Goal: Task Accomplishment & Management: Complete application form

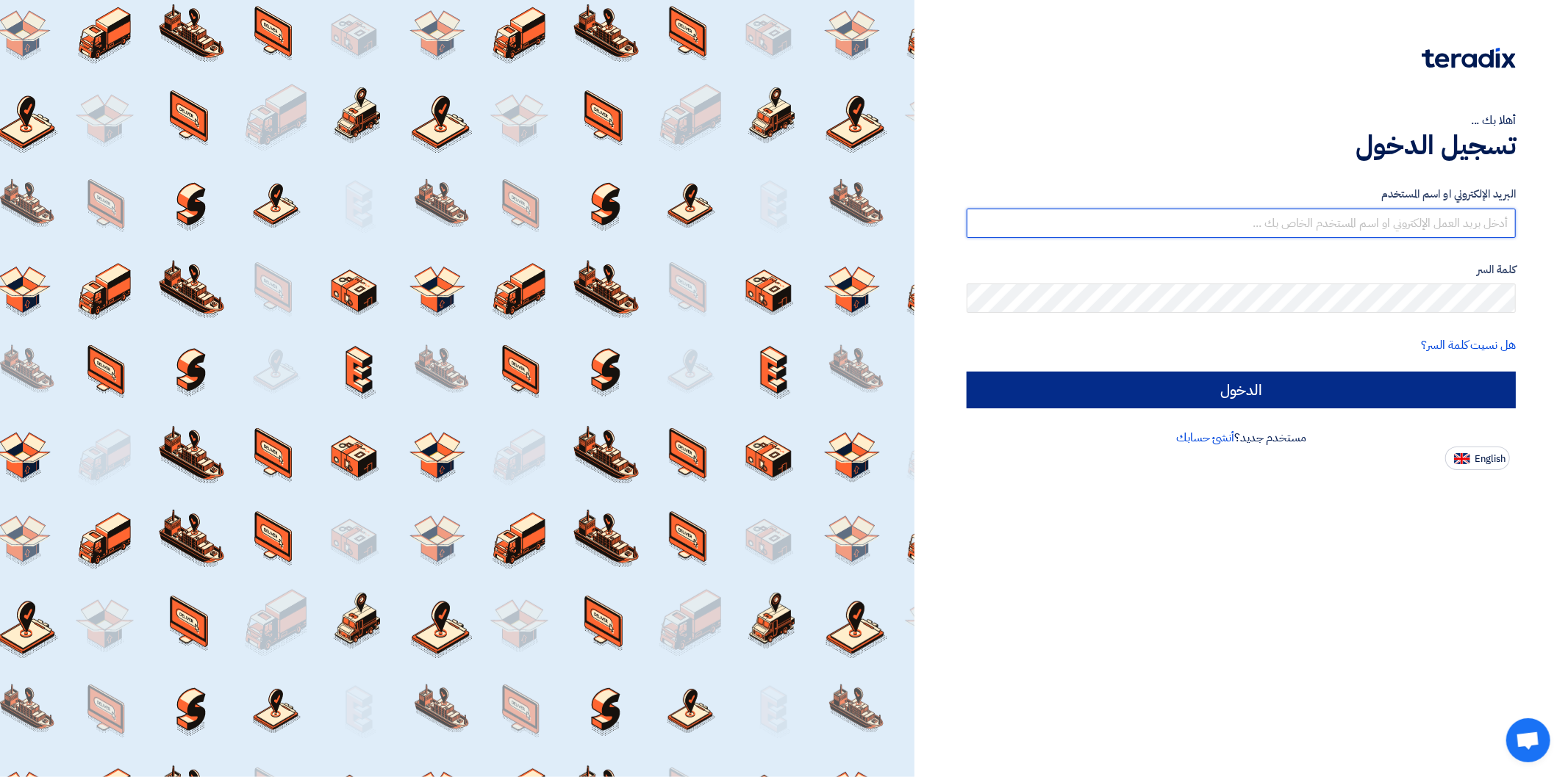
type input "[PERSON_NAME][EMAIL_ADDRESS][DOMAIN_NAME]"
click at [1424, 386] on input "الدخول" at bounding box center [1242, 390] width 549 height 37
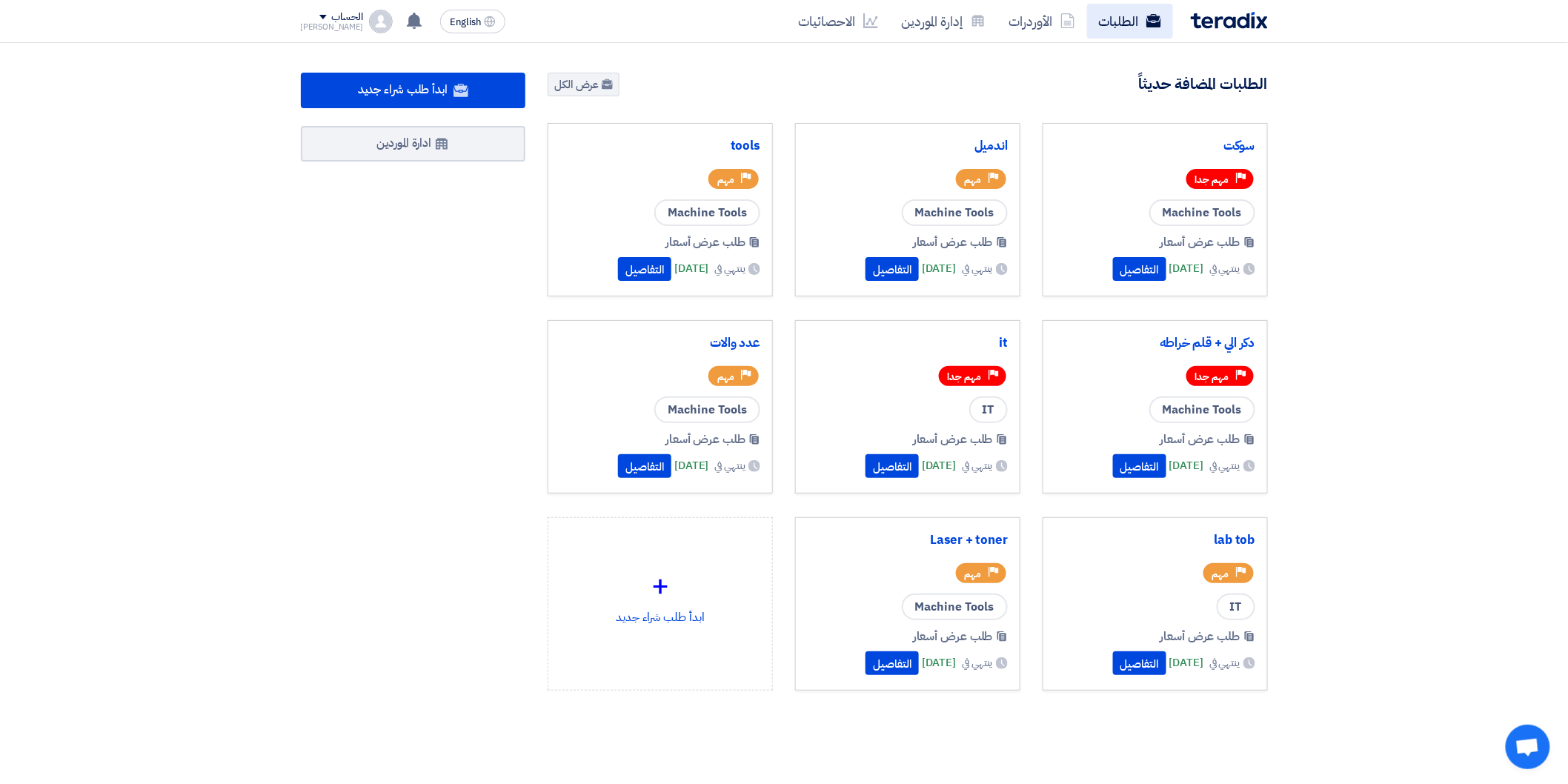
click at [1108, 22] on link "الطلبات" at bounding box center [1129, 21] width 86 height 35
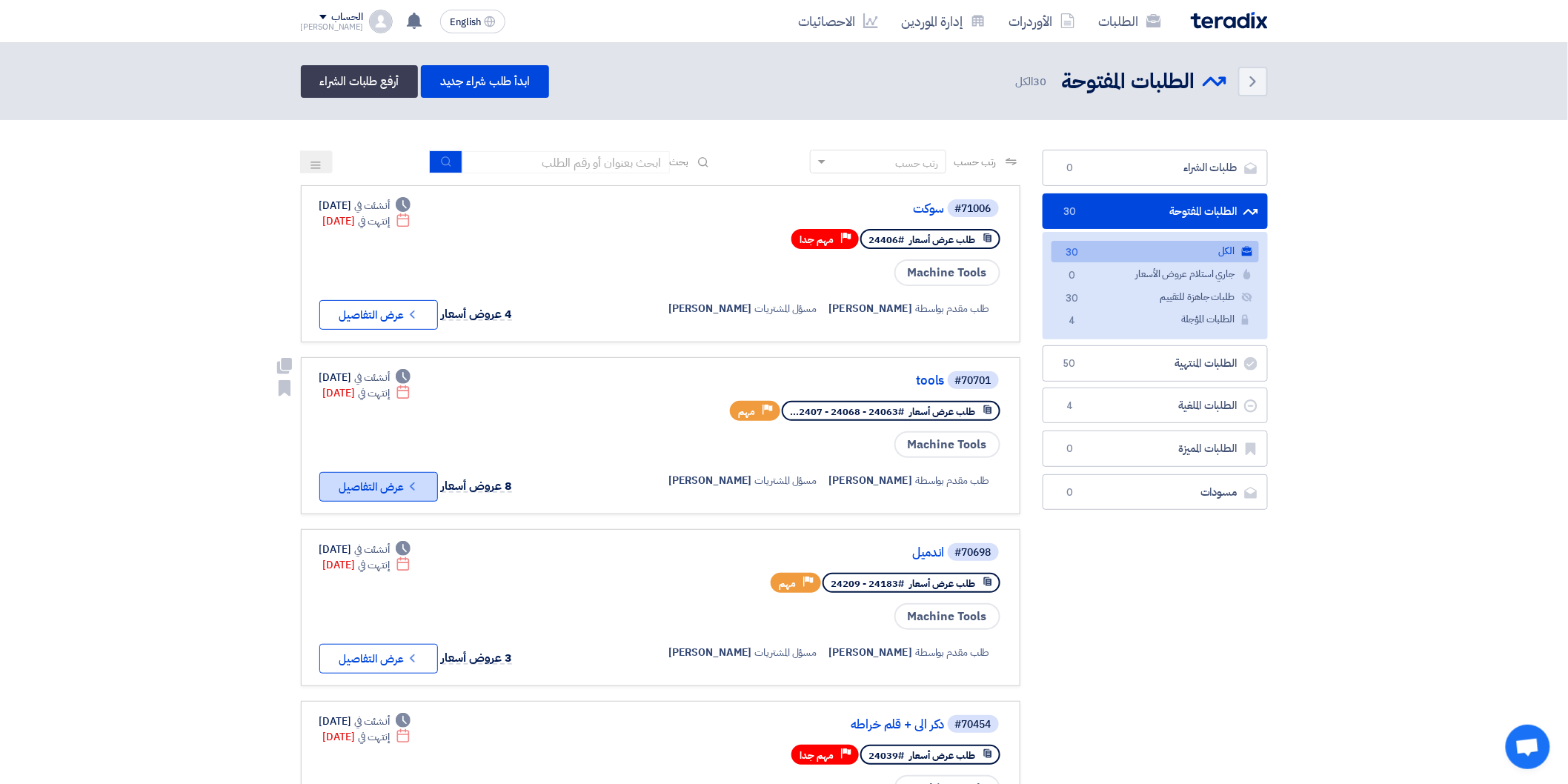
click at [411, 488] on button "Check details عرض التفاصيل" at bounding box center [378, 487] width 119 height 30
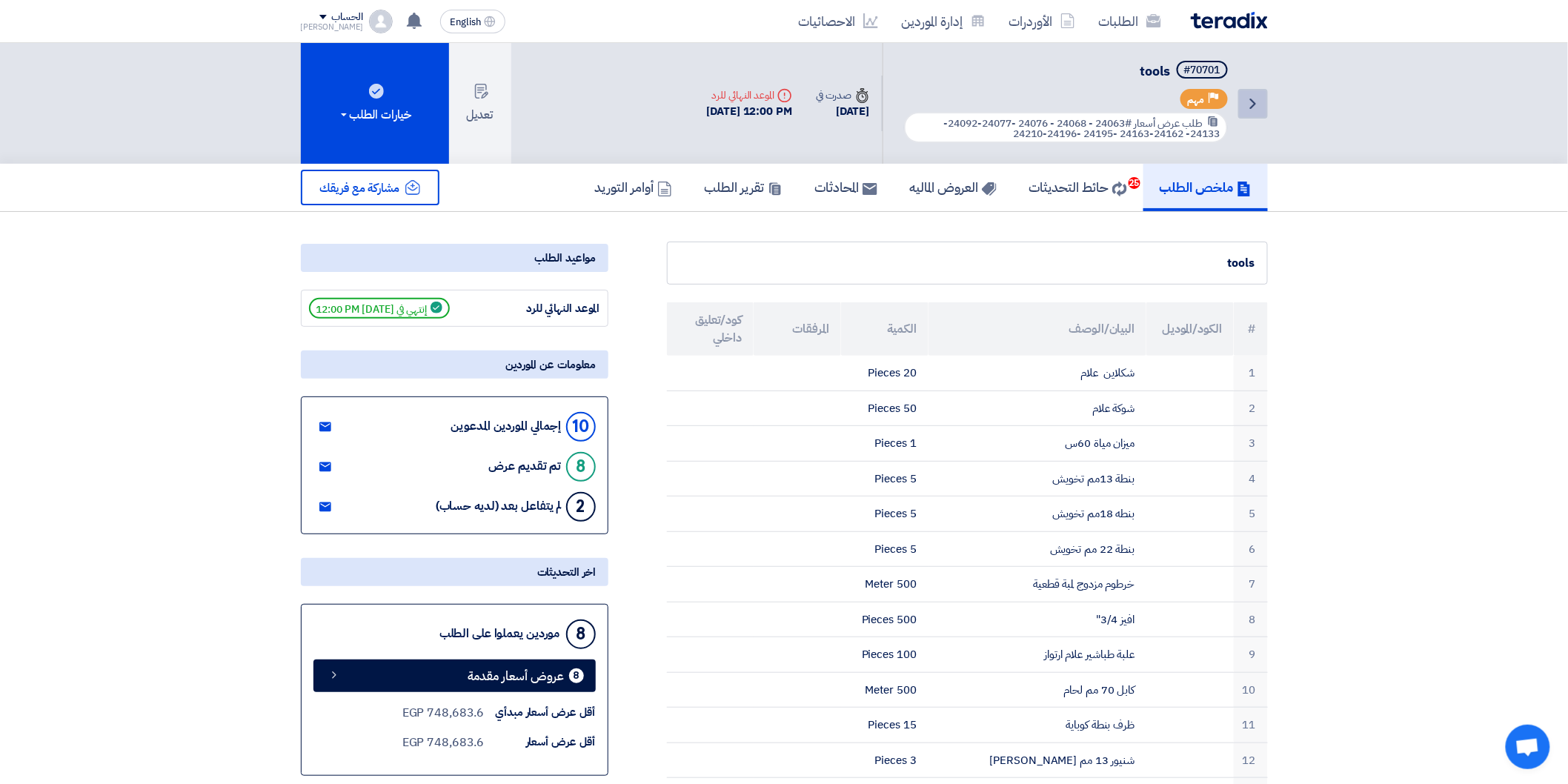
click at [1242, 99] on link "Back" at bounding box center [1253, 104] width 30 height 30
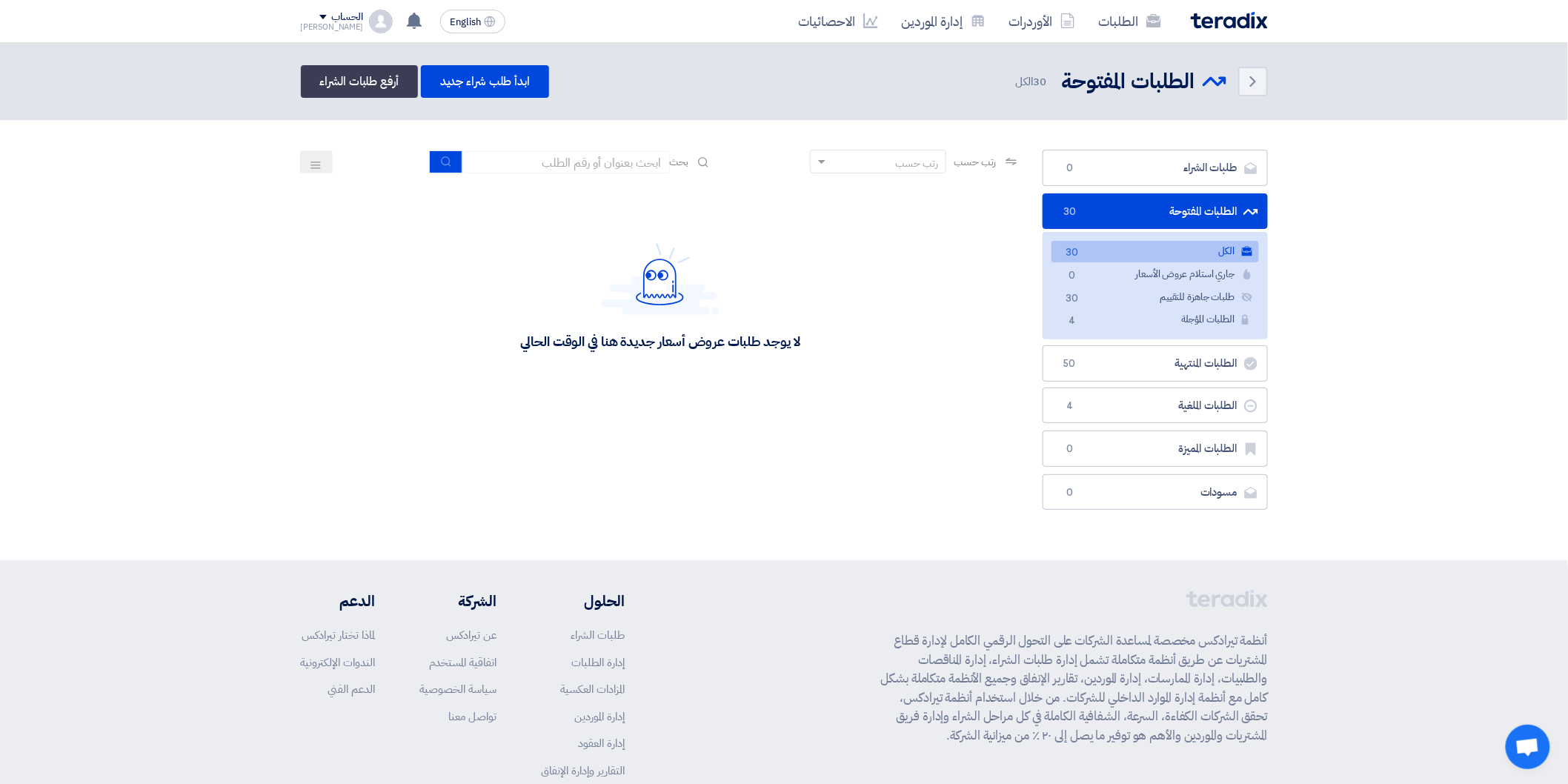
click at [1172, 248] on link "الكل الكل 30" at bounding box center [1155, 252] width 207 height 22
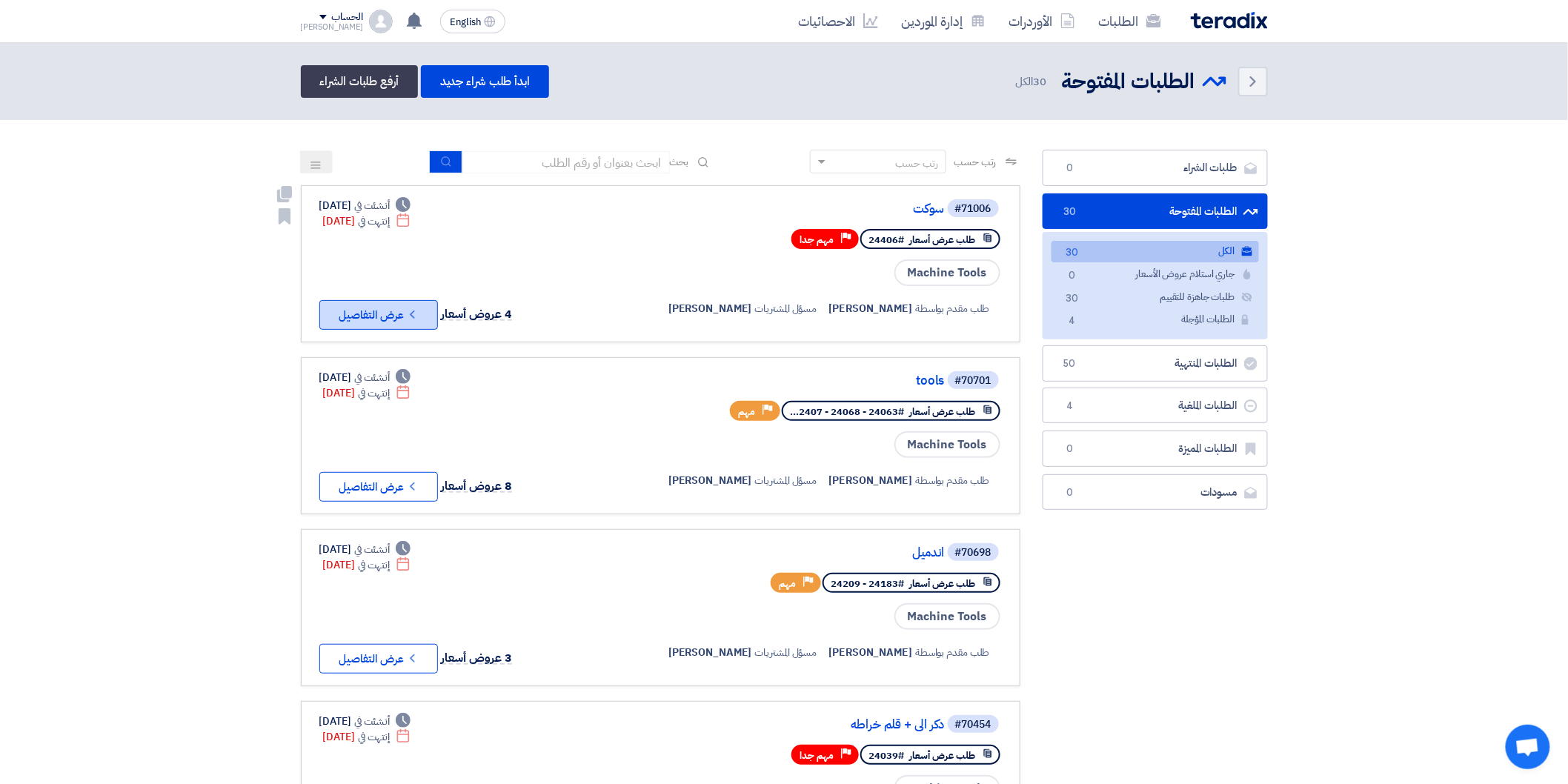
click at [419, 309] on icon "Check details" at bounding box center [412, 314] width 14 height 14
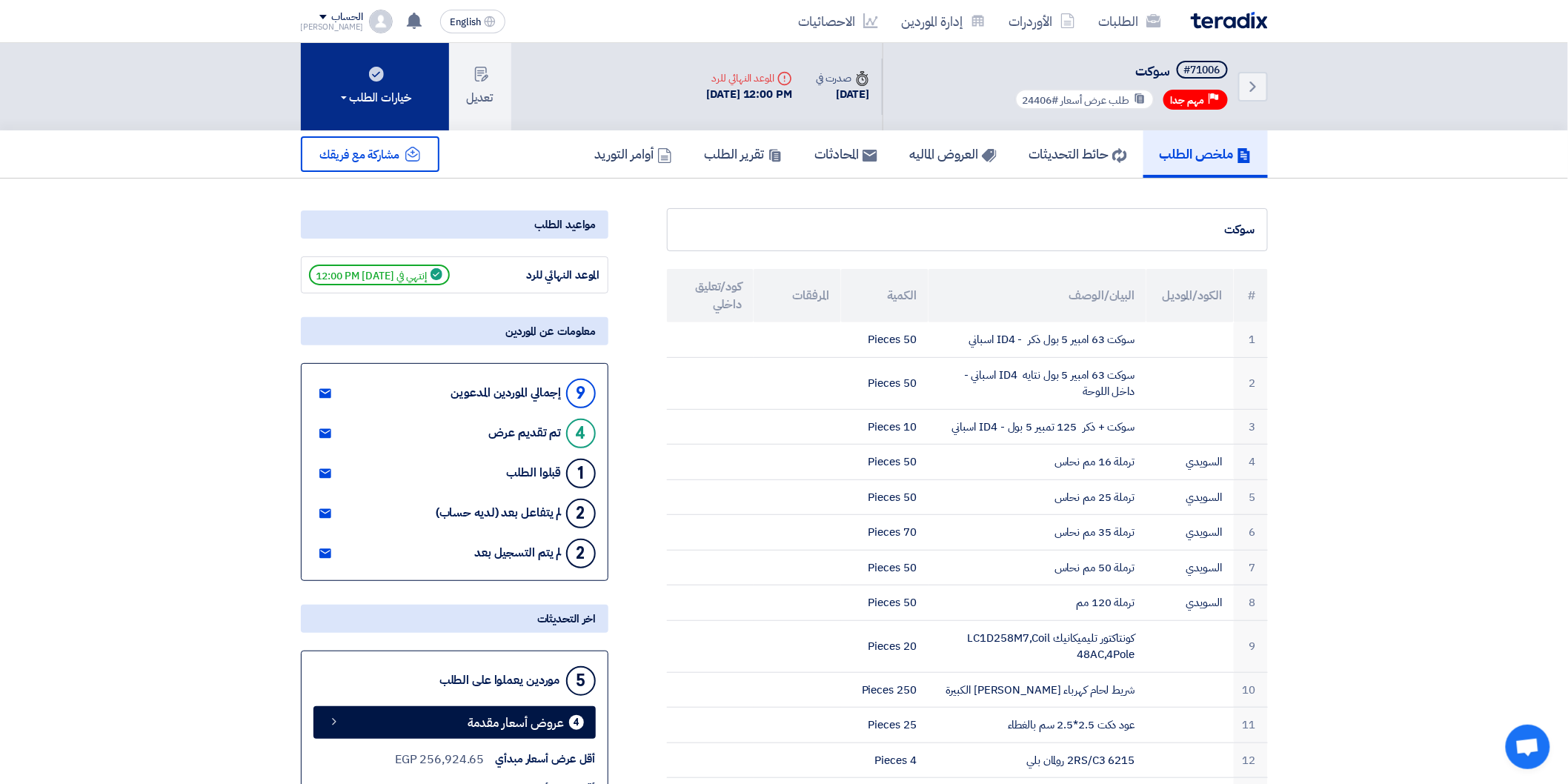
click at [383, 78] on icon at bounding box center [376, 74] width 15 height 15
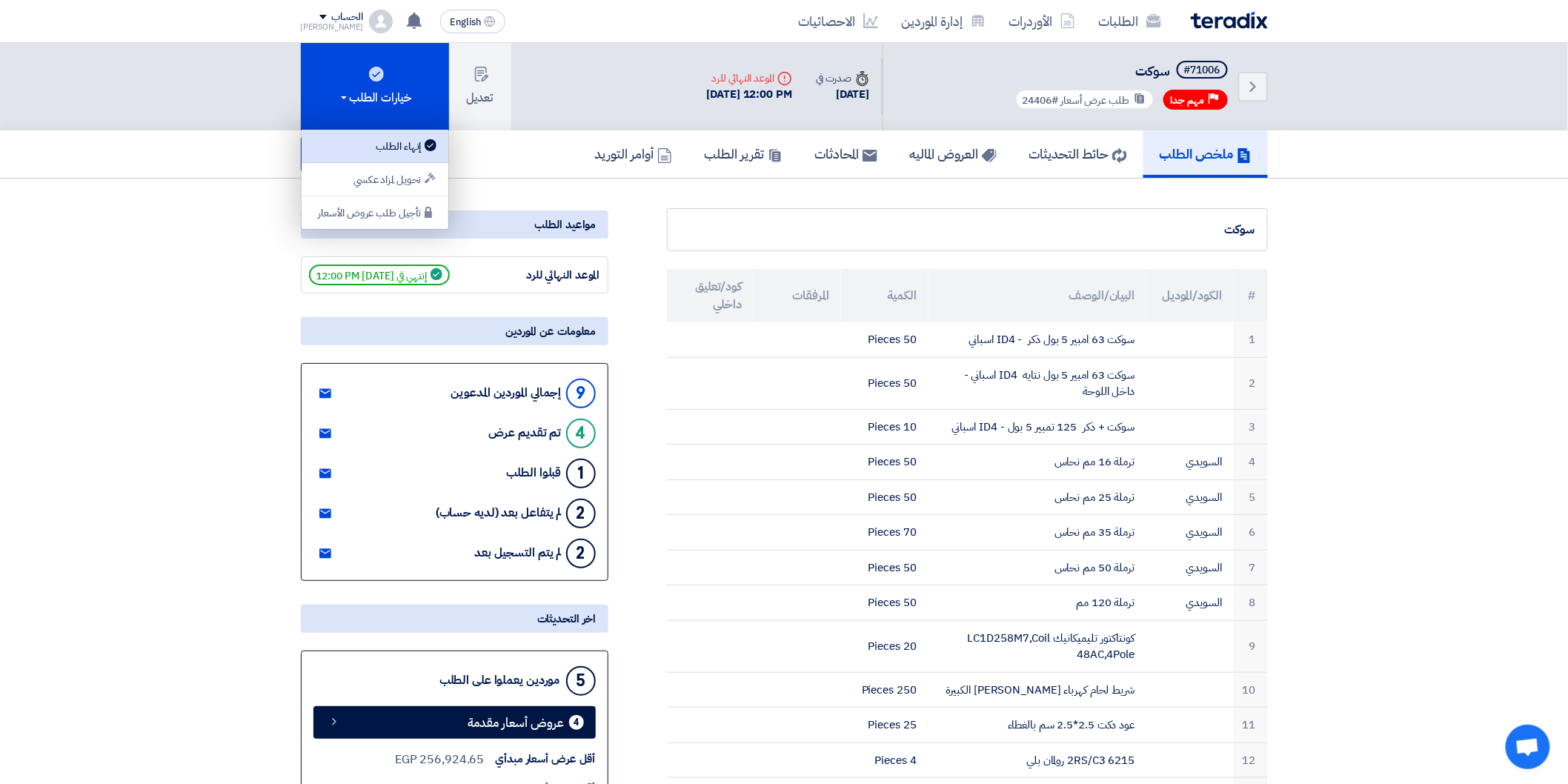
click at [409, 152] on div "إنهاء الطلب" at bounding box center [375, 146] width 129 height 18
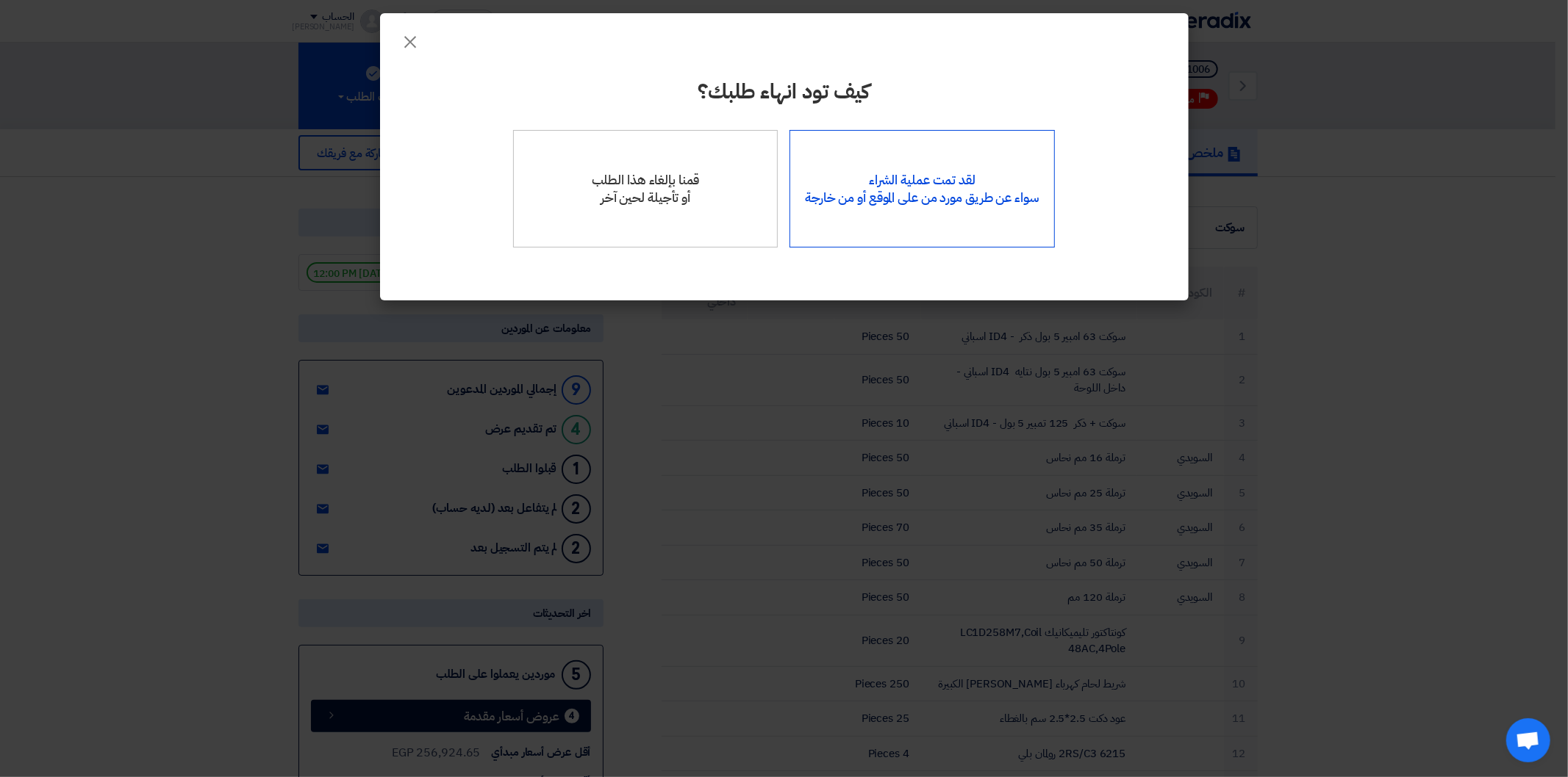
click at [1031, 215] on div "لقد تمت عملية الشراء سواء عن طريق مورد من على الموقع أو من خارجة" at bounding box center [922, 189] width 265 height 118
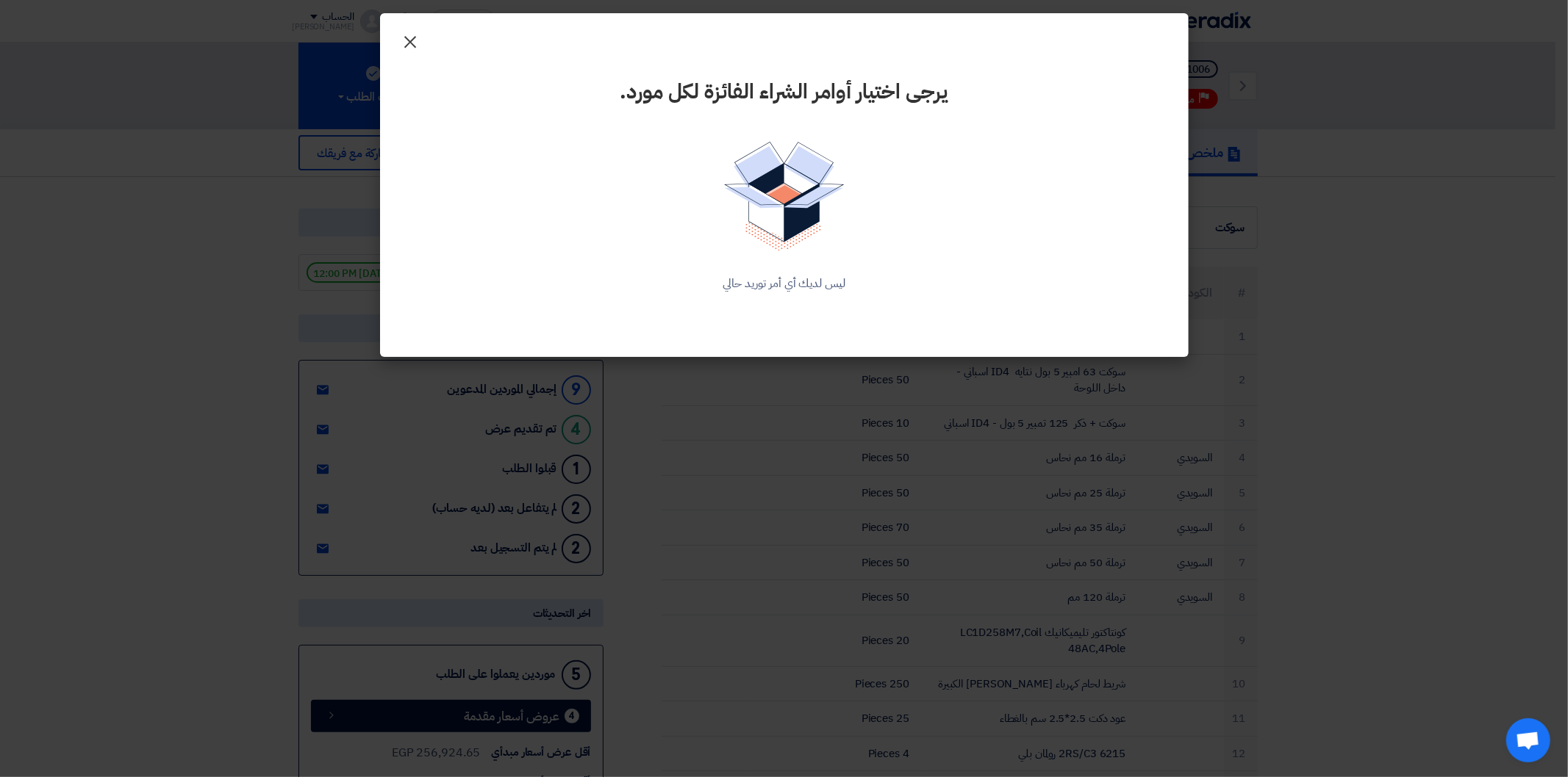
click at [412, 44] on span "×" at bounding box center [411, 41] width 18 height 44
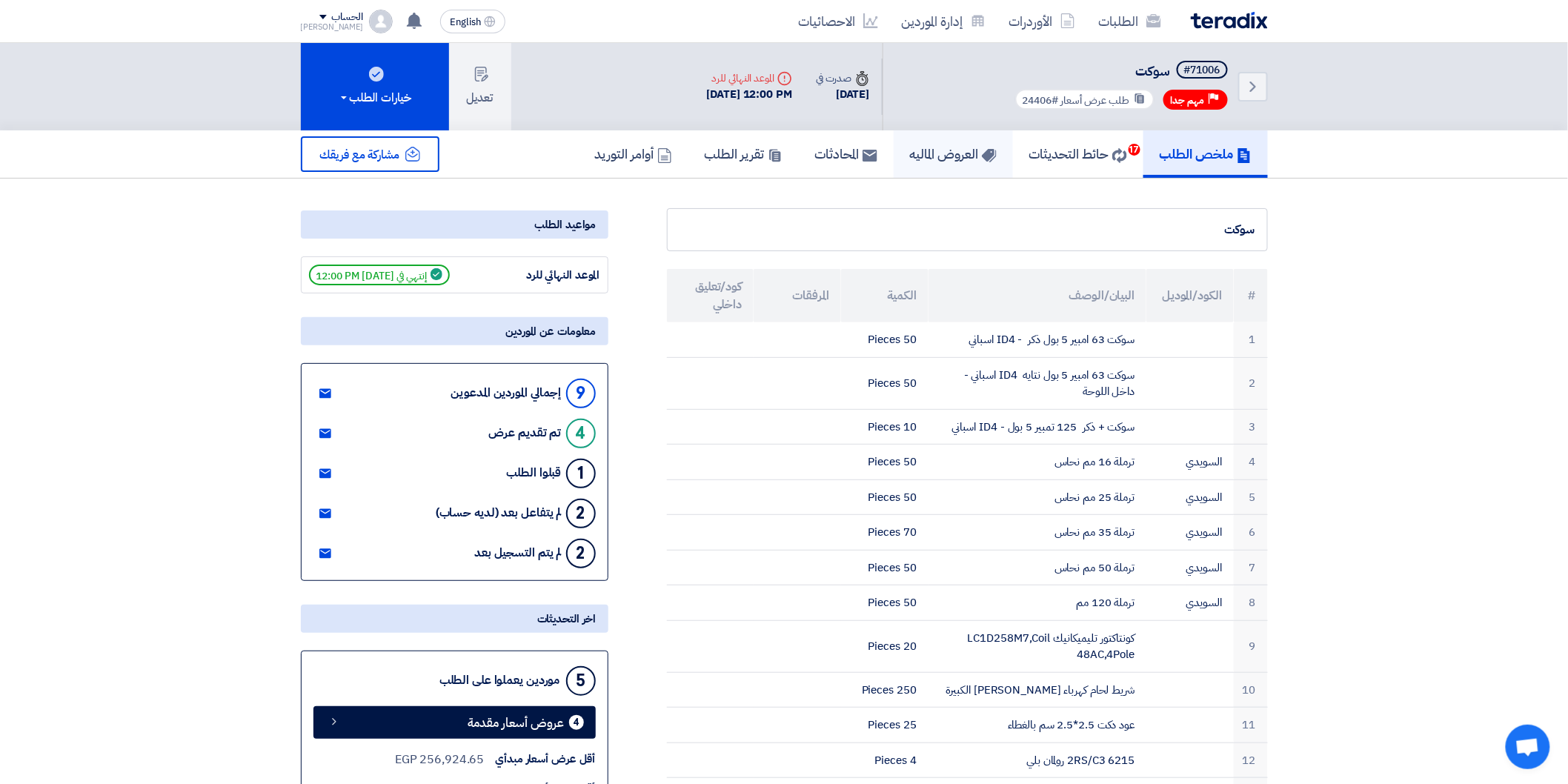
click at [923, 150] on h5 "العروض الماليه" at bounding box center [953, 154] width 87 height 17
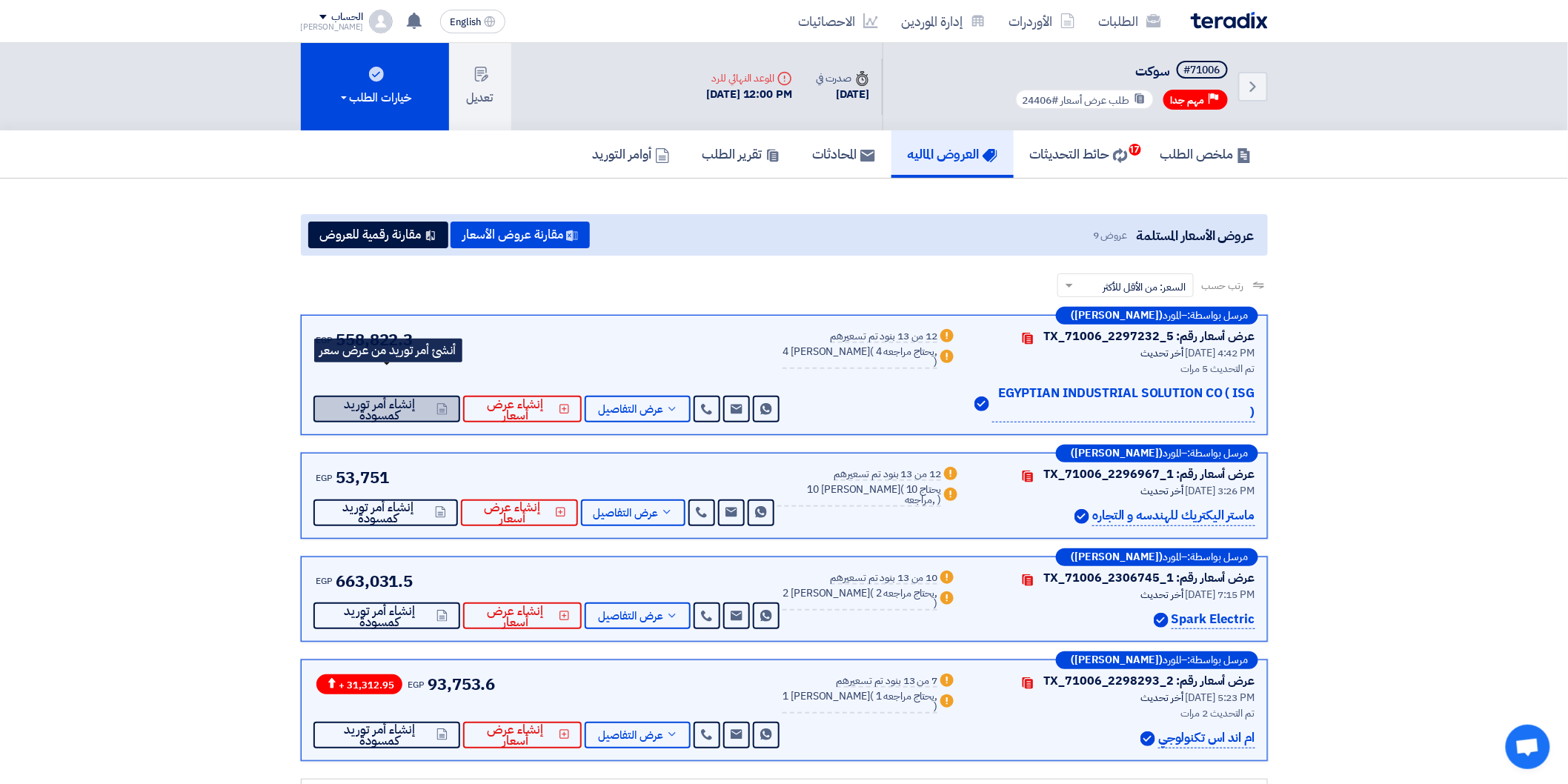
click at [400, 399] on span "إنشاء أمر توريد كمسودة" at bounding box center [380, 410] width 109 height 22
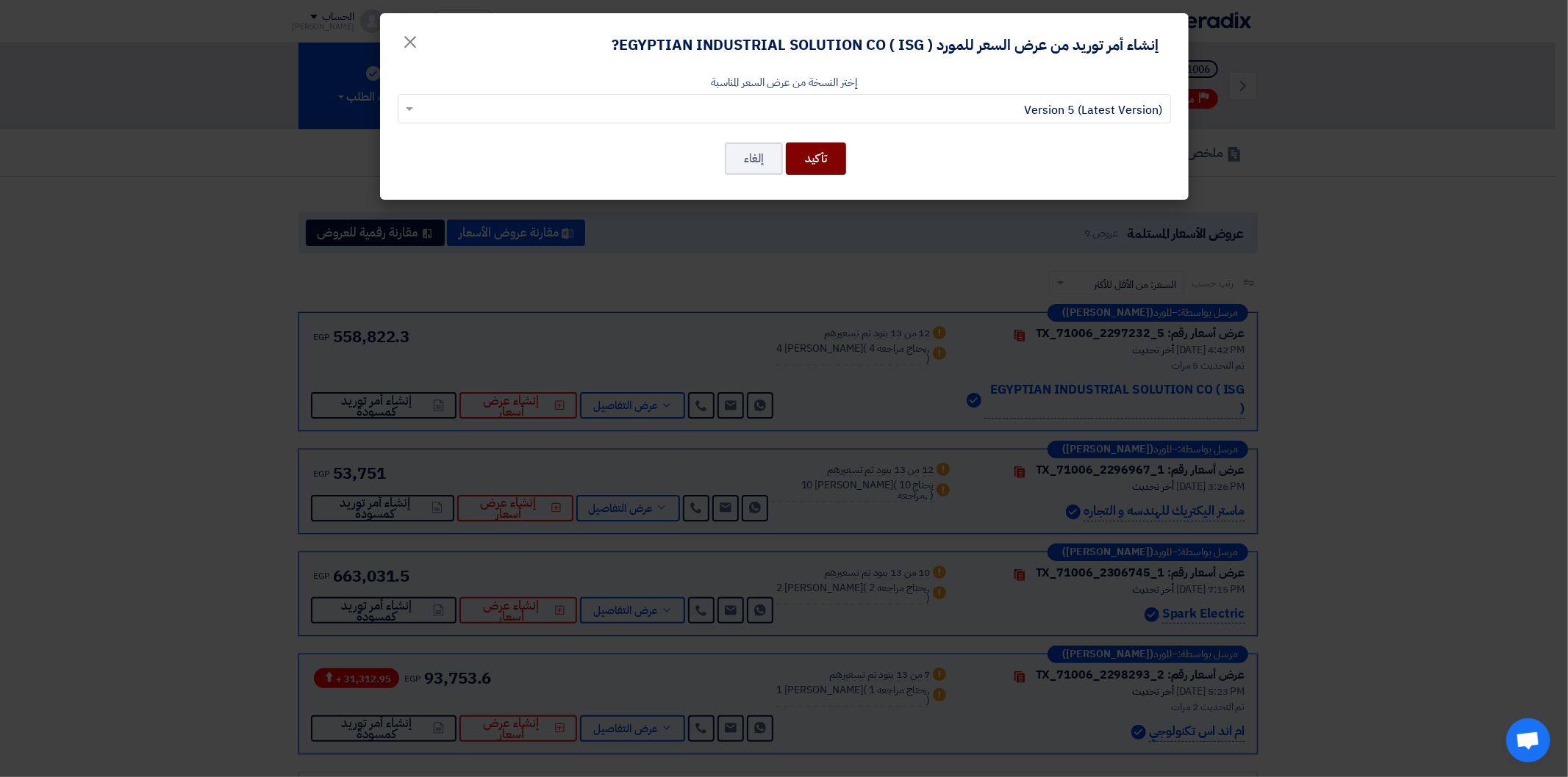
click at [813, 157] on button "تأكيد" at bounding box center [815, 159] width 60 height 33
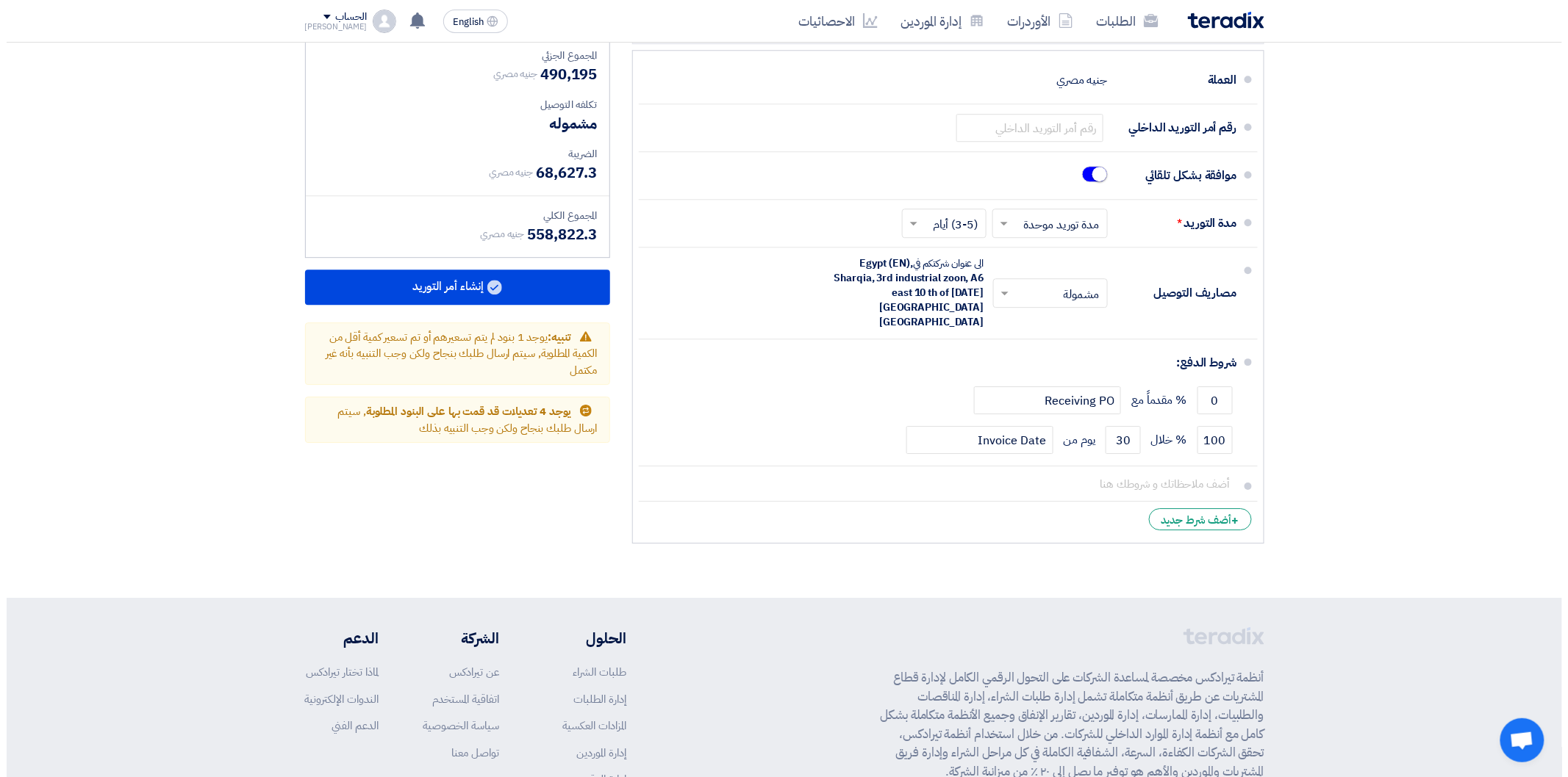
scroll to position [1809, 0]
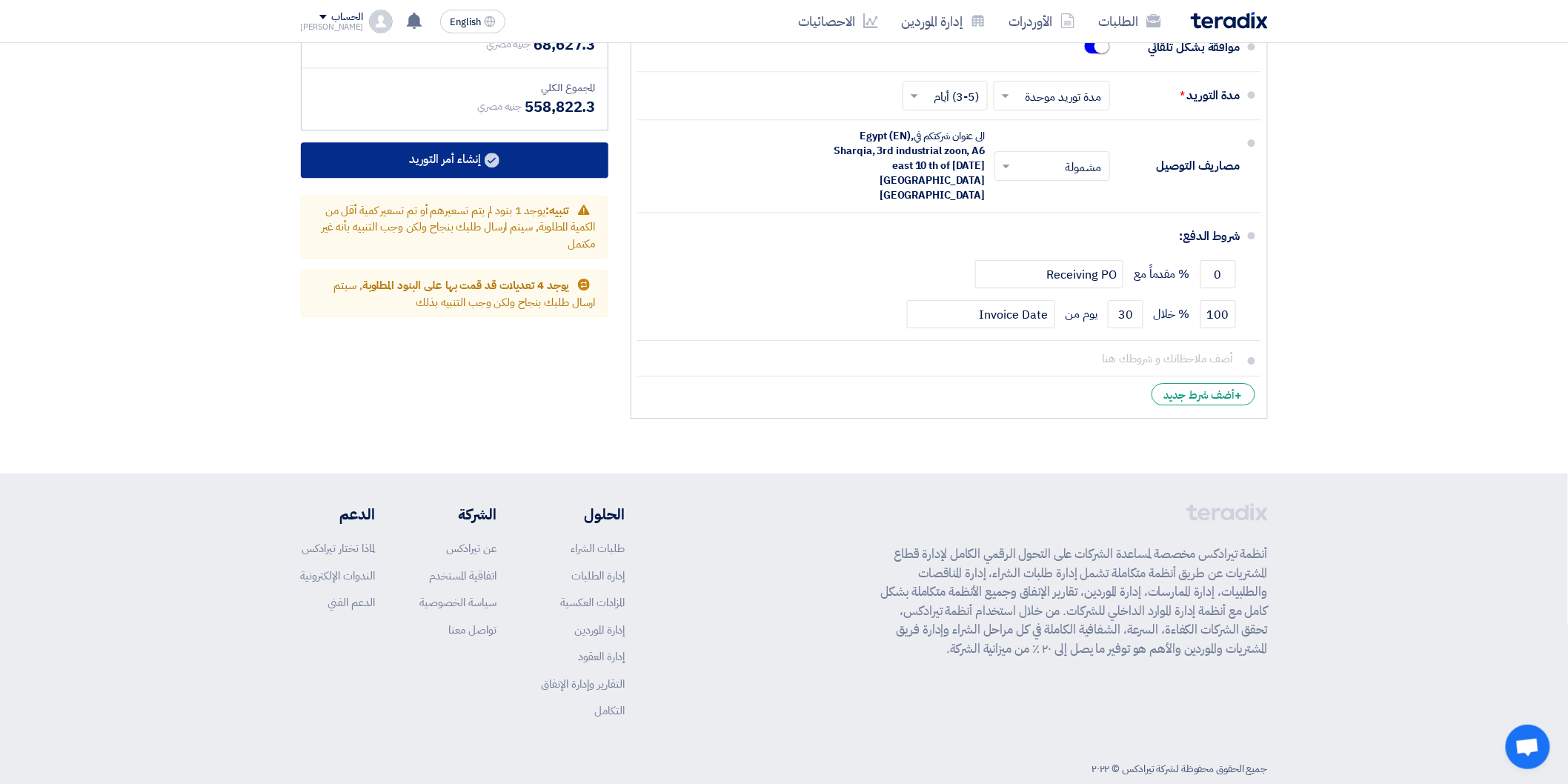
click at [491, 155] on use at bounding box center [492, 161] width 15 height 15
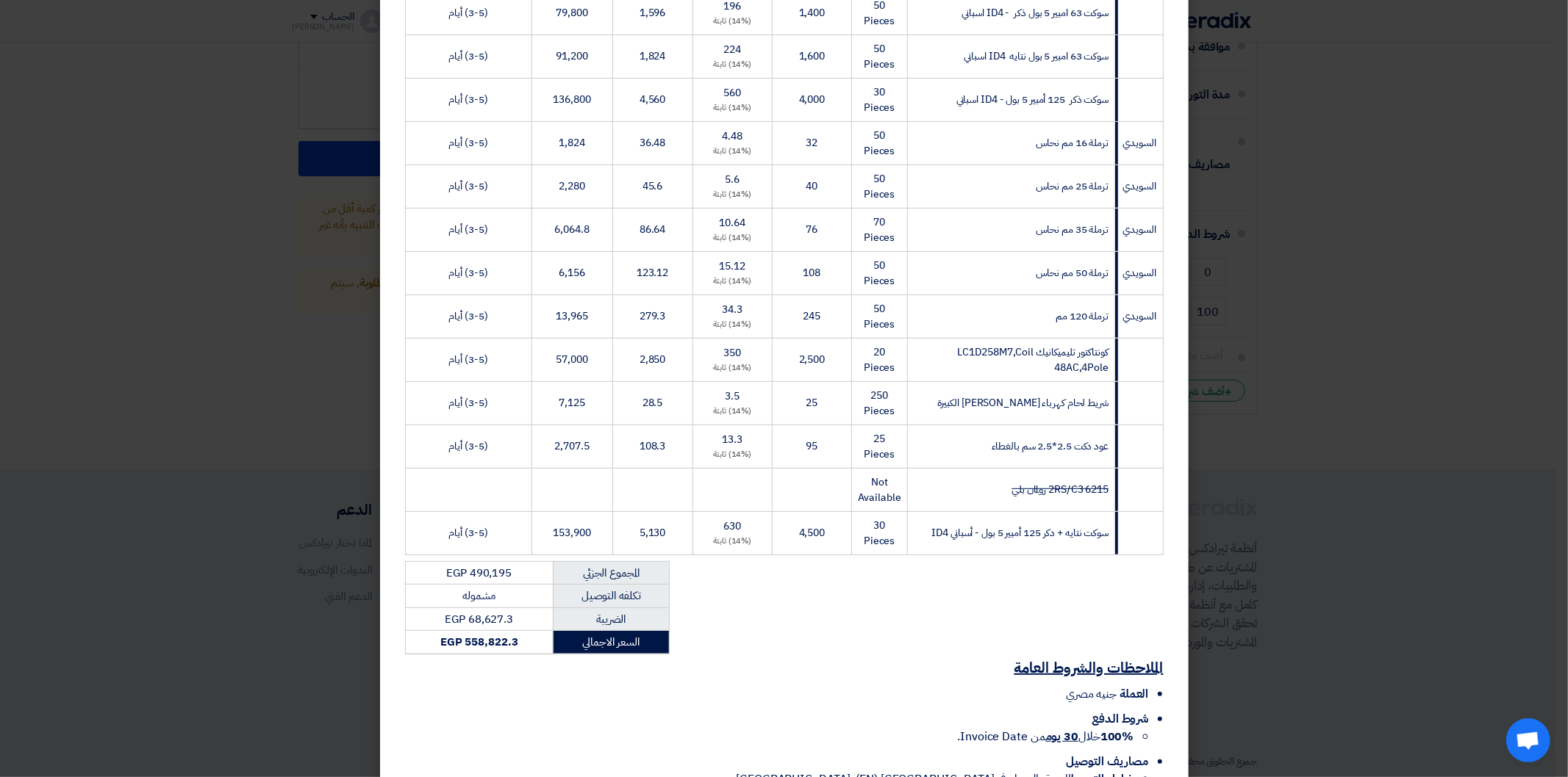
scroll to position [471, 0]
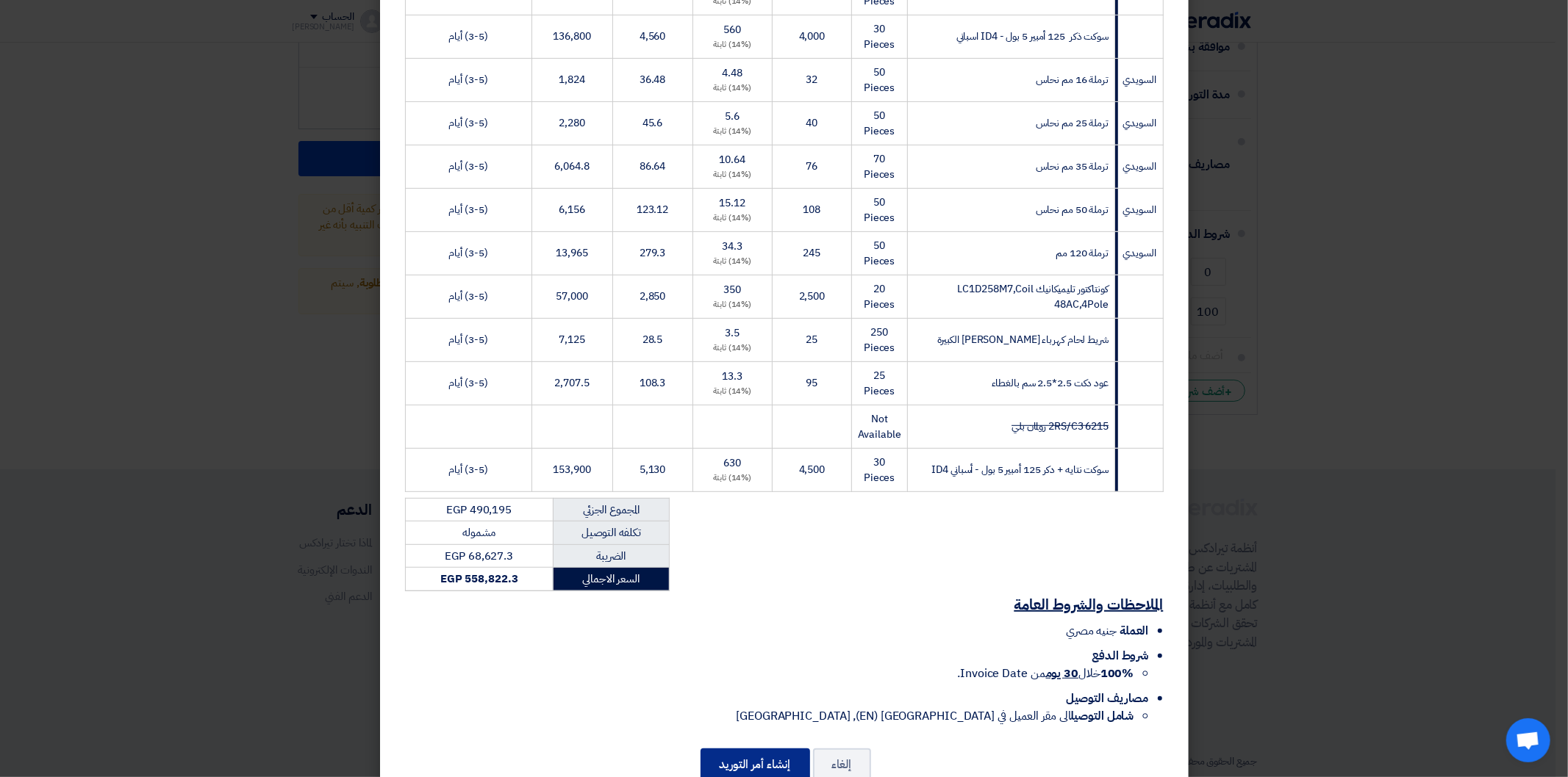
click at [757, 749] on button "إنشاء أمر التوريد" at bounding box center [755, 765] width 110 height 33
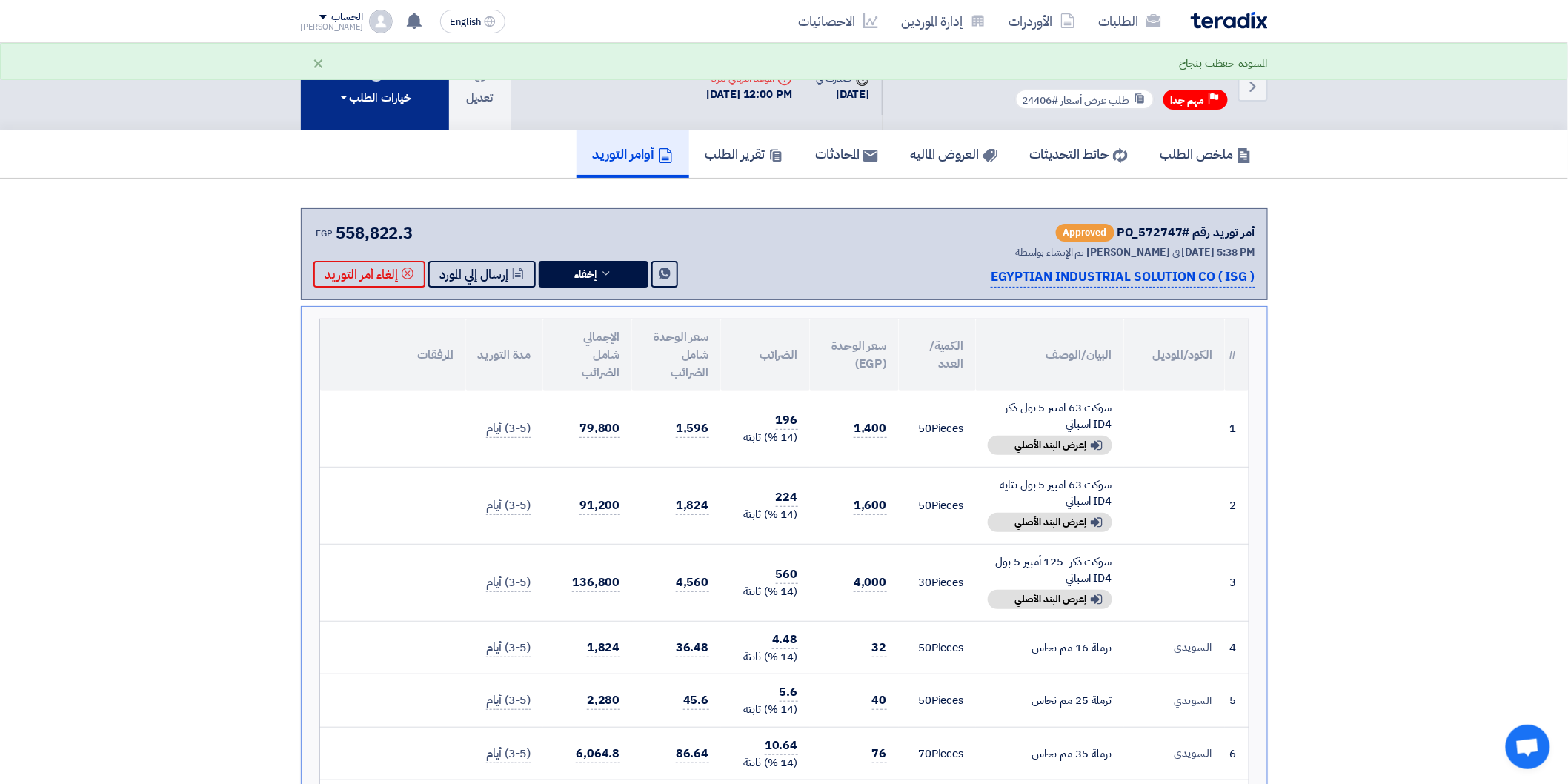
click at [379, 112] on button "خيارات الطلب" at bounding box center [375, 87] width 149 height 87
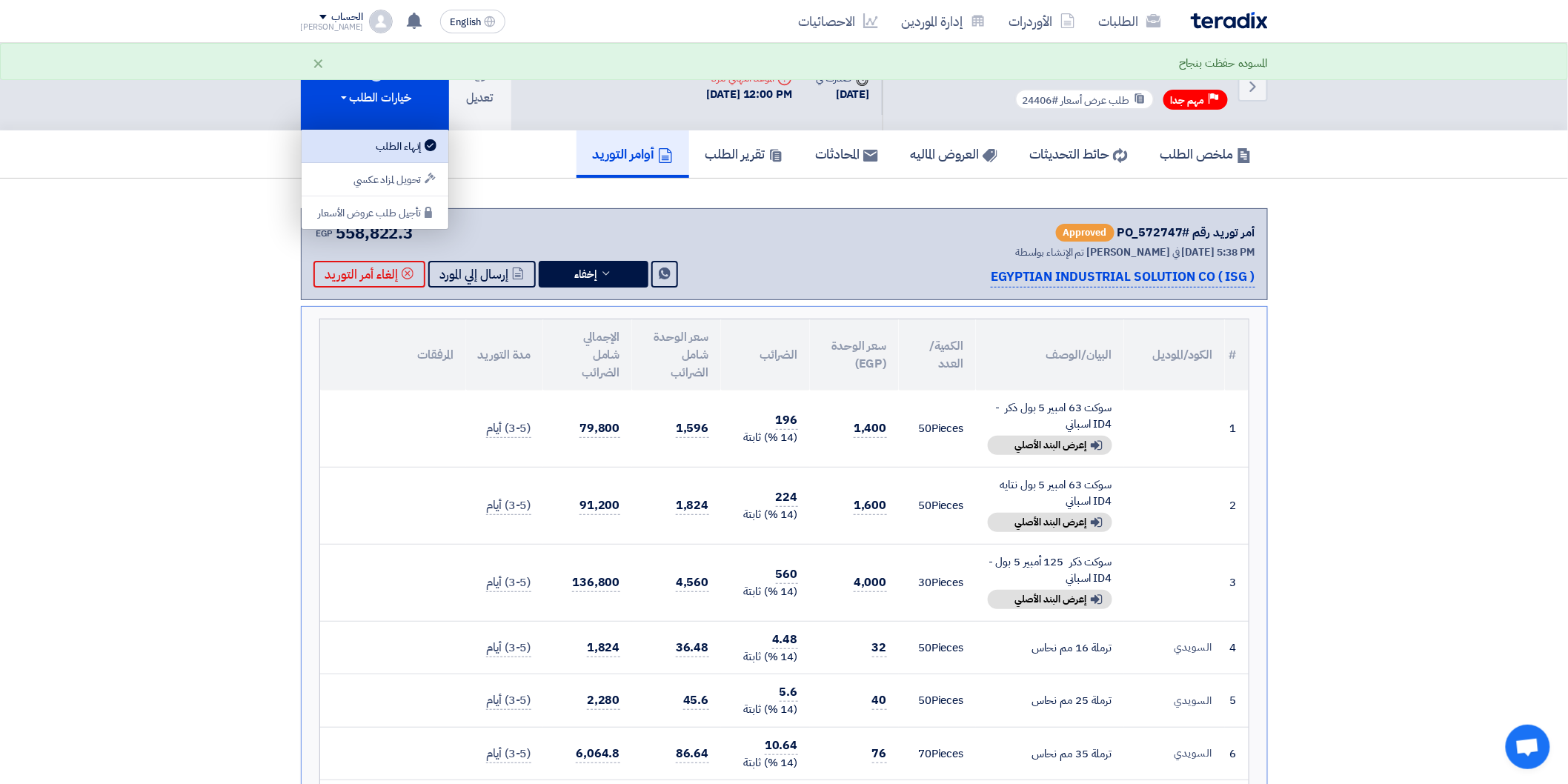
click at [400, 144] on div "إنهاء الطلب" at bounding box center [375, 146] width 129 height 18
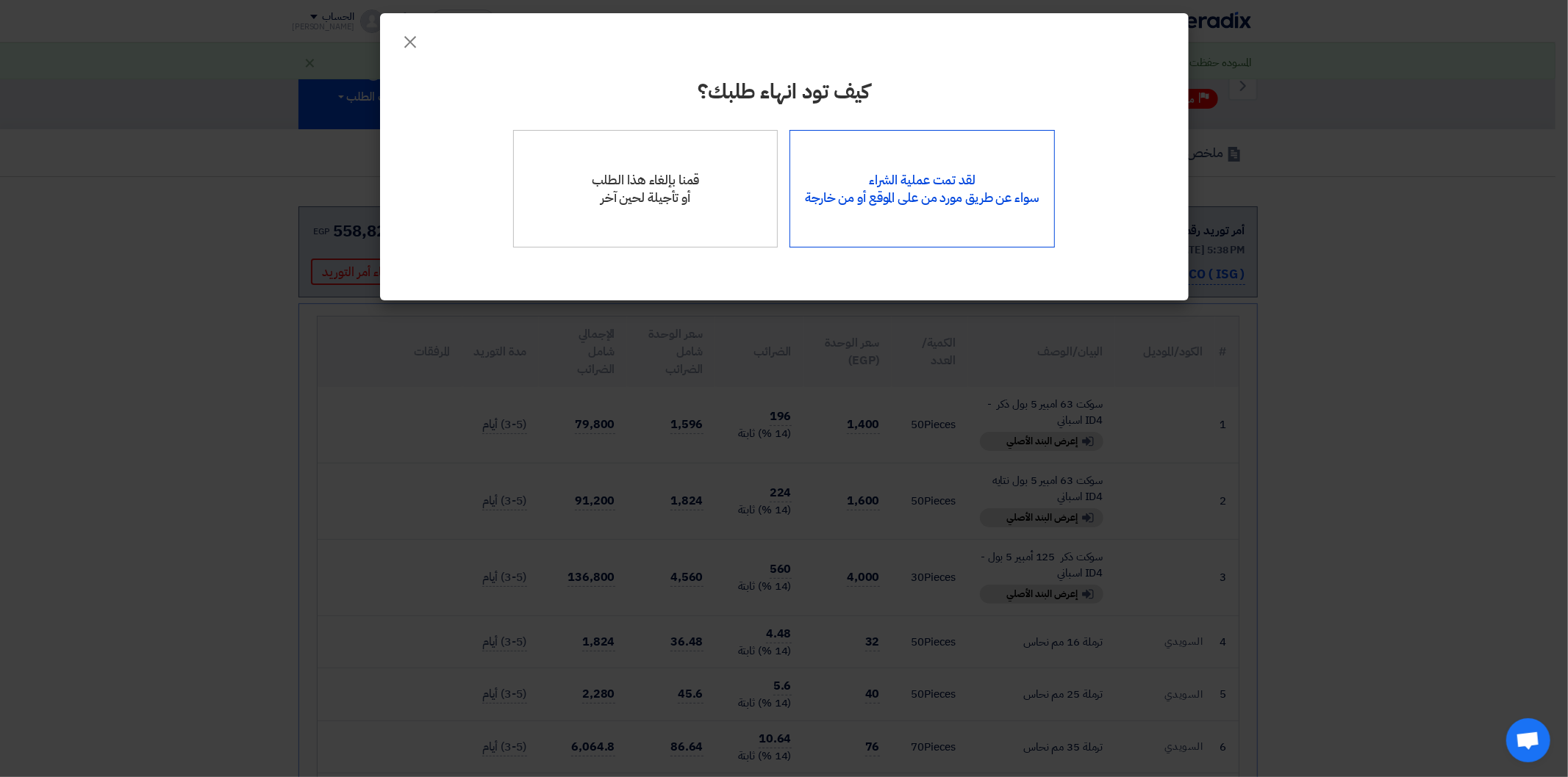
click at [902, 178] on div "لقد تمت عملية الشراء سواء عن طريق مورد من على الموقع أو من خارجة" at bounding box center [922, 189] width 265 height 118
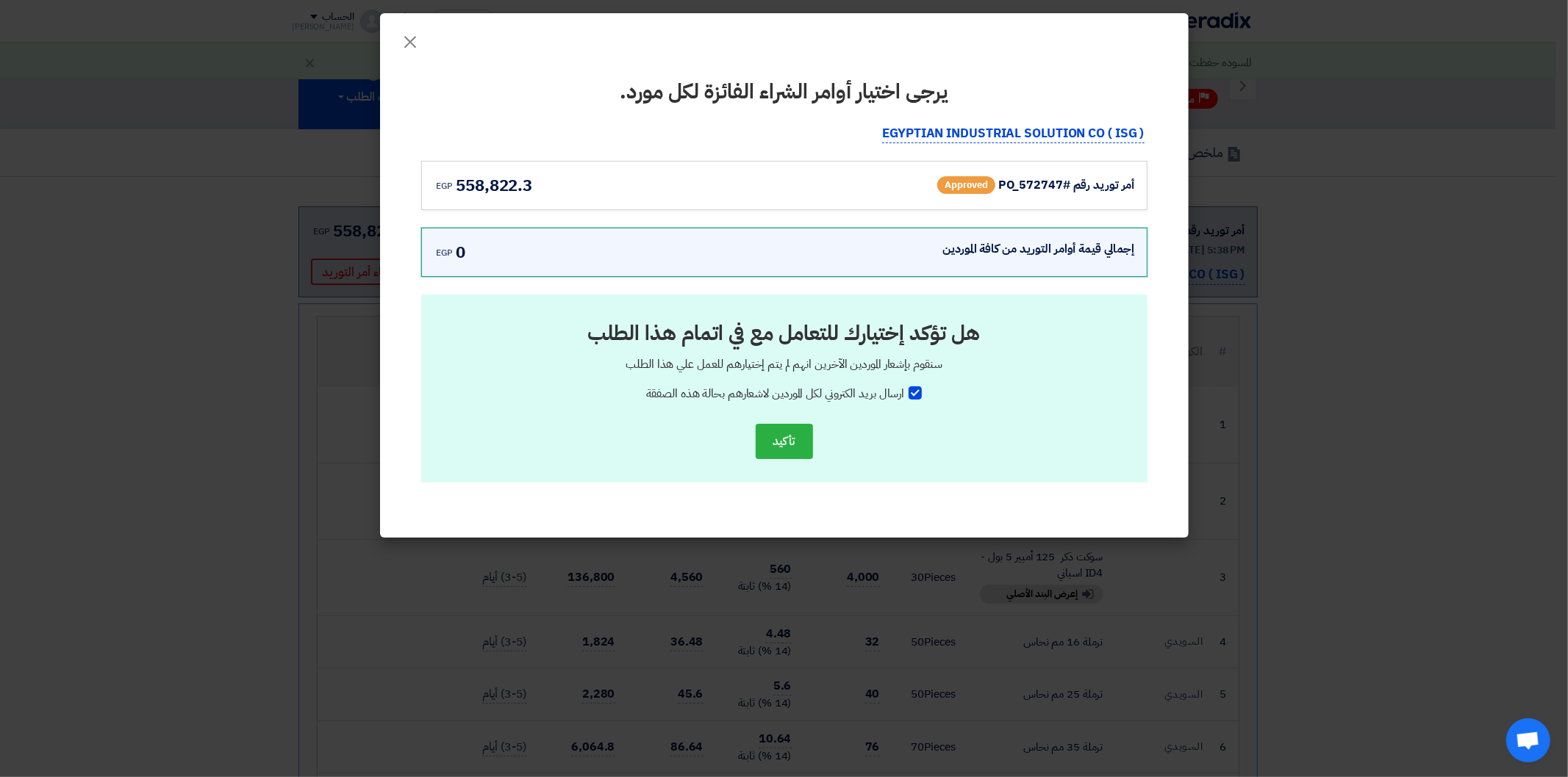
click at [871, 182] on div "أمر توريد رقم #PO_572747 Approved" at bounding box center [991, 185] width 287 height 24
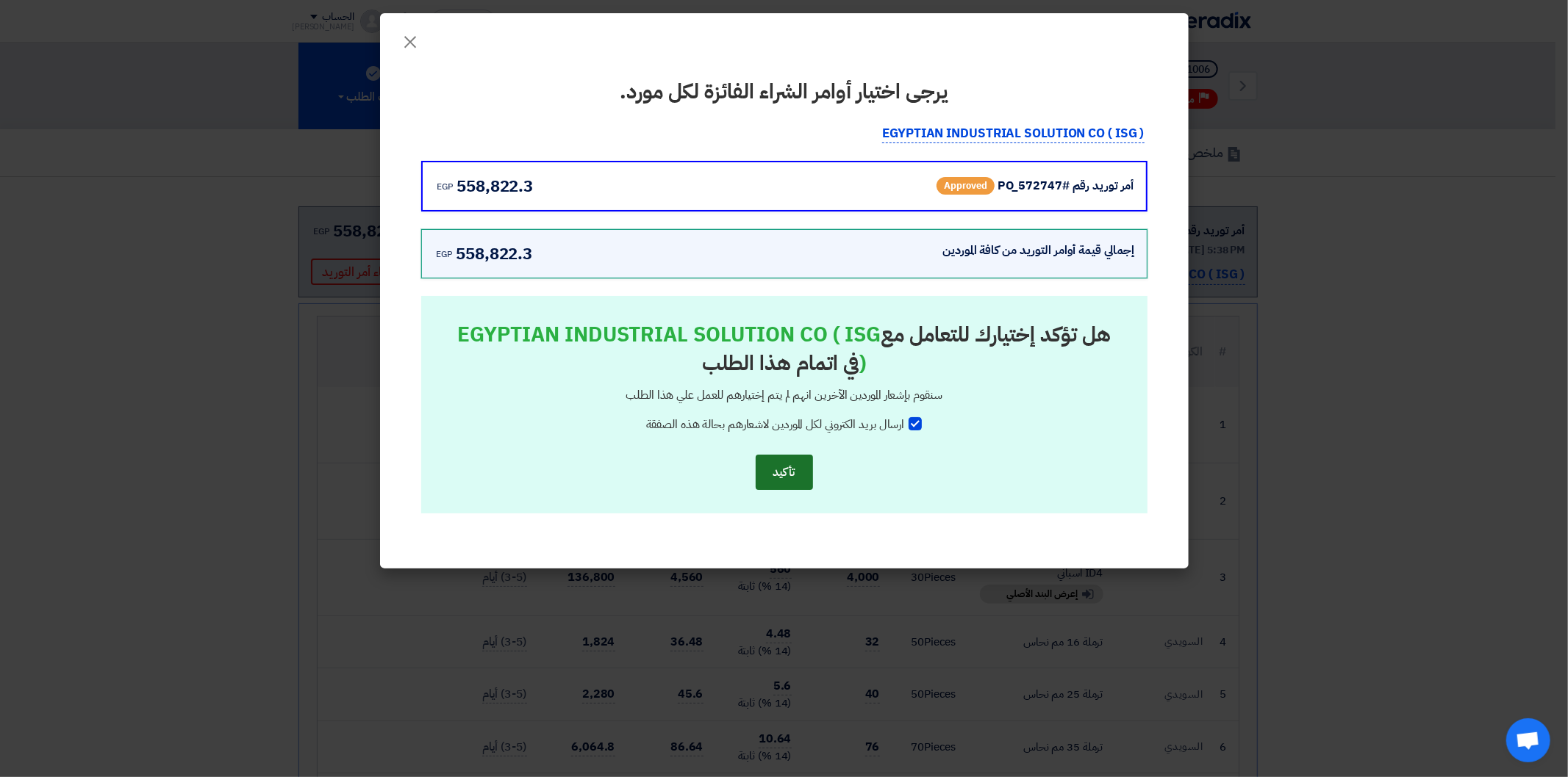
click at [767, 462] on button "تأكيد" at bounding box center [784, 473] width 57 height 36
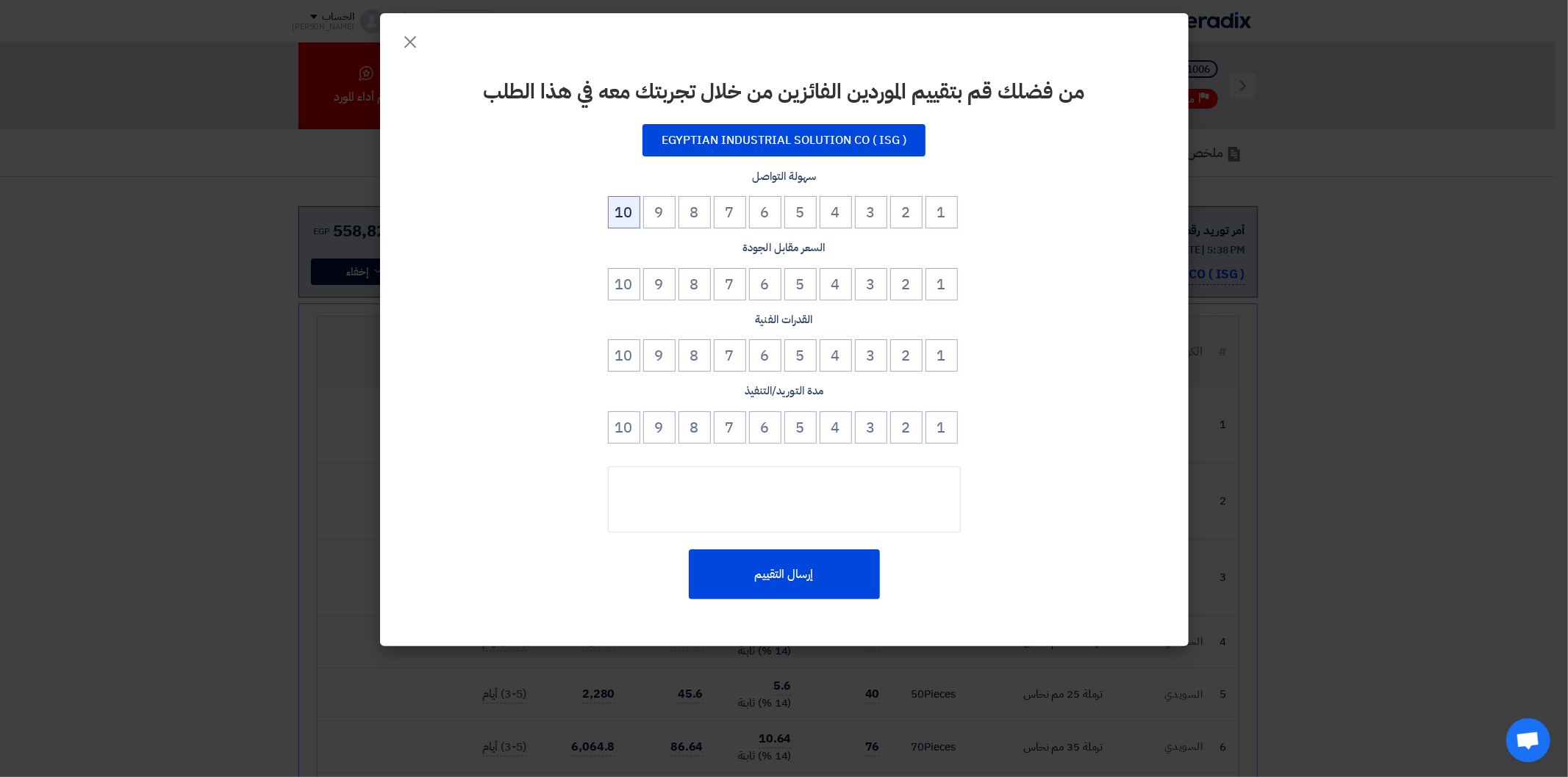
drag, startPoint x: 612, startPoint y: 208, endPoint x: 630, endPoint y: 255, distance: 50.3
click at [612, 208] on button "10" at bounding box center [624, 212] width 33 height 33
drag, startPoint x: 630, startPoint y: 275, endPoint x: 626, endPoint y: 292, distance: 17.5
click at [629, 277] on button "10" at bounding box center [624, 284] width 33 height 33
drag, startPoint x: 620, startPoint y: 348, endPoint x: 620, endPoint y: 379, distance: 31.0
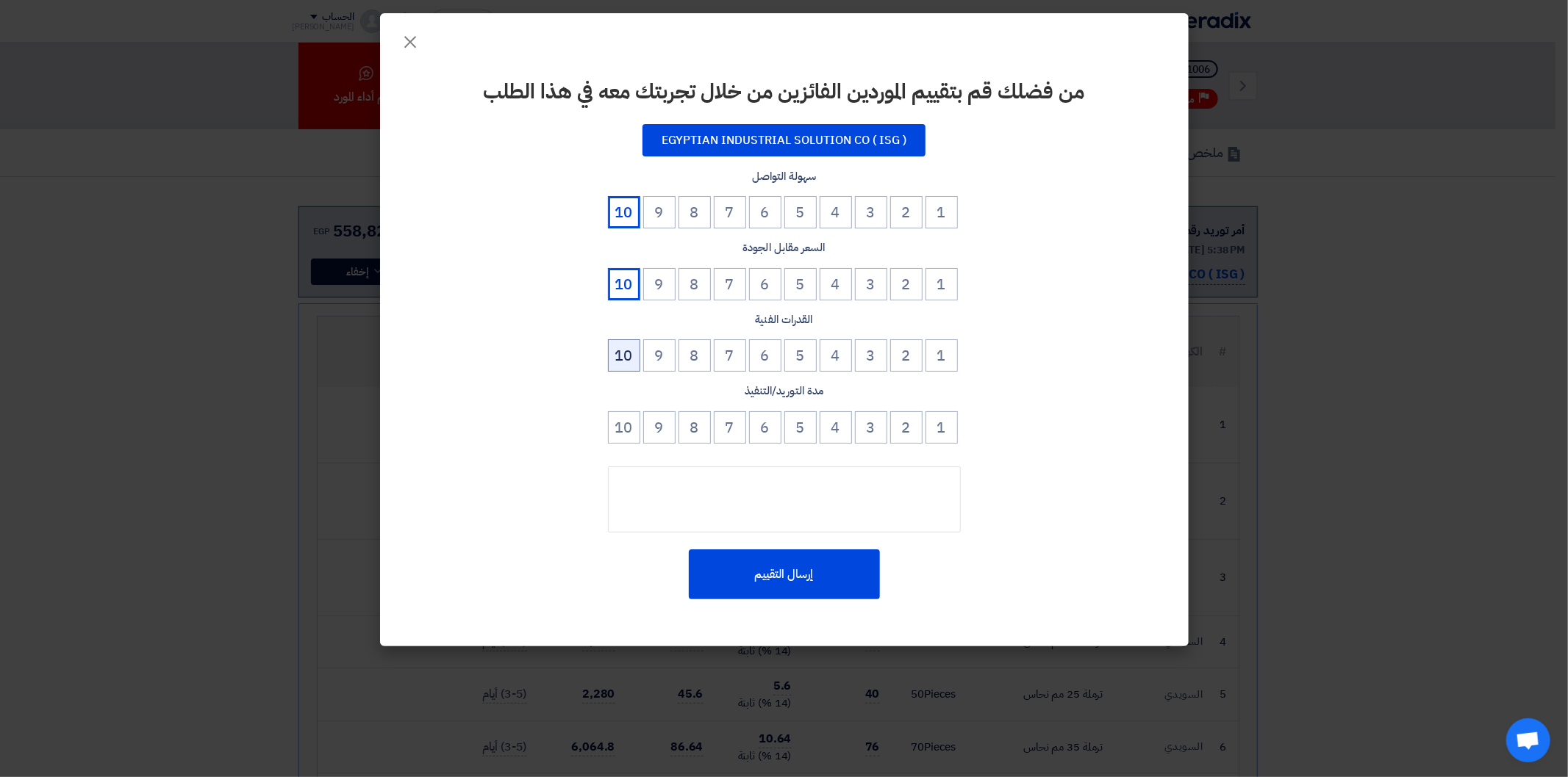
click at [620, 352] on button "10" at bounding box center [624, 356] width 33 height 33
drag, startPoint x: 618, startPoint y: 406, endPoint x: 618, endPoint y: 417, distance: 11.0
click at [618, 413] on div "مدة التوريد/التنفيذ 1 2 3 4 5 6 7 8 9 10" at bounding box center [784, 414] width 726 height 64
drag, startPoint x: 622, startPoint y: 434, endPoint x: 658, endPoint y: 487, distance: 64.1
click at [622, 435] on button "10" at bounding box center [624, 428] width 33 height 33
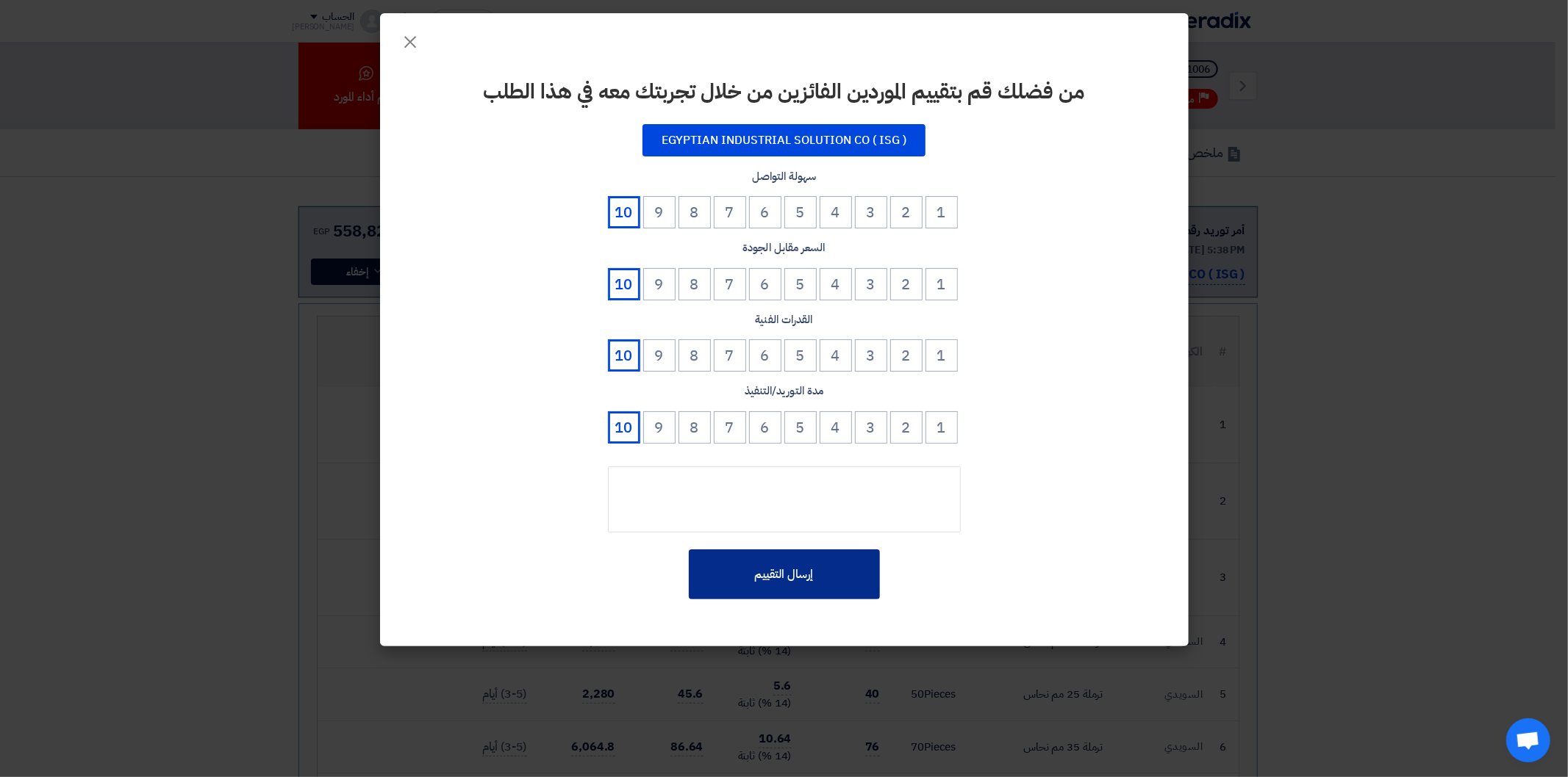
click at [753, 560] on button "إرسال التقييم" at bounding box center [784, 575] width 191 height 50
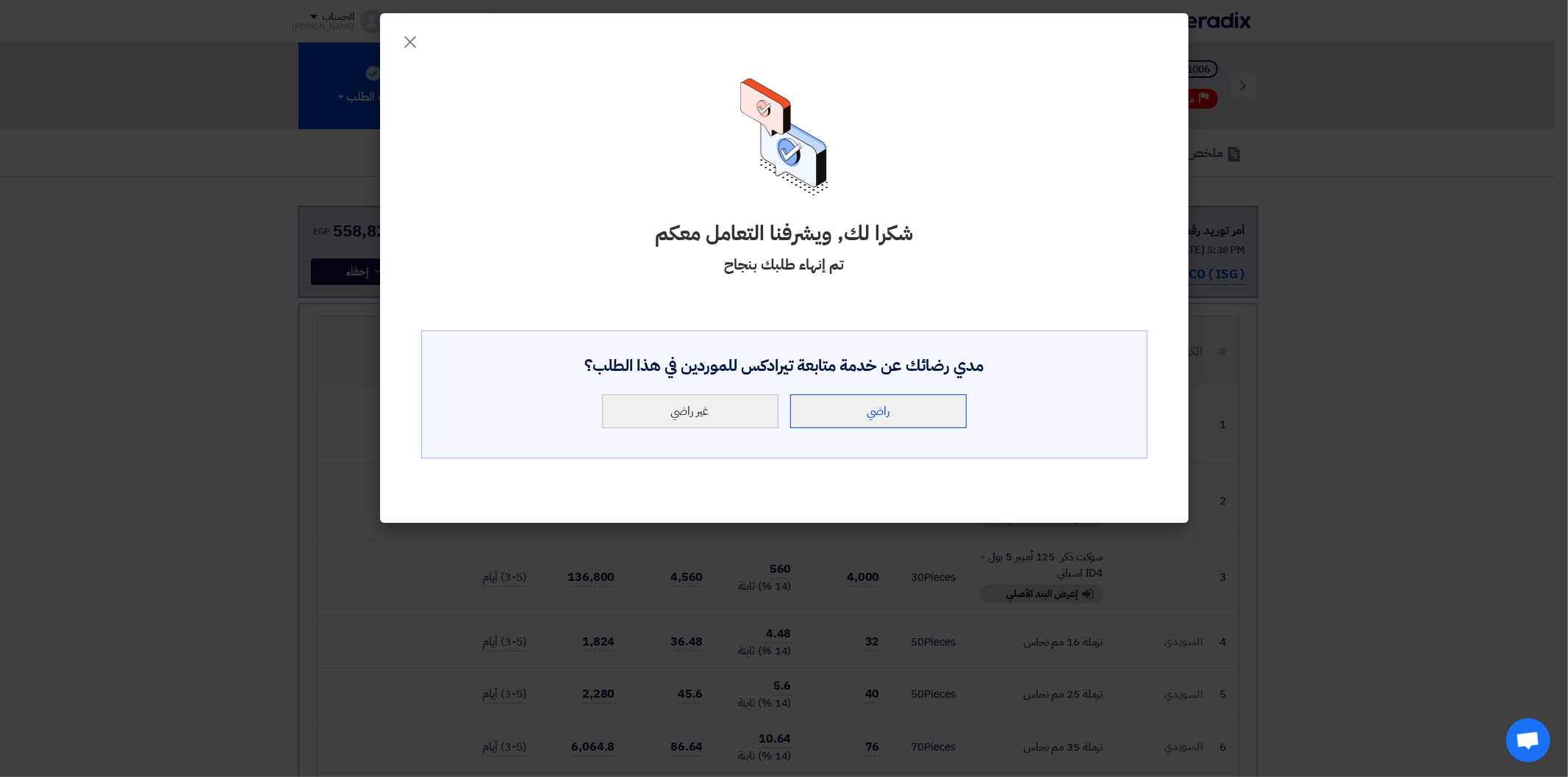
click at [890, 421] on button "راضي" at bounding box center [878, 411] width 176 height 34
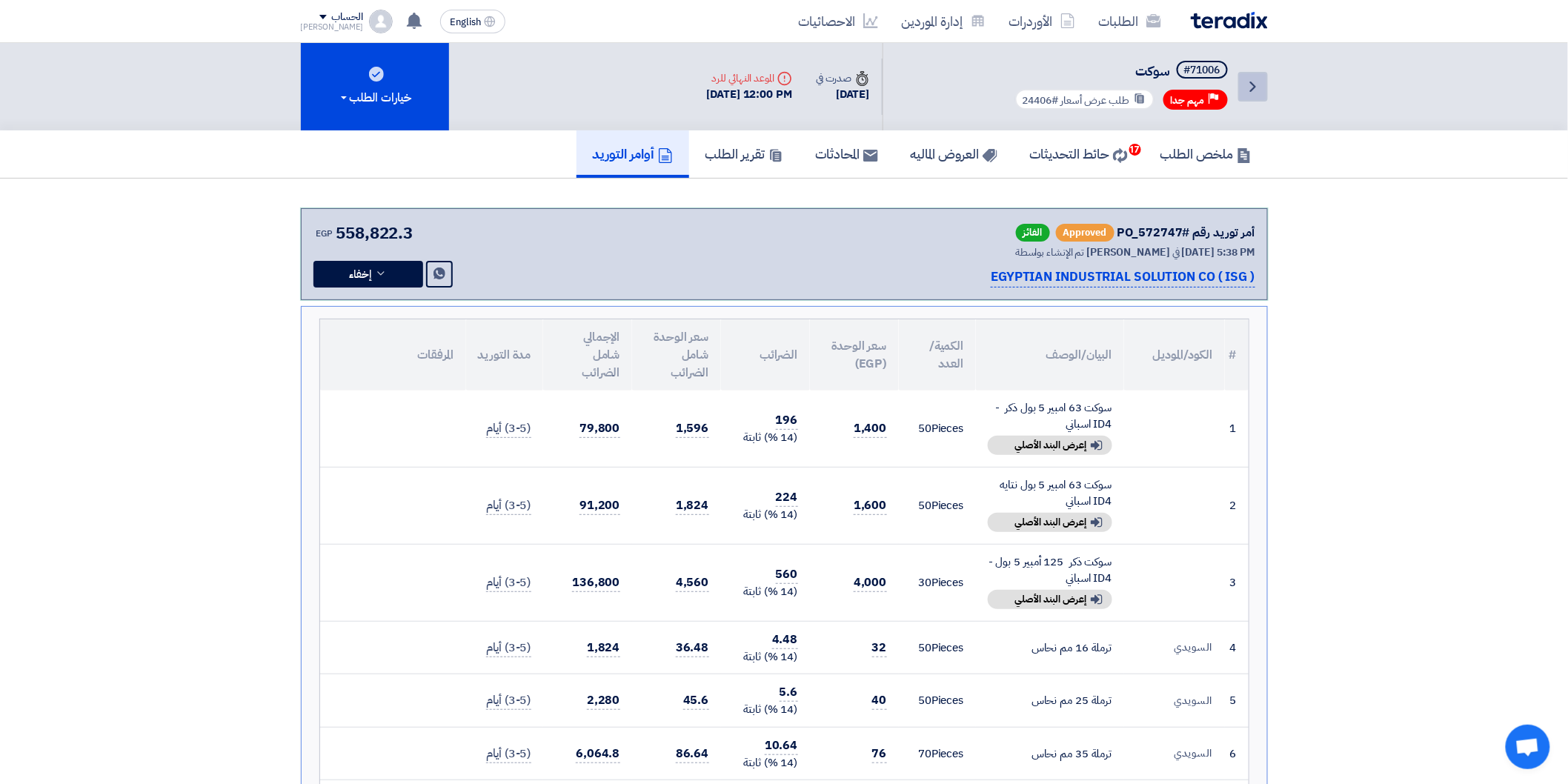
click at [1261, 87] on icon "Back" at bounding box center [1253, 87] width 18 height 18
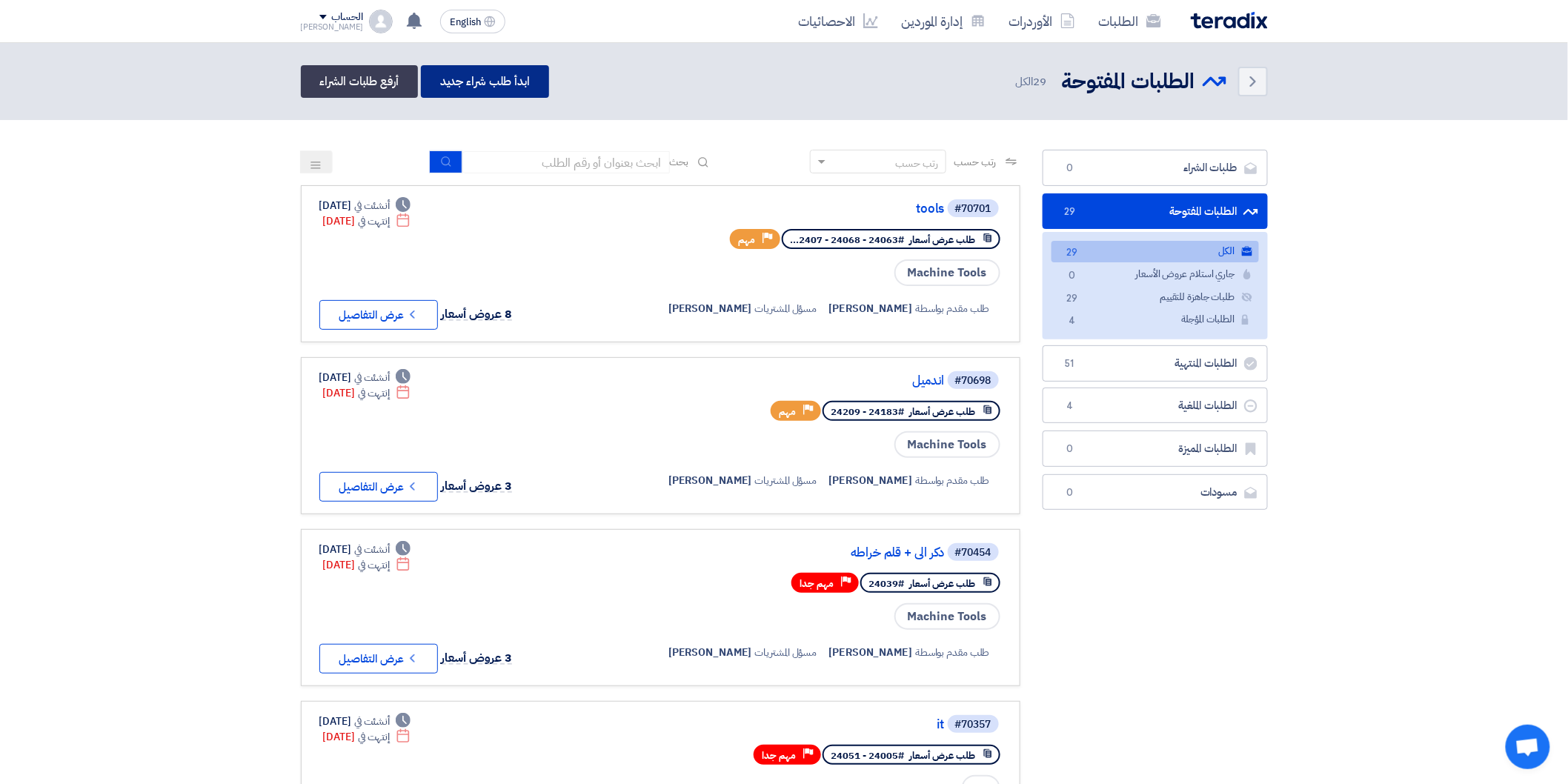
click at [514, 83] on link "ابدأ طلب شراء جديد" at bounding box center [485, 81] width 128 height 33
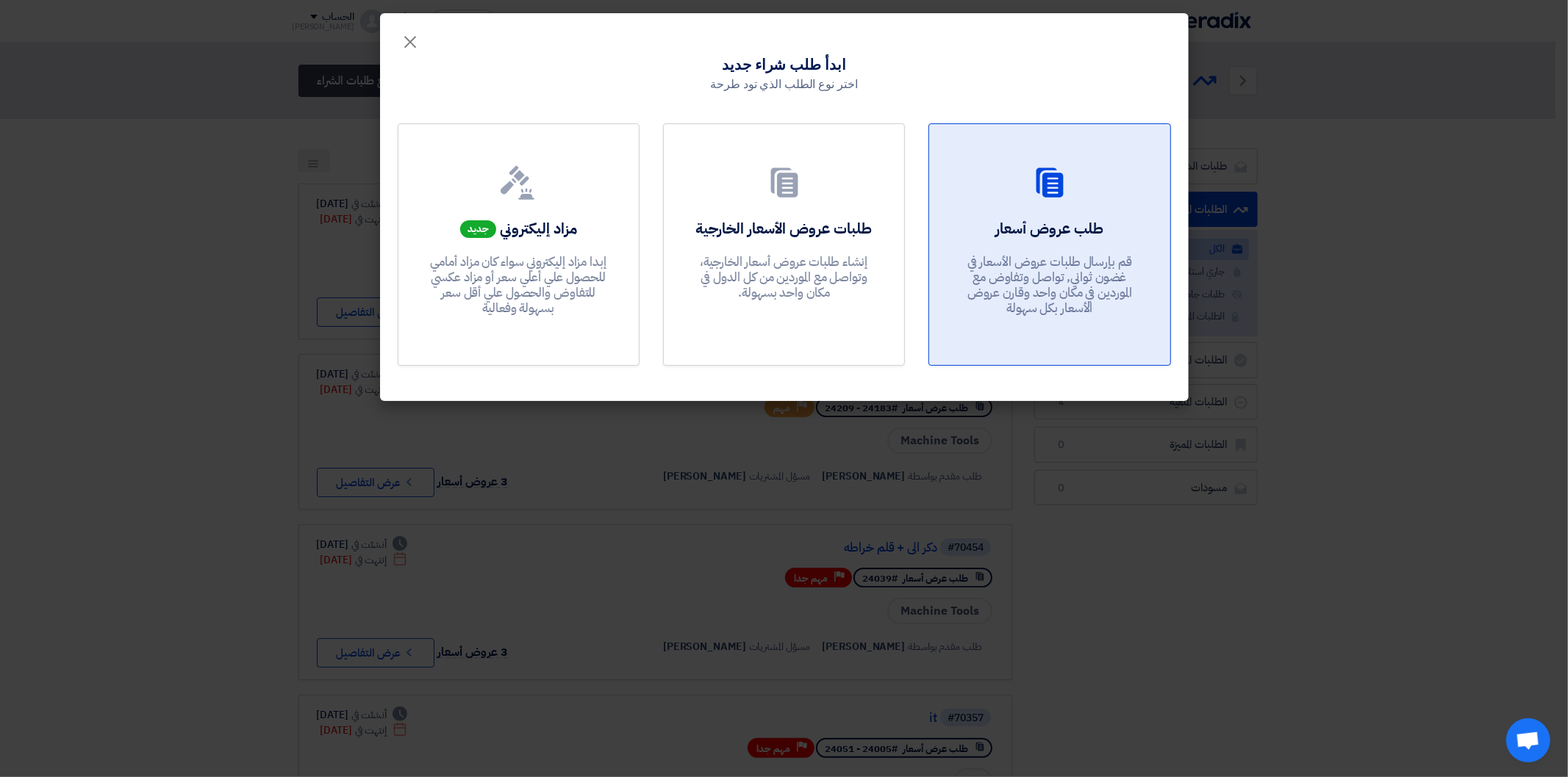
click at [1073, 204] on div at bounding box center [1049, 186] width 205 height 41
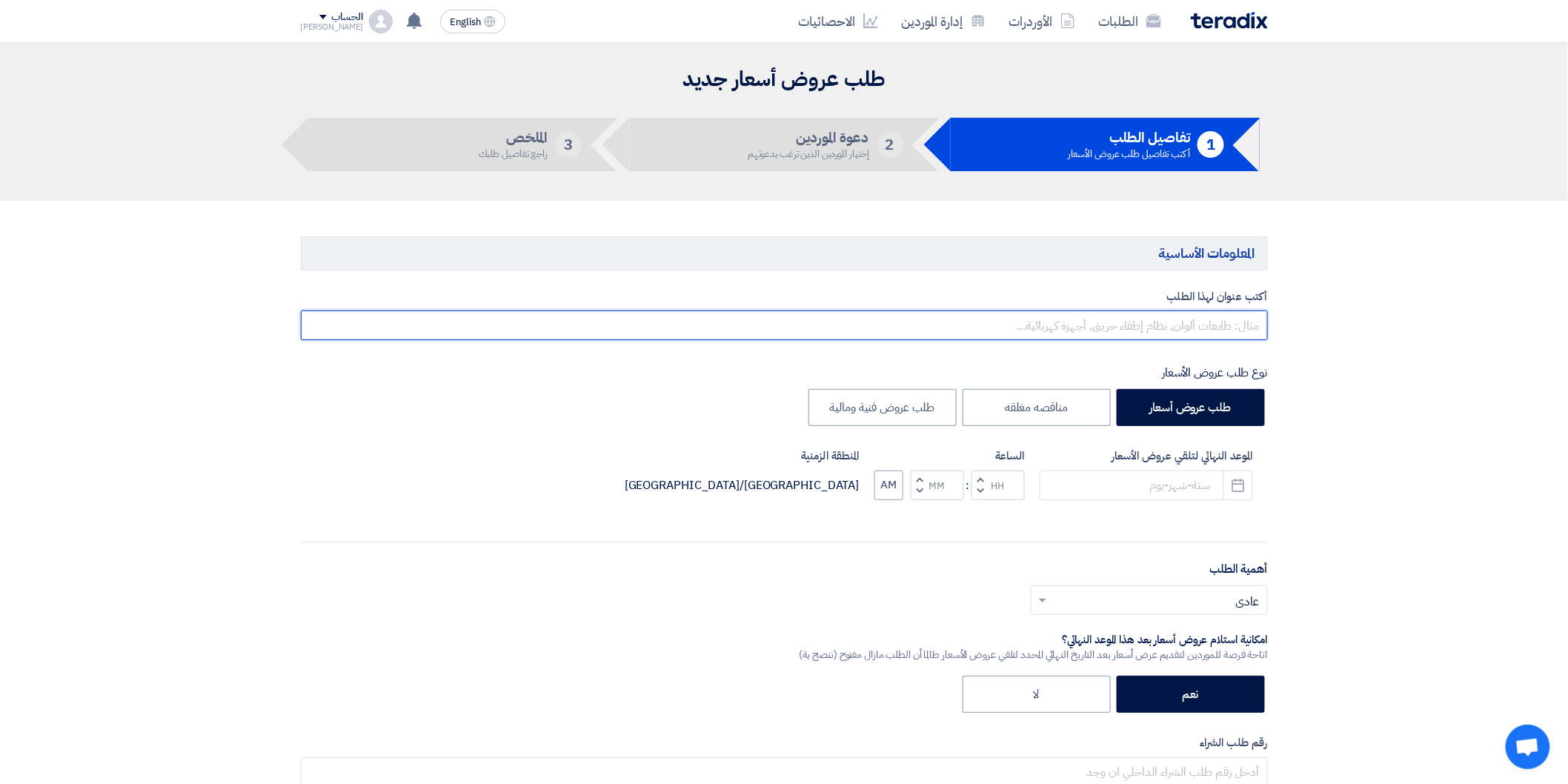
click at [1201, 322] on input "text" at bounding box center [784, 326] width 967 height 30
type input "t"
click at [1262, 327] on input "new tools" at bounding box center [784, 326] width 967 height 30
type input "1 new tools"
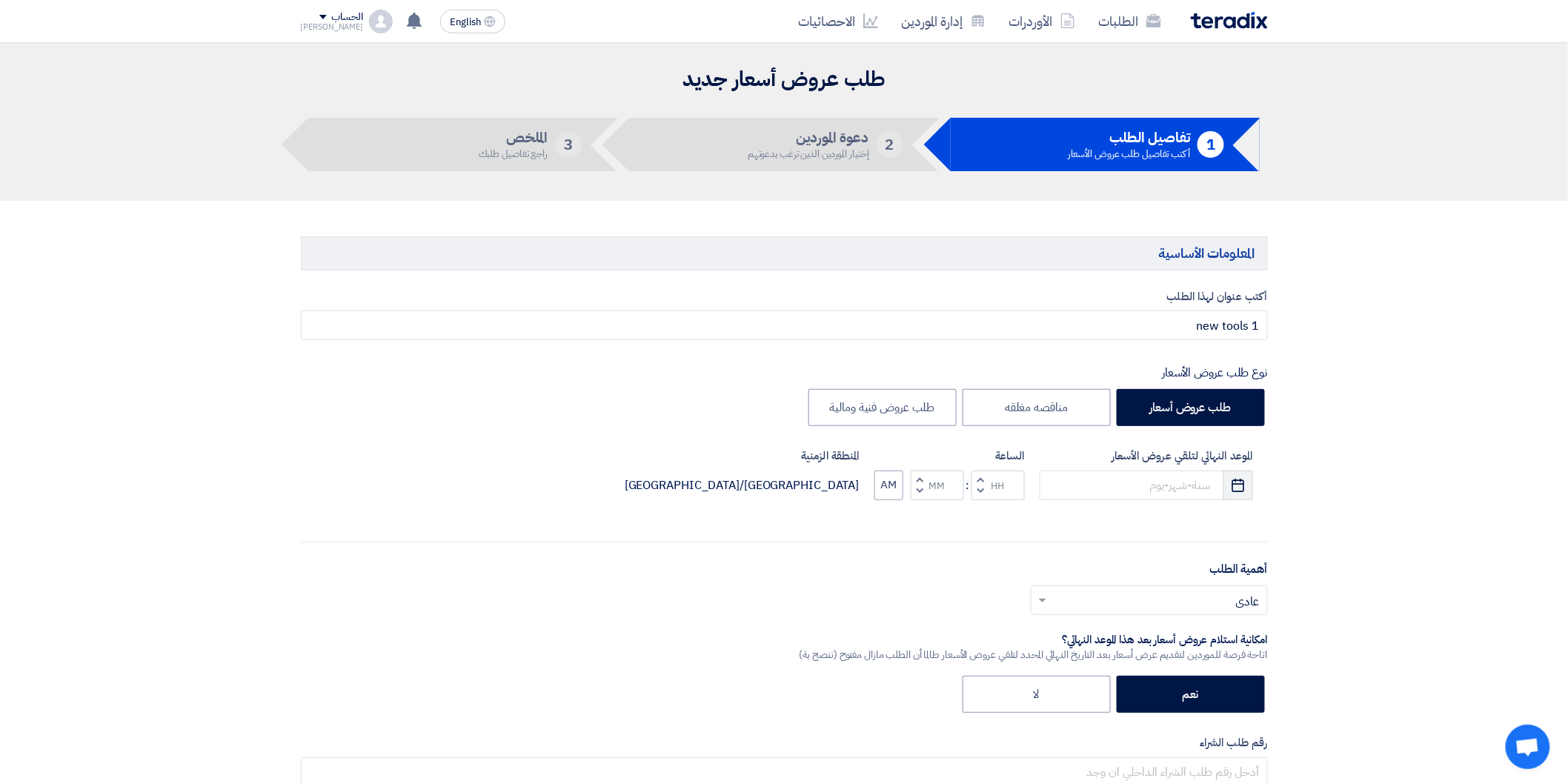
click at [1243, 485] on icon "Pick a date" at bounding box center [1238, 485] width 15 height 15
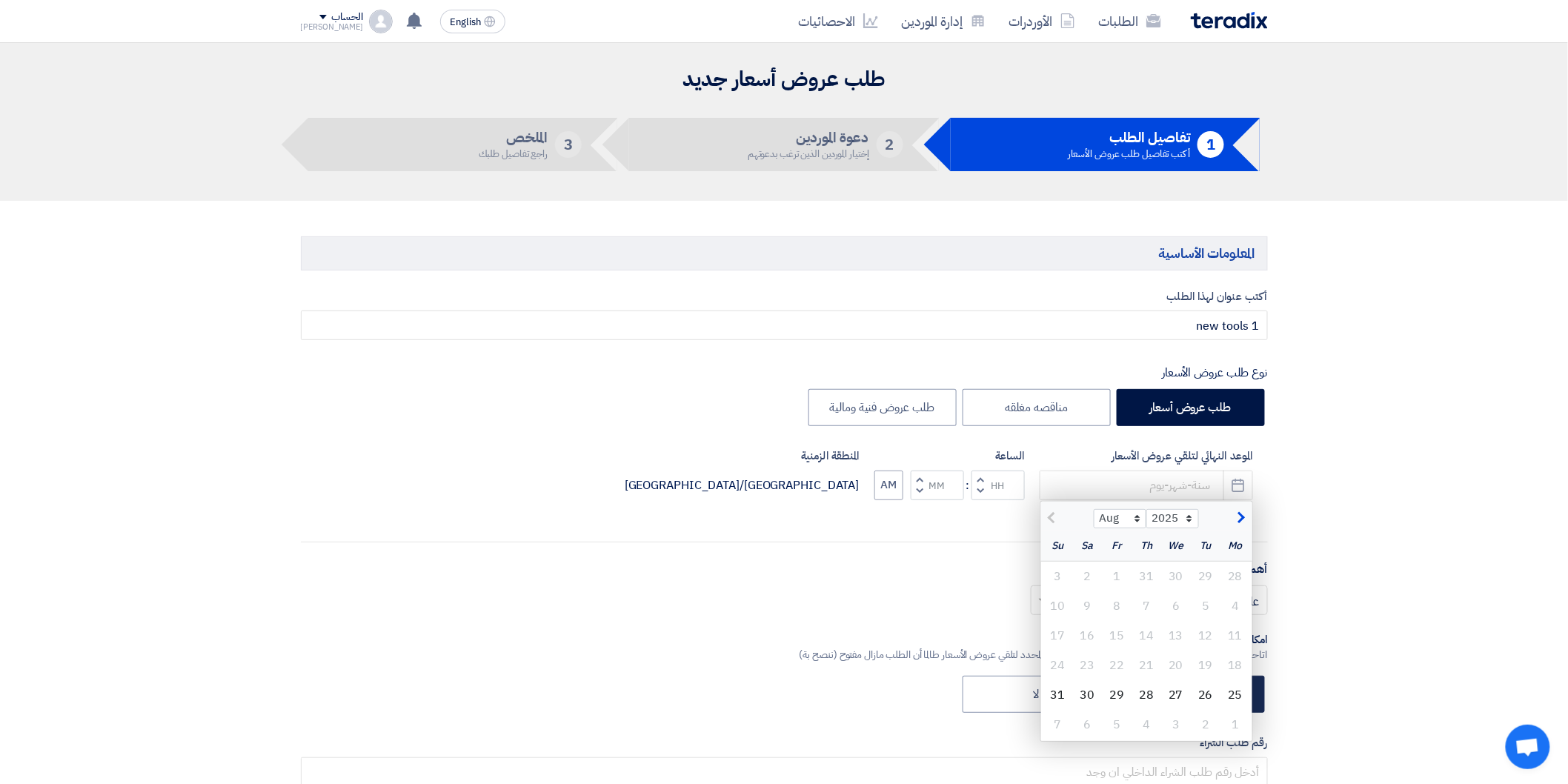
click at [1142, 697] on div "28" at bounding box center [1146, 695] width 30 height 30
type input "[DATE]"
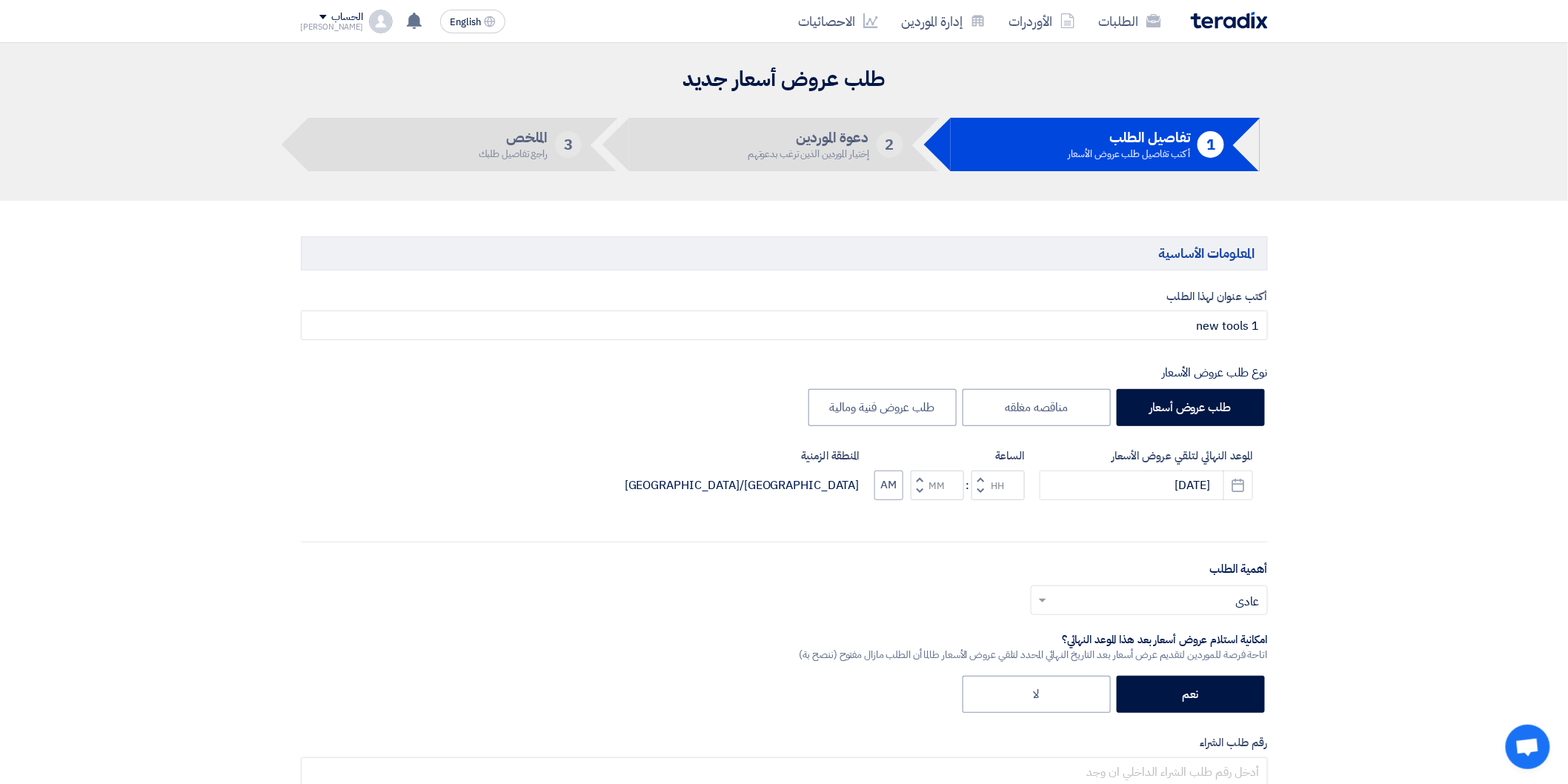
click at [1049, 599] on span at bounding box center [1040, 600] width 19 height 18
click at [1240, 670] on div "مهم" at bounding box center [1149, 661] width 236 height 31
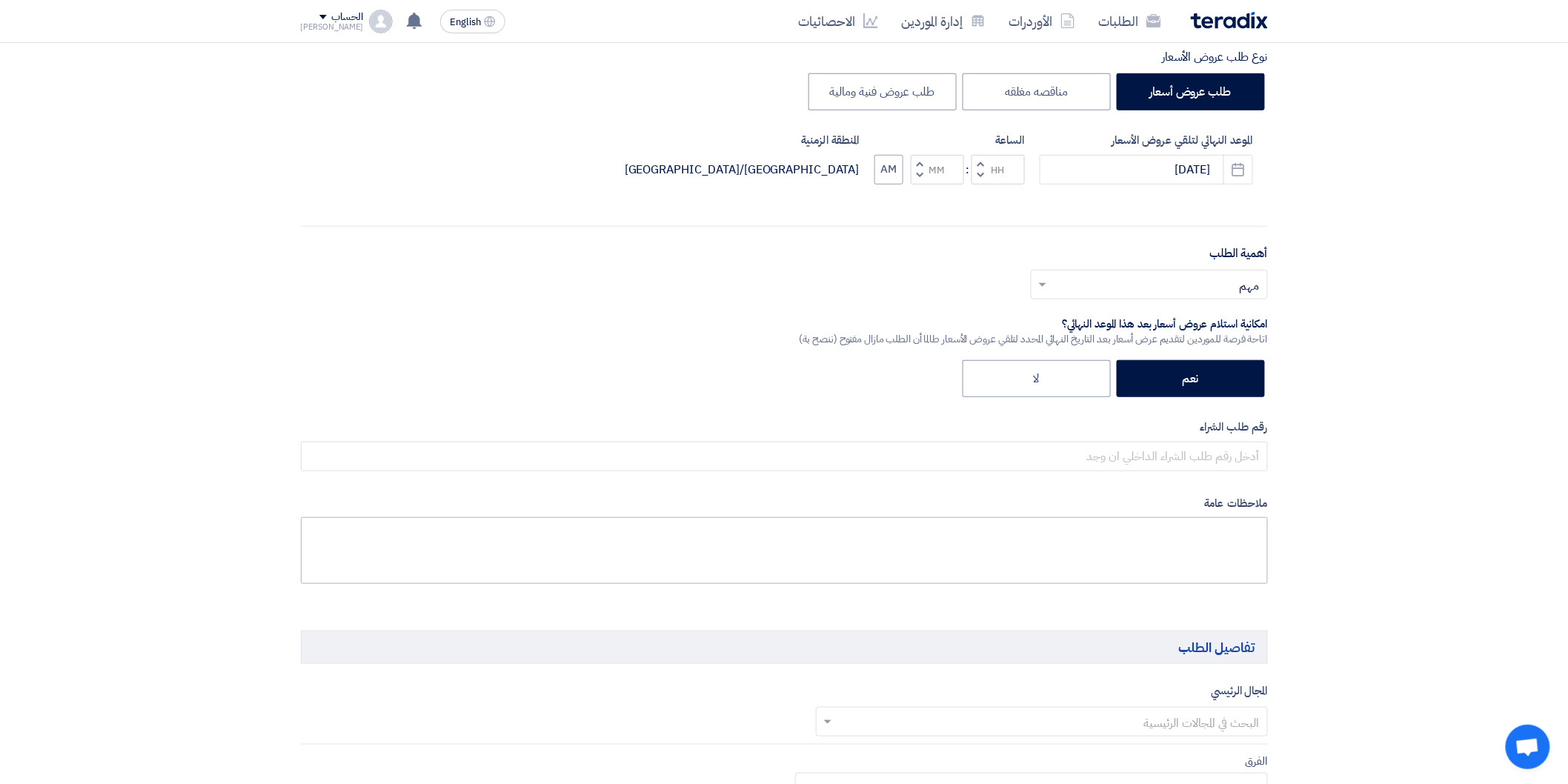
scroll to position [329, 0]
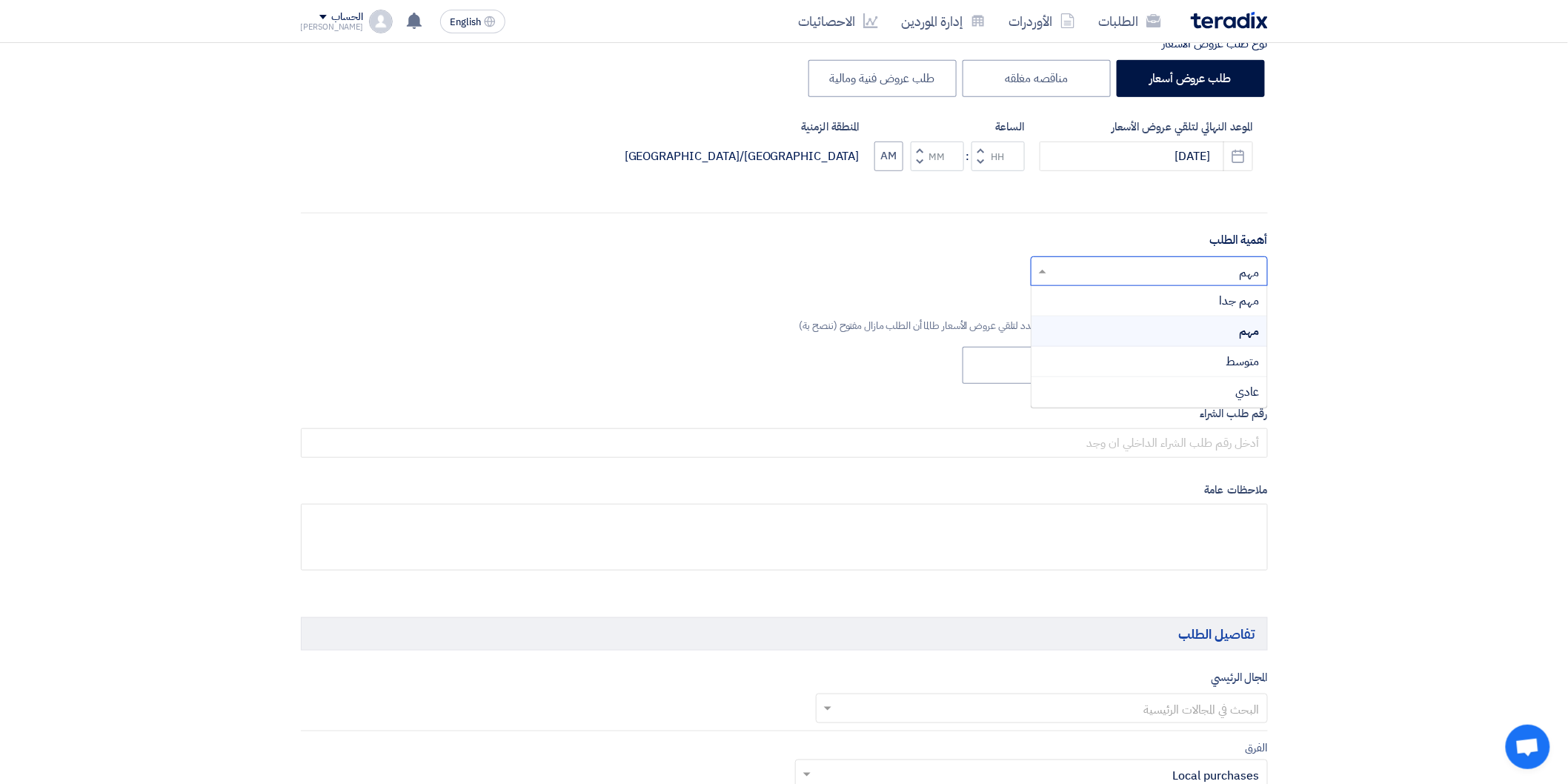
click at [1047, 270] on span at bounding box center [1040, 271] width 19 height 18
click at [1238, 295] on span "مهم جدا" at bounding box center [1240, 301] width 40 height 18
click at [1194, 354] on label "نعم" at bounding box center [1190, 366] width 149 height 37
click at [1194, 360] on input "نعم" at bounding box center [1193, 364] width 10 height 10
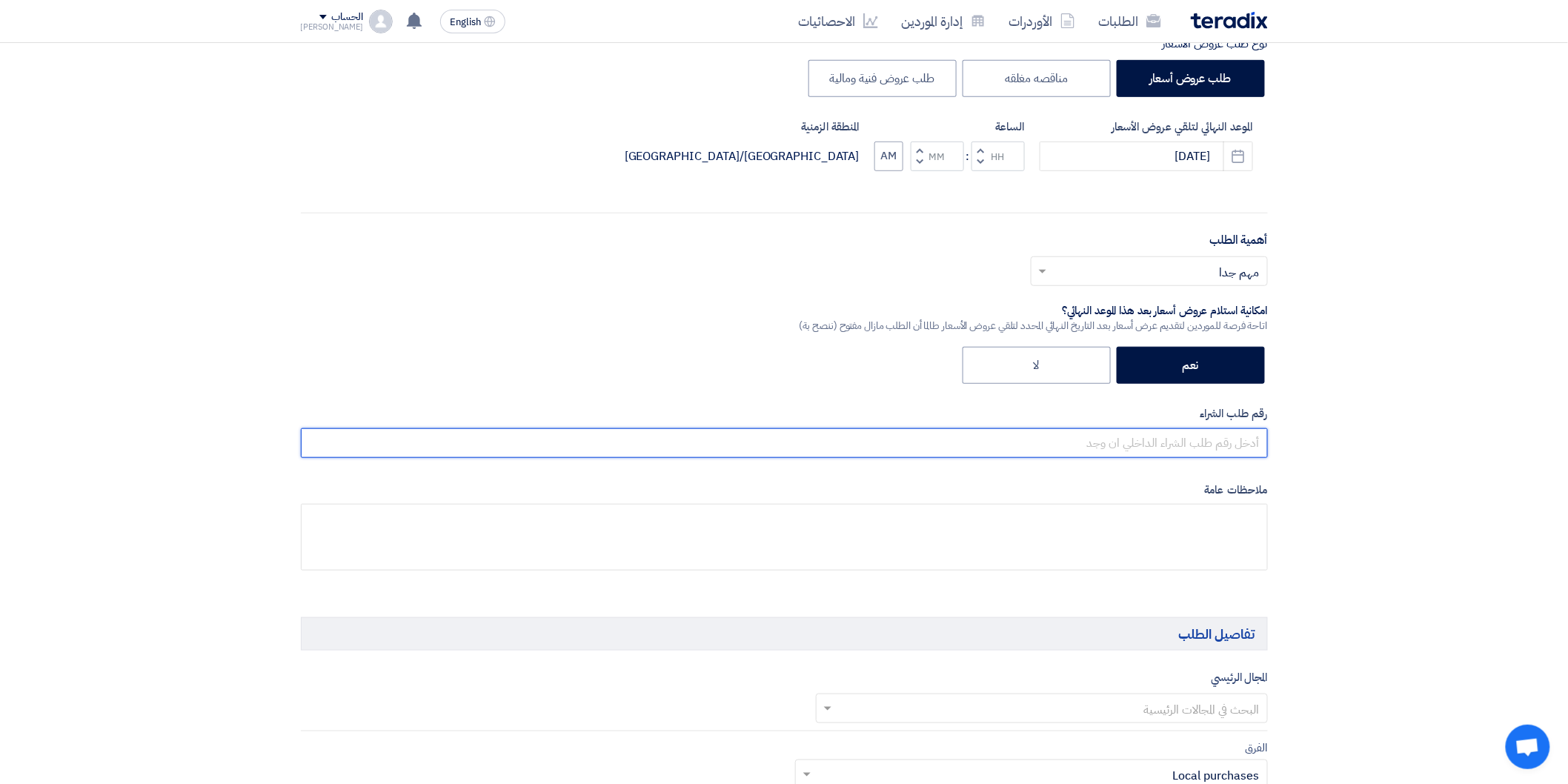
click at [1216, 449] on input "text" at bounding box center [784, 444] width 967 height 30
paste input "24232"
type input "24232 -"
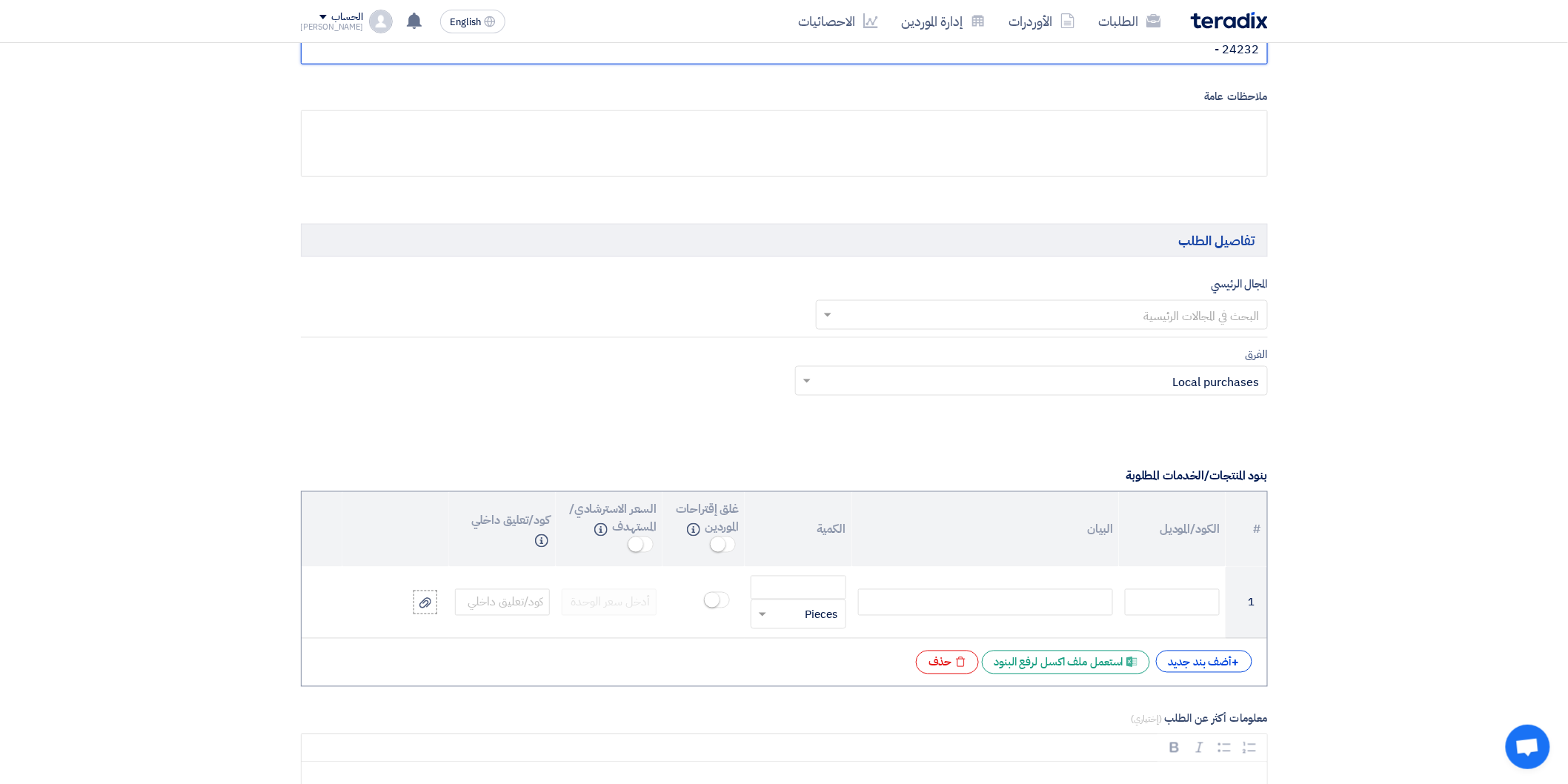
scroll to position [741, 0]
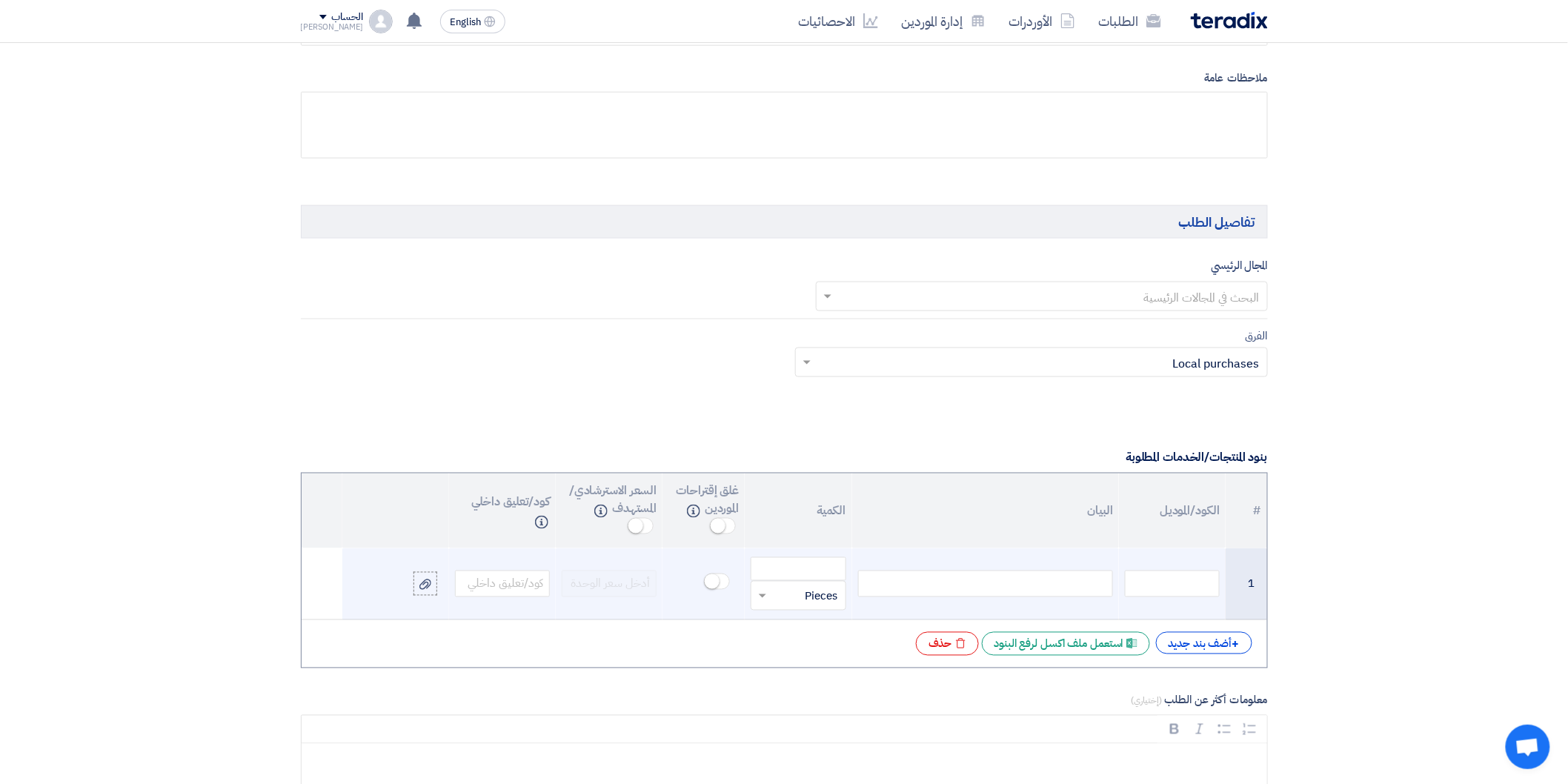
click at [1048, 588] on div at bounding box center [986, 584] width 255 height 27
paste div
click at [822, 567] on input "number" at bounding box center [798, 570] width 95 height 24
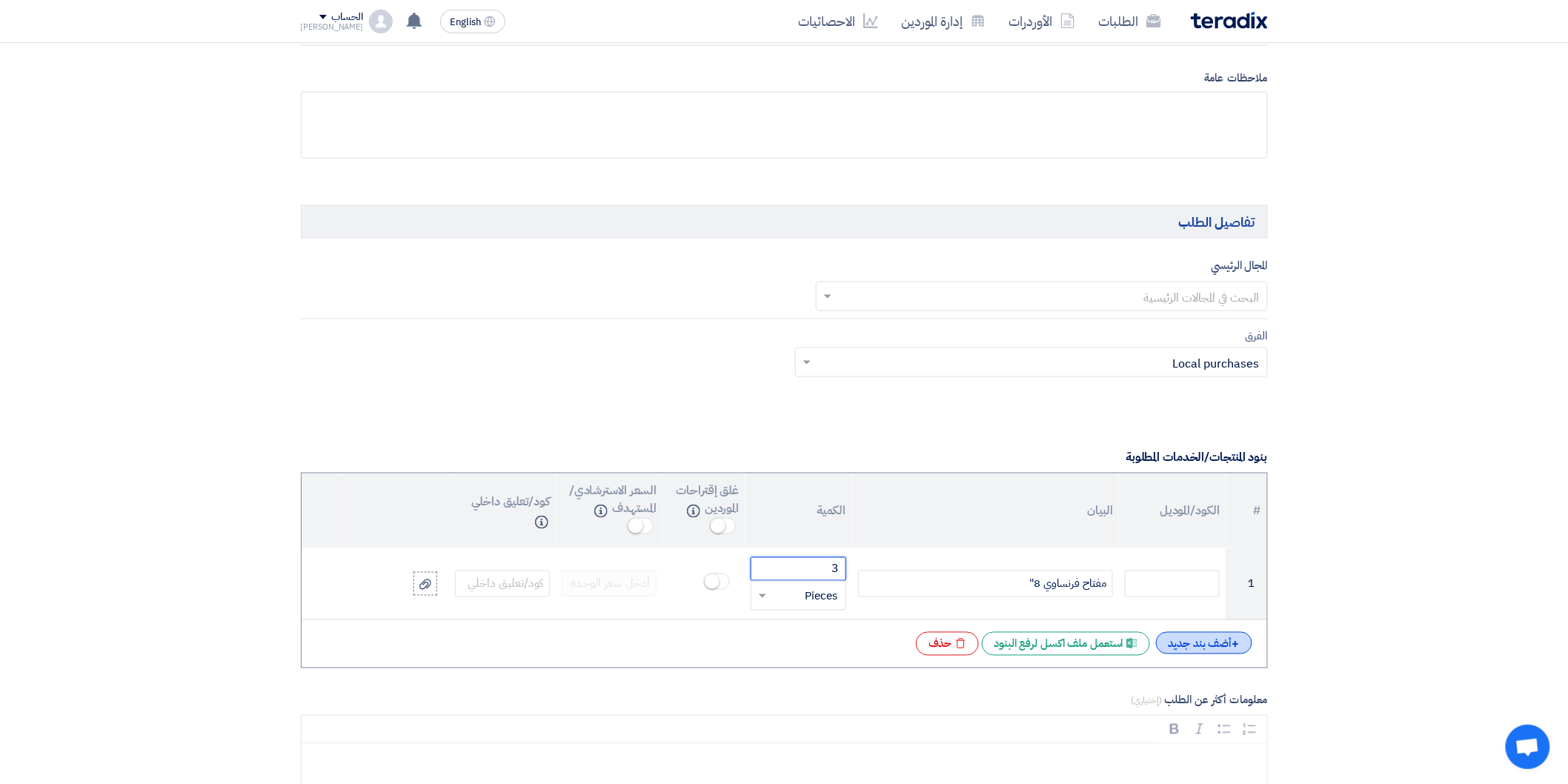
type input "3"
click at [1206, 647] on div "+ أضف بند جديد" at bounding box center [1204, 644] width 96 height 22
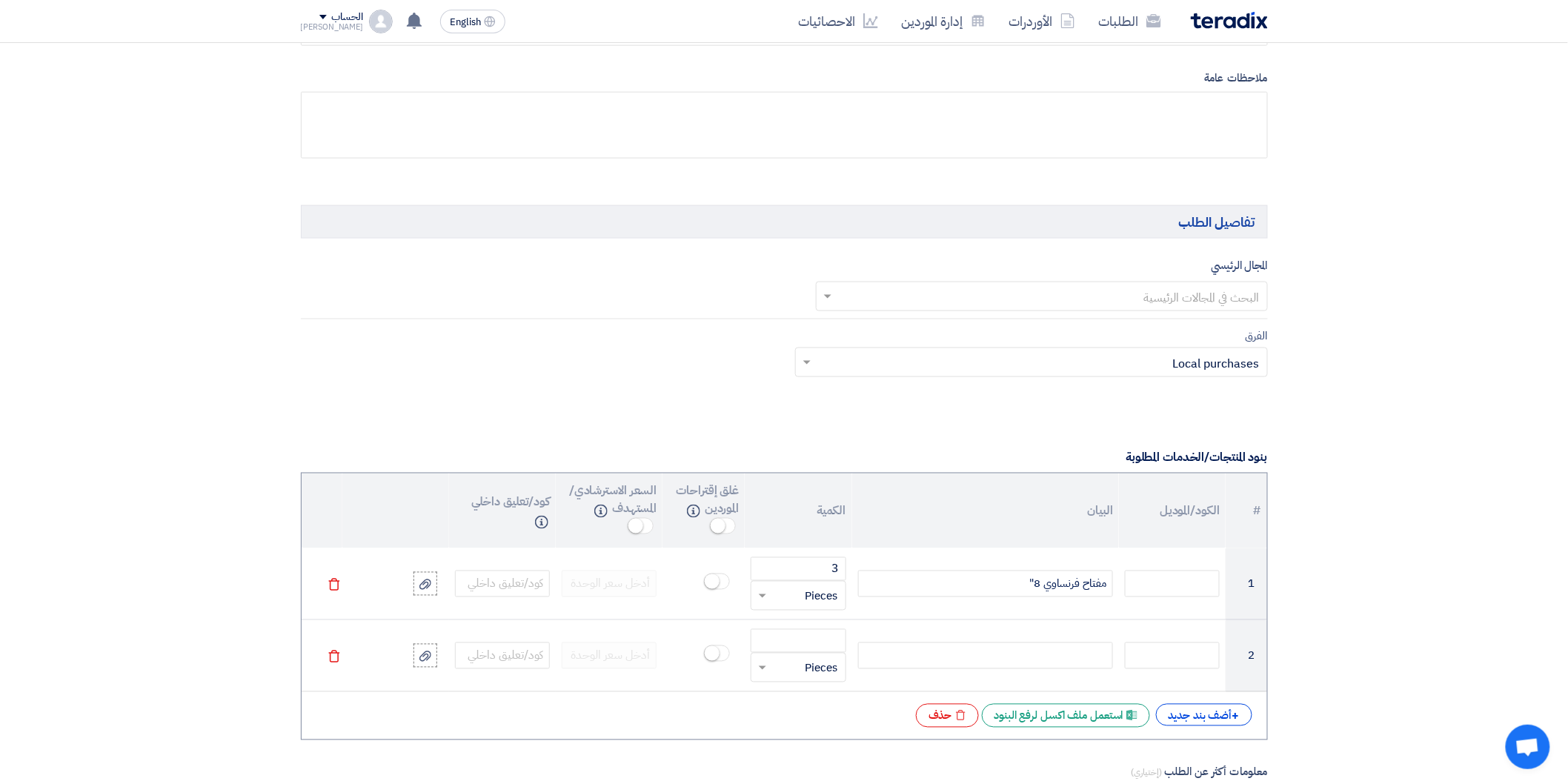
click at [827, 293] on span at bounding box center [825, 296] width 19 height 18
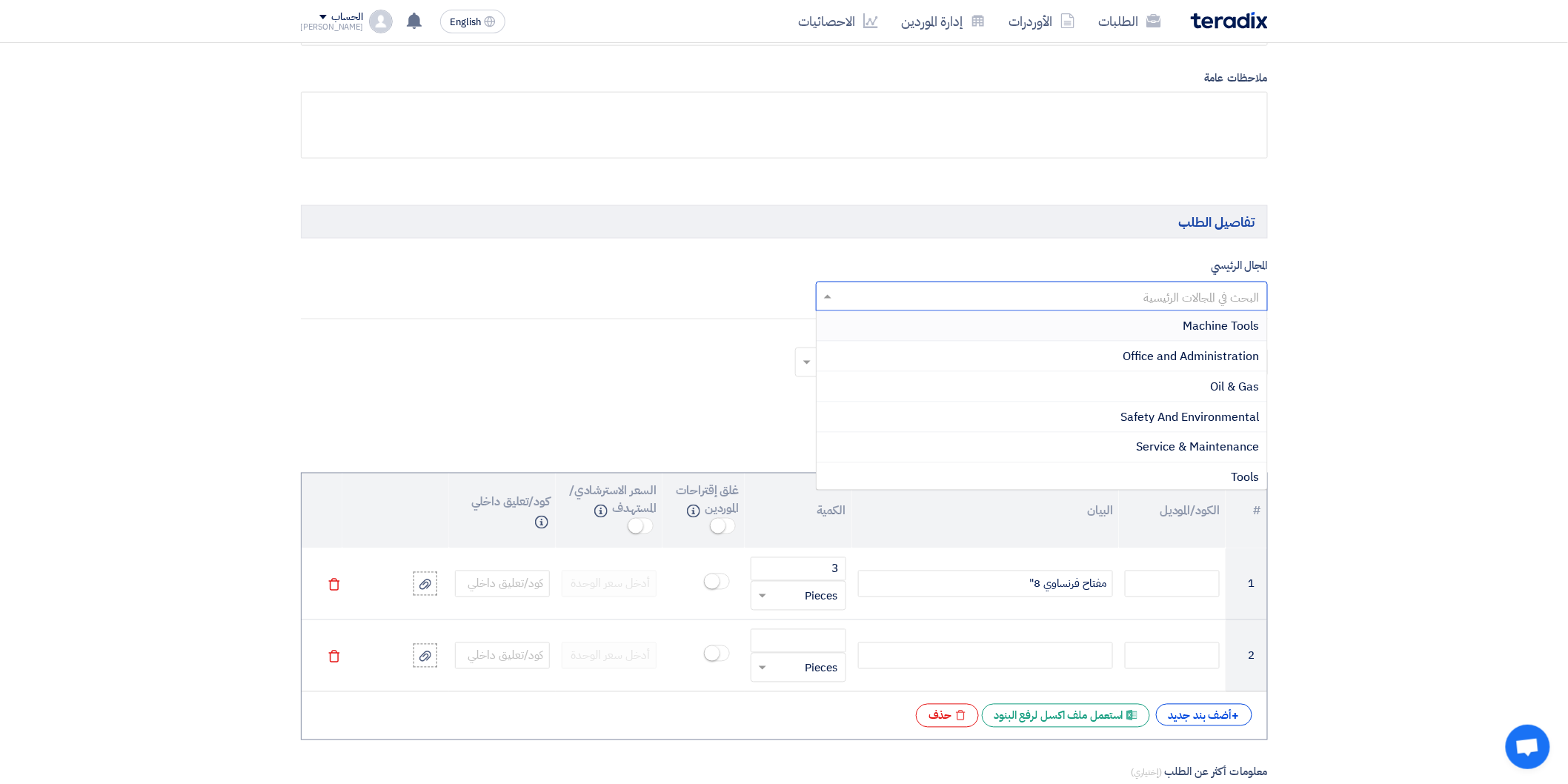
click at [1159, 329] on div "Machine Tools" at bounding box center [1042, 326] width 451 height 31
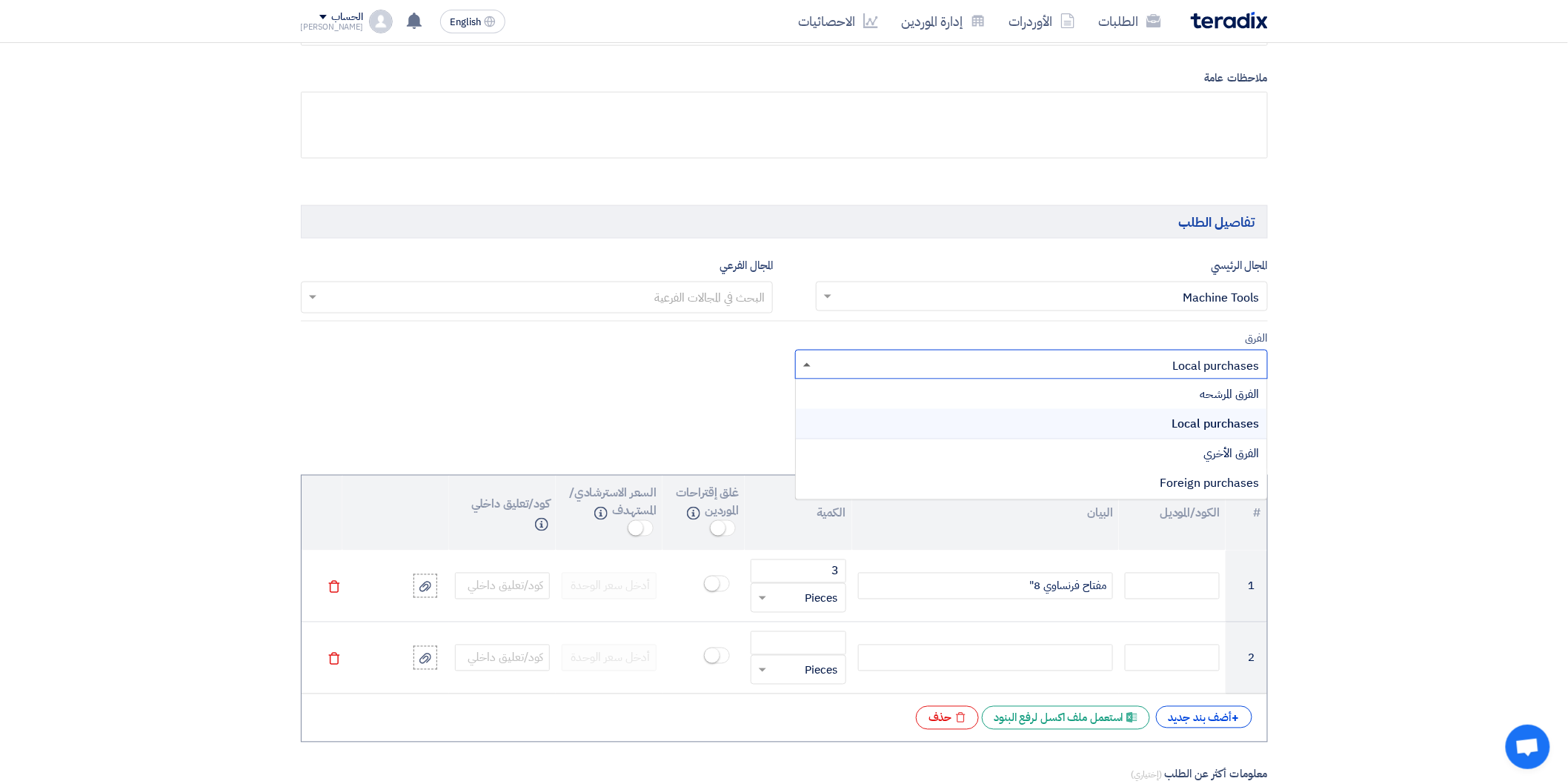
click at [808, 367] on span at bounding box center [807, 364] width 7 height 4
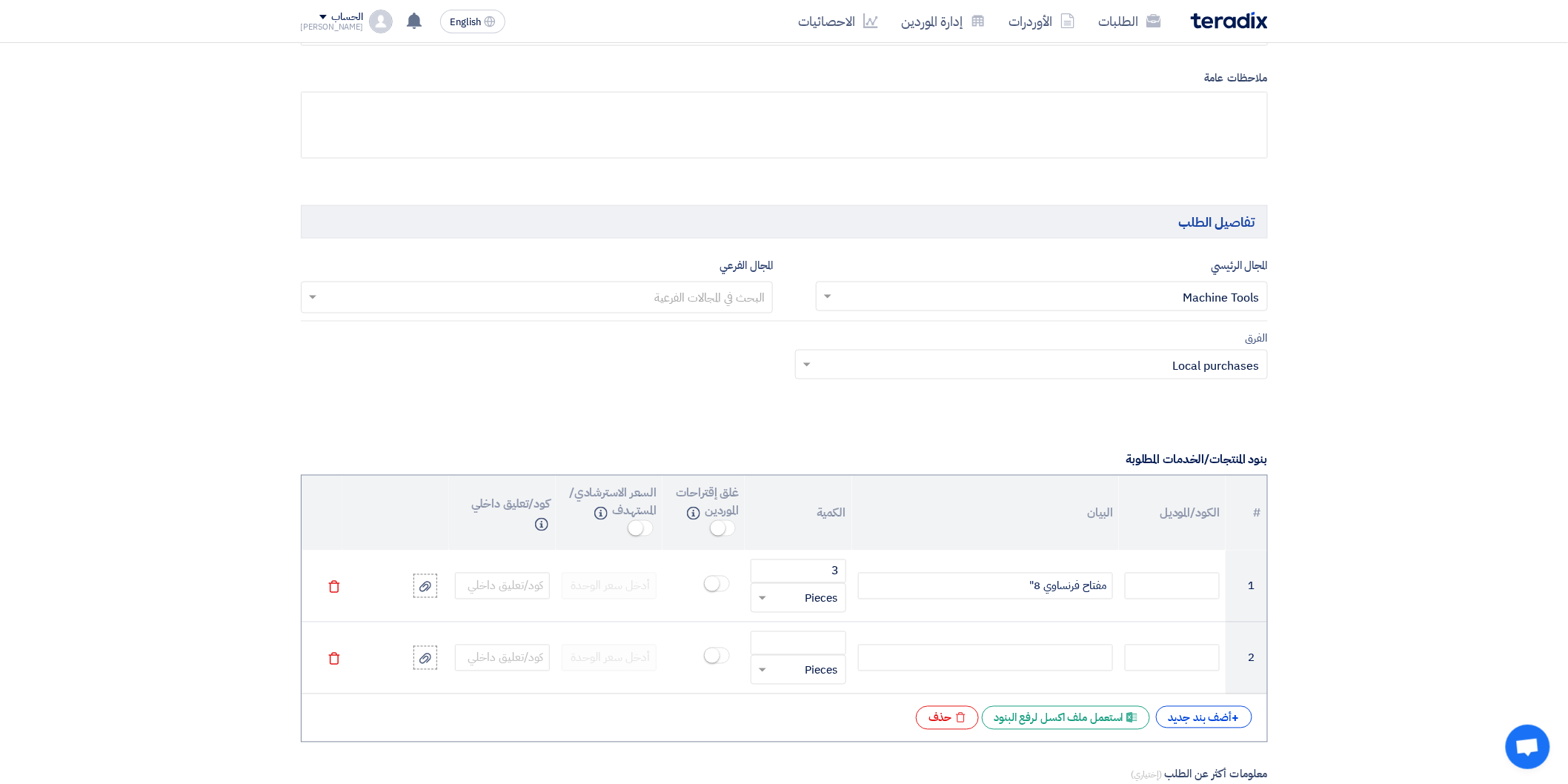
click at [1450, 344] on section "المعلومات الأساسية أكتب عنوان لهذا الطلب 1 new tools نوع طلب عروض الأسعار طلب ع…" at bounding box center [784, 784] width 1568 height 2649
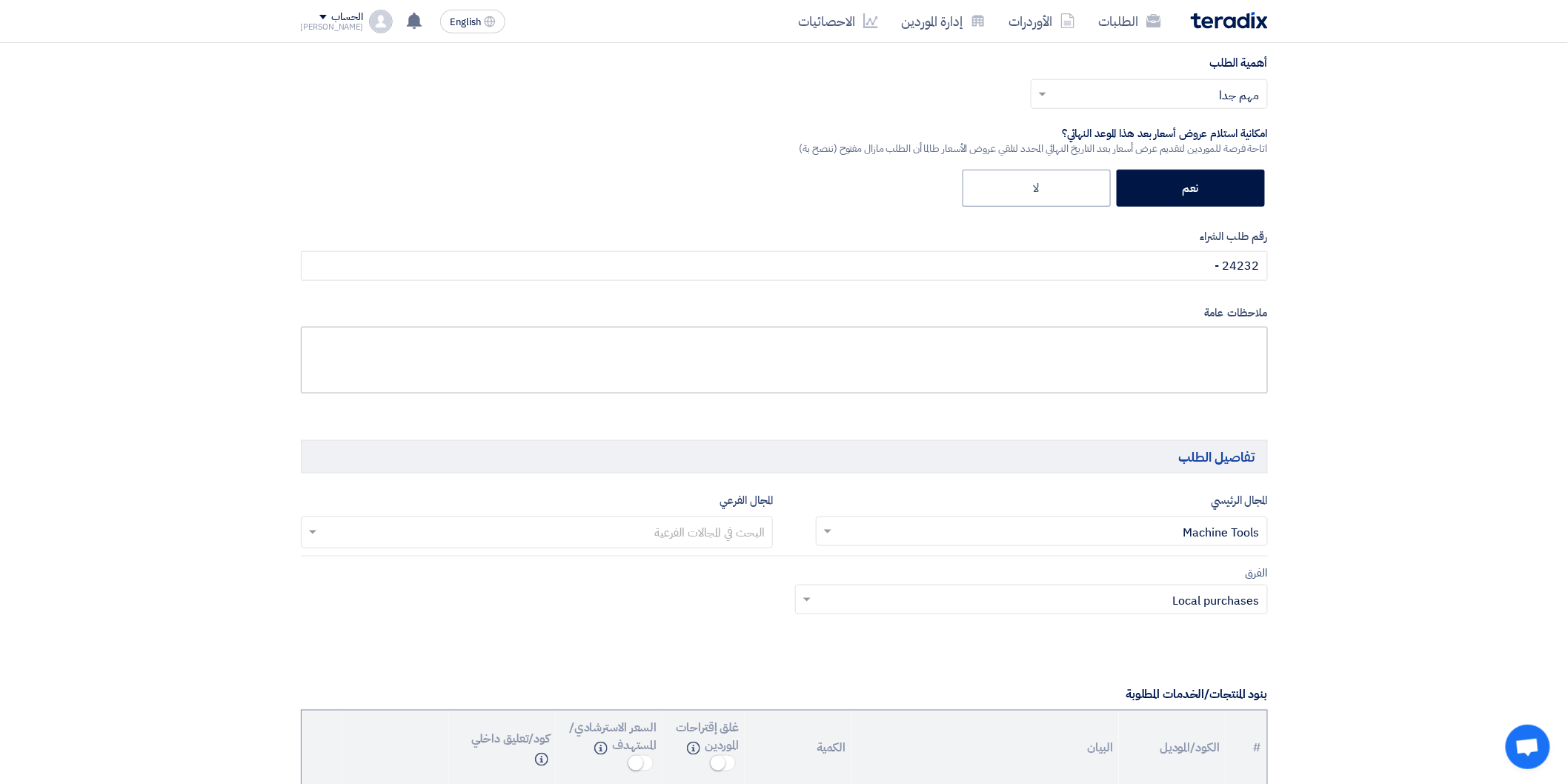
scroll to position [494, 0]
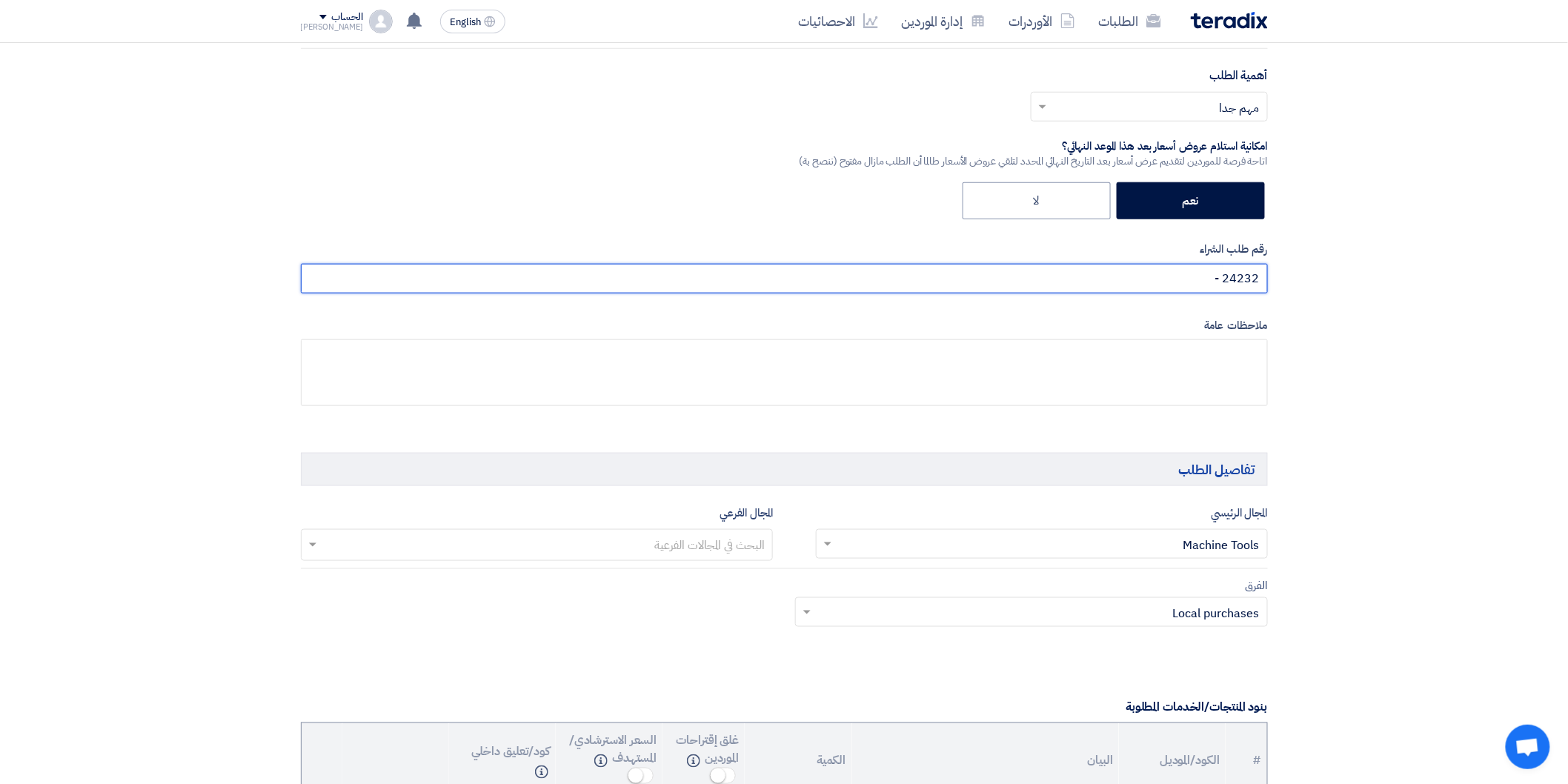
click at [1182, 273] on input "24232 -" at bounding box center [784, 279] width 967 height 30
paste input "24275"
type input "24232 - 24275"
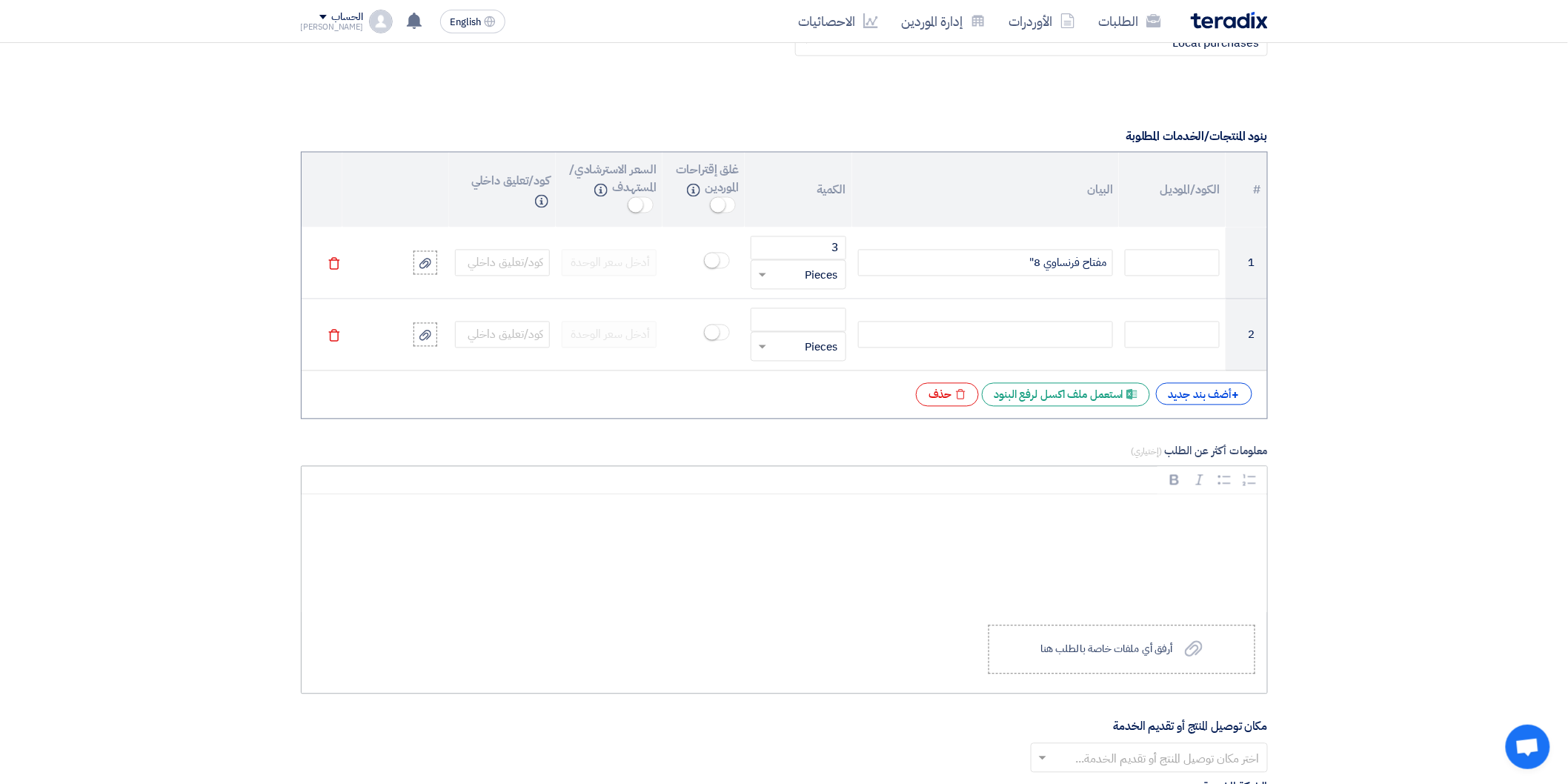
scroll to position [1071, 0]
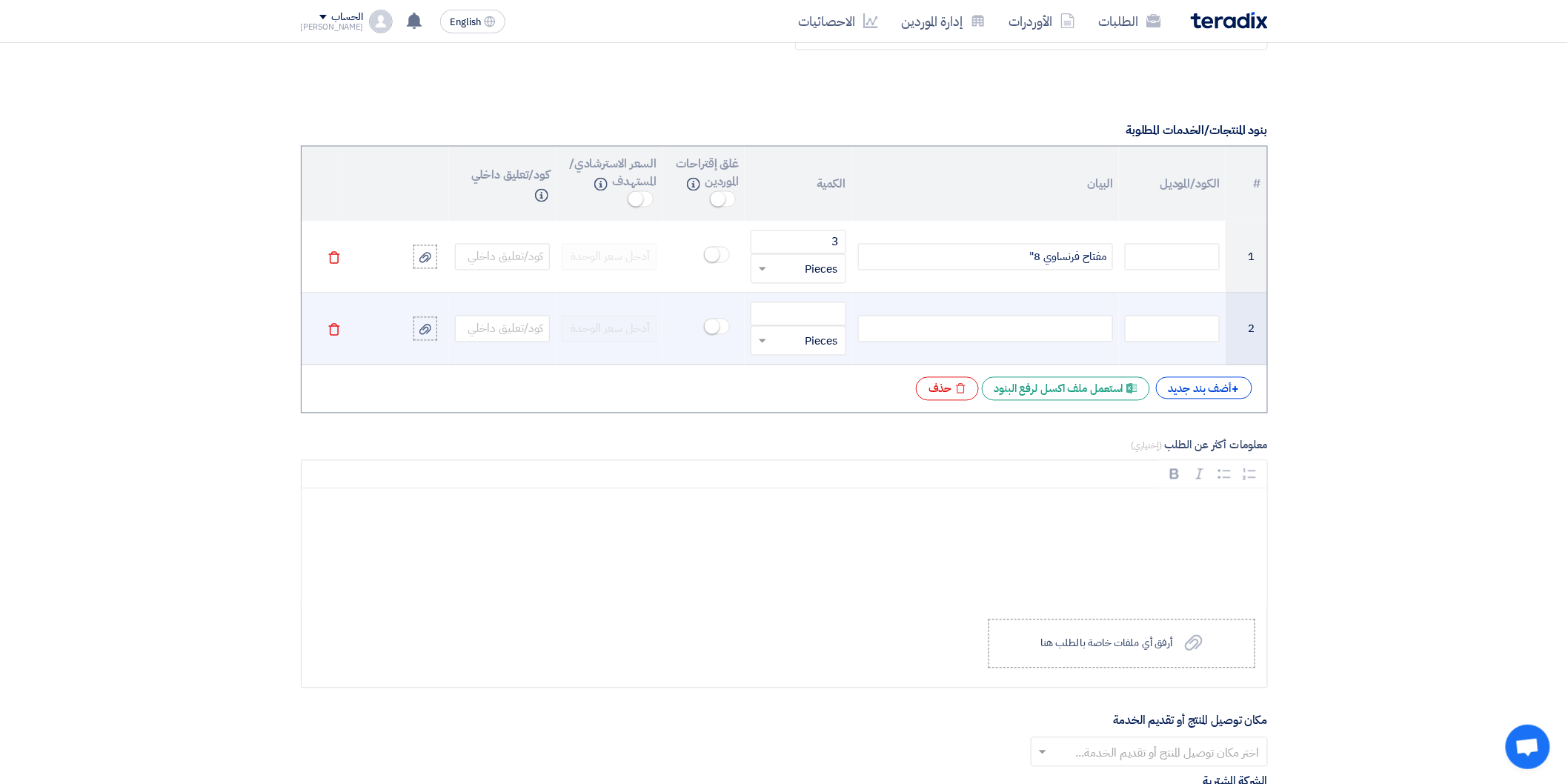
click at [1078, 326] on div at bounding box center [986, 329] width 255 height 27
paste div
click at [816, 317] on input "number" at bounding box center [798, 314] width 95 height 24
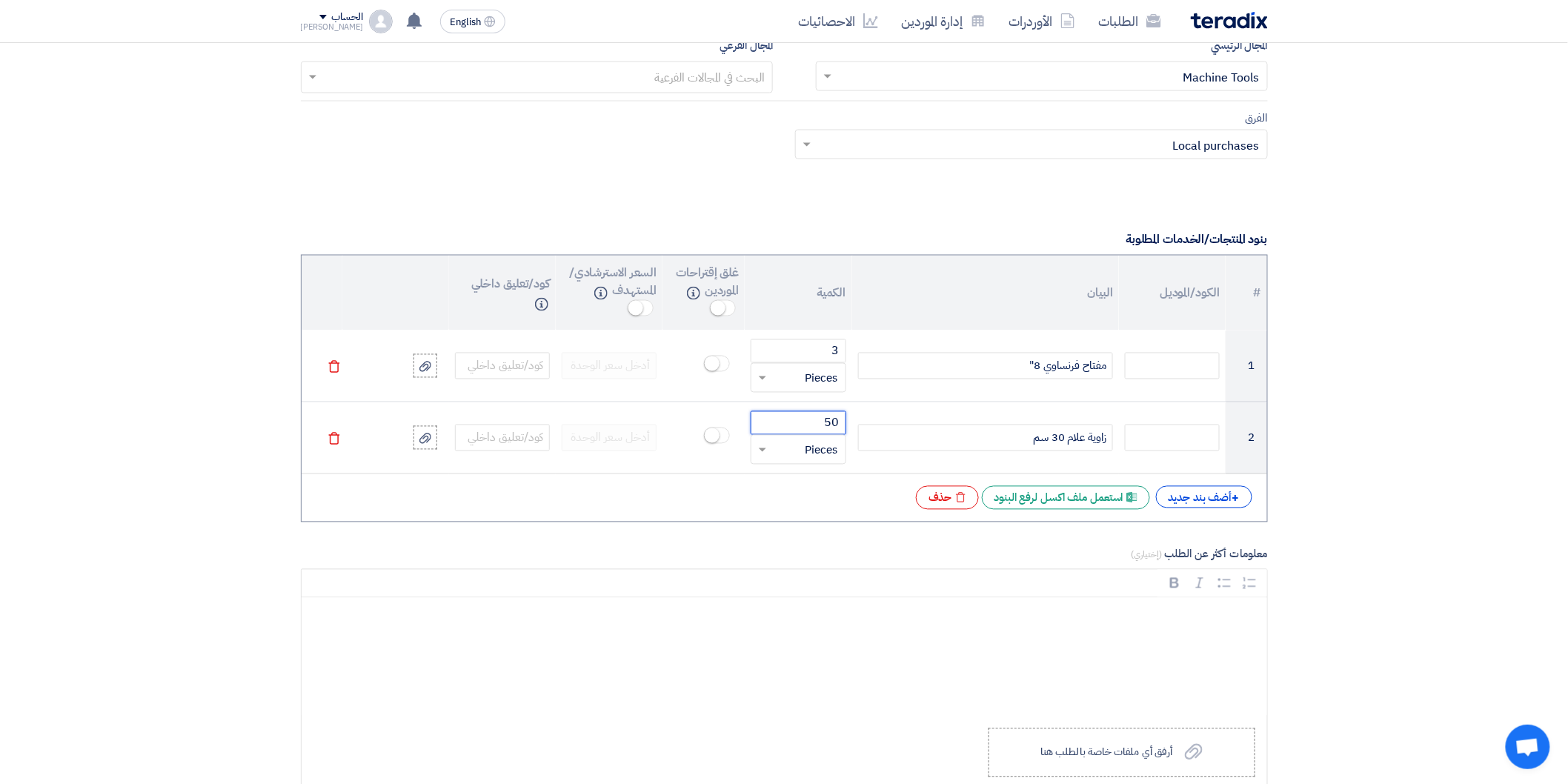
scroll to position [988, 0]
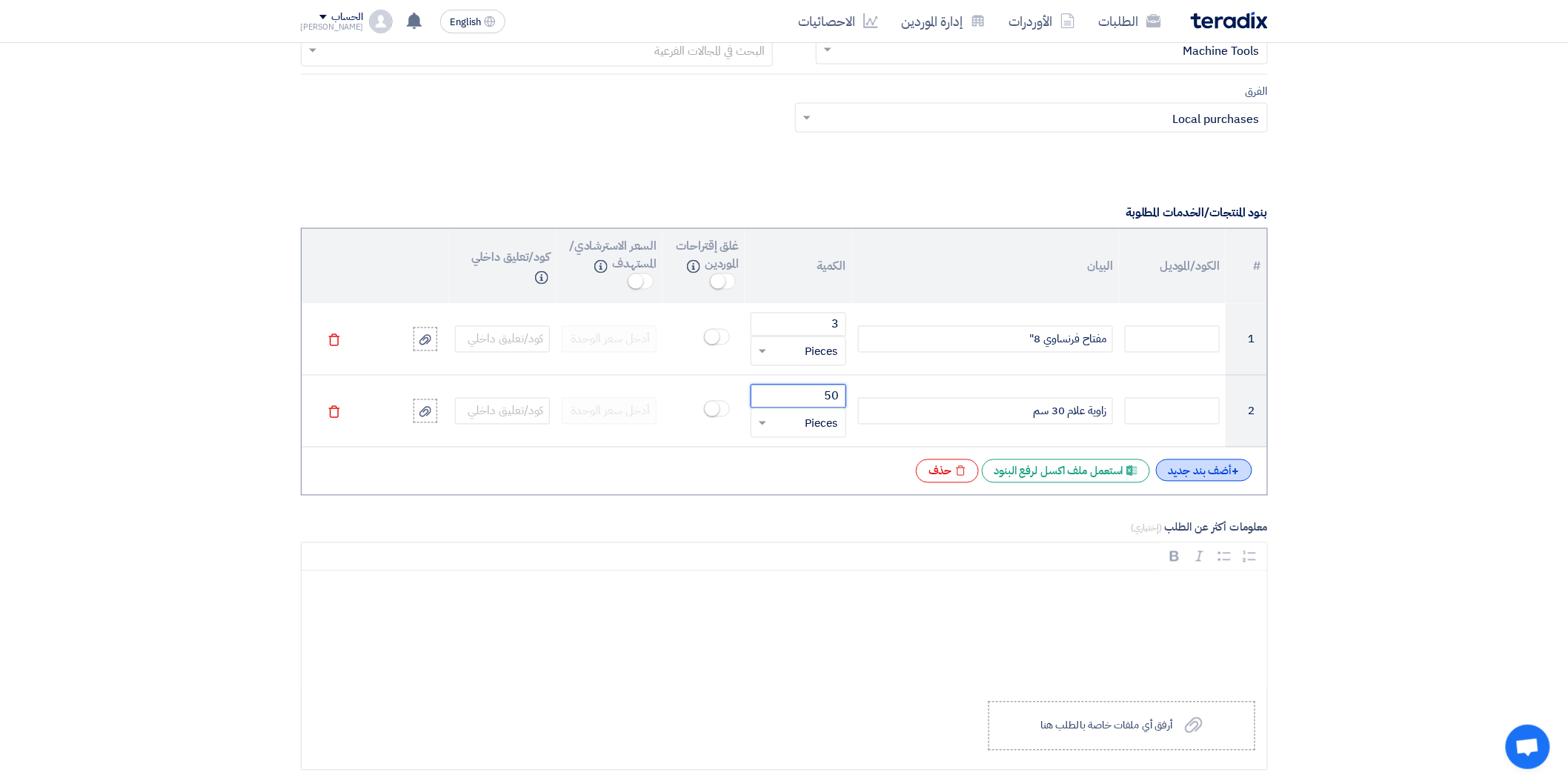
type input "50"
click at [1222, 473] on div "+ أضف بند جديد" at bounding box center [1204, 471] width 96 height 22
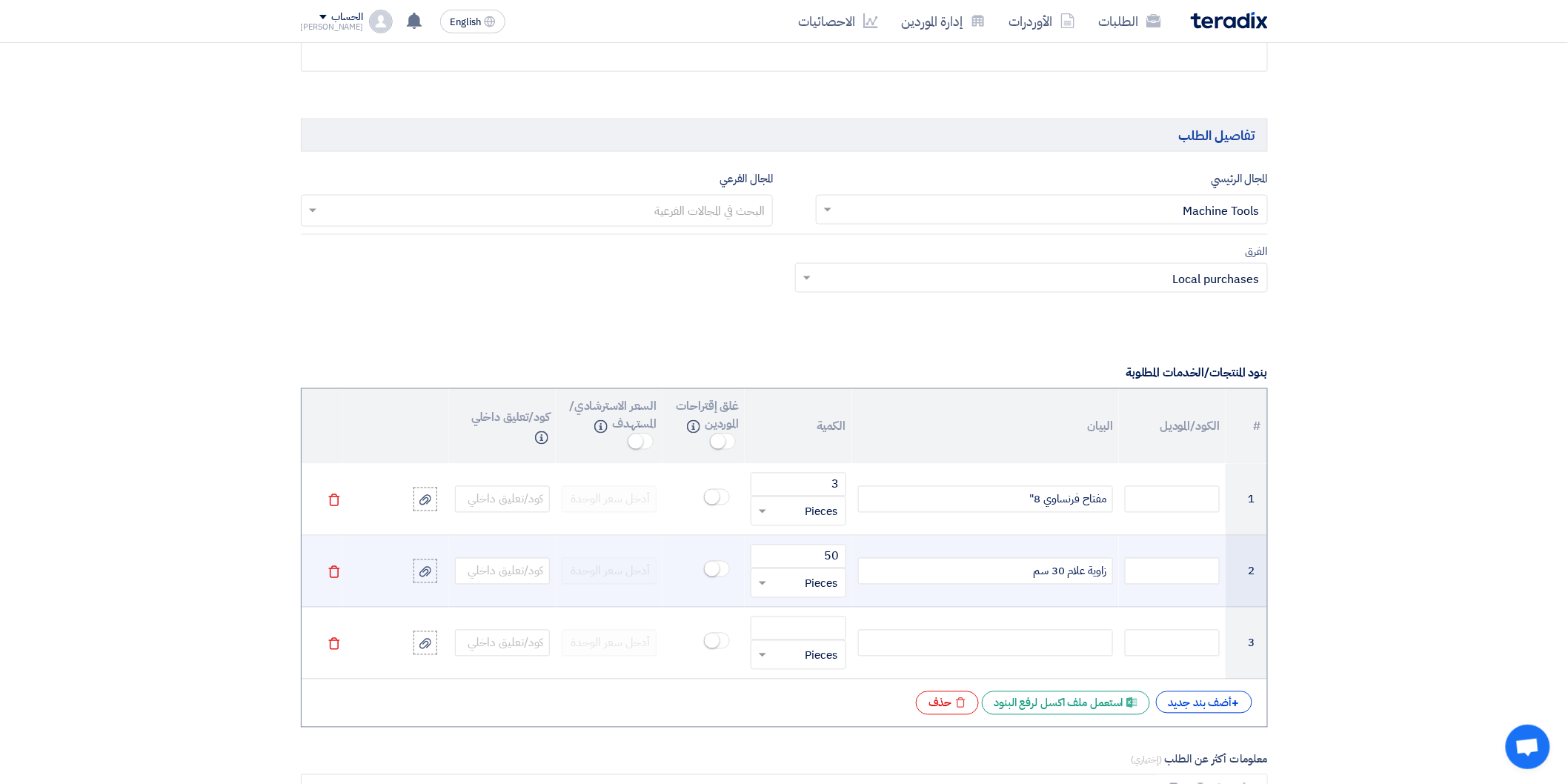
scroll to position [1071, 0]
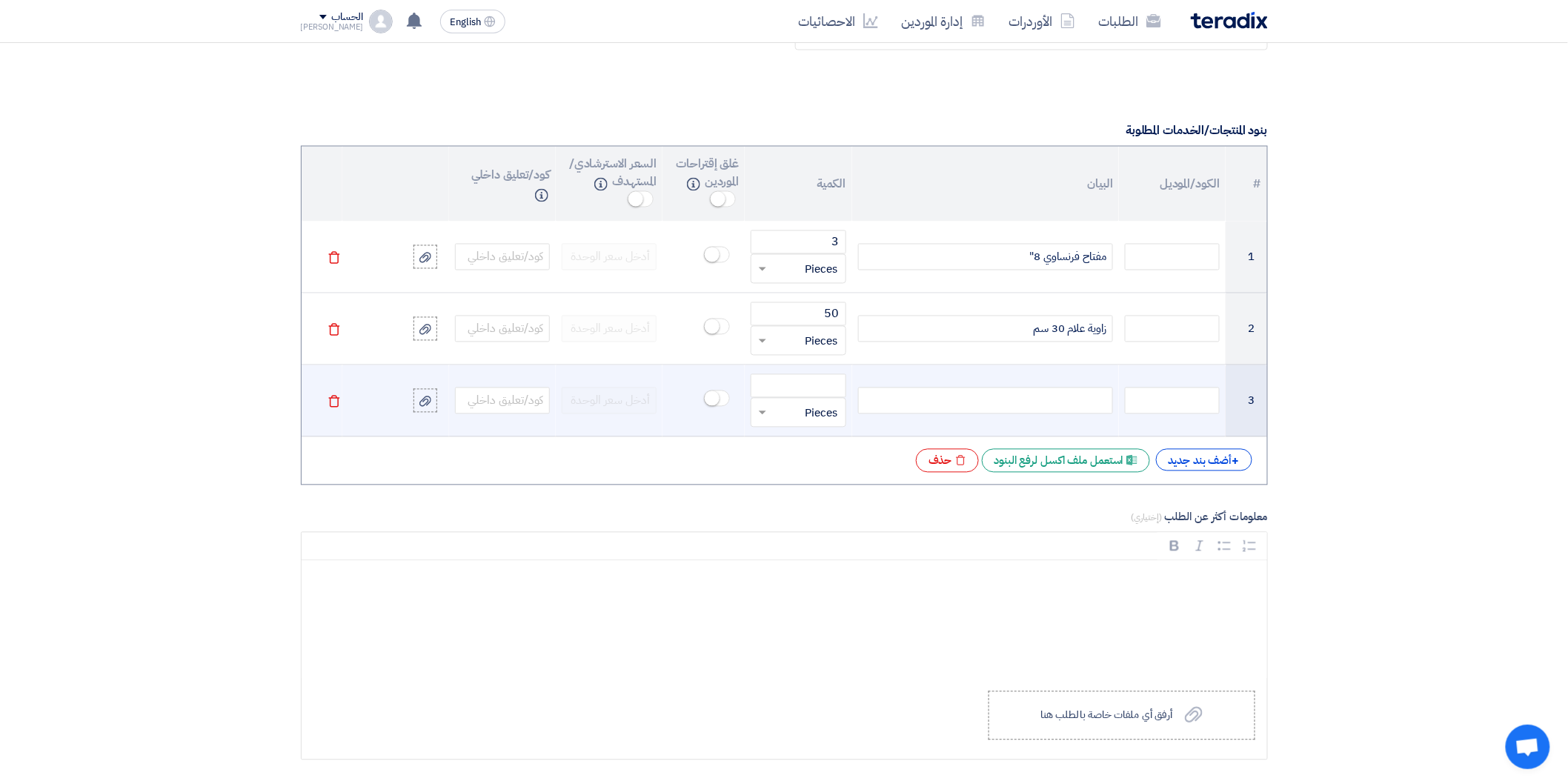
click at [1072, 410] on div at bounding box center [986, 401] width 255 height 27
paste div
click at [813, 391] on input "number" at bounding box center [798, 386] width 95 height 24
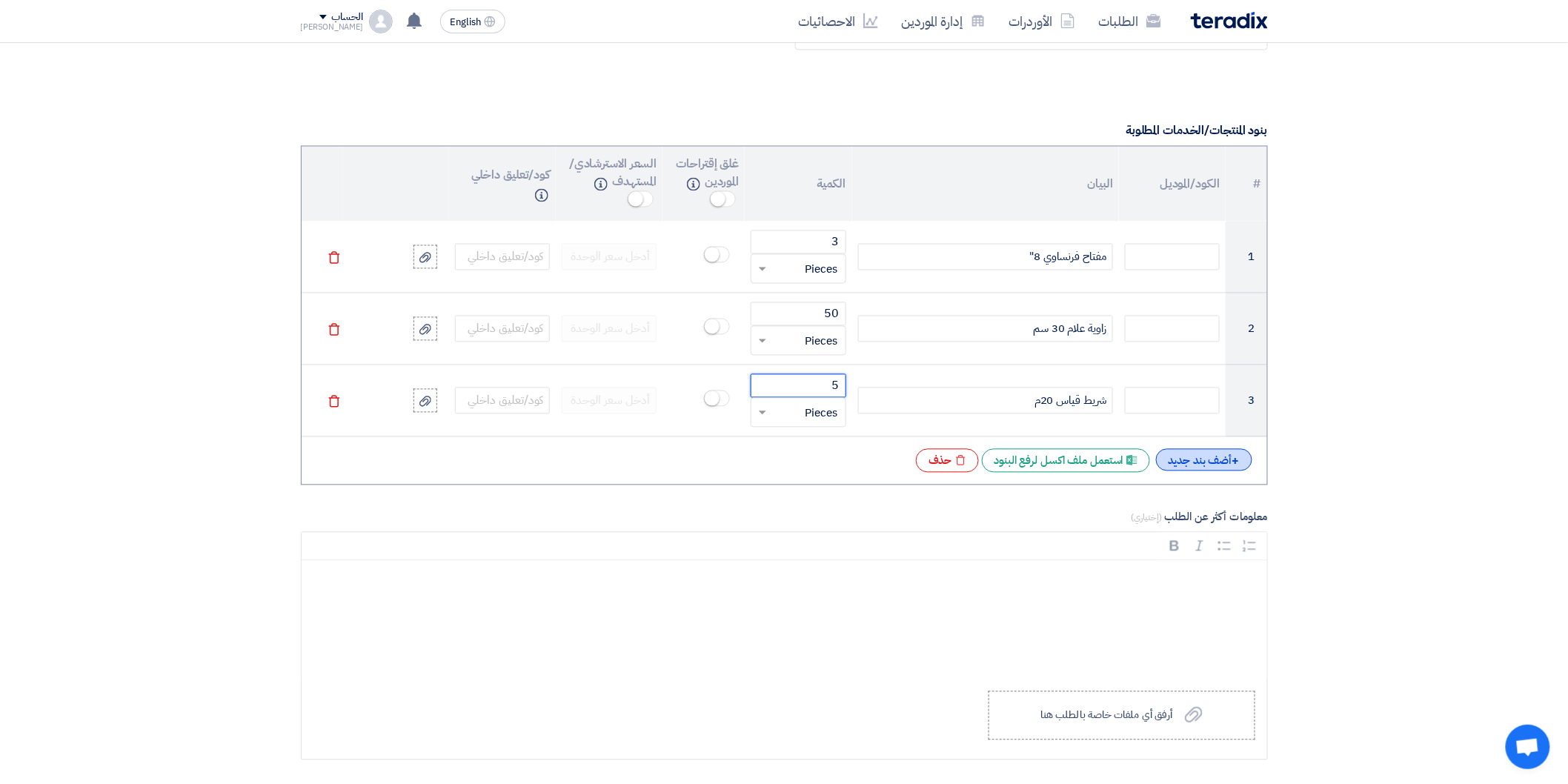
type input "5"
click at [1240, 467] on div "+ أضف بند جديد" at bounding box center [1204, 461] width 96 height 22
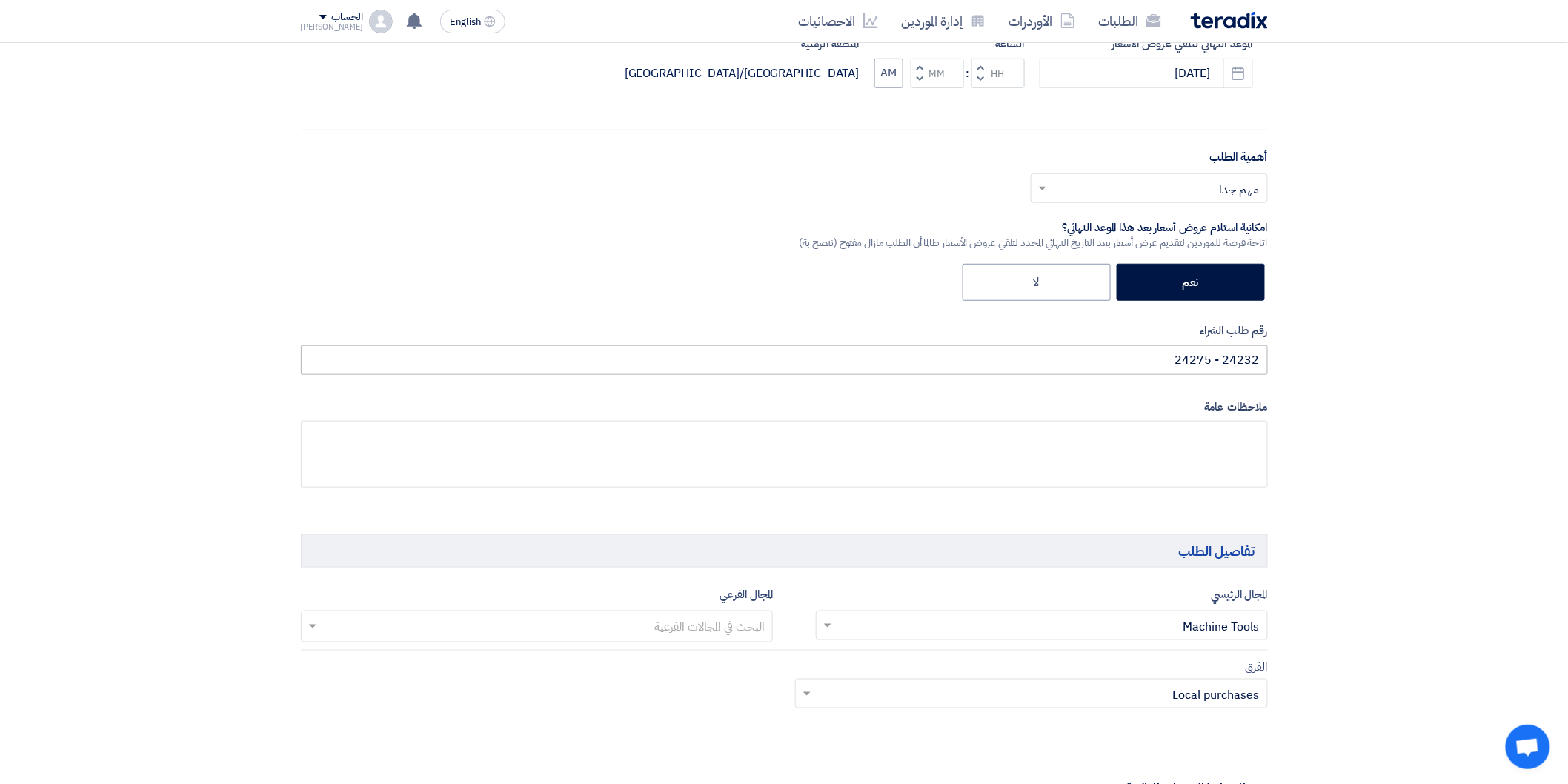
scroll to position [411, 0]
click at [1127, 364] on input "24232 - 24275" at bounding box center [784, 361] width 967 height 30
paste input "24287"
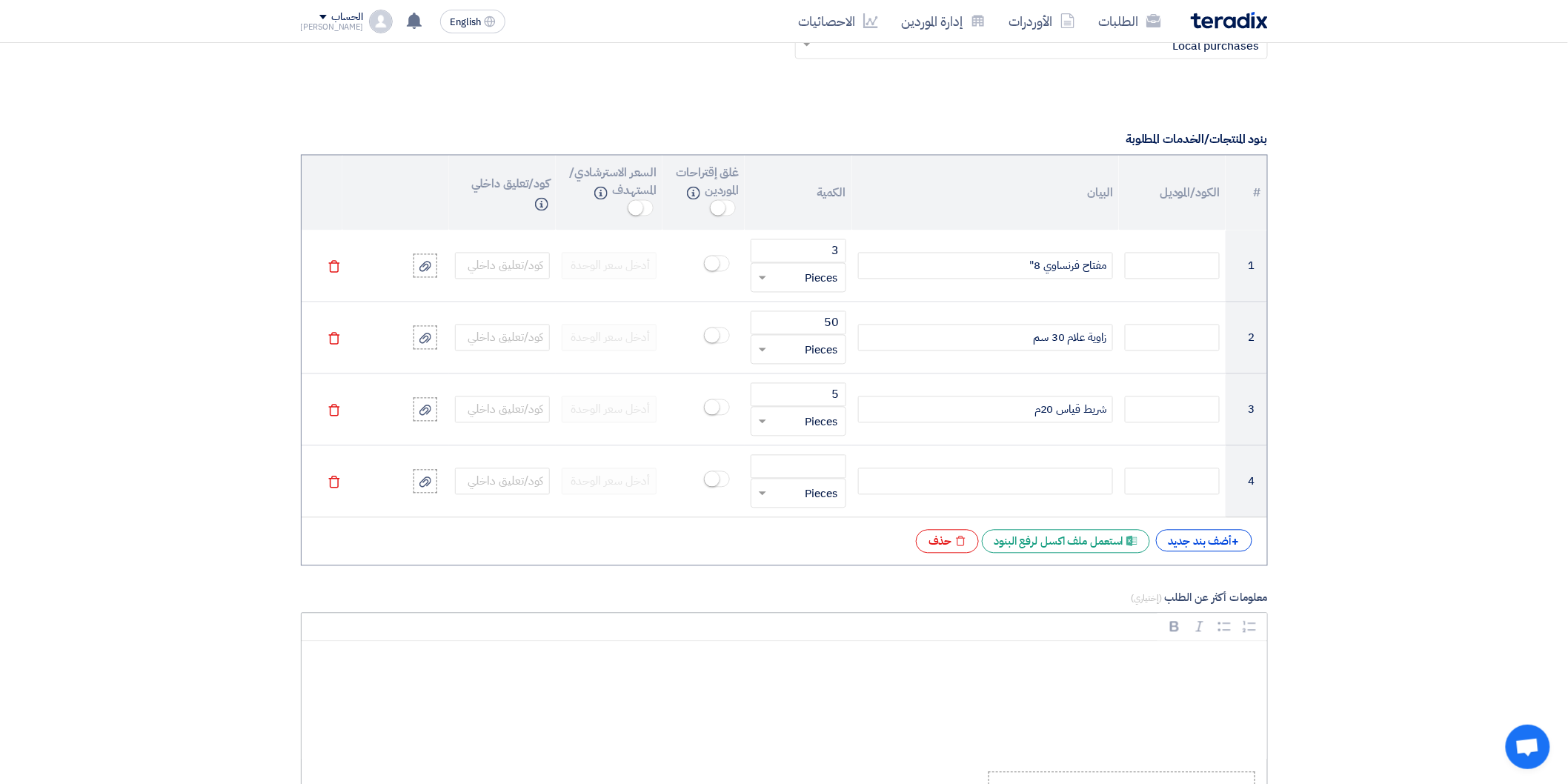
scroll to position [1071, 0]
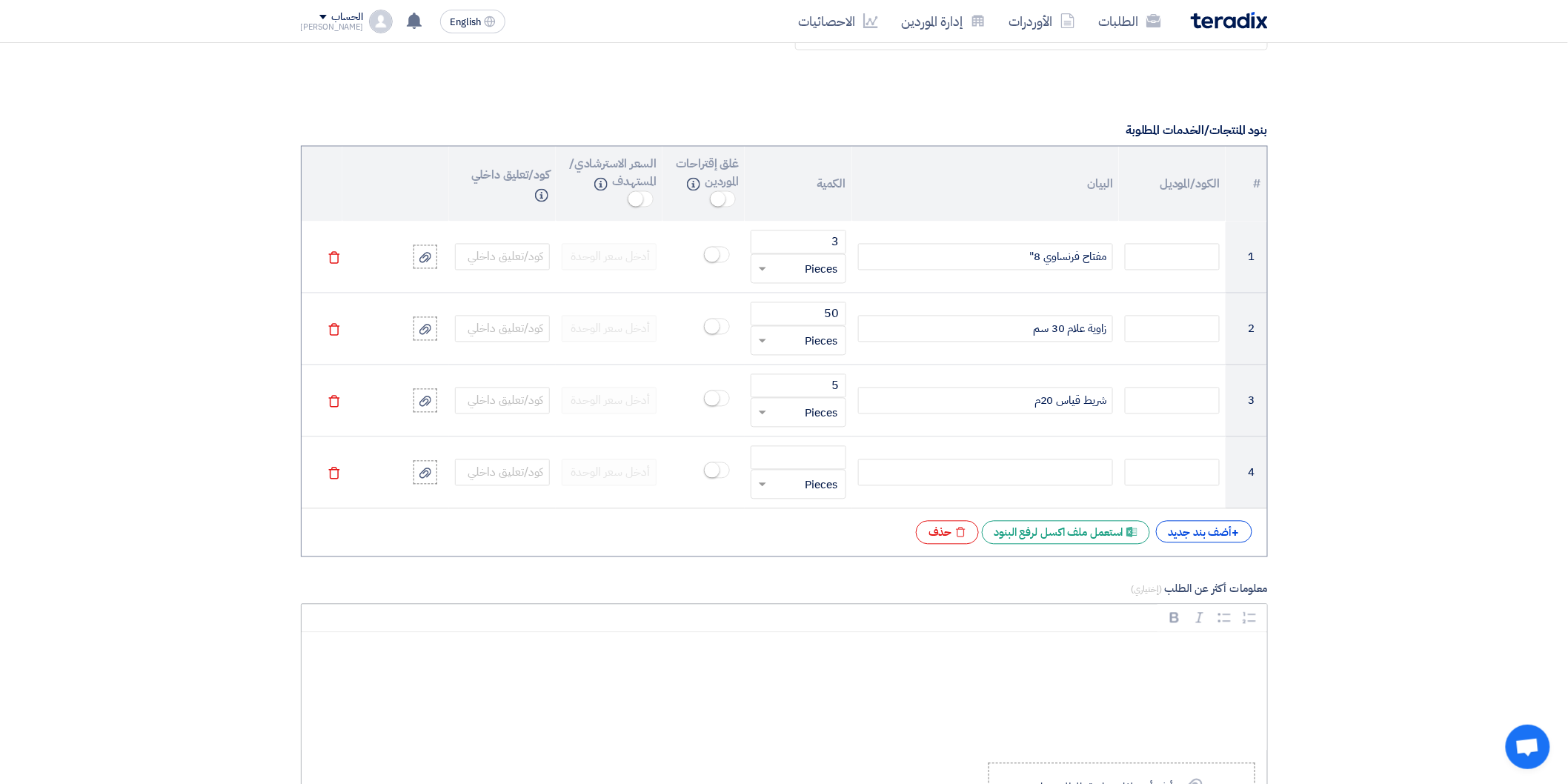
type input "24232 - 24275 - 24287"
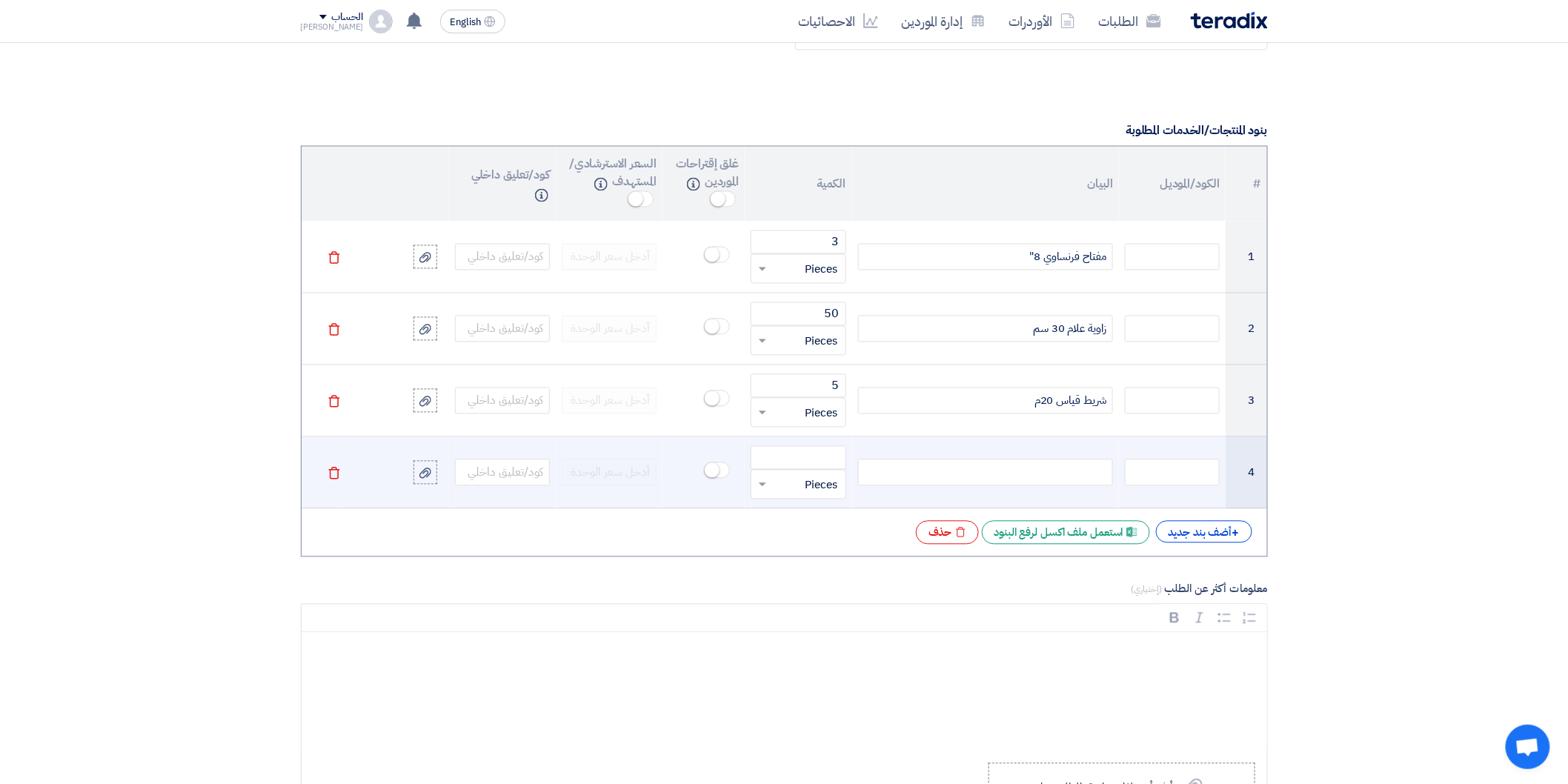
click at [1096, 475] on div at bounding box center [986, 473] width 255 height 27
paste div
click at [808, 458] on input "number" at bounding box center [798, 458] width 95 height 24
type input "5"
click at [963, 479] on div "مثقاب مغناطيس يدوي 32مم" at bounding box center [986, 473] width 255 height 27
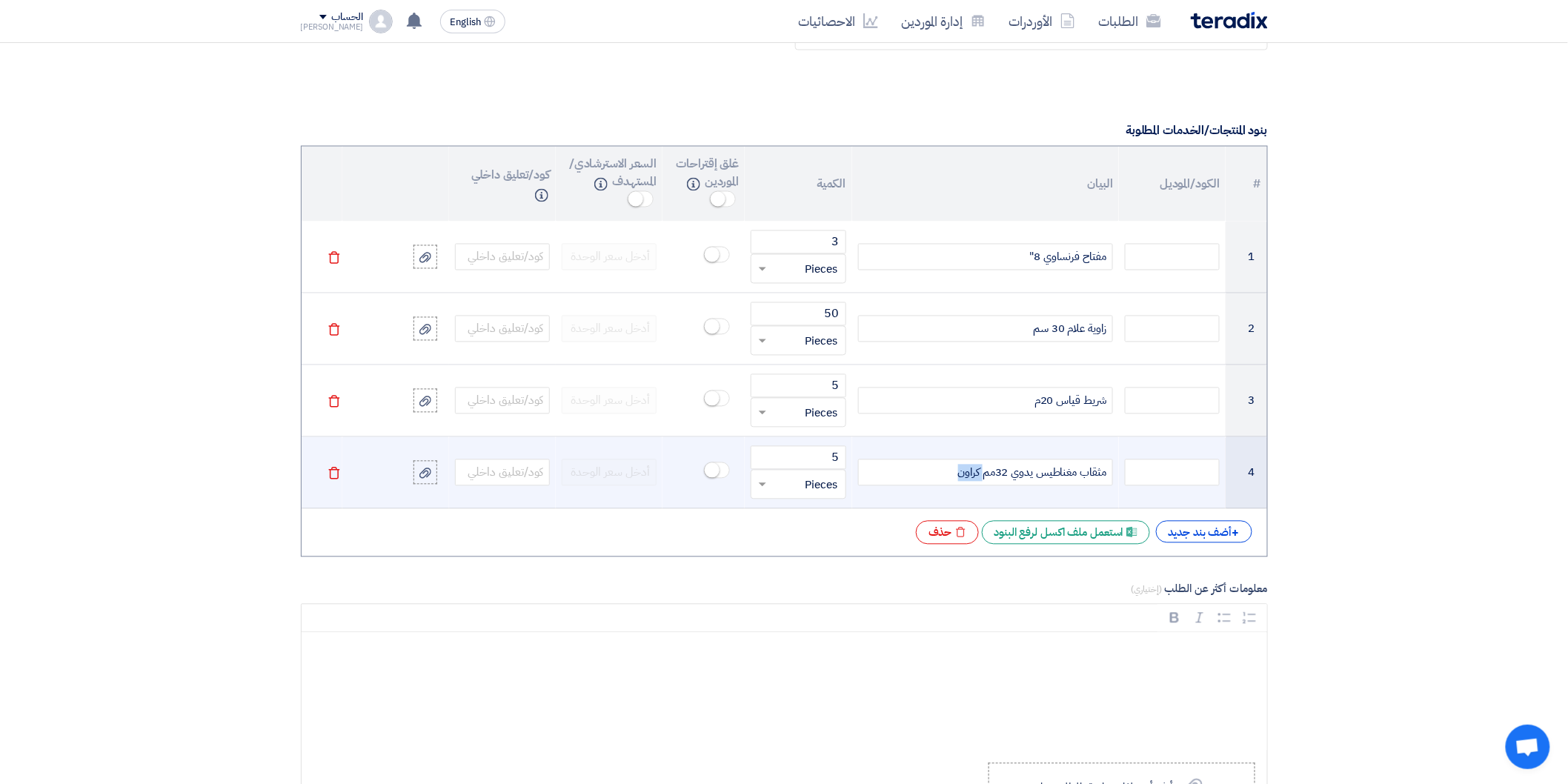
drag, startPoint x: 980, startPoint y: 474, endPoint x: 960, endPoint y: 474, distance: 20.0
click at [960, 474] on div "مثقاب مغناطيس يدوي 32مم كراون" at bounding box center [986, 473] width 255 height 27
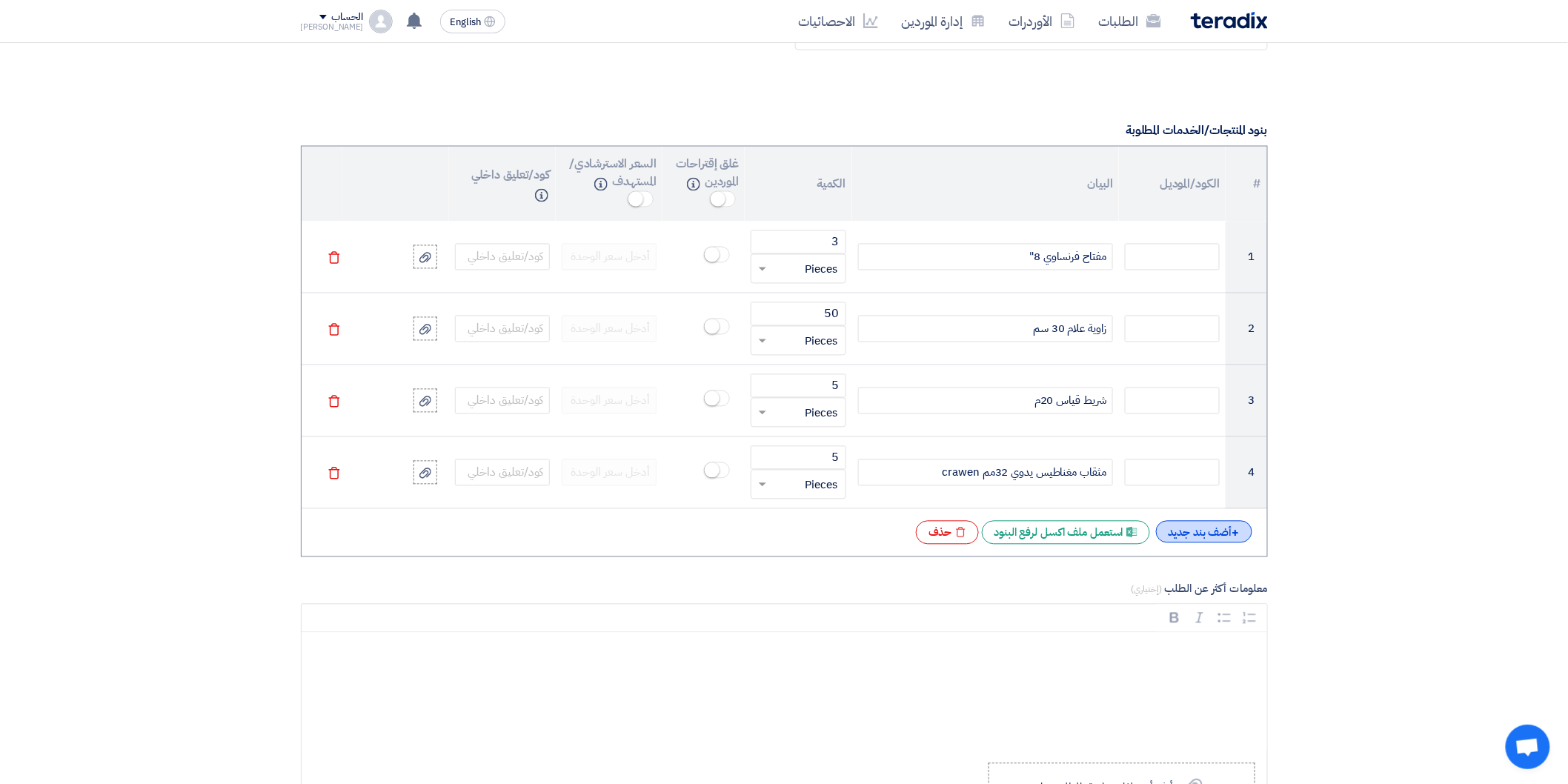
click at [1187, 529] on div "+ أضف بند جديد" at bounding box center [1204, 532] width 96 height 22
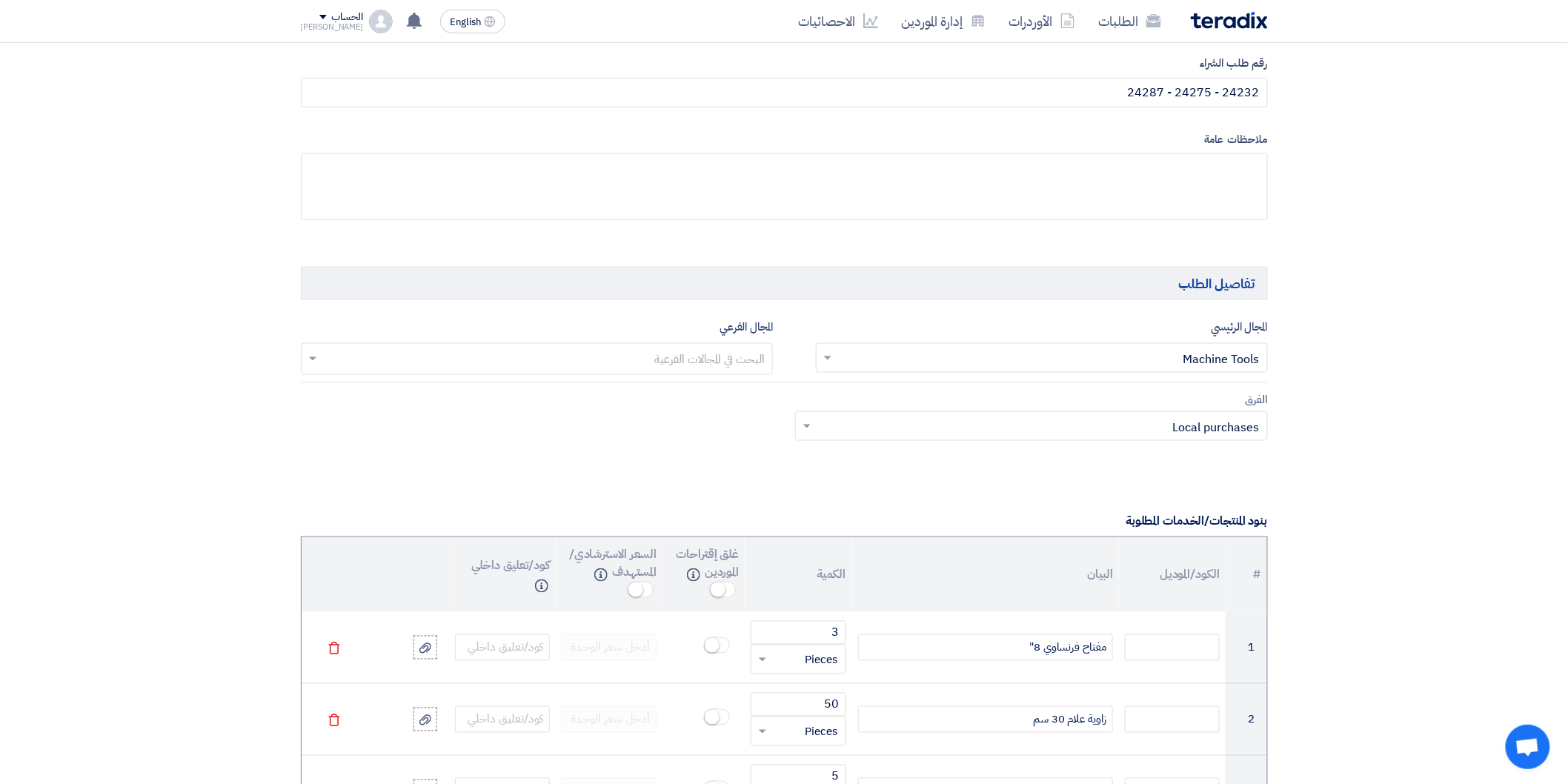
scroll to position [494, 0]
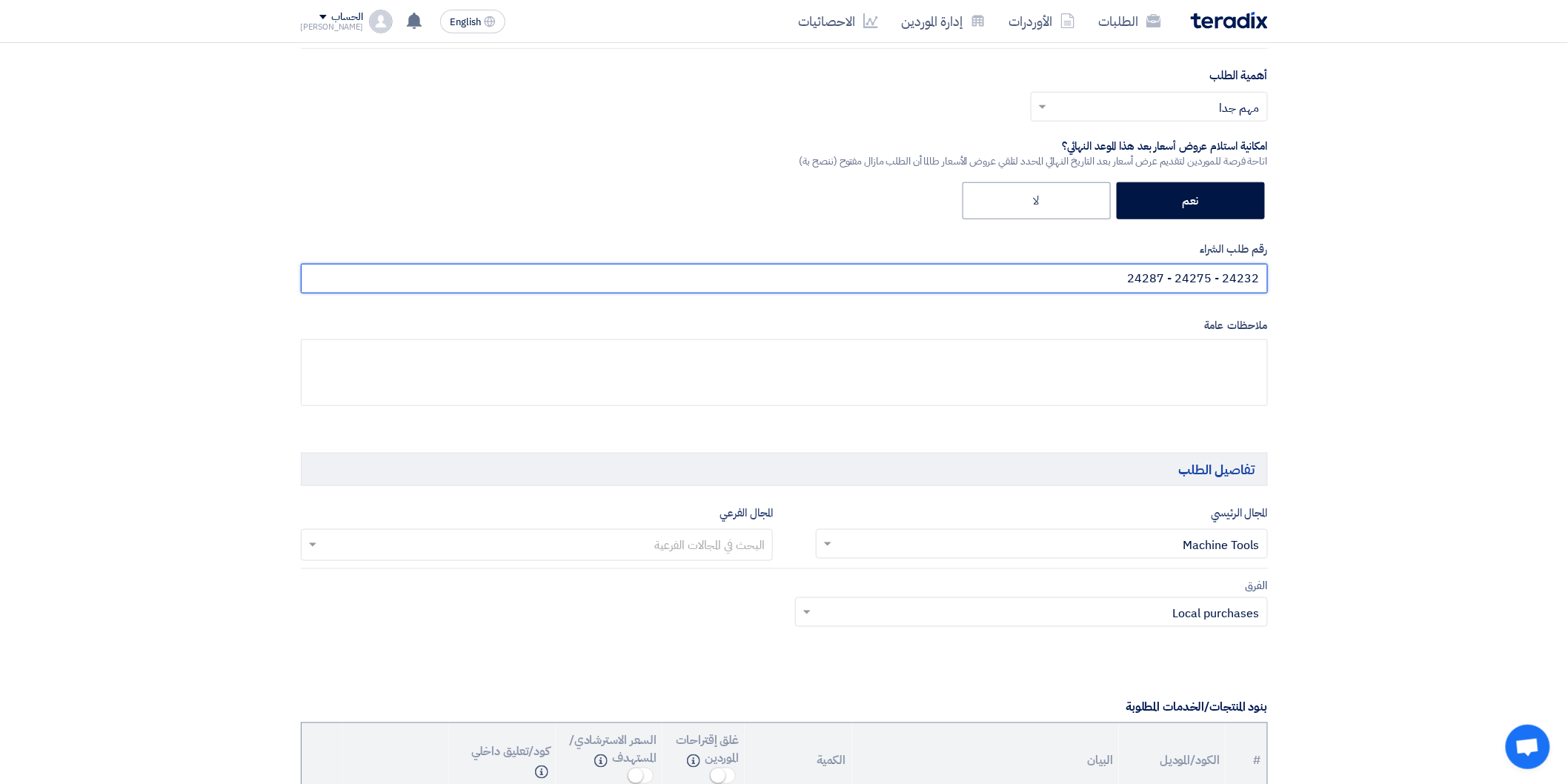
click at [1102, 281] on input "24232 - 24275 - 24287" at bounding box center [784, 279] width 967 height 30
paste input "24295"
type input "24232 - 24275 - 24287 - 24295"
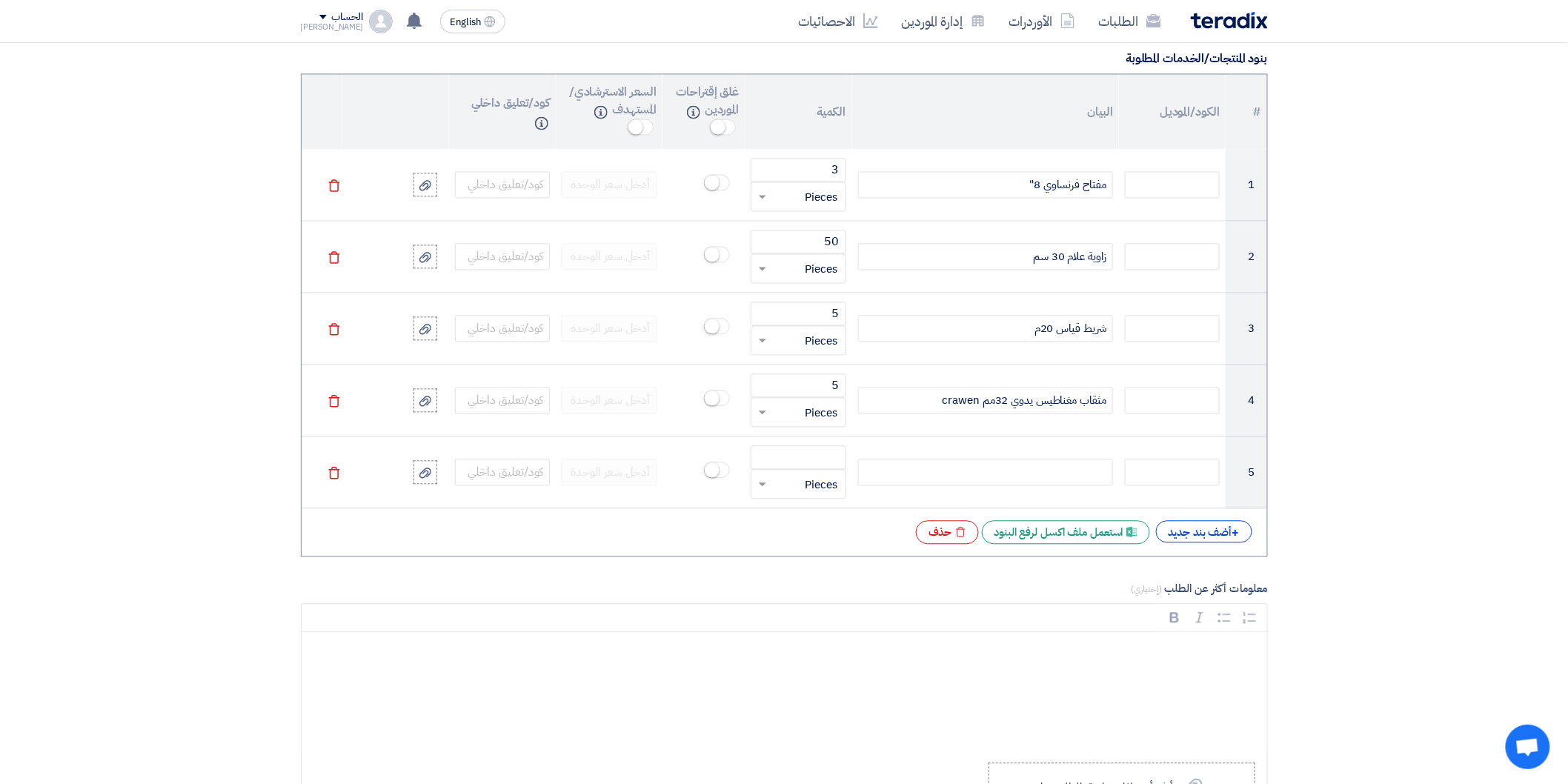
scroll to position [1153, 0]
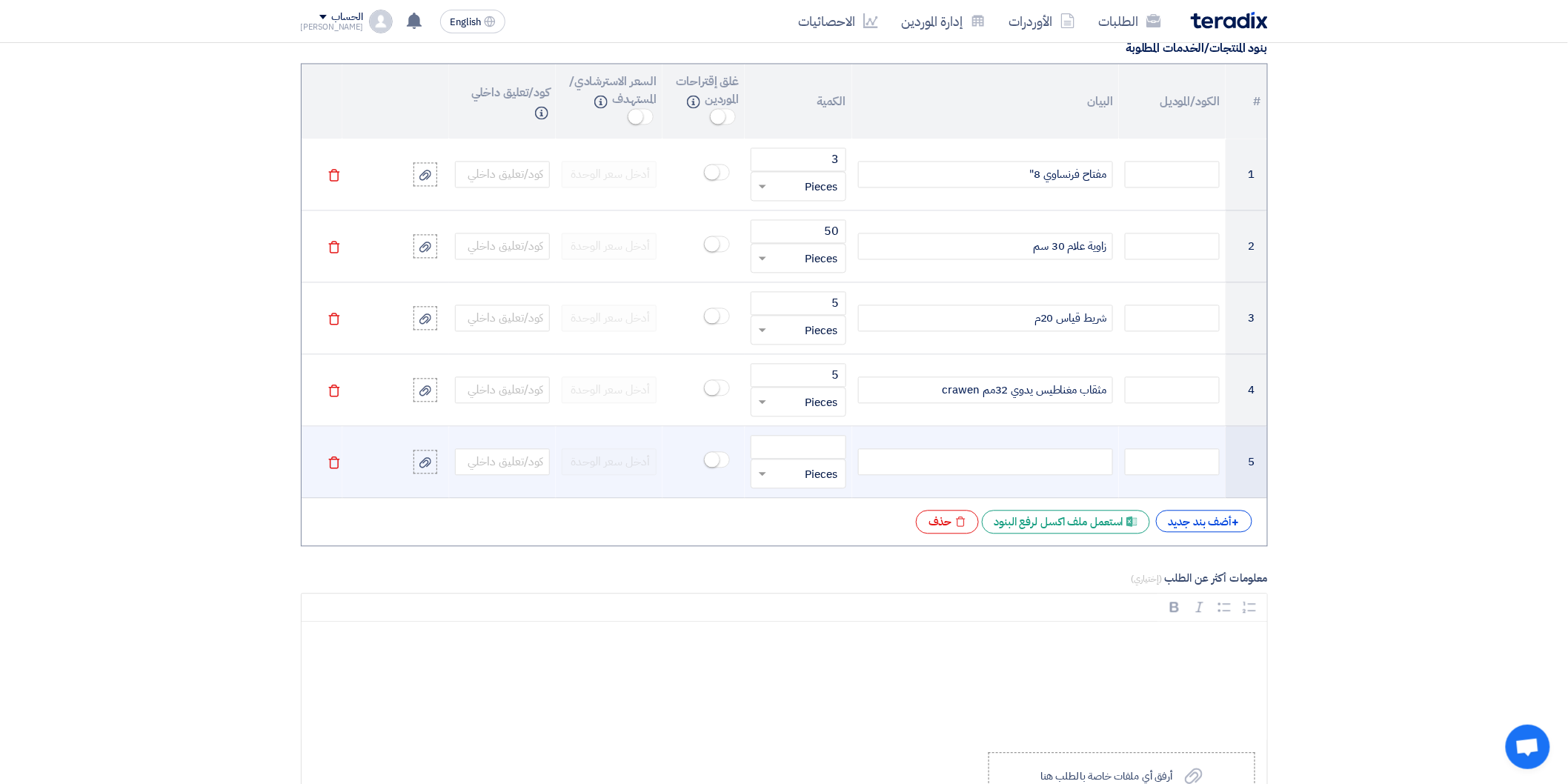
click at [951, 457] on div at bounding box center [986, 463] width 255 height 27
paste div
click at [828, 453] on input "number" at bounding box center [798, 448] width 95 height 24
type input "1"
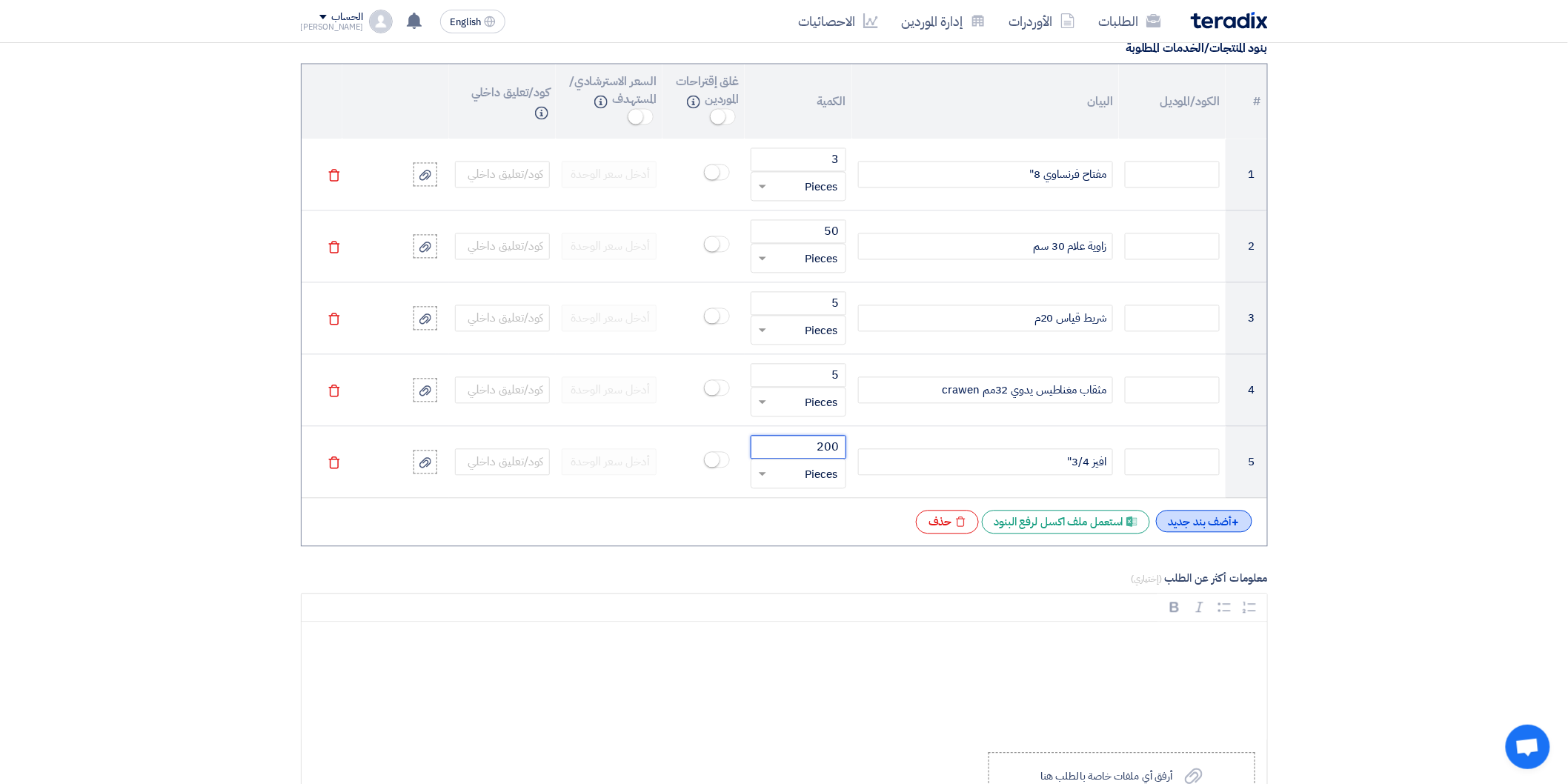
type input "200"
click at [1211, 523] on div "+ أضف بند جديد" at bounding box center [1204, 522] width 96 height 22
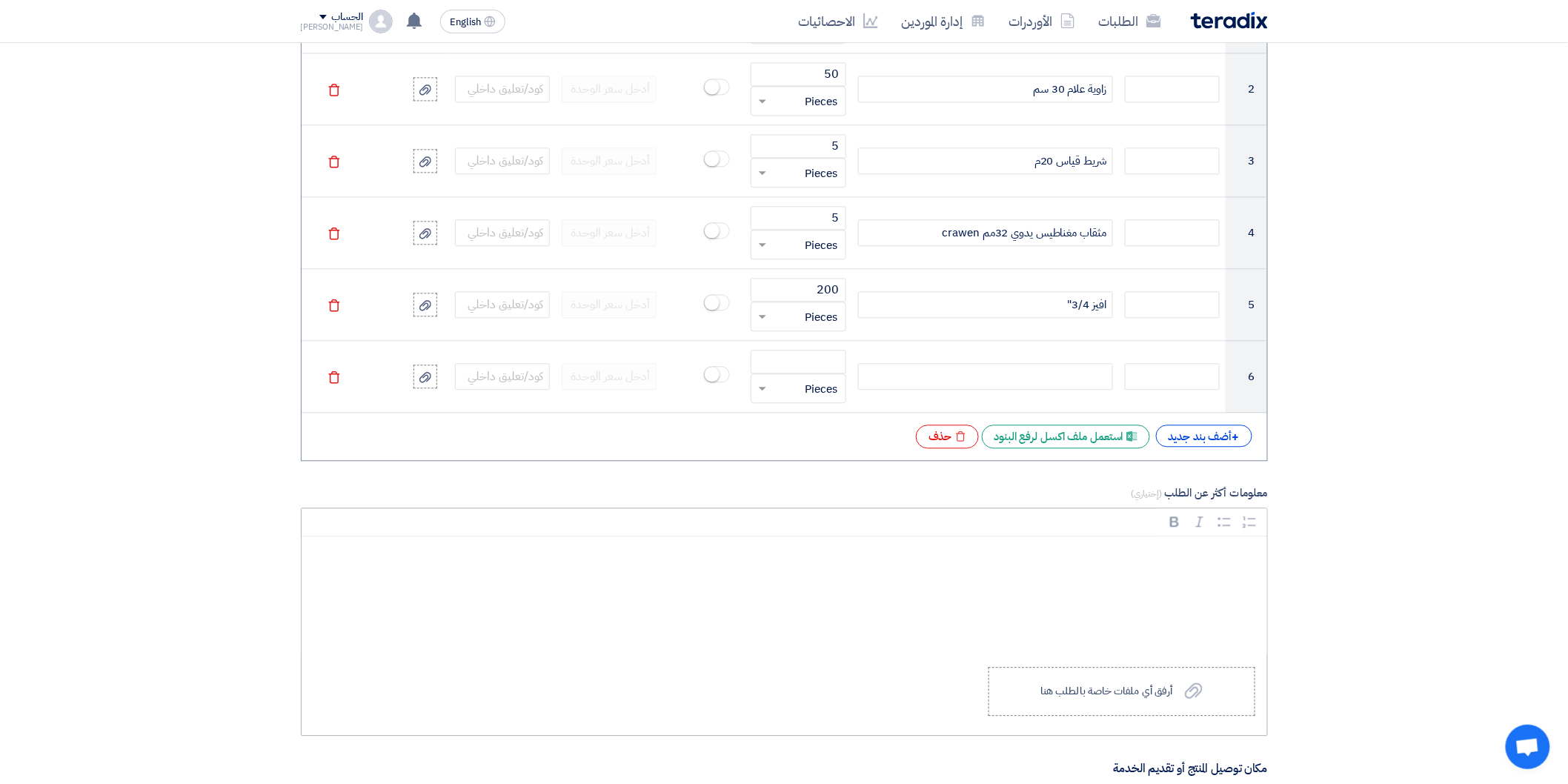
scroll to position [1317, 0]
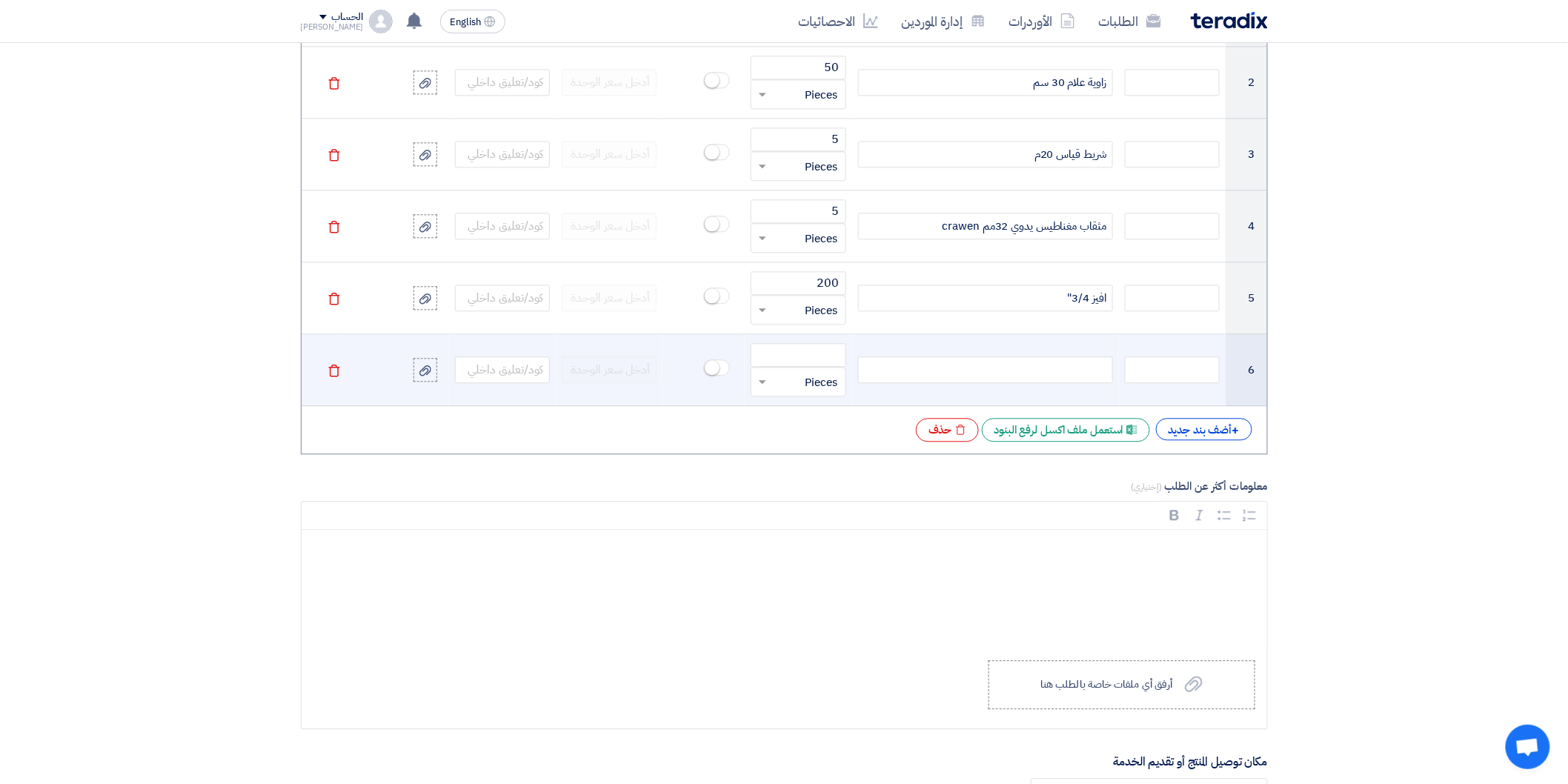
click at [1091, 373] on div at bounding box center [986, 370] width 255 height 27
paste div
click at [795, 356] on input "number" at bounding box center [798, 355] width 95 height 24
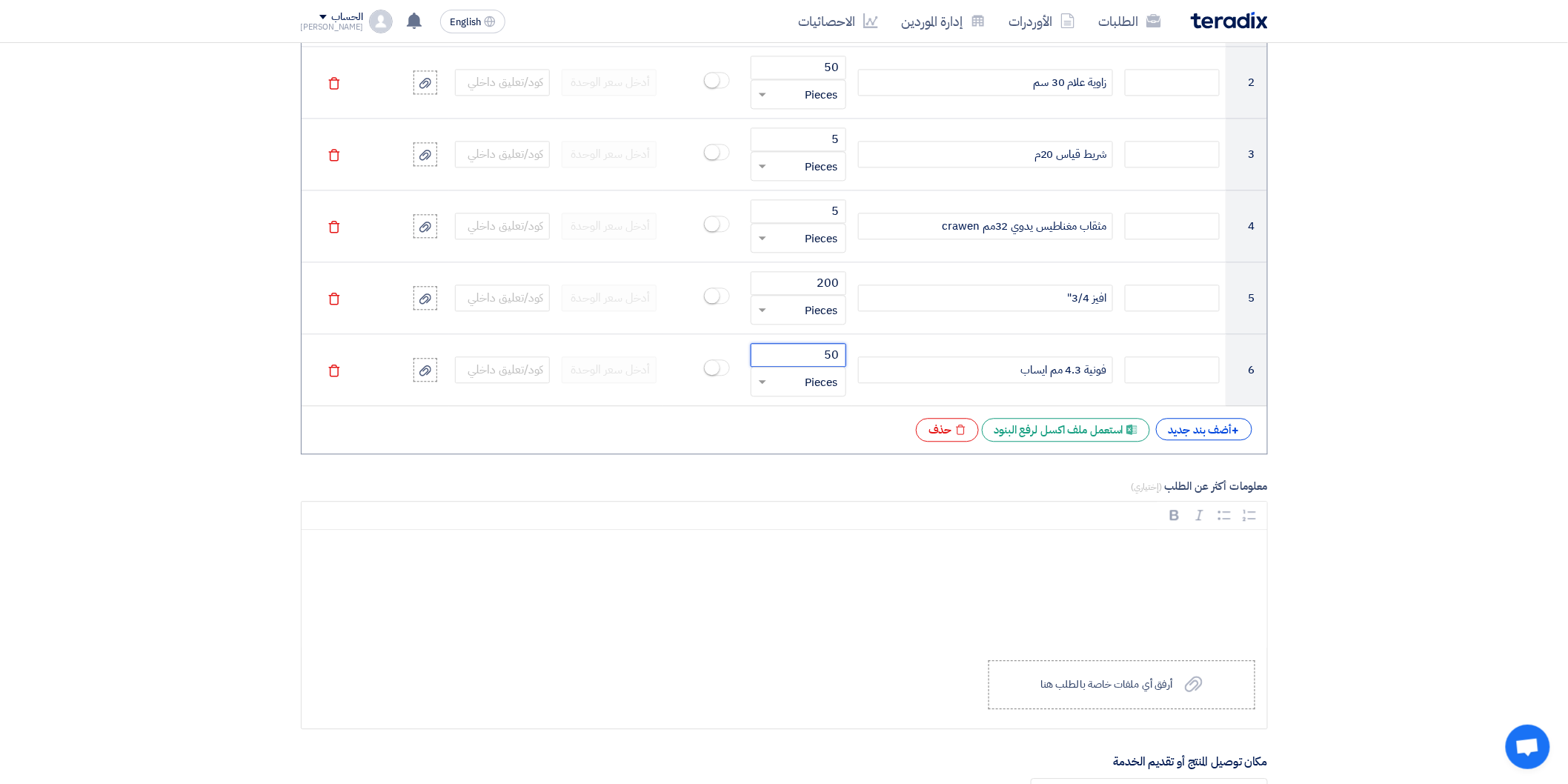
type input "50"
click at [1169, 419] on div "# الكود/الموديل البيان الكمية غلق إقتراحات الموردين Info السعر الاسترشادي/المست…" at bounding box center [784, 177] width 967 height 556
click at [1174, 423] on div "+ أضف بند جديد" at bounding box center [1204, 429] width 96 height 22
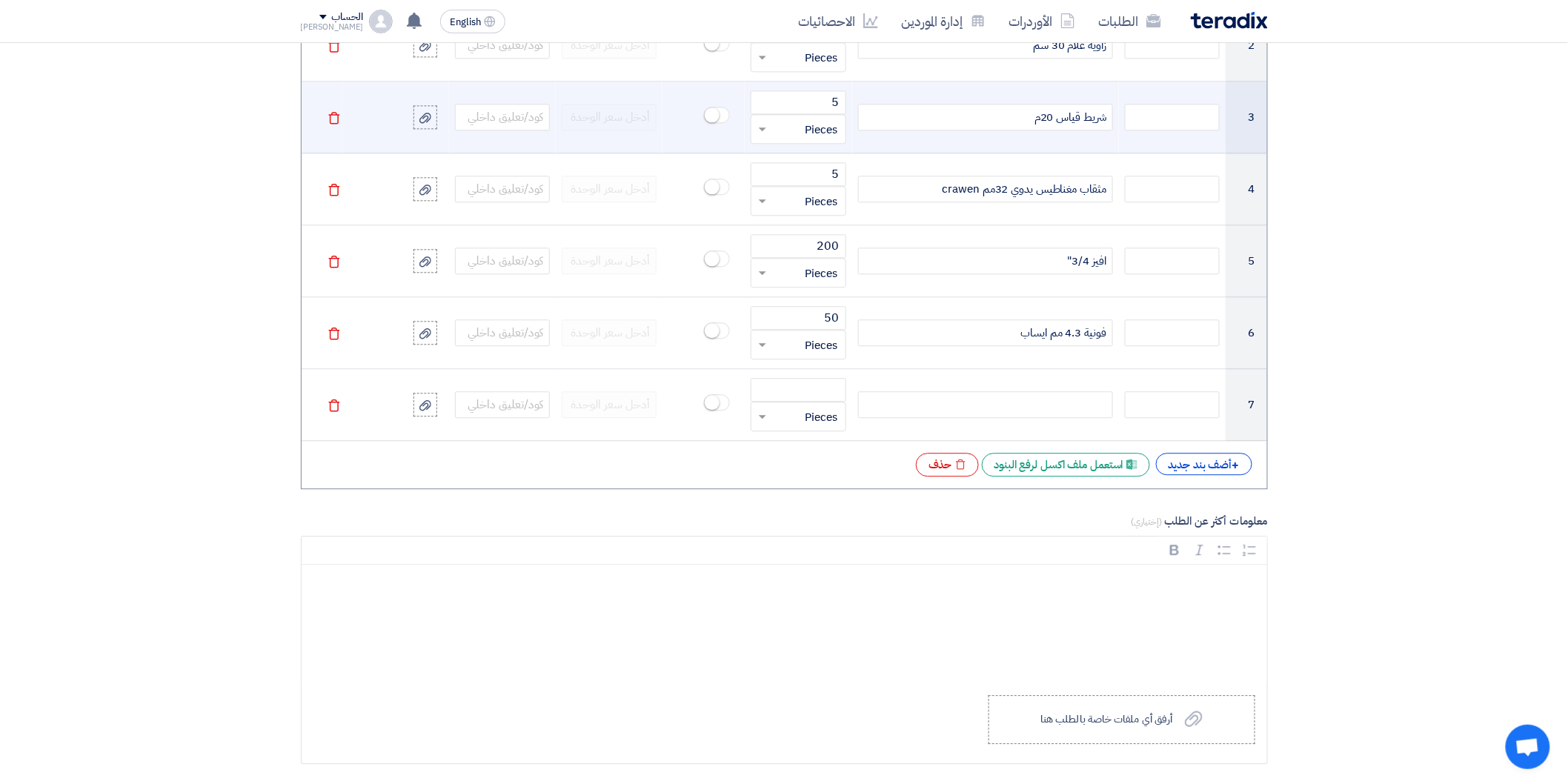
scroll to position [1399, 0]
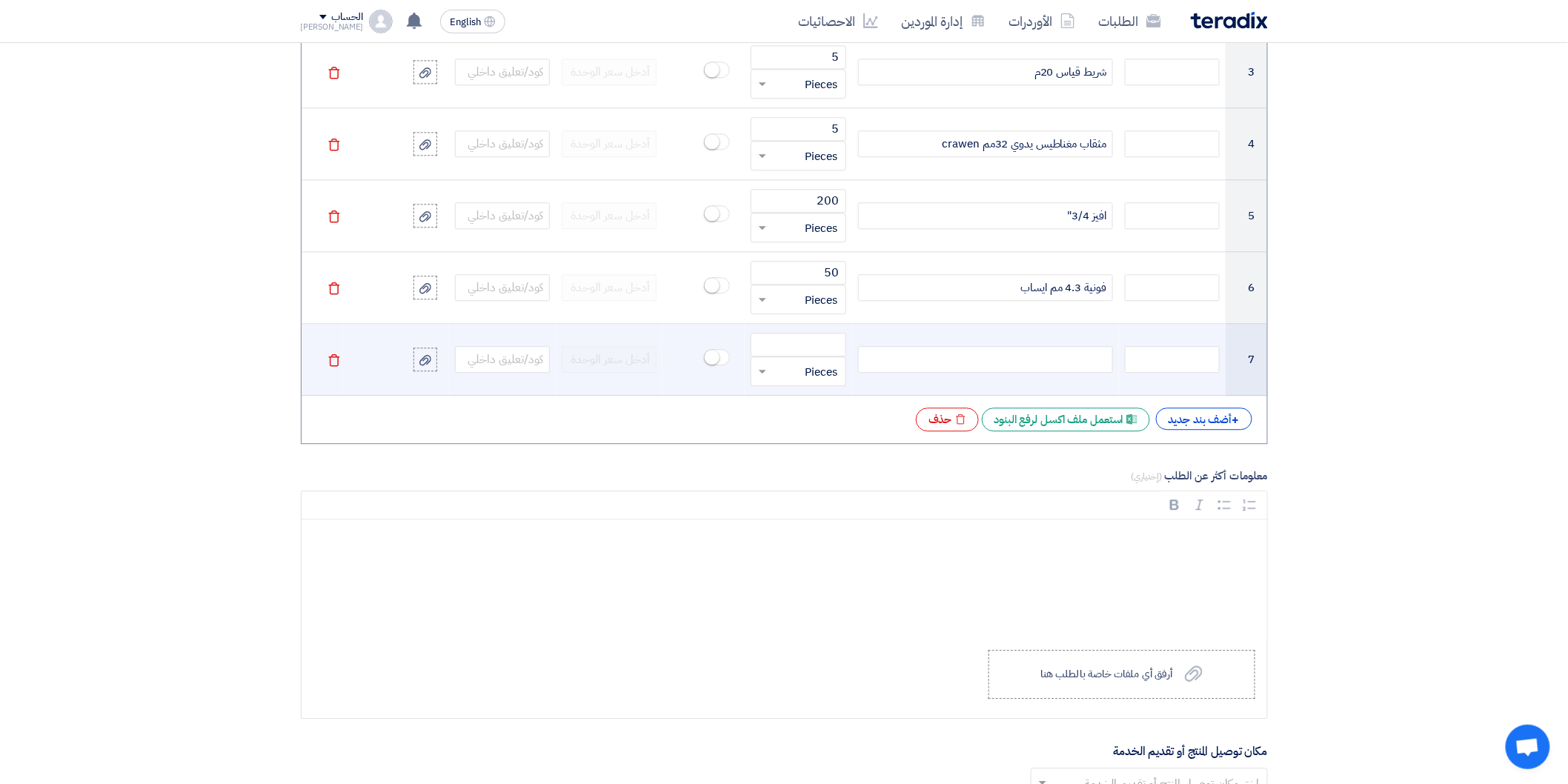
click at [1045, 354] on div at bounding box center [986, 360] width 255 height 27
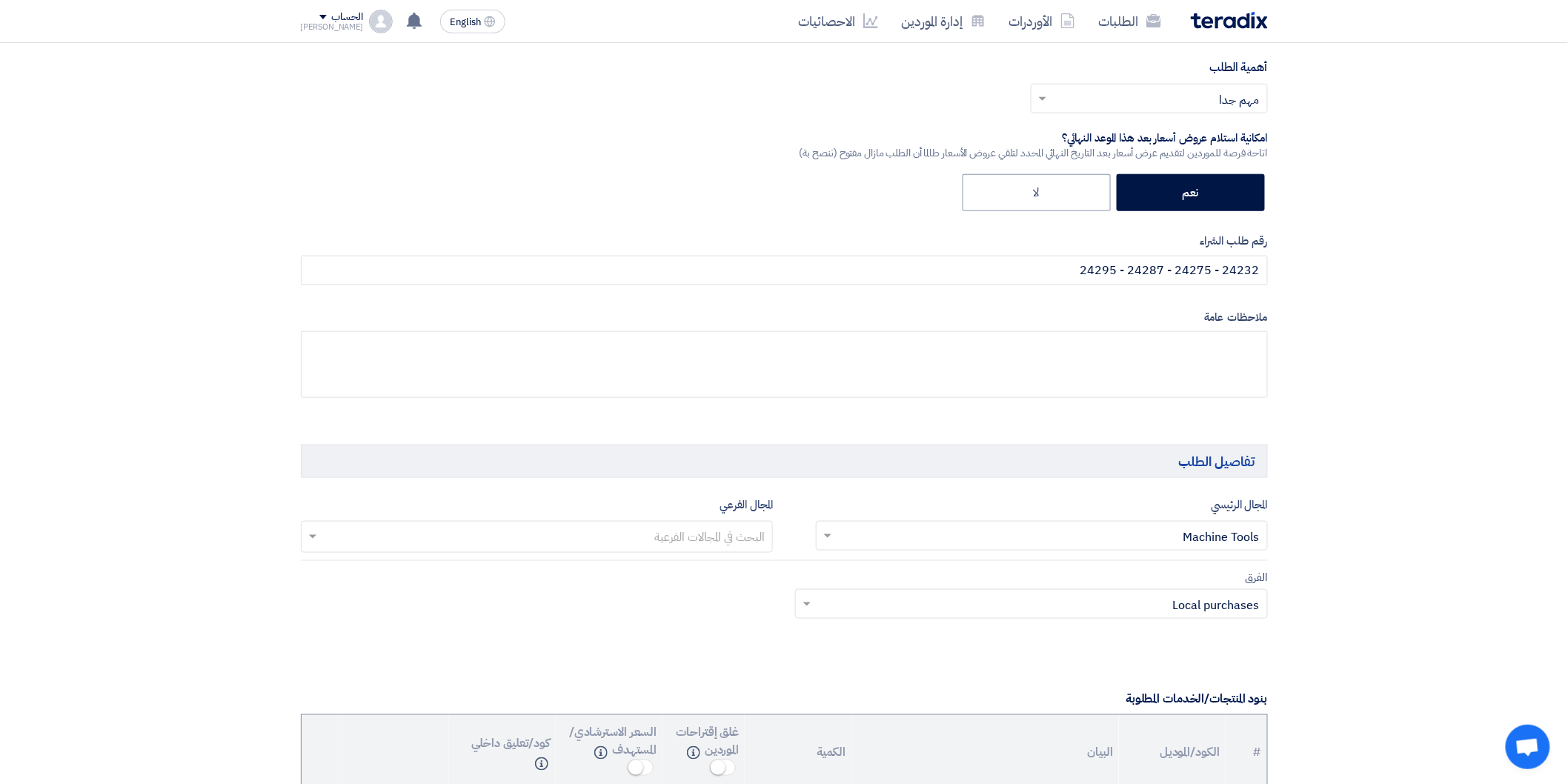
scroll to position [494, 0]
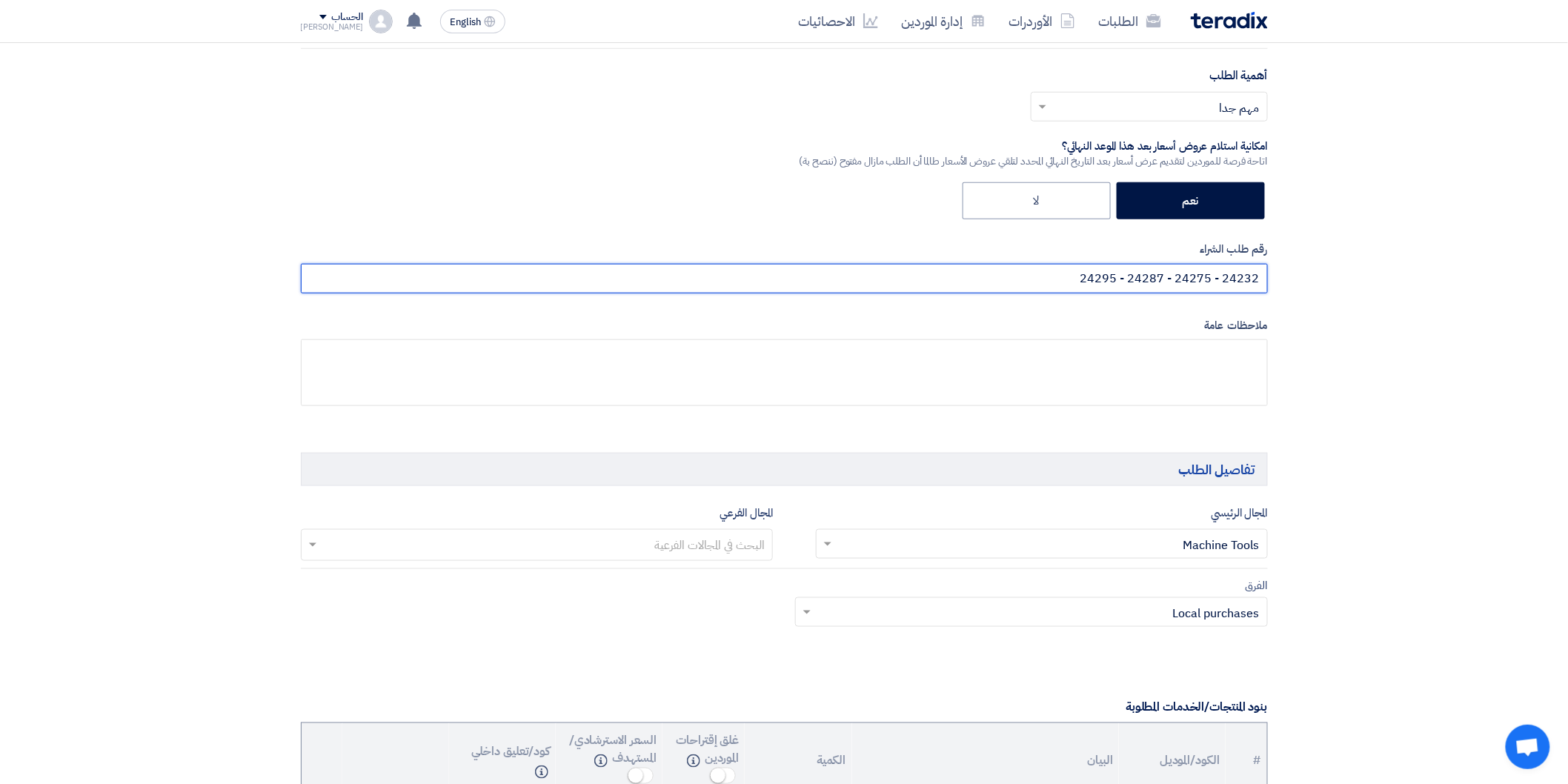
click at [1070, 280] on input "24232 - 24275 - 24287 - 24295" at bounding box center [784, 279] width 967 height 30
paste input "24391"
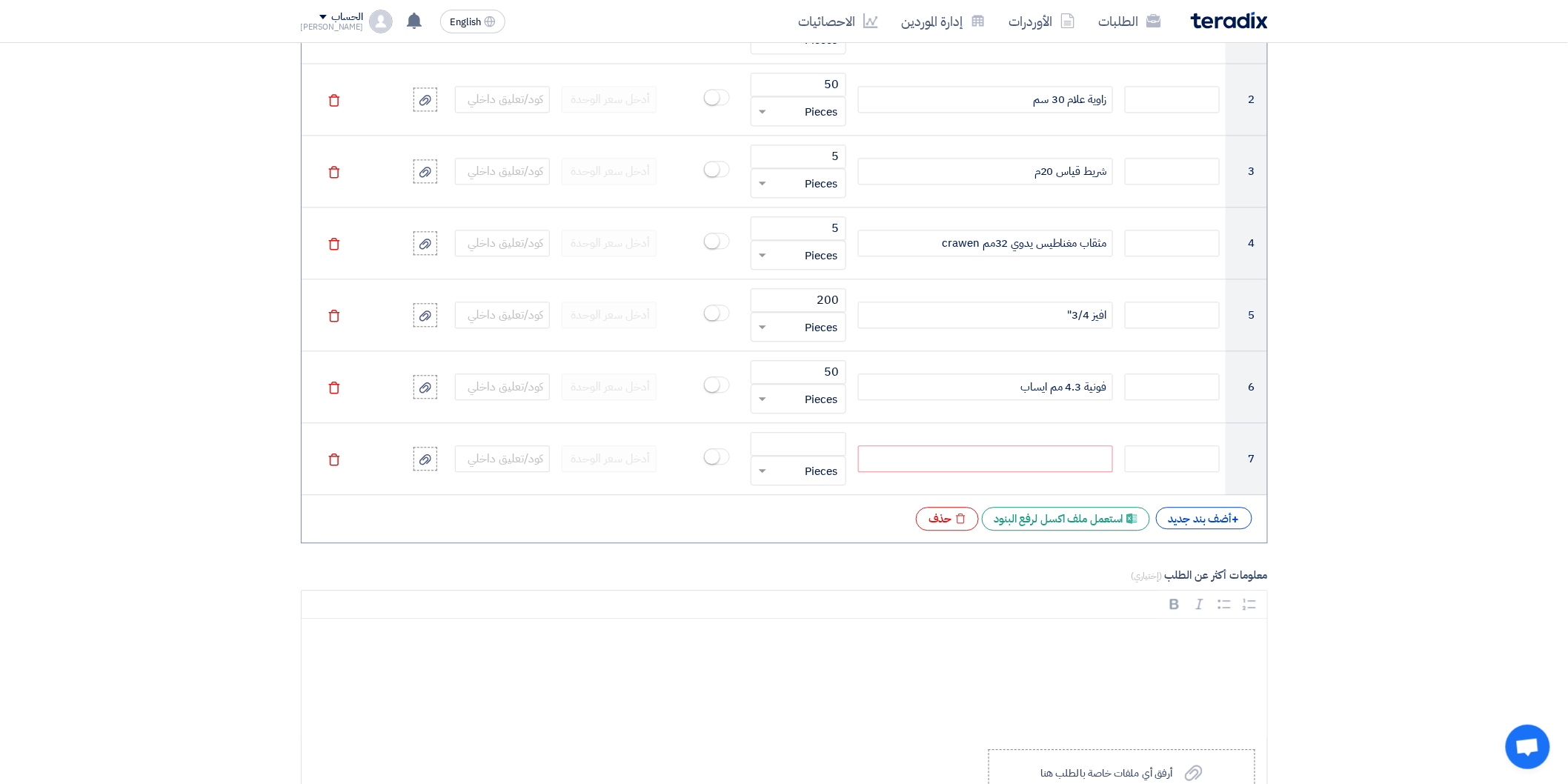
scroll to position [1399, 0]
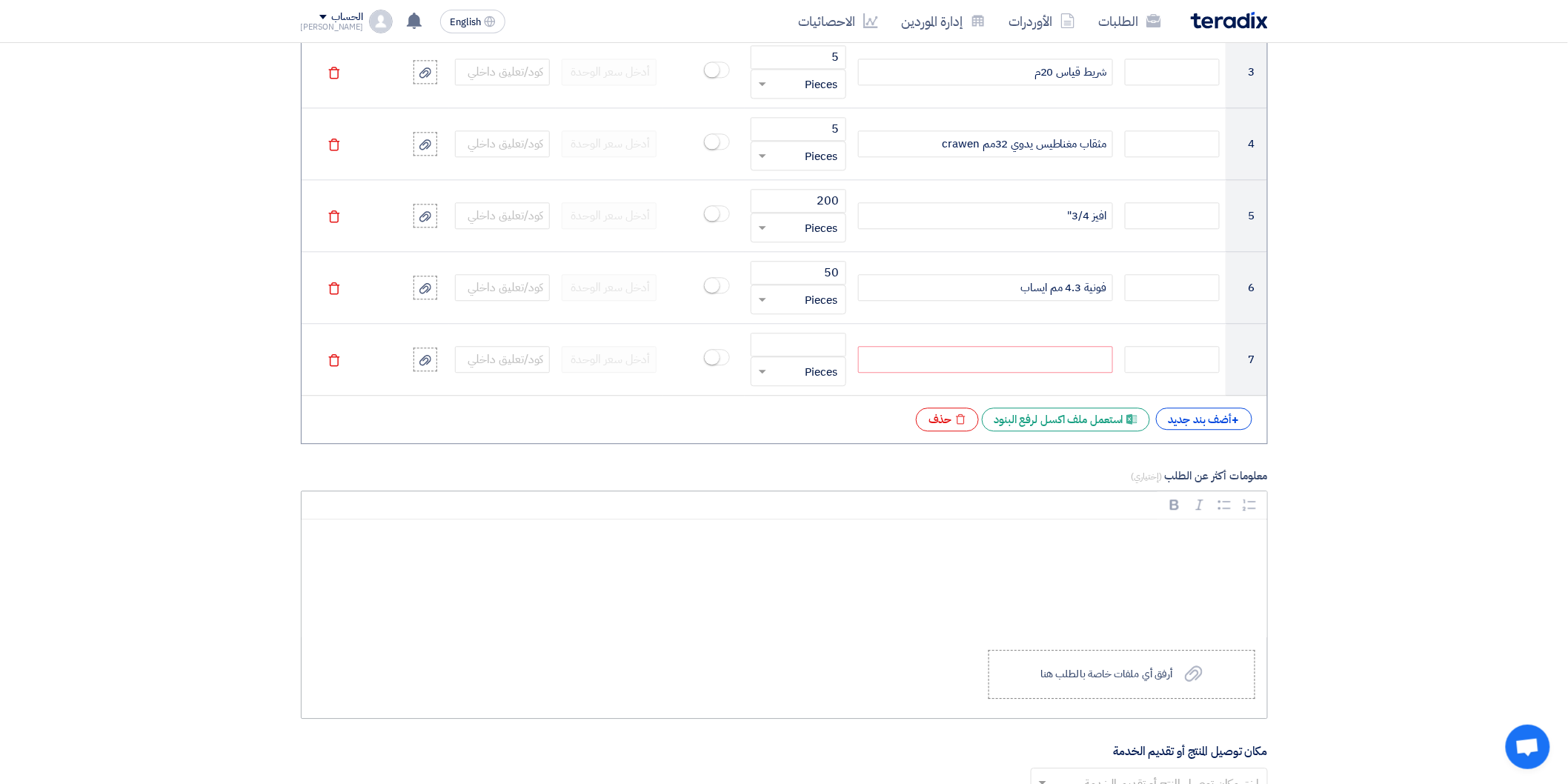
type input "24232 - 24275 - 24287 - 24295 - 24391"
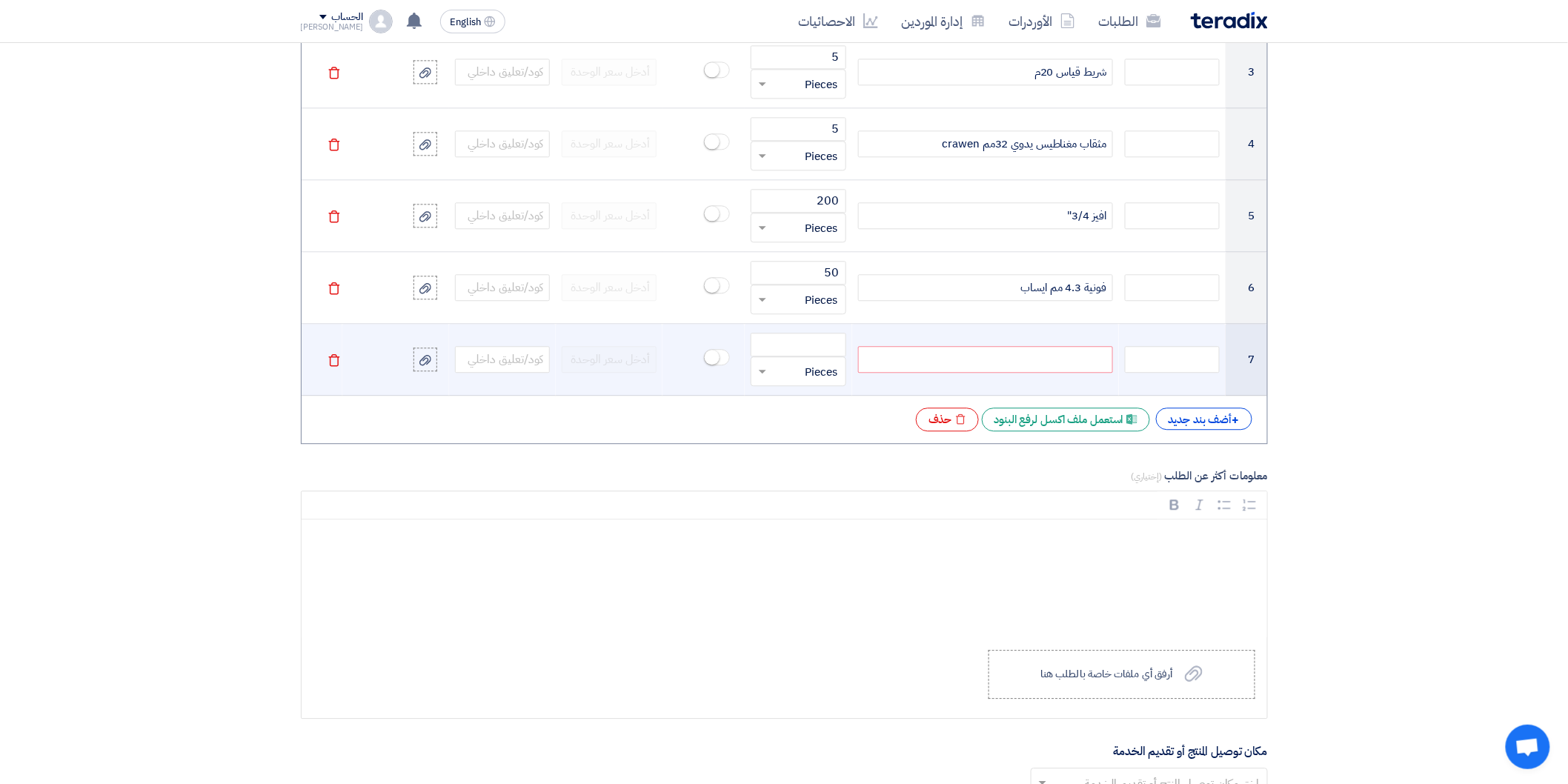
click at [1049, 358] on div at bounding box center [986, 360] width 255 height 27
paste div
click at [820, 350] on input "number" at bounding box center [798, 345] width 95 height 24
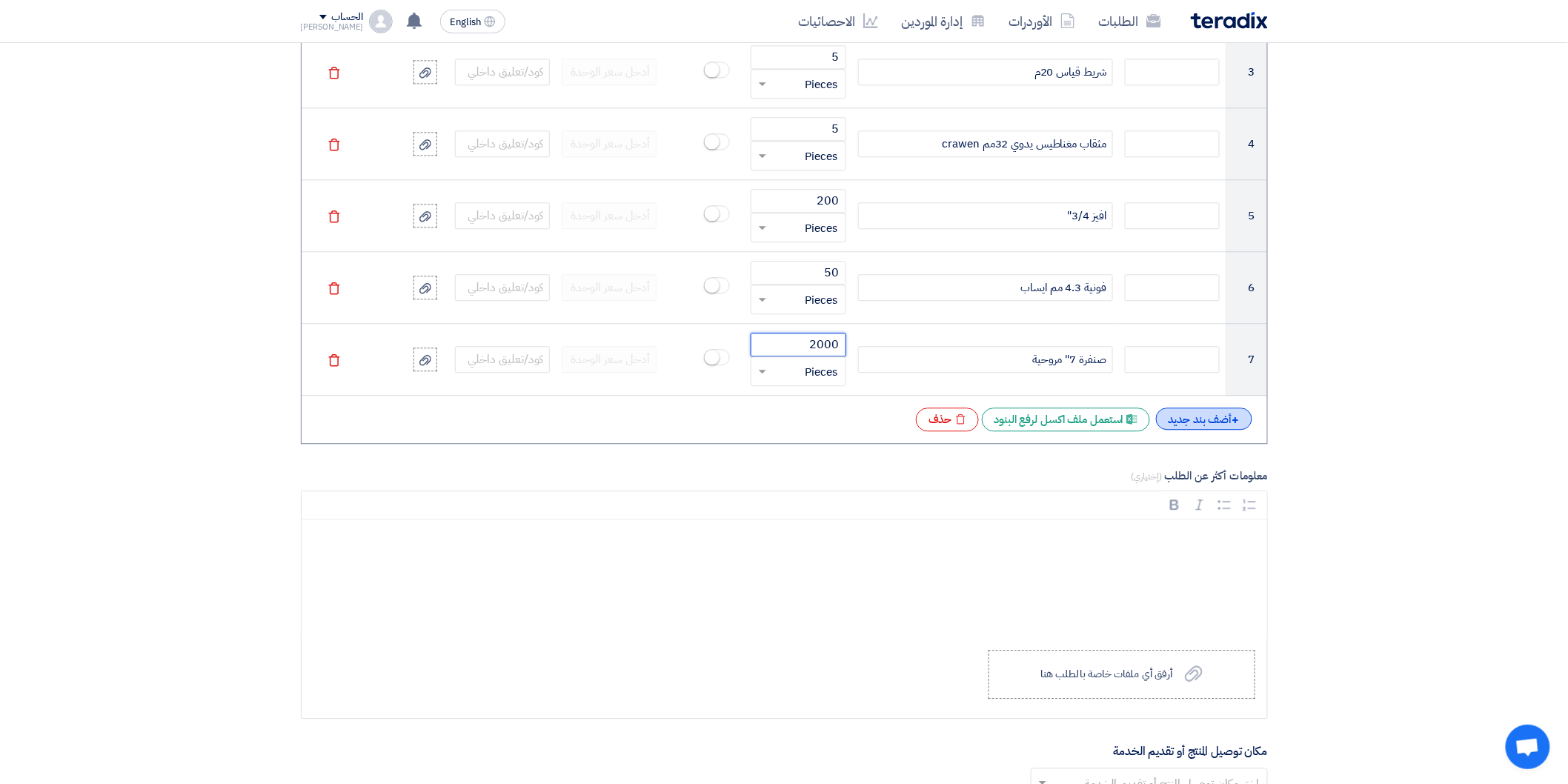
type input "2000"
click at [1181, 417] on div "+ أضف بند جديد" at bounding box center [1204, 419] width 96 height 22
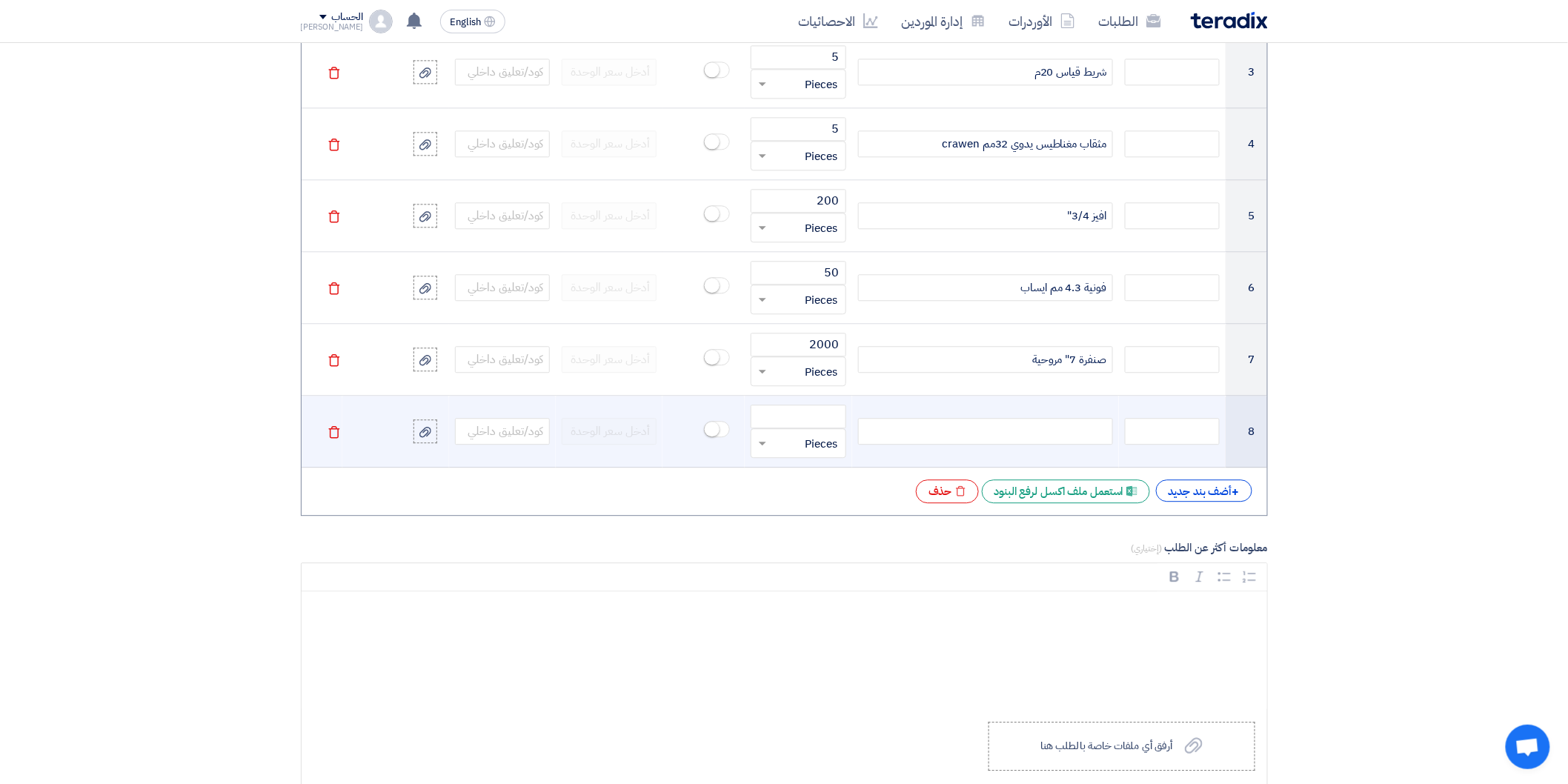
click at [1028, 425] on div at bounding box center [986, 432] width 255 height 27
paste div
click at [804, 416] on input "number" at bounding box center [798, 417] width 95 height 24
type input "0"
type input "20"
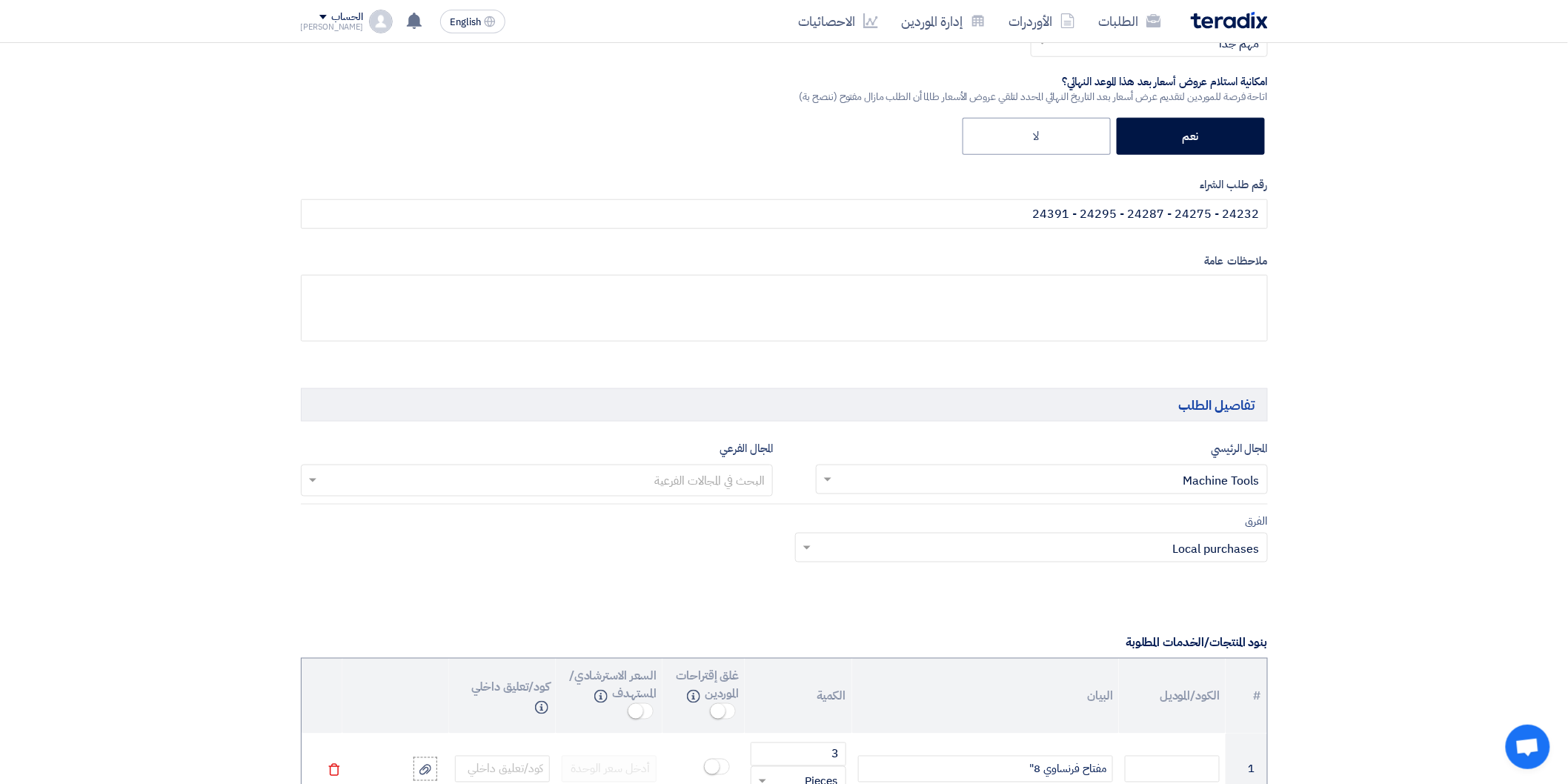
scroll to position [411, 0]
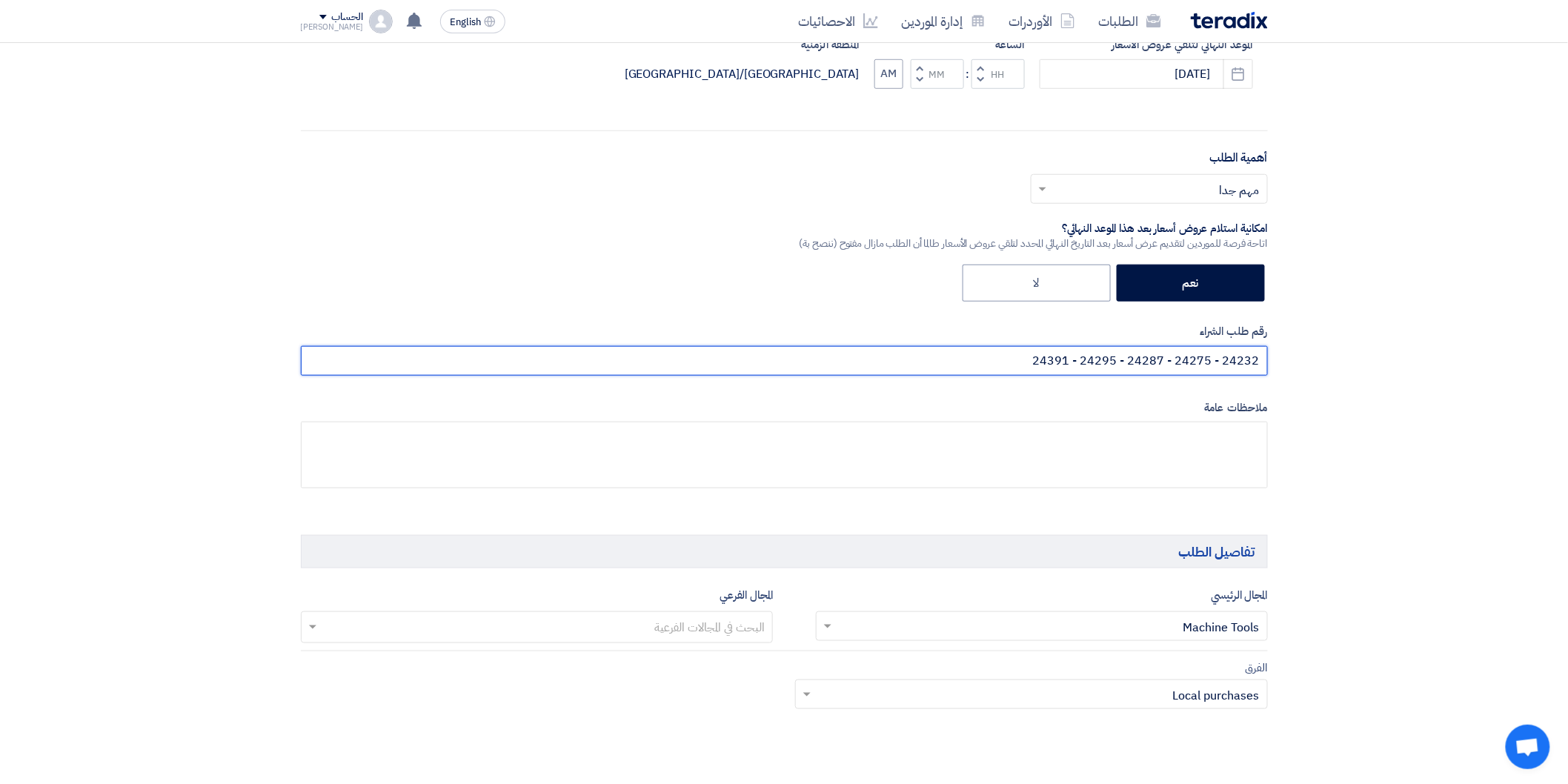
click at [1020, 366] on input "24232 - 24275 - 24287 - 24295 - 24391" at bounding box center [784, 361] width 967 height 30
paste input "24392"
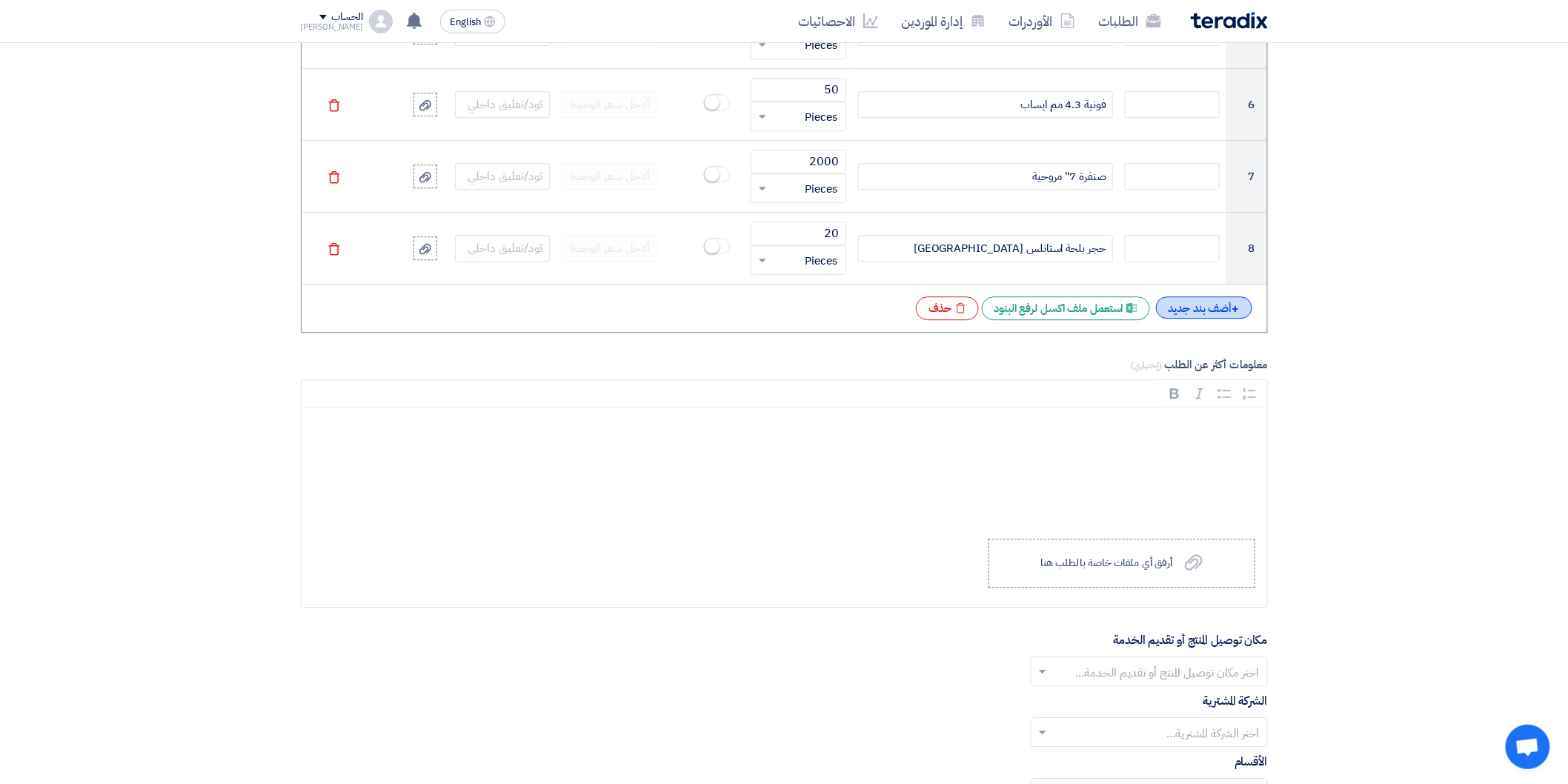
scroll to position [1565, 0]
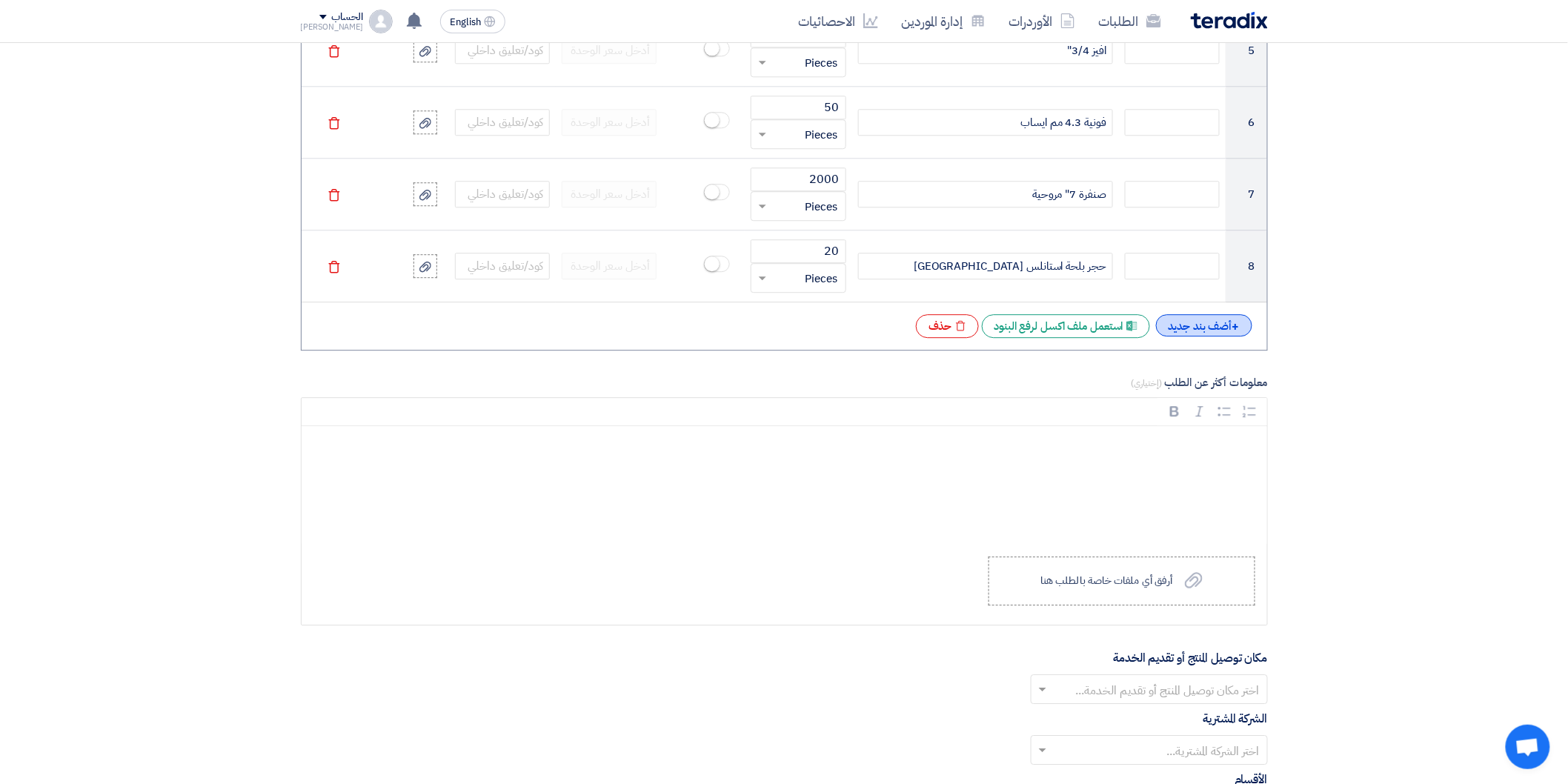
click at [1200, 325] on div "+ أضف بند جديد" at bounding box center [1204, 326] width 96 height 22
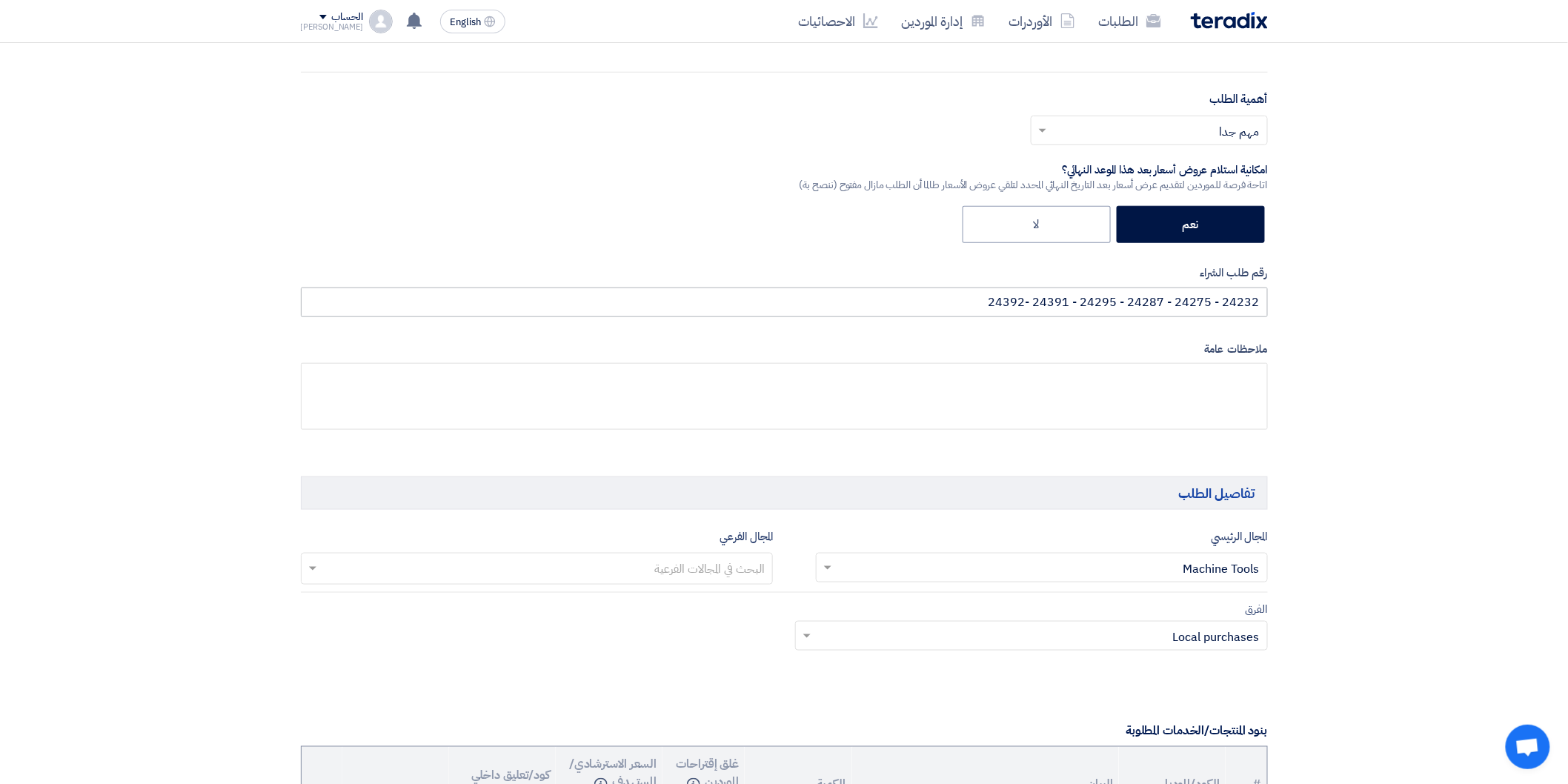
scroll to position [411, 0]
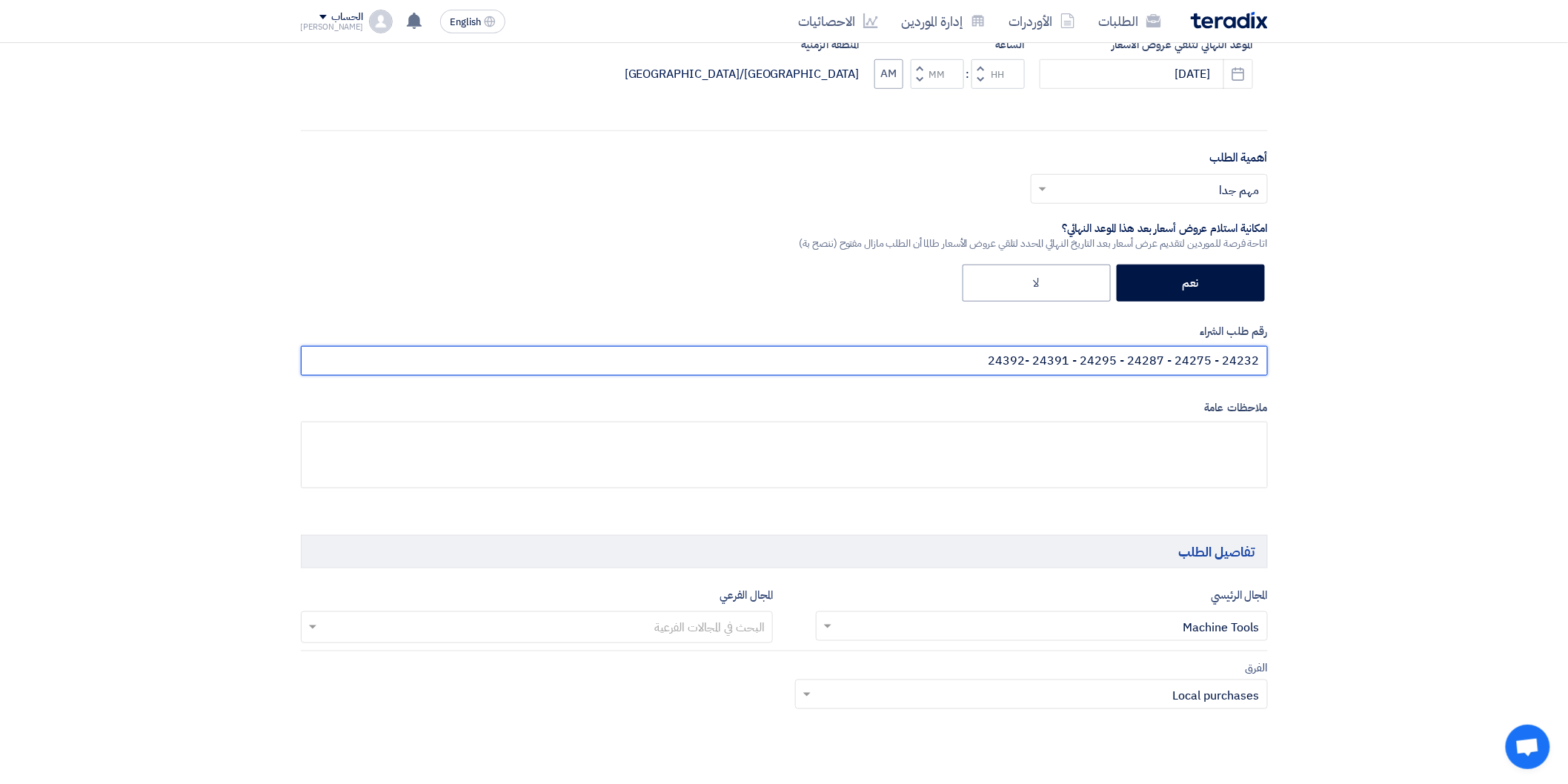
click at [958, 367] on input "24232 - 24275 - 24287 - 24295 - 24391 -24392" at bounding box center [784, 361] width 967 height 30
paste input "24393"
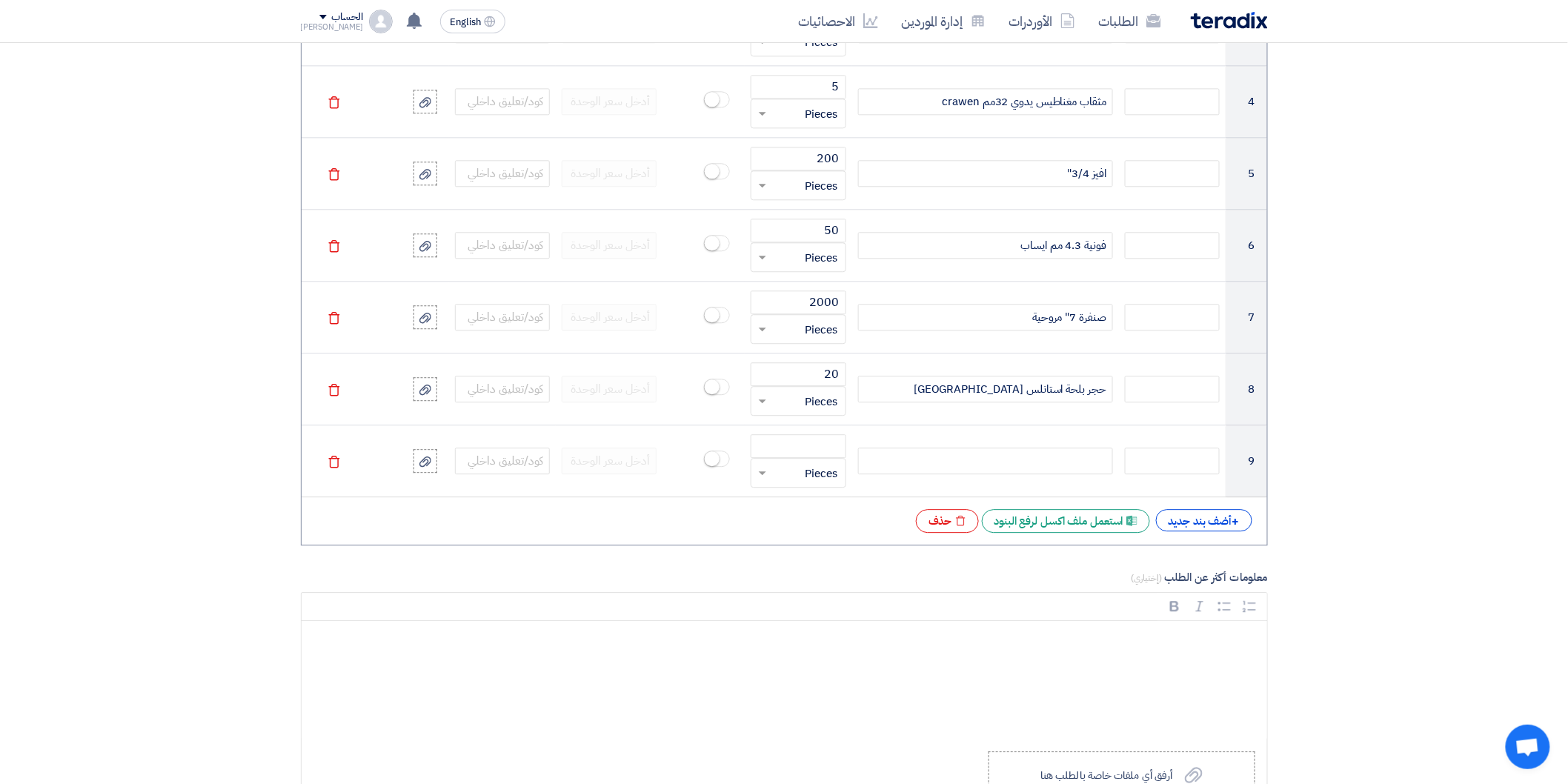
scroll to position [1483, 0]
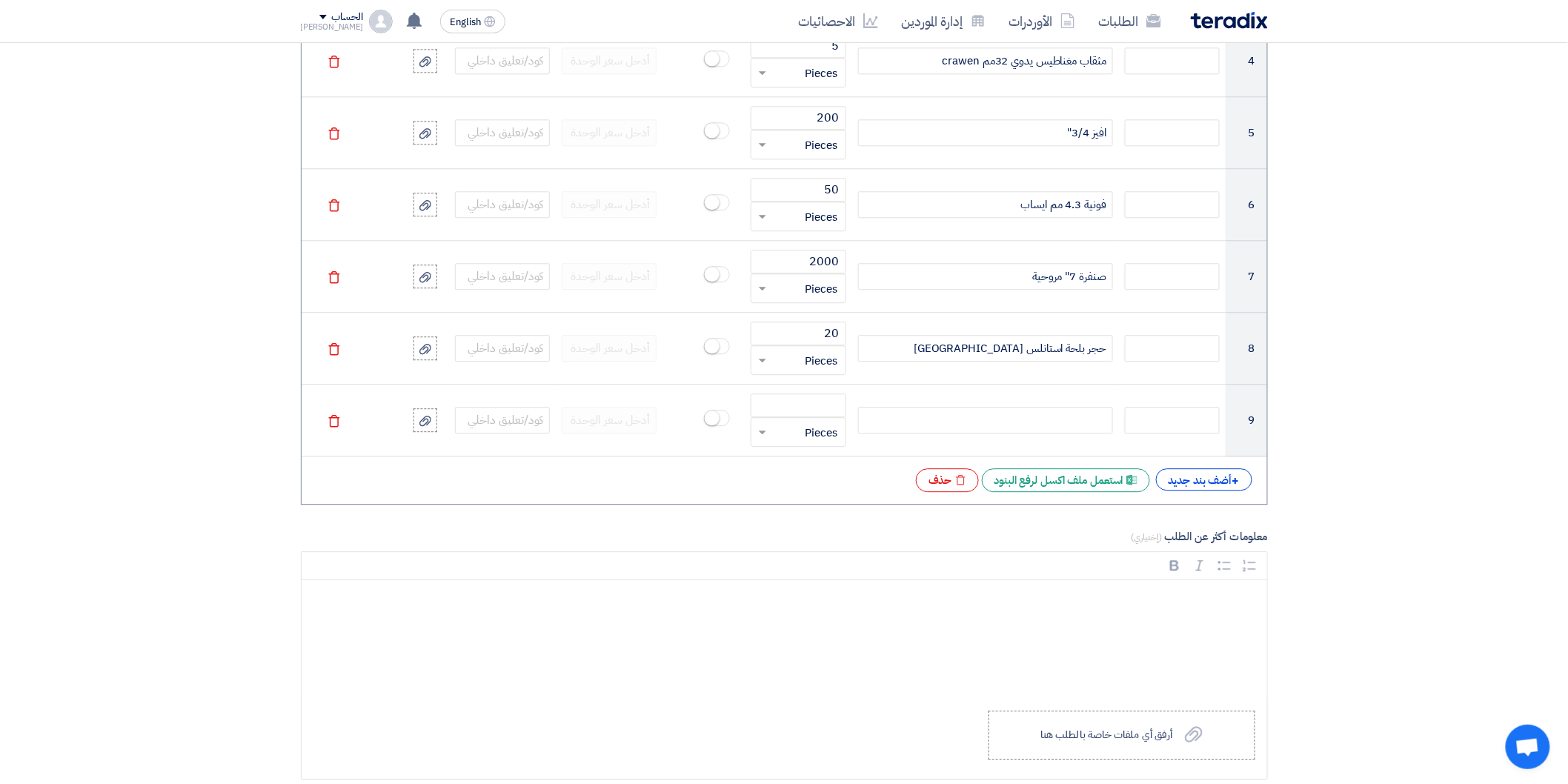
type input "24232 - 24275 - 24287 - 24295 - 24391 -24392 -24393"
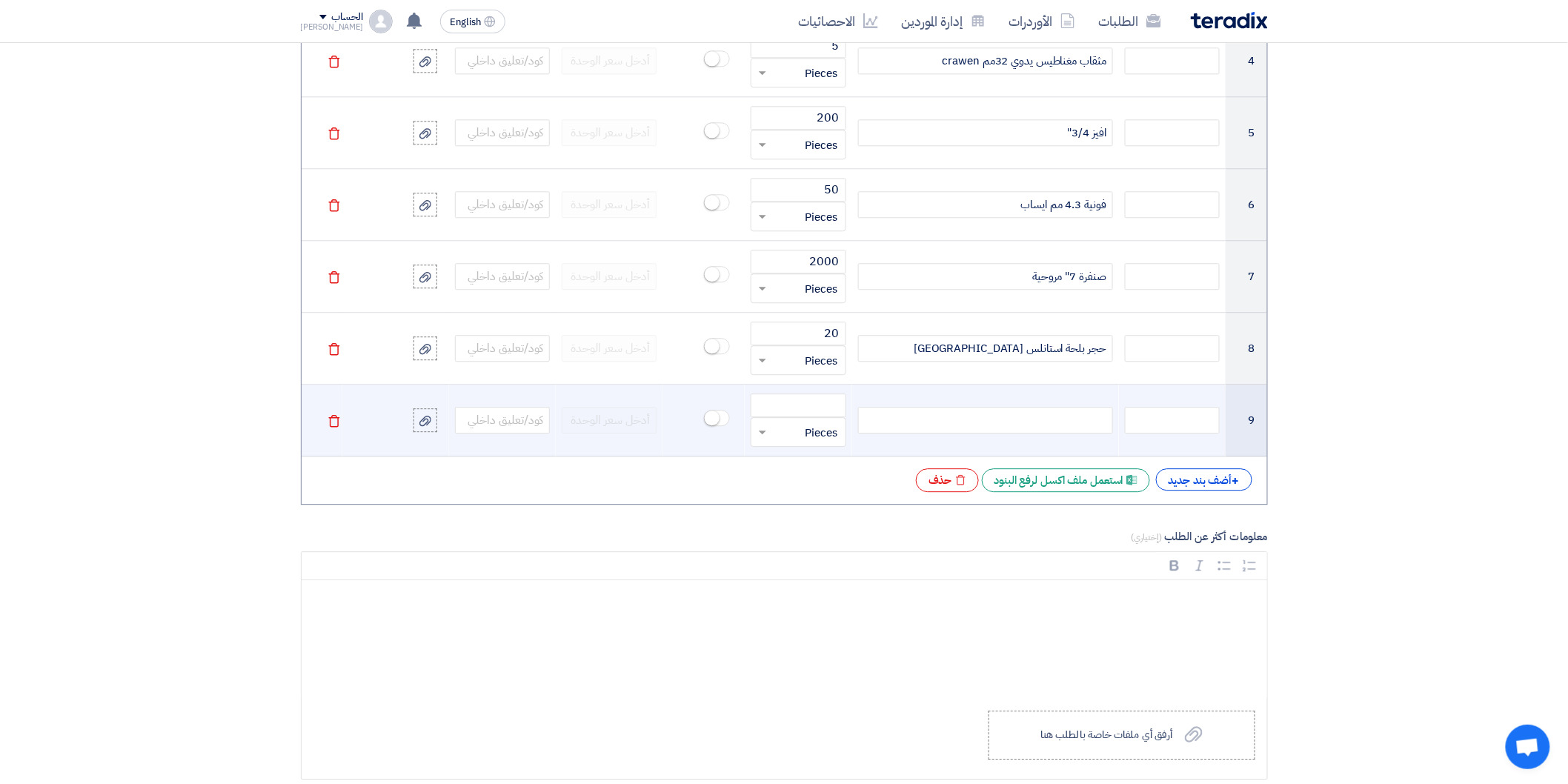
click at [1043, 419] on div at bounding box center [986, 420] width 255 height 27
paste div
click at [795, 405] on input "number" at bounding box center [798, 405] width 95 height 24
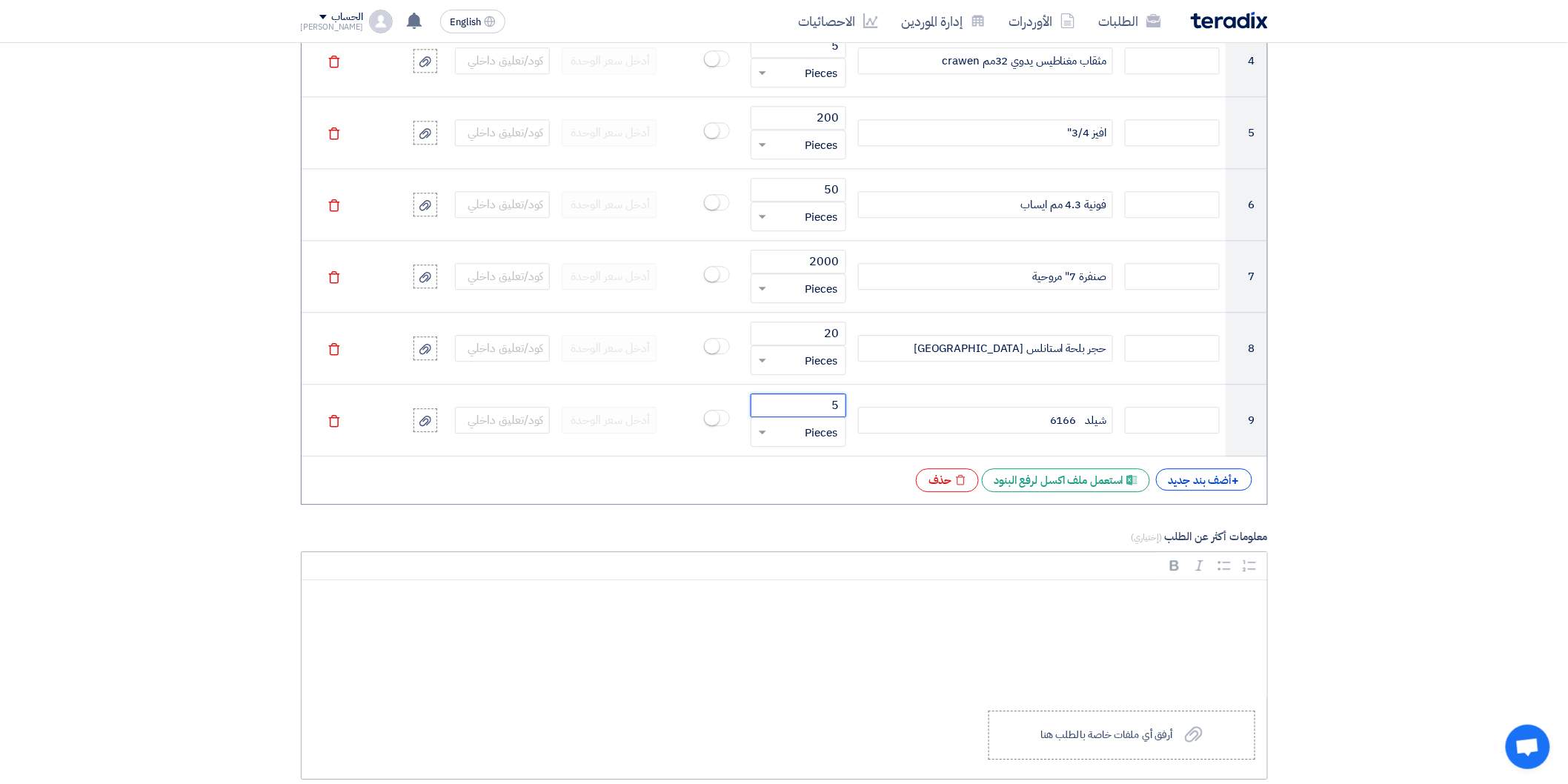
type input "5"
click at [1181, 476] on div "+ أضف بند جديد" at bounding box center [1204, 479] width 96 height 22
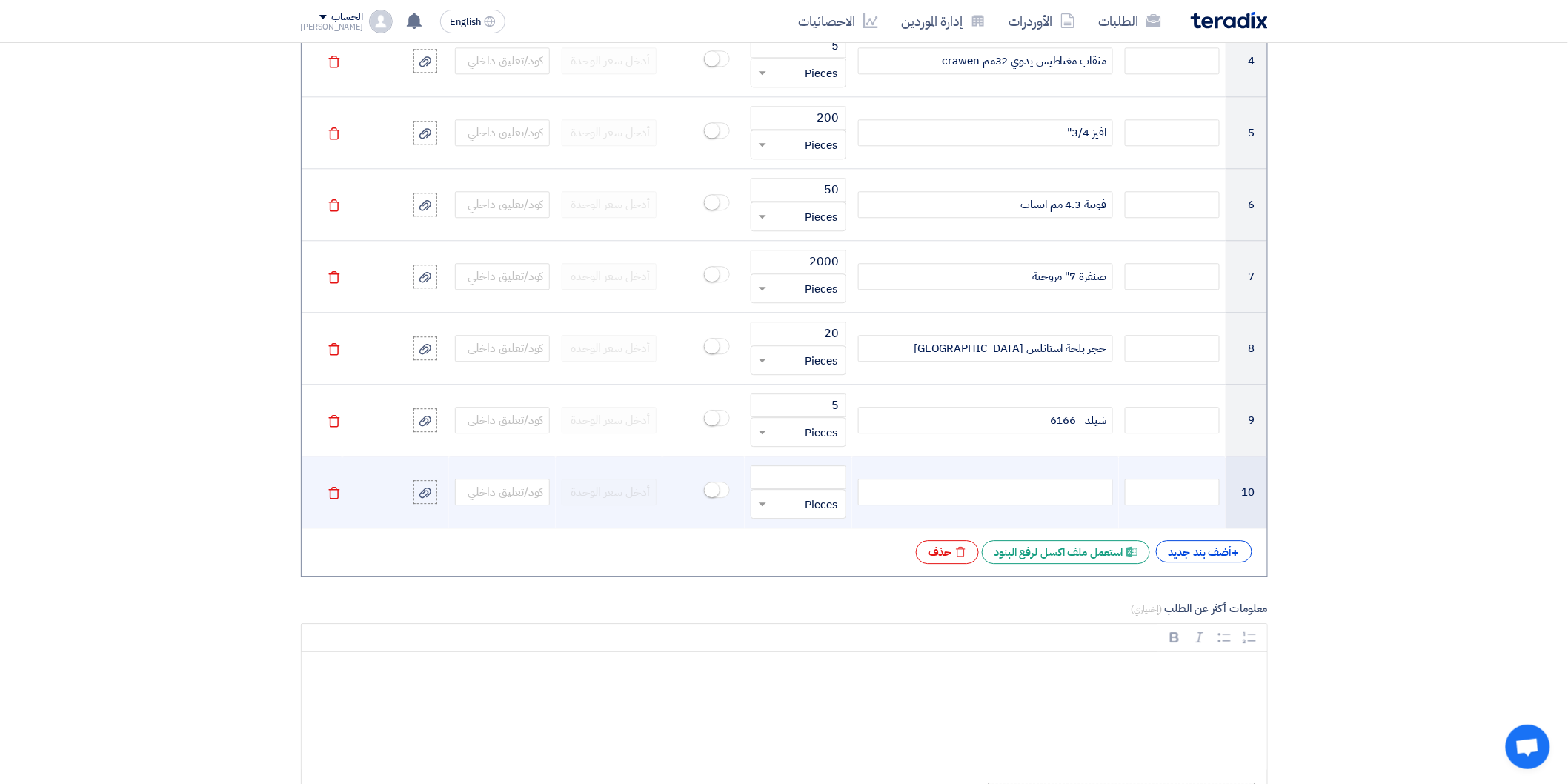
click at [1047, 491] on div at bounding box center [986, 492] width 255 height 27
paste div
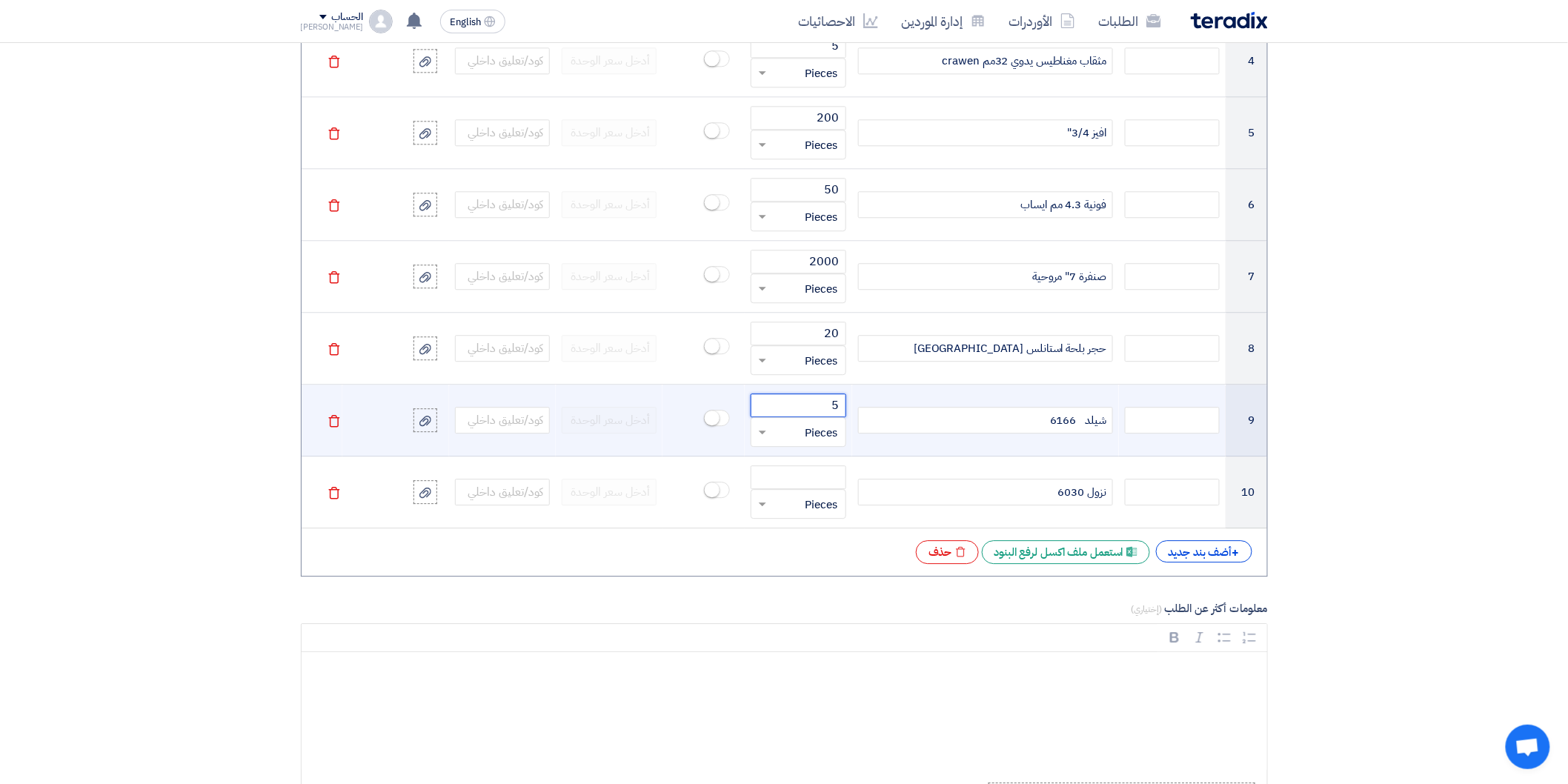
drag, startPoint x: 813, startPoint y: 415, endPoint x: 846, endPoint y: 415, distance: 33.0
click at [846, 415] on td "5 قطعة × Pieces" at bounding box center [798, 420] width 107 height 72
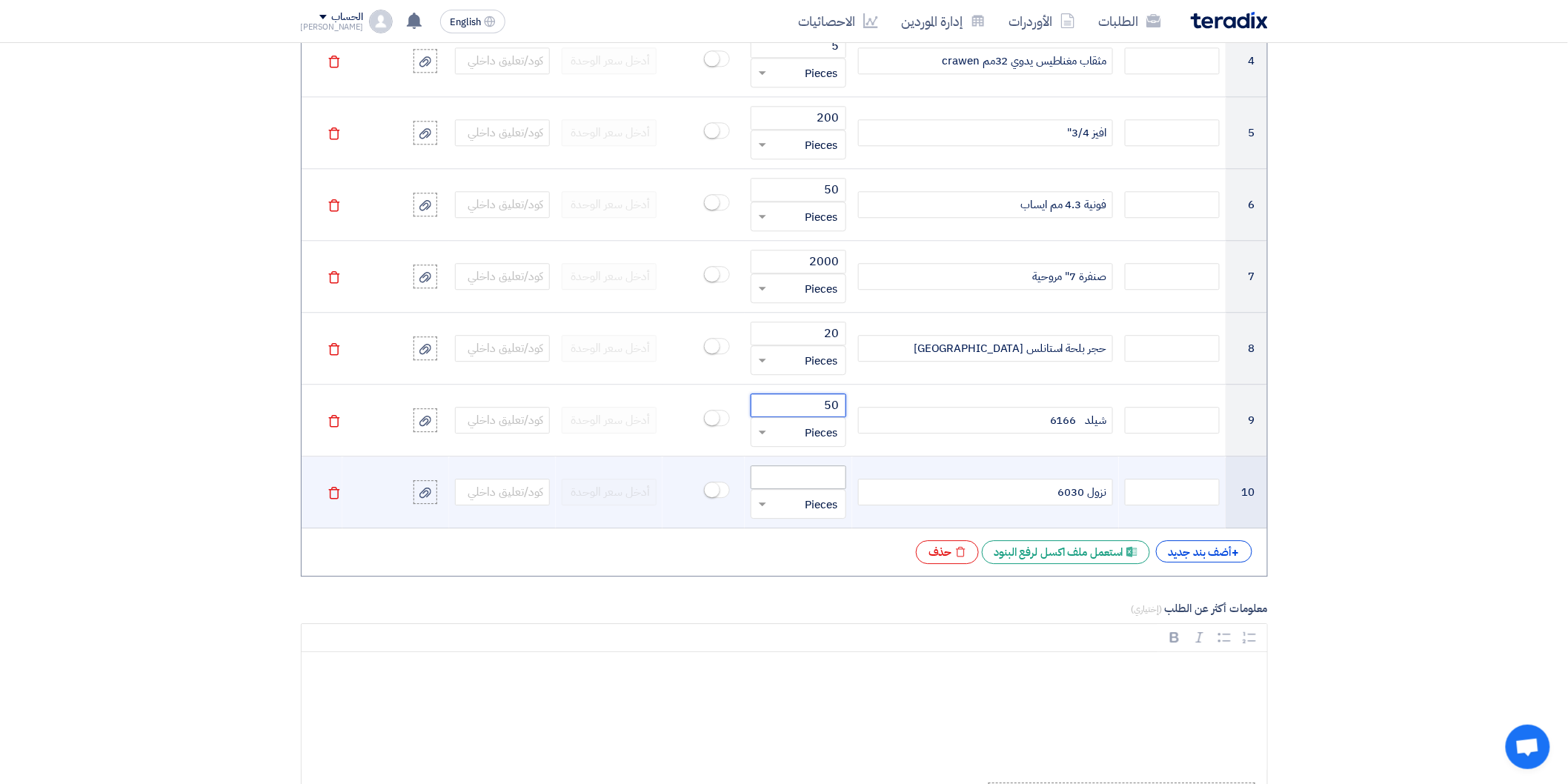
type input "50"
click at [823, 478] on input "number" at bounding box center [798, 477] width 95 height 24
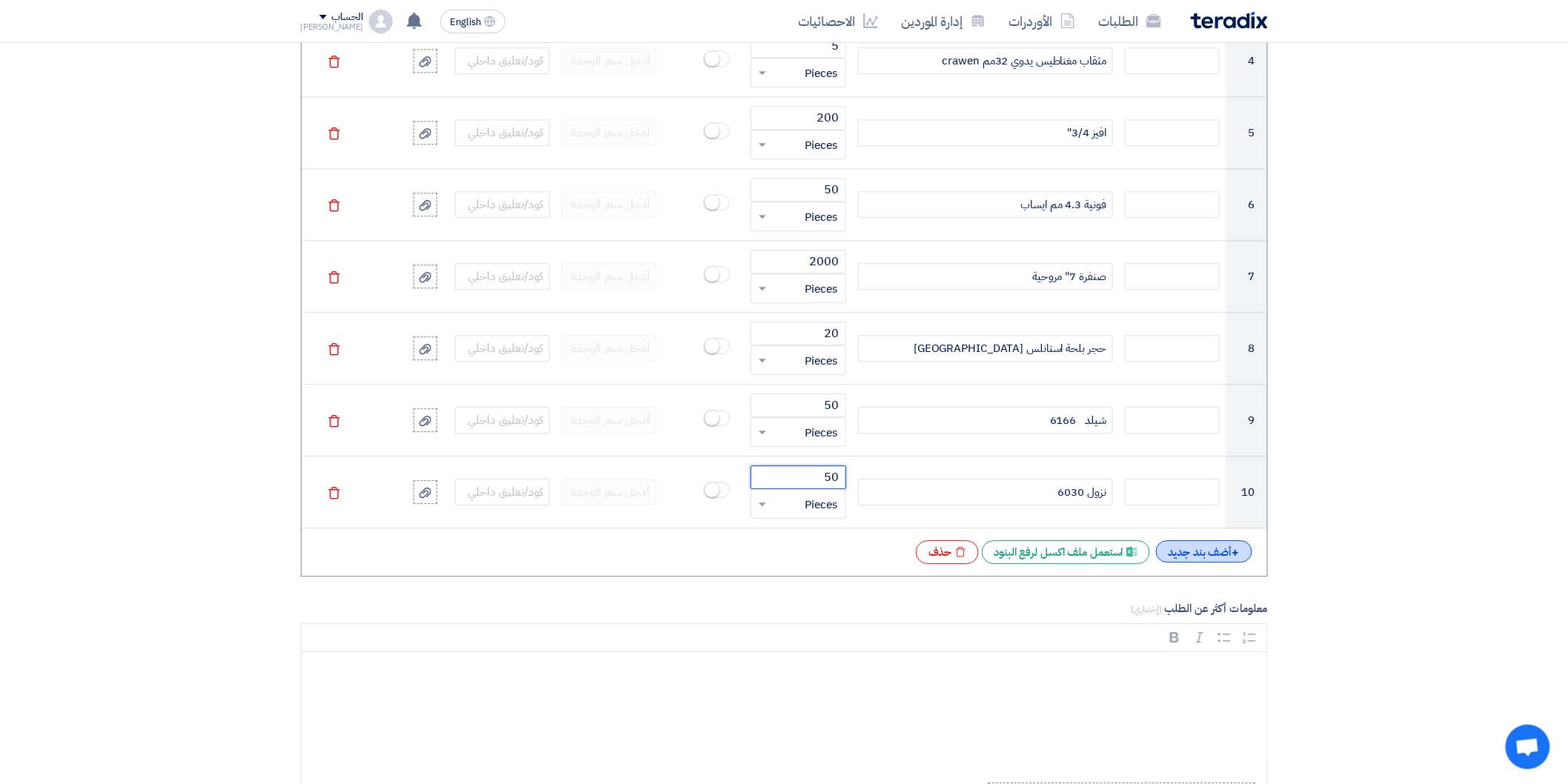
type input "50"
click at [1179, 550] on div "+ أضف بند جديد" at bounding box center [1204, 552] width 96 height 22
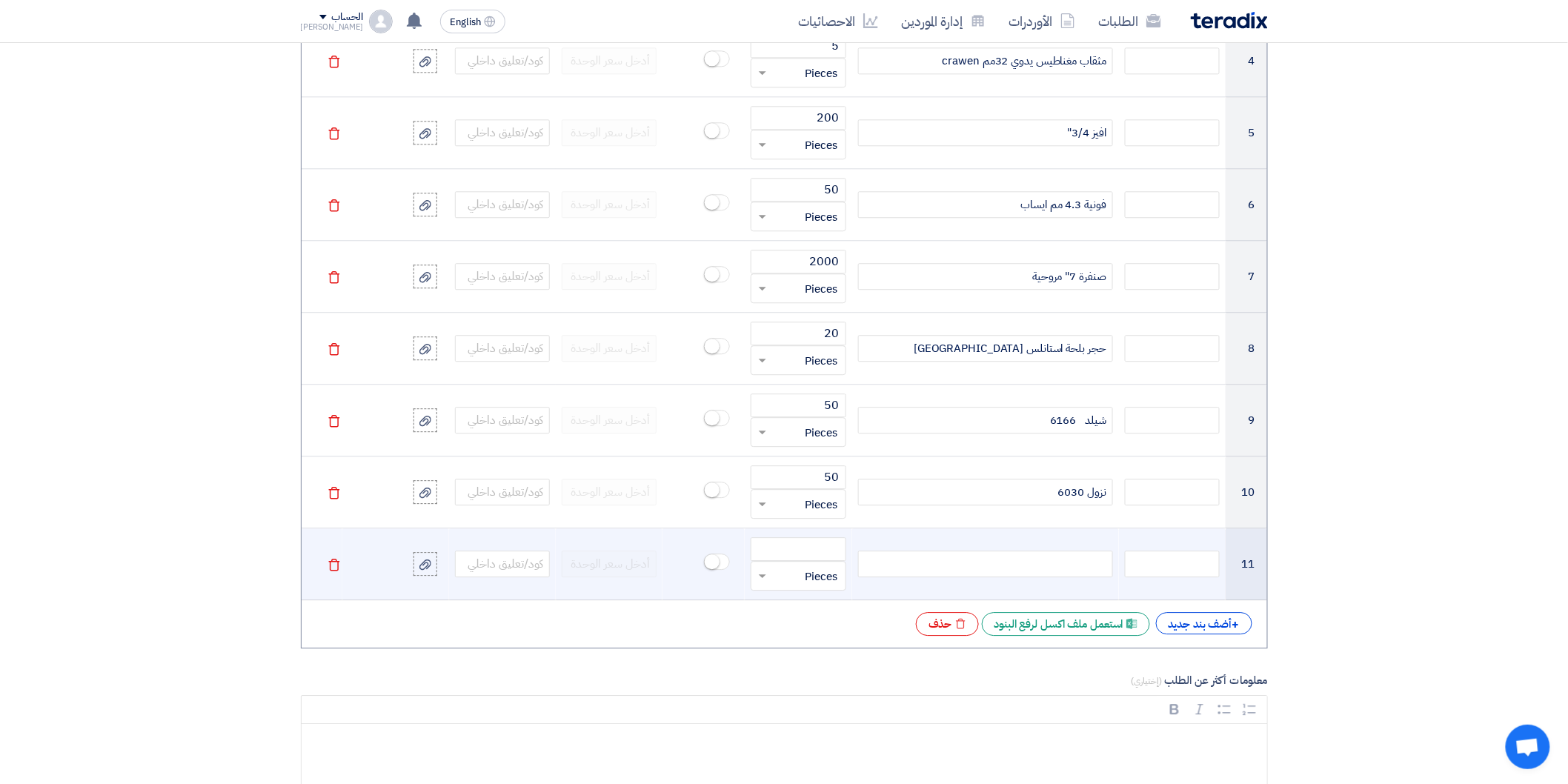
click at [1073, 565] on div at bounding box center [986, 564] width 255 height 27
paste div
click at [801, 555] on input "number" at bounding box center [798, 550] width 95 height 24
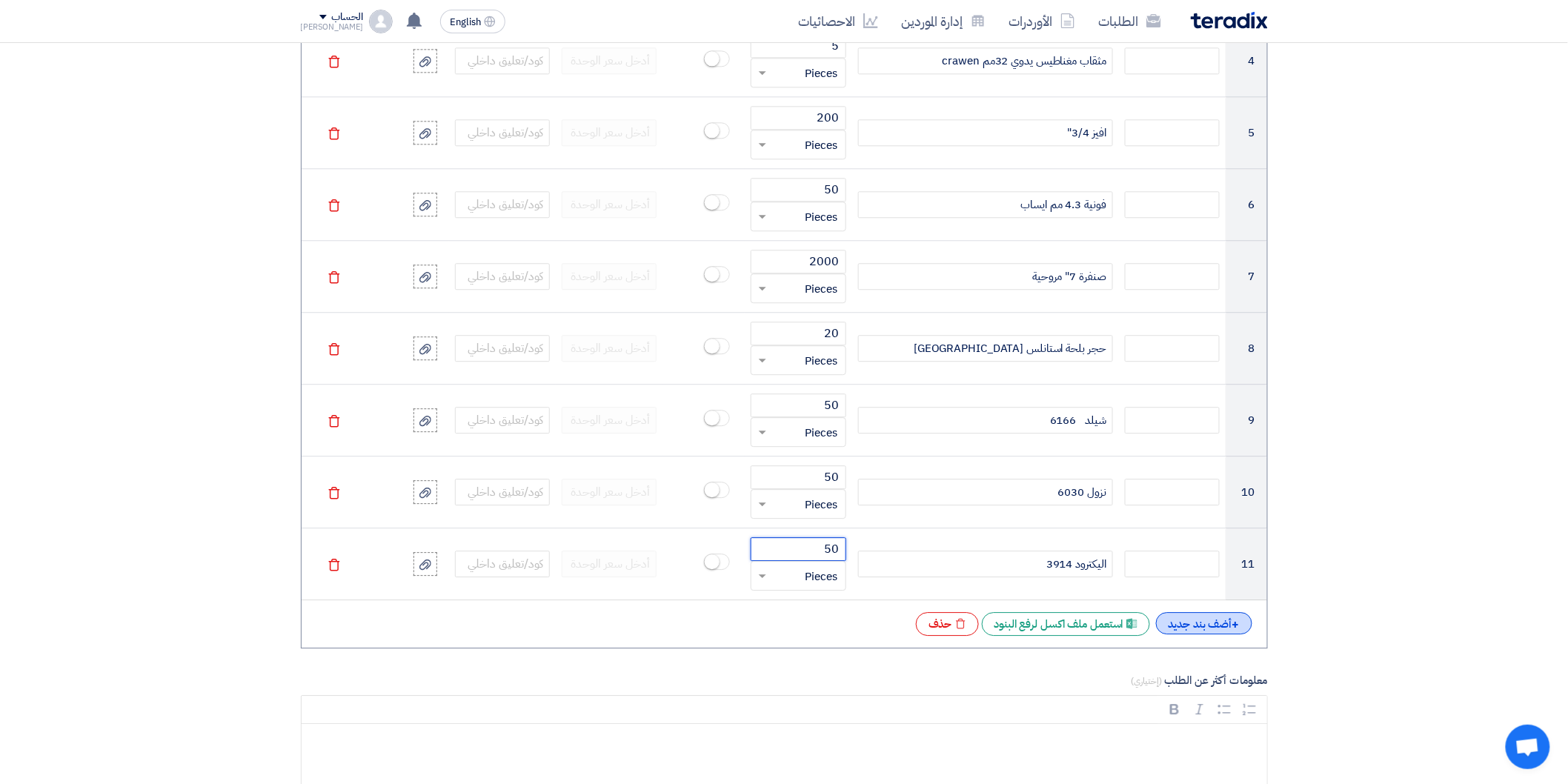
type input "50"
click at [1201, 629] on div "+ أضف بند جديد" at bounding box center [1204, 623] width 96 height 22
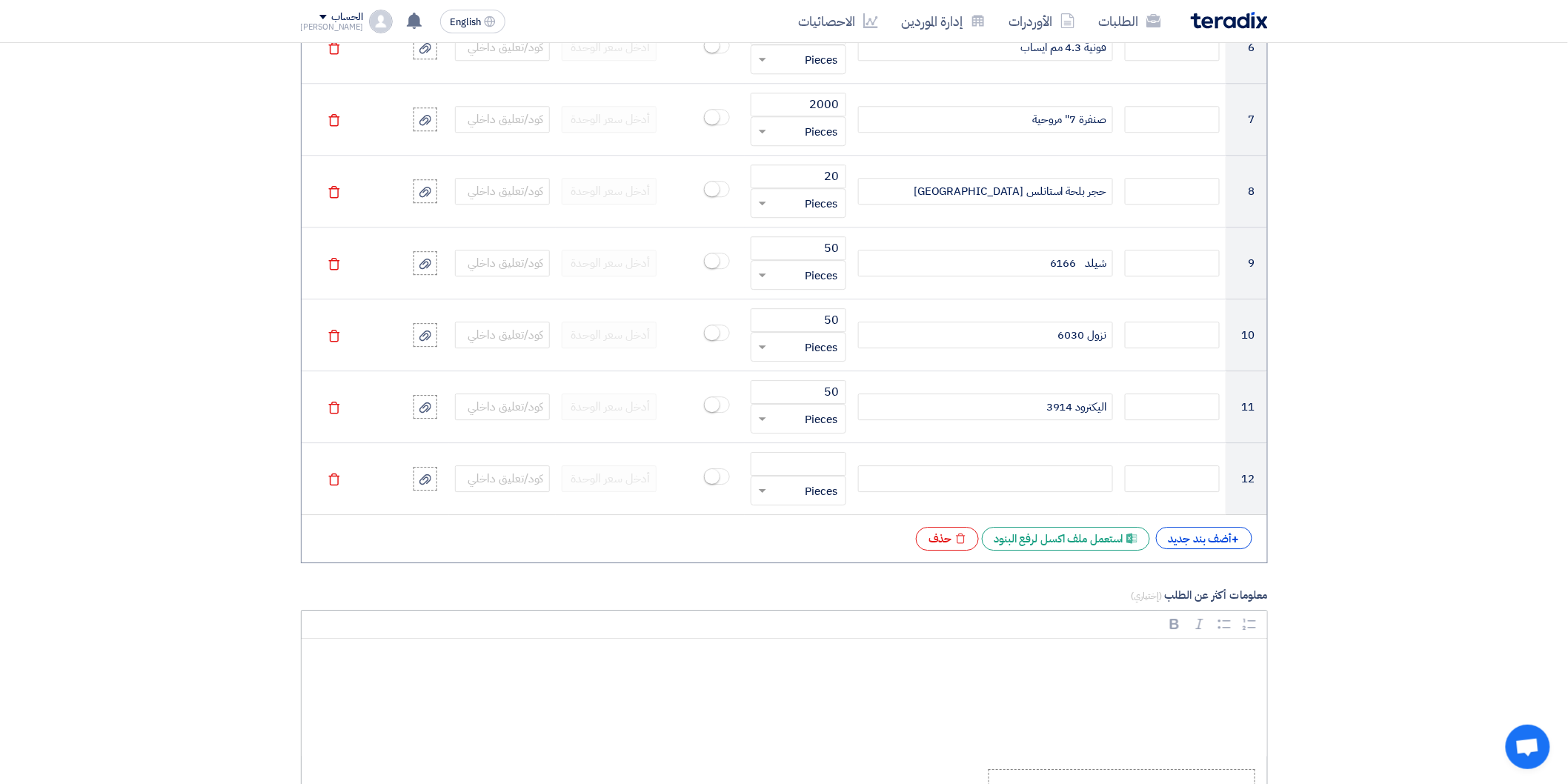
scroll to position [1647, 0]
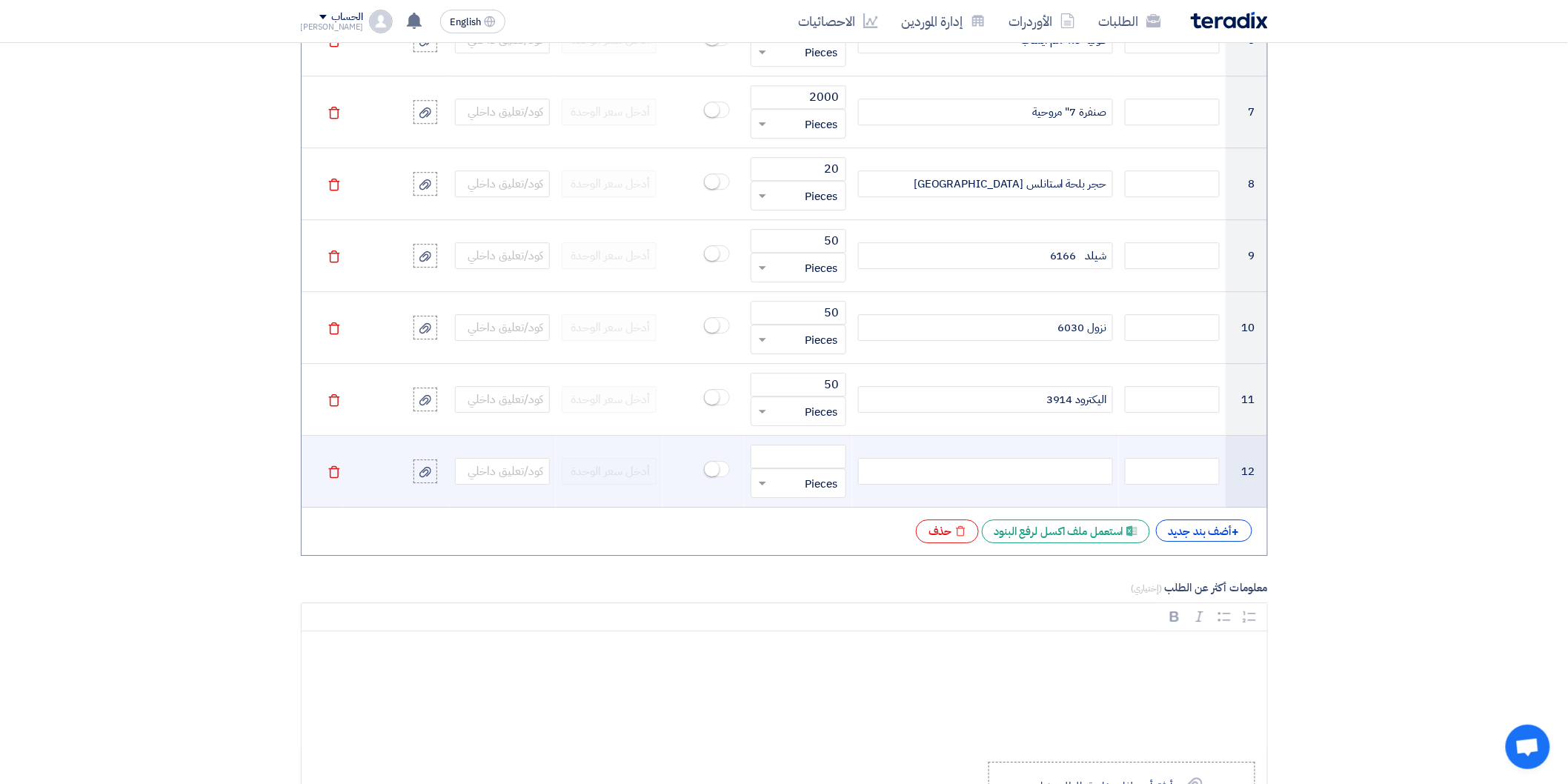
click at [1062, 473] on div at bounding box center [986, 472] width 255 height 27
paste div
click at [828, 463] on input "number" at bounding box center [798, 457] width 95 height 24
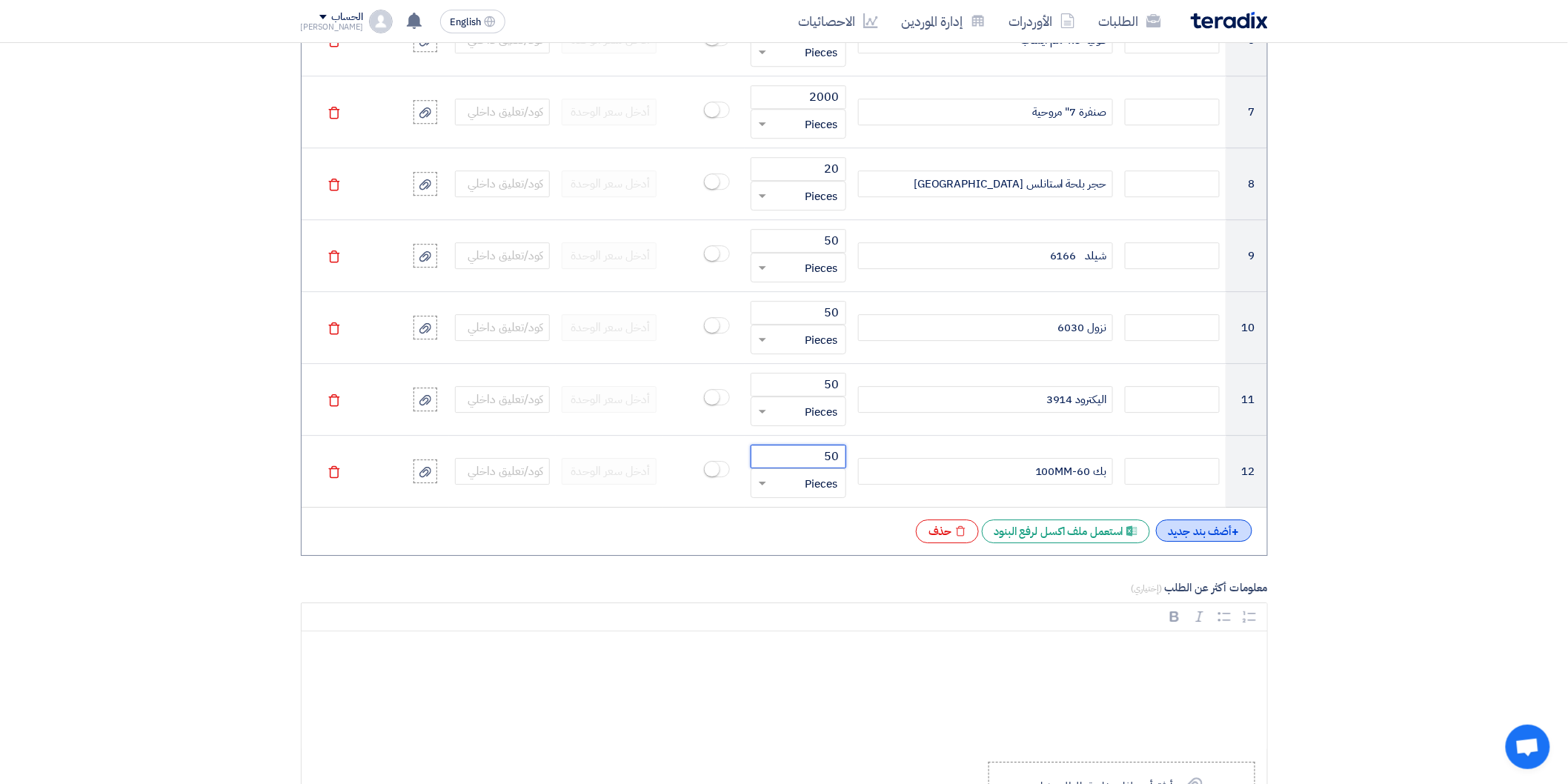
type input "50"
click at [1211, 538] on div "+ أضف بند جديد" at bounding box center [1204, 531] width 96 height 22
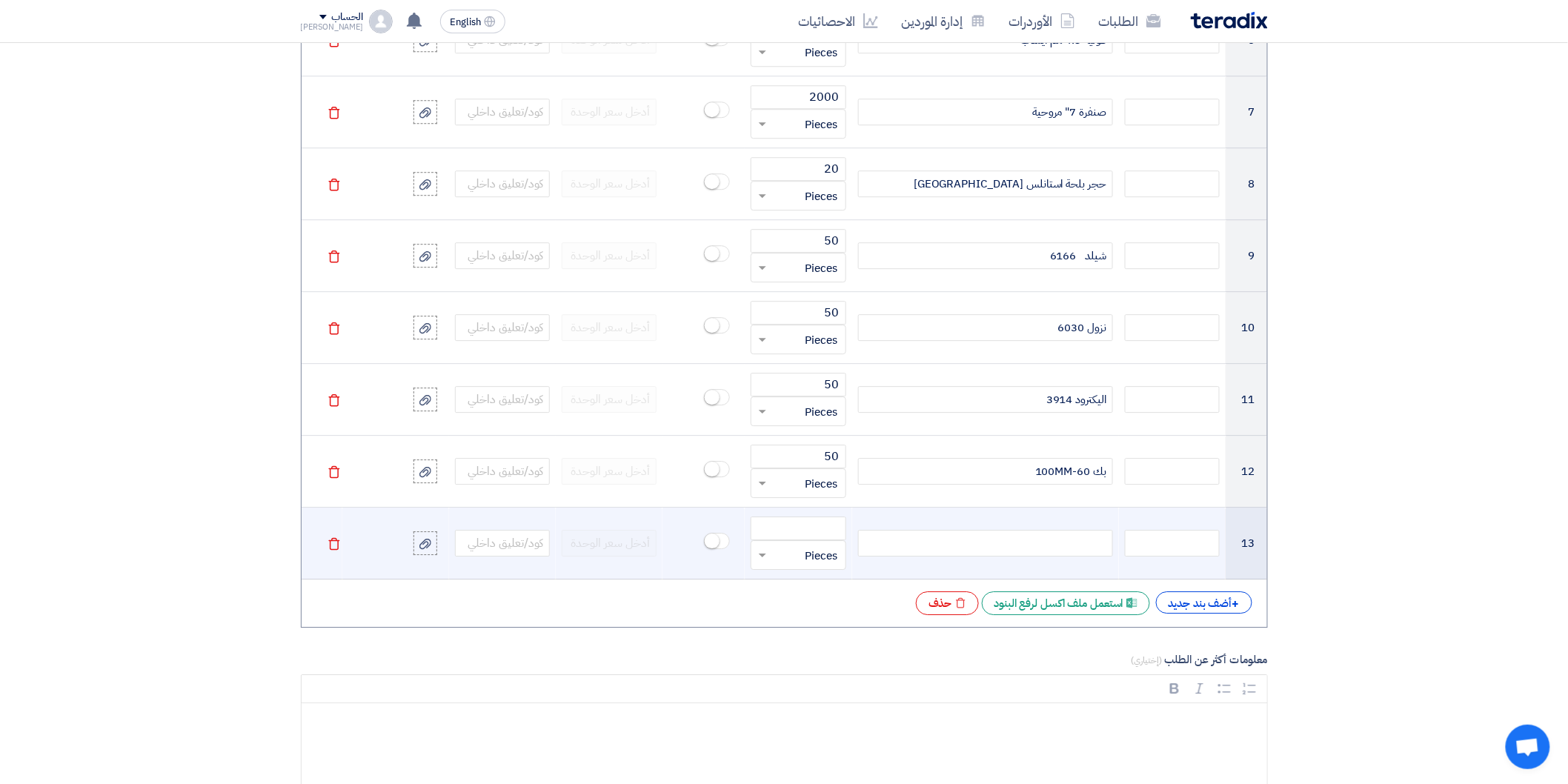
click at [1058, 537] on div at bounding box center [986, 544] width 255 height 27
paste div
click at [808, 531] on input "number" at bounding box center [798, 529] width 95 height 24
type input "50"
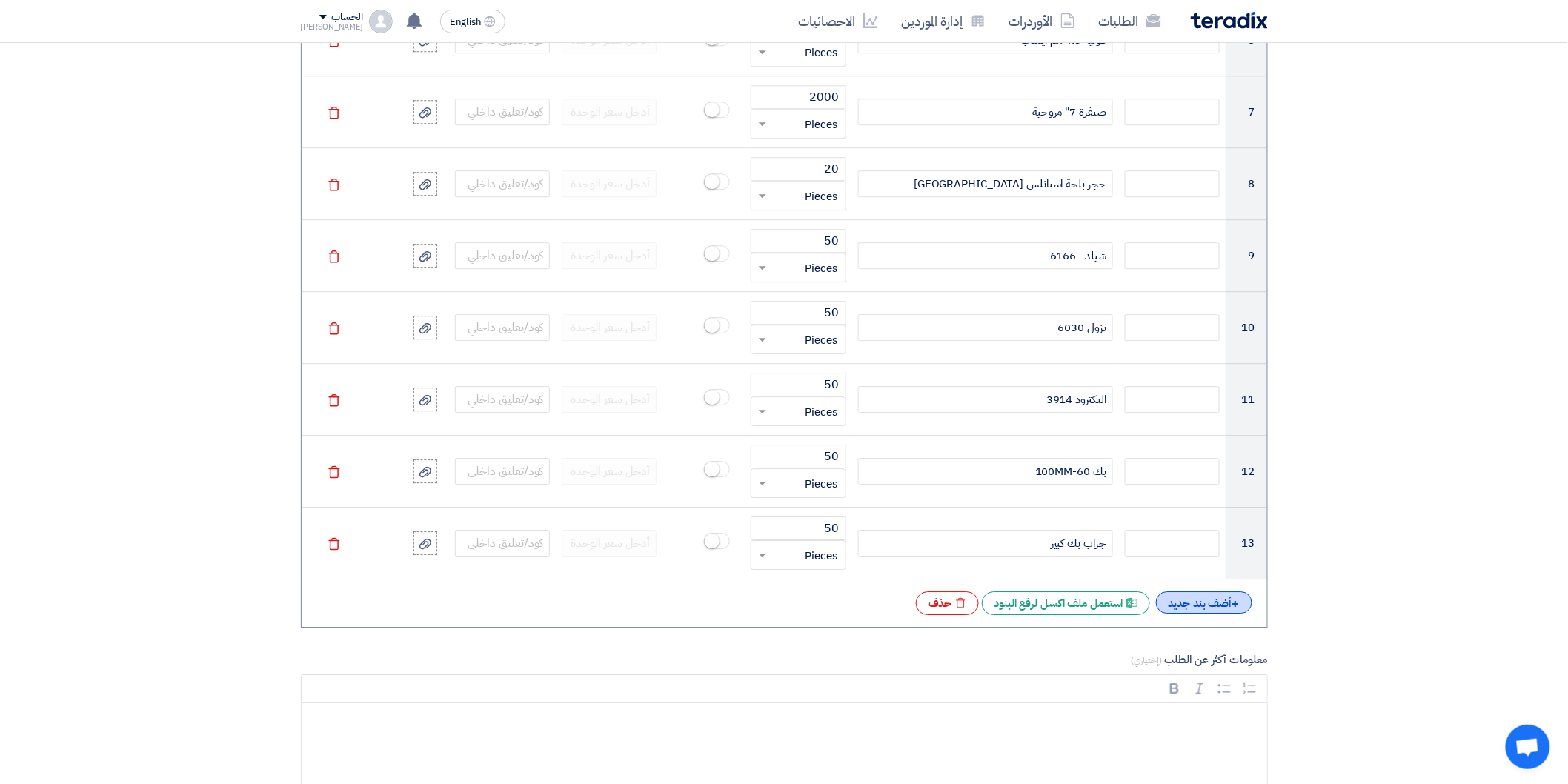
click at [1195, 604] on div "+ أضف بند جديد" at bounding box center [1204, 603] width 96 height 22
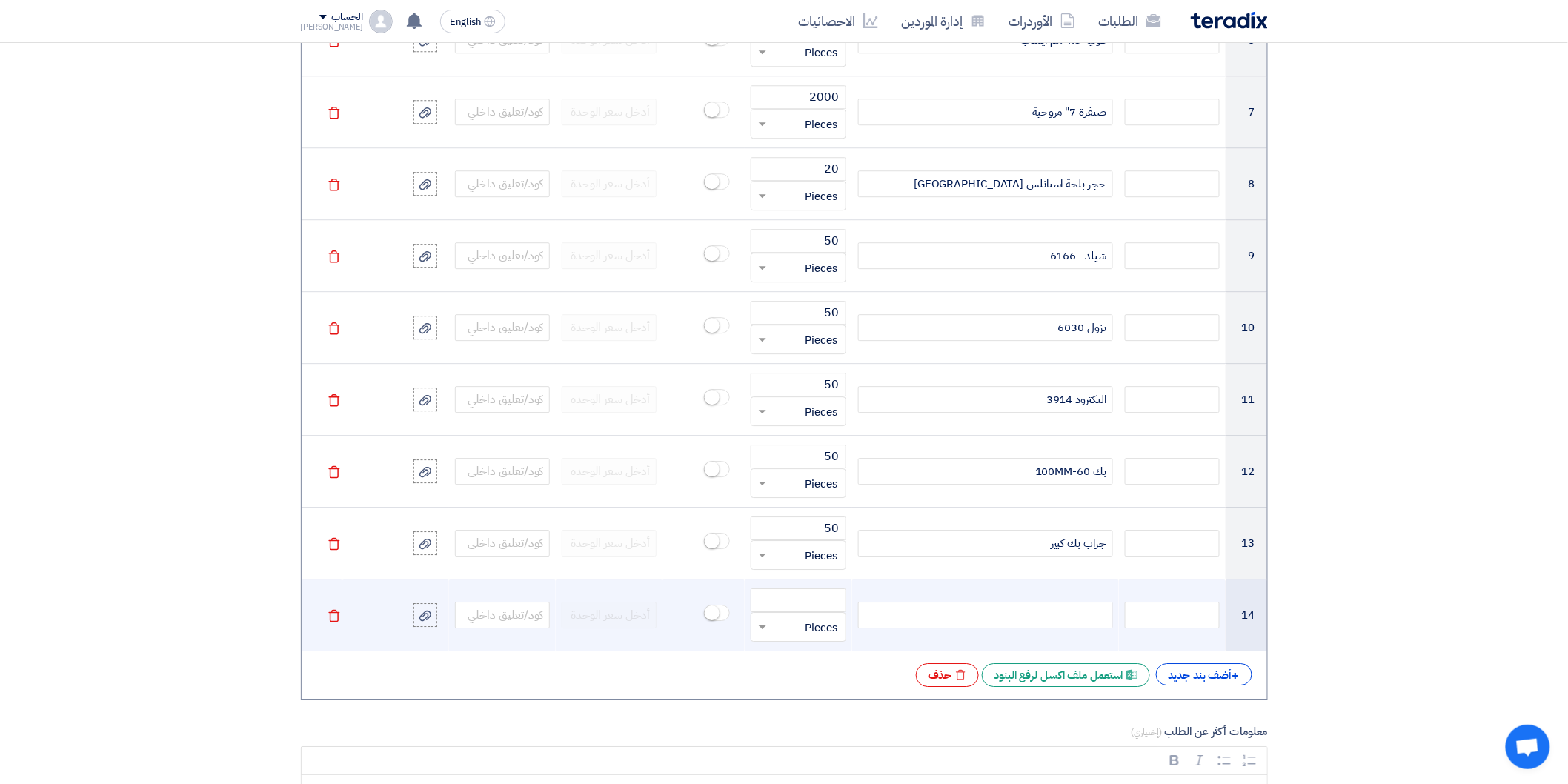
click at [1082, 609] on div at bounding box center [986, 615] width 255 height 27
paste div
click at [818, 601] on input "number" at bounding box center [798, 600] width 95 height 24
type input "50"
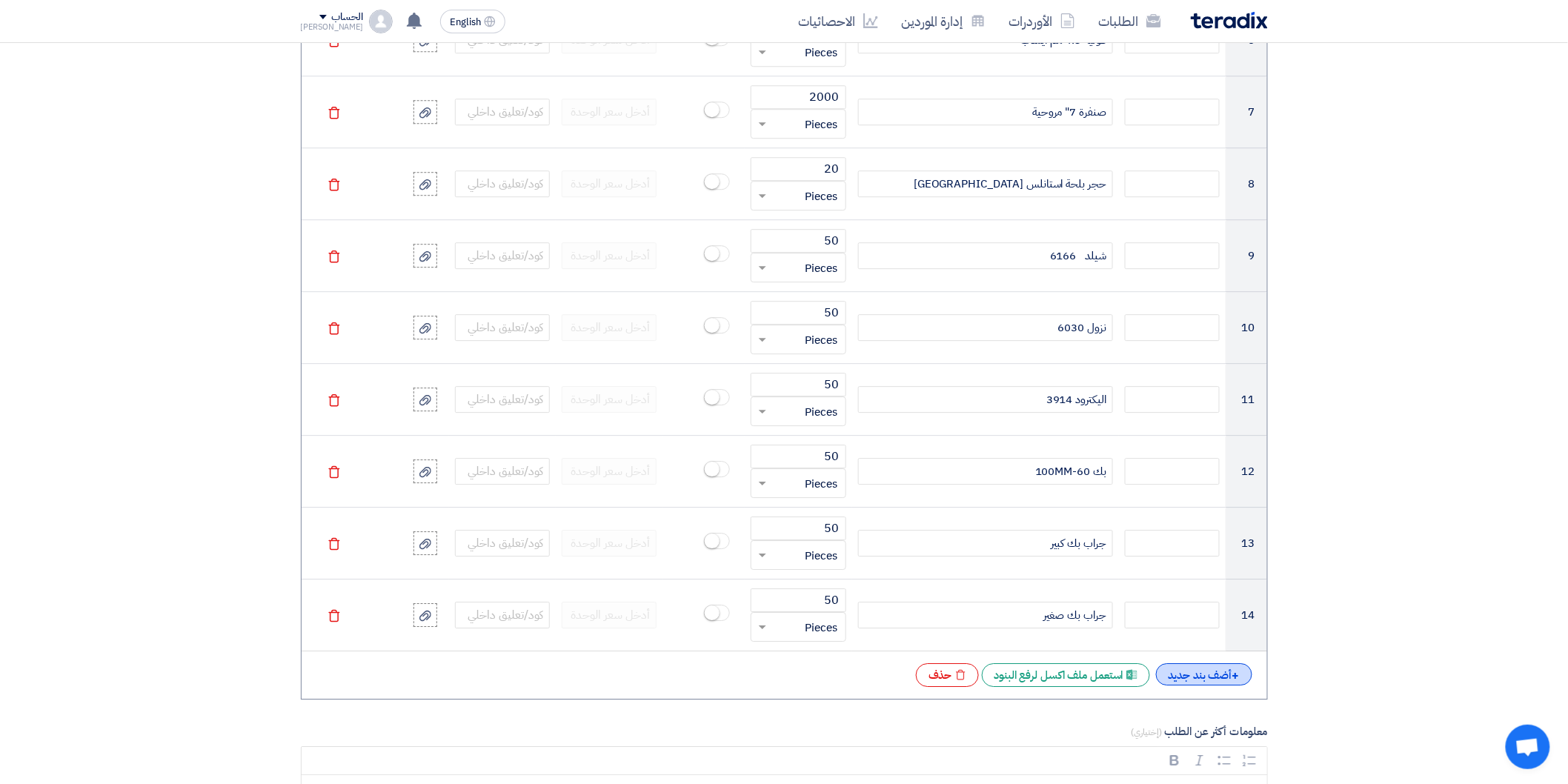
click at [1175, 670] on div "+ أضف بند جديد" at bounding box center [1204, 675] width 96 height 22
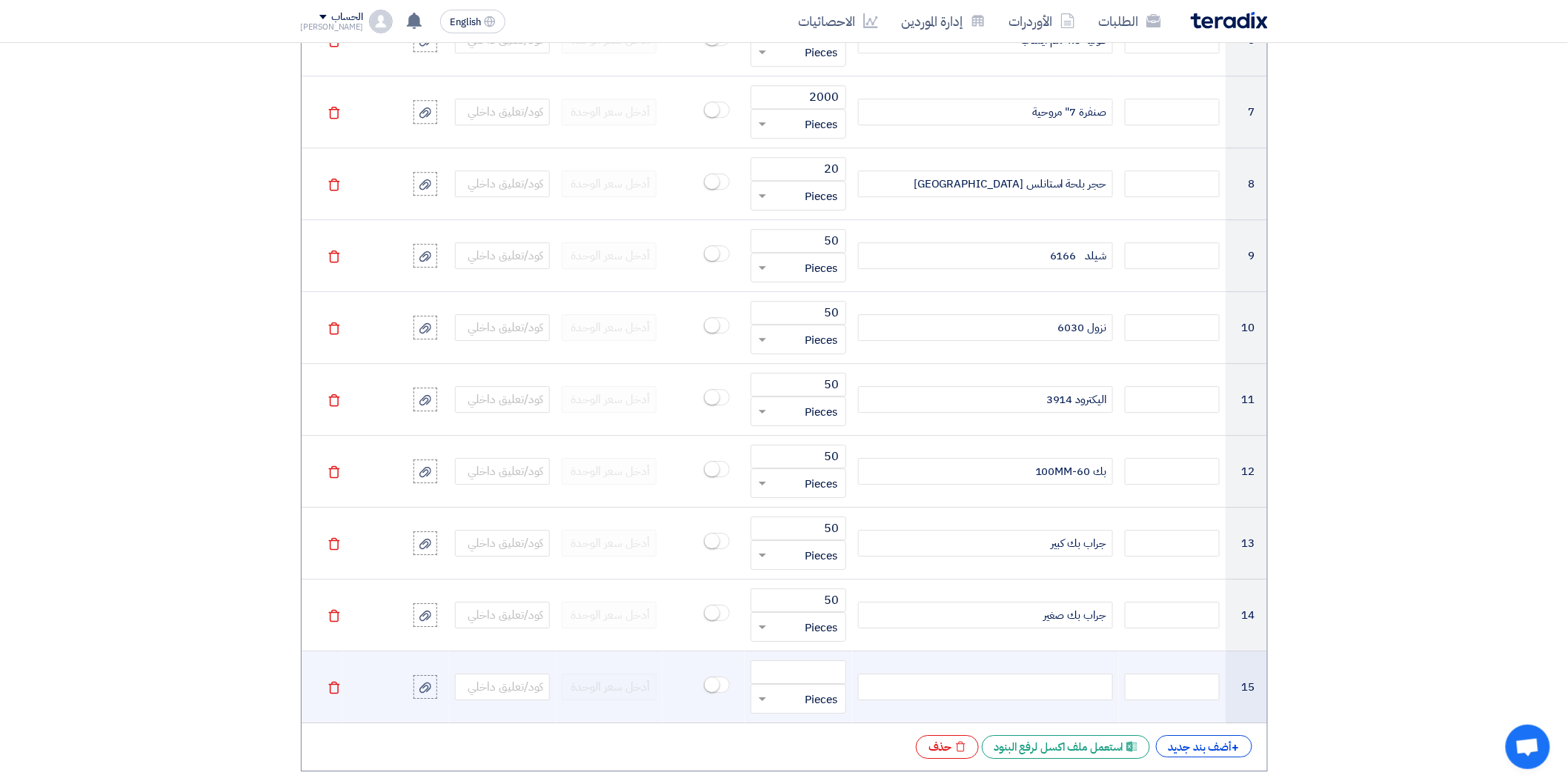
click at [1073, 688] on div at bounding box center [986, 687] width 255 height 27
paste div
click at [823, 668] on input "number" at bounding box center [798, 673] width 95 height 24
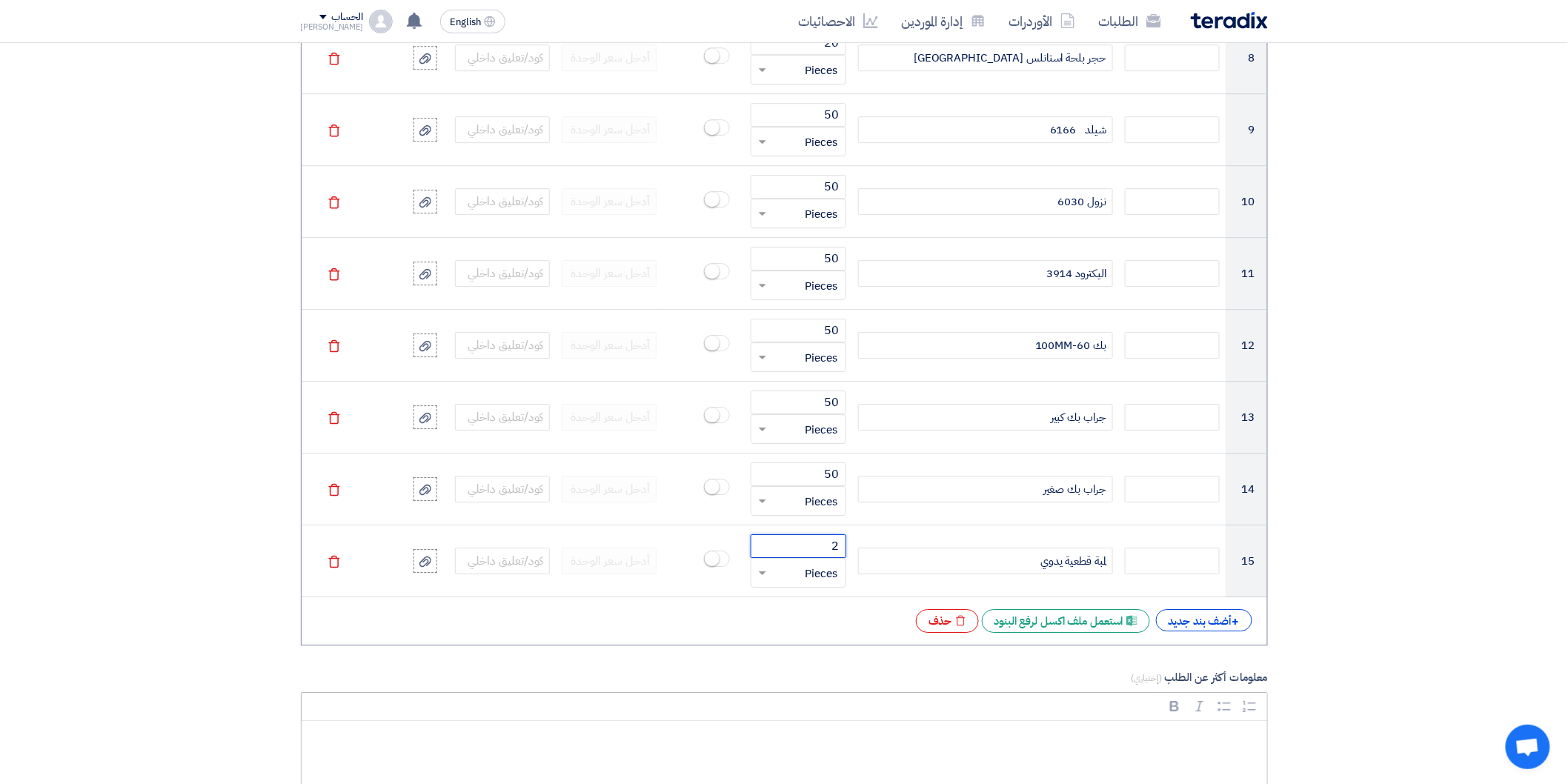
scroll to position [1976, 0]
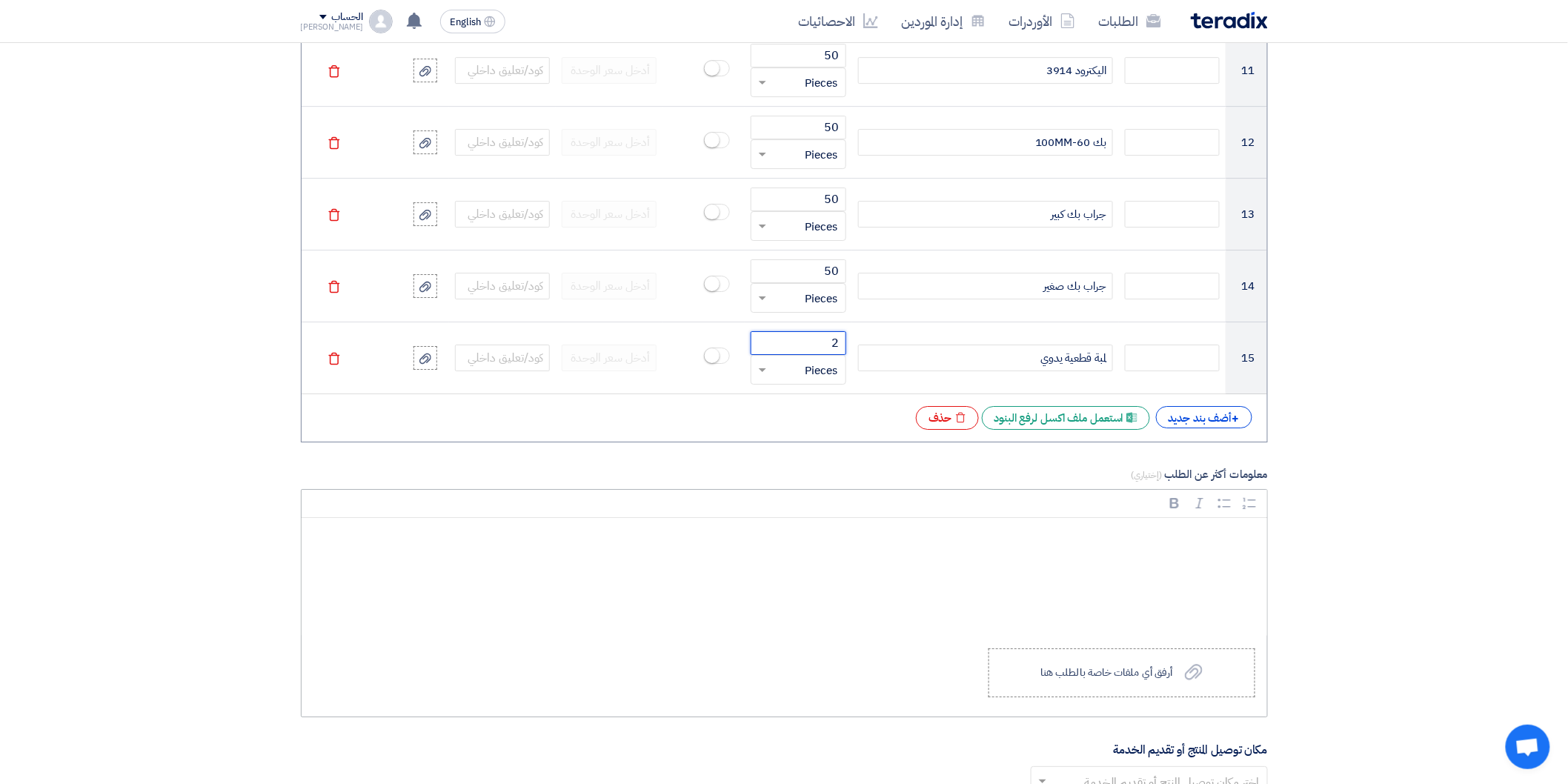
type input "2"
click at [1193, 419] on div "+ أضف بند جديد" at bounding box center [1204, 417] width 96 height 22
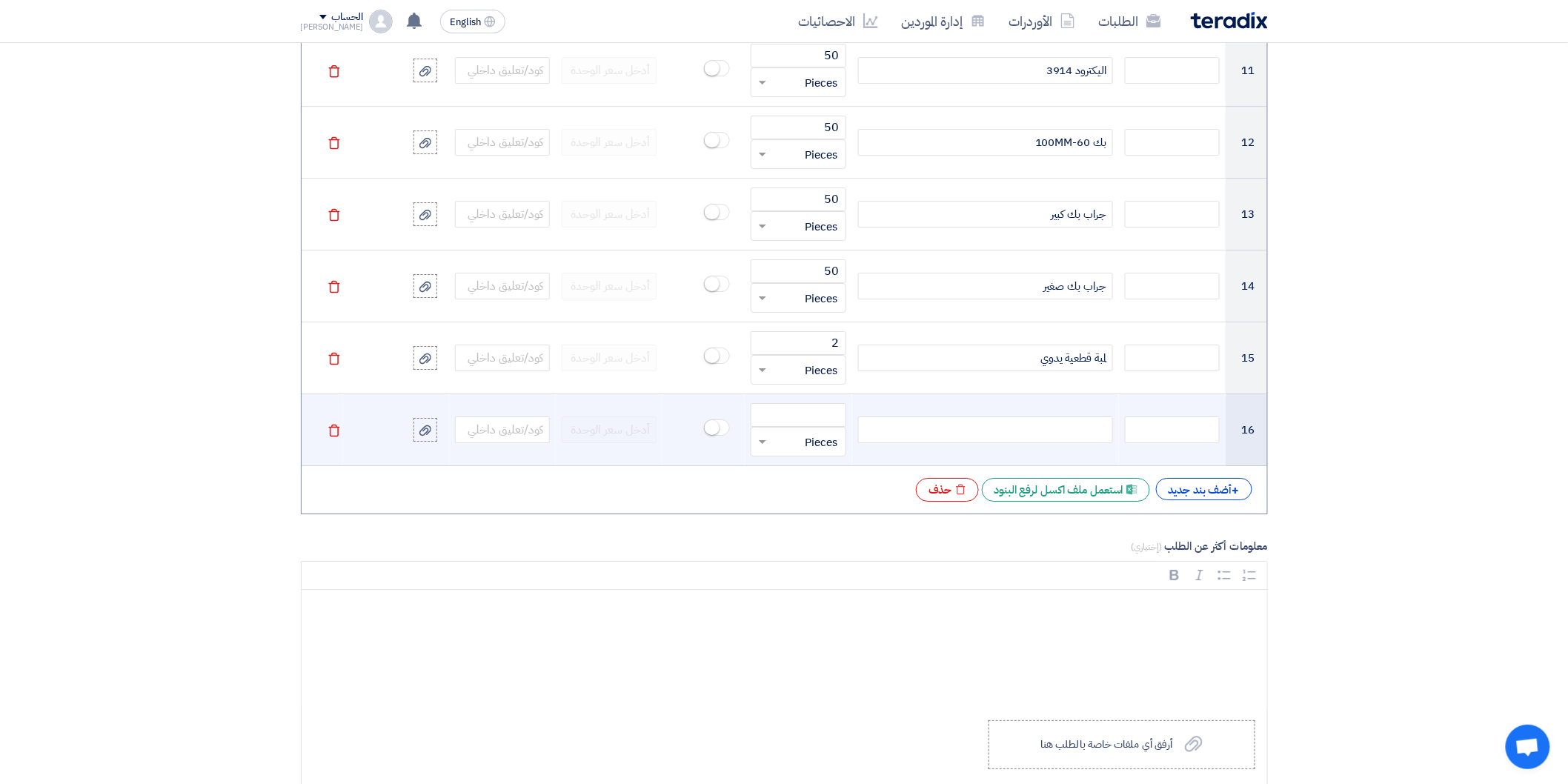
click at [1049, 436] on div at bounding box center [986, 430] width 255 height 27
paste div
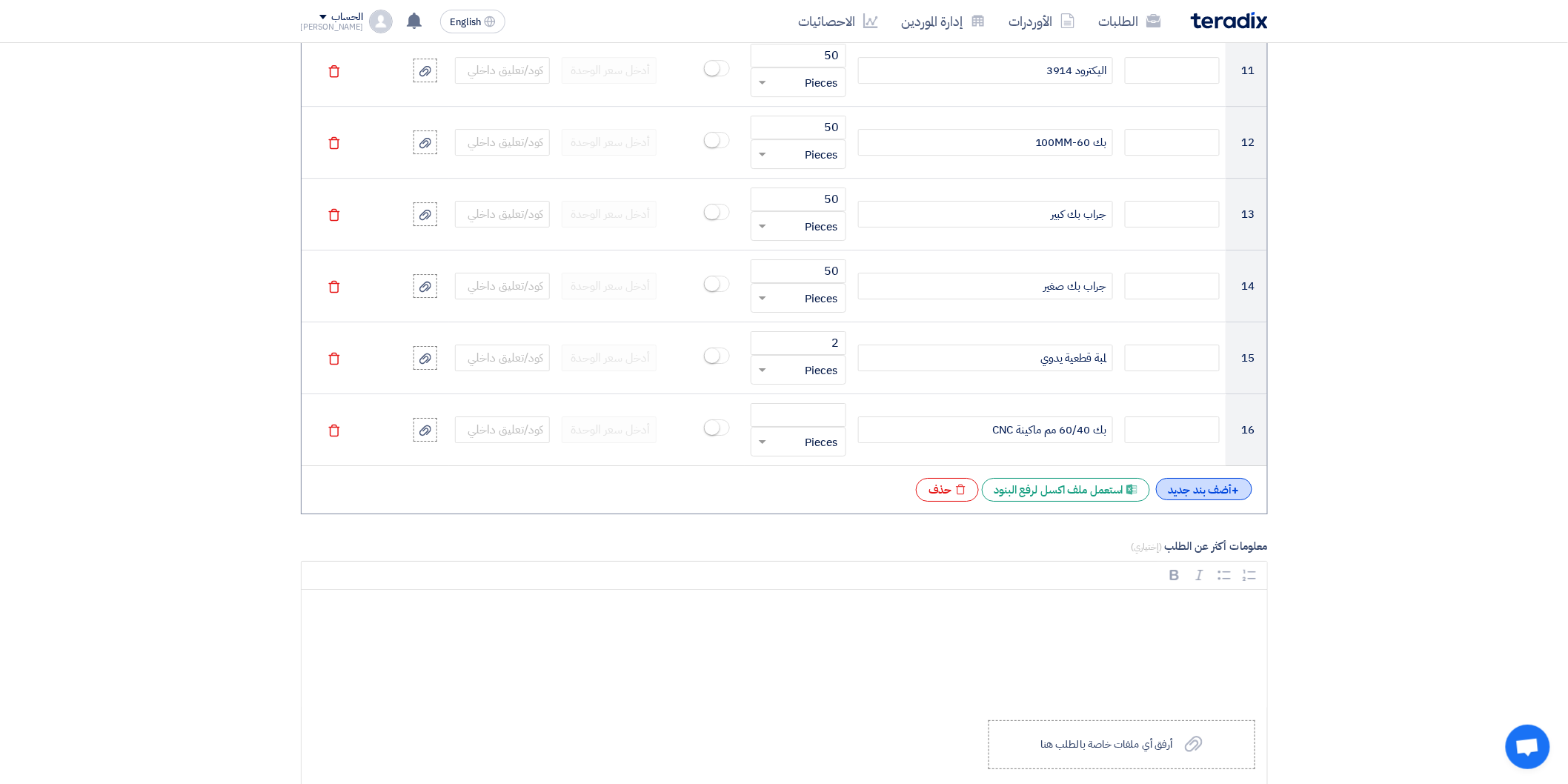
click at [1183, 487] on div "+ أضف بند جديد" at bounding box center [1204, 489] width 96 height 22
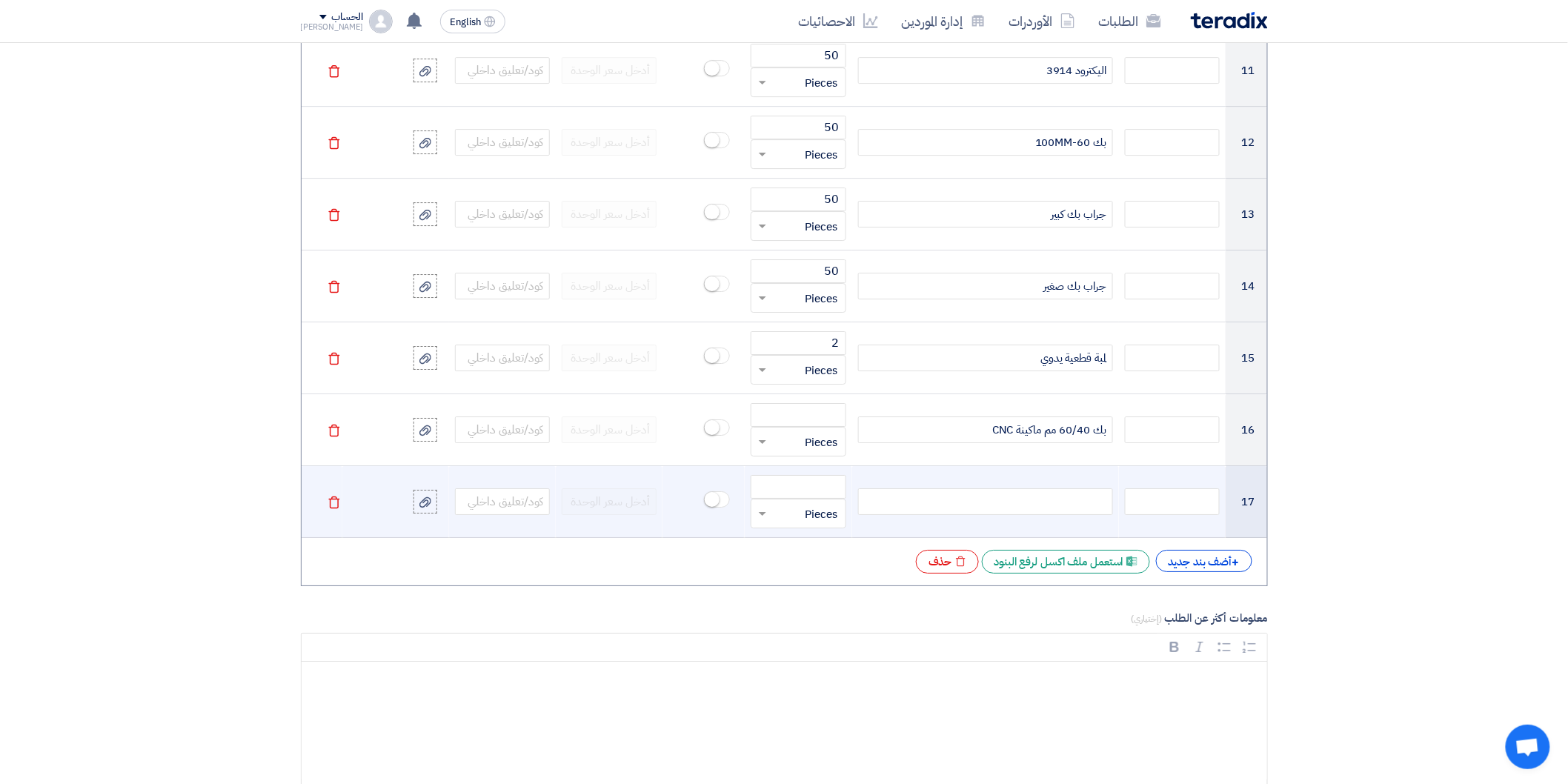
click at [1063, 505] on div at bounding box center [986, 502] width 255 height 27
paste div
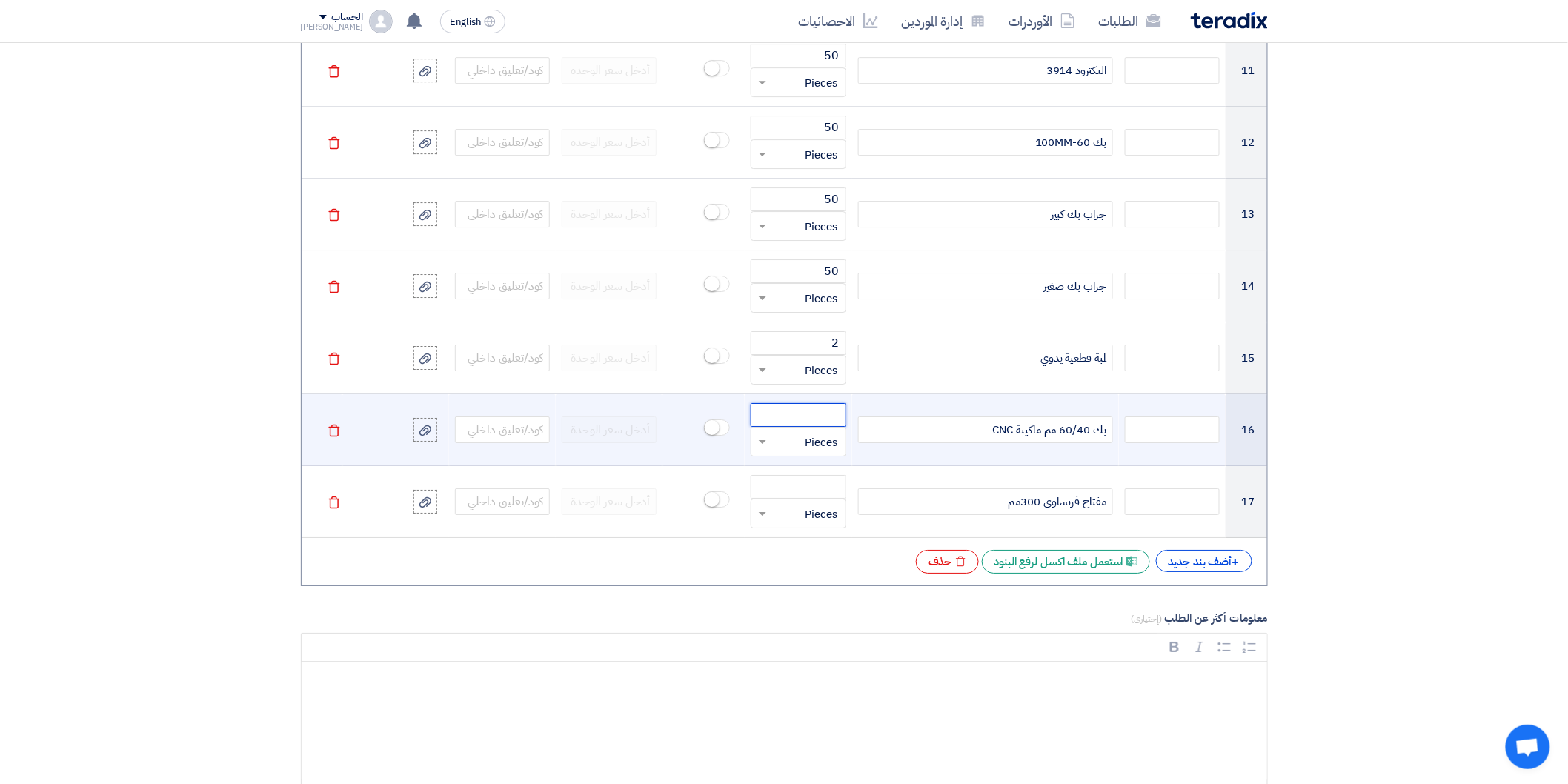
click at [825, 419] on input "number" at bounding box center [798, 415] width 95 height 24
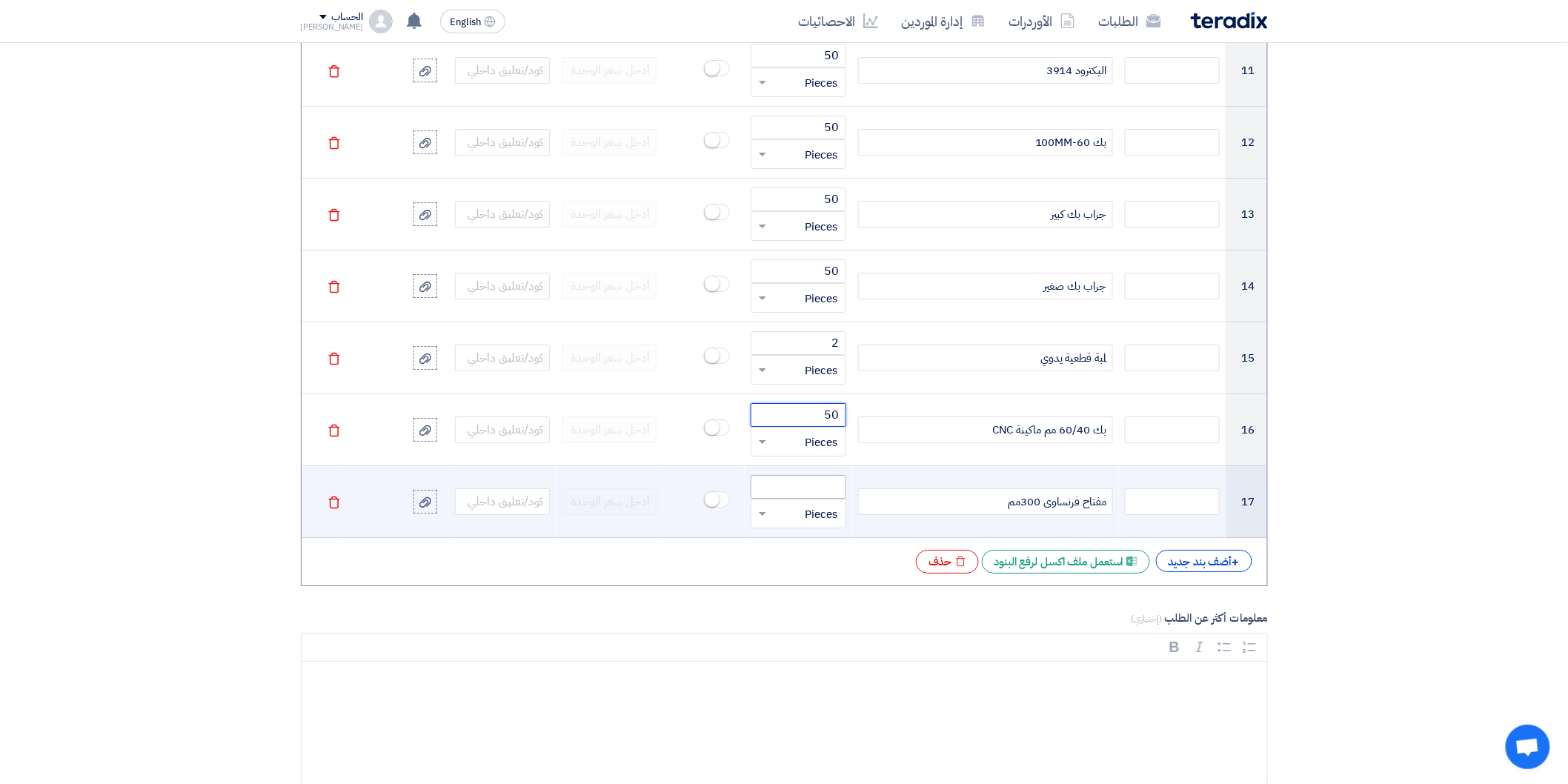
type input "50"
click at [823, 486] on input "number" at bounding box center [798, 487] width 95 height 24
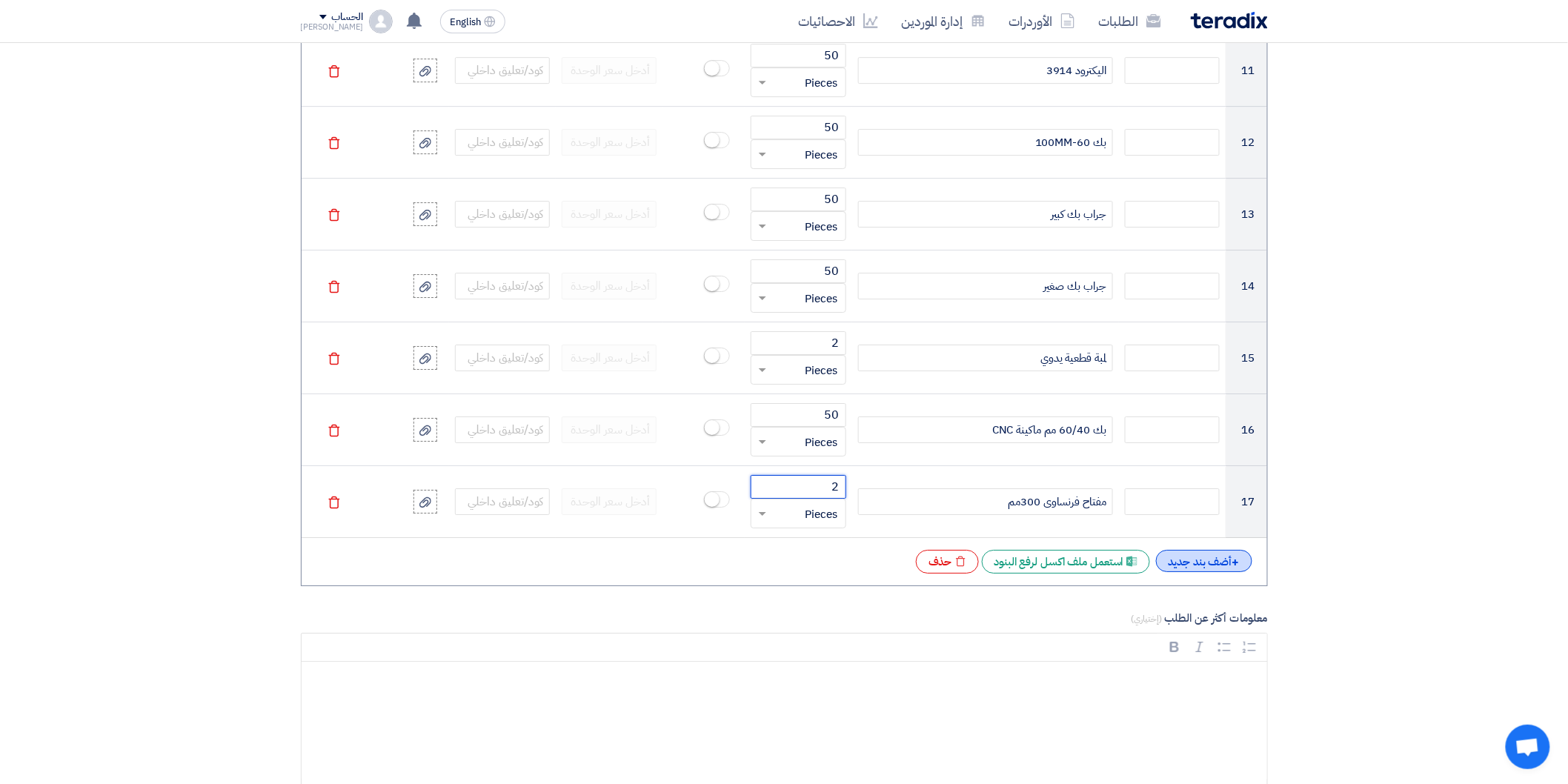
type input "2"
click at [1206, 560] on div "+ أضف بند جديد" at bounding box center [1204, 561] width 96 height 22
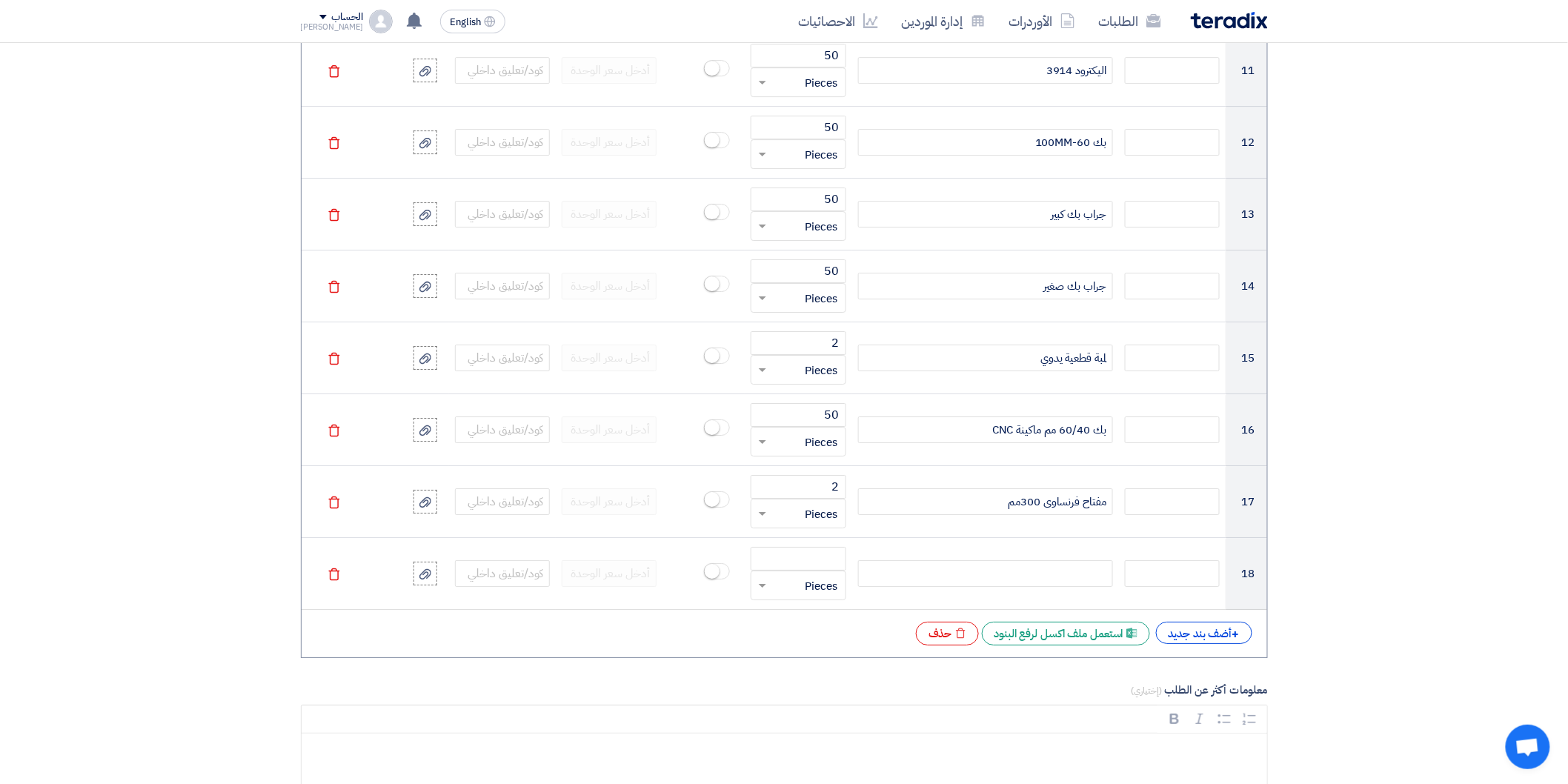
drag, startPoint x: 1008, startPoint y: 510, endPoint x: 1428, endPoint y: 314, distance: 463.5
click at [1435, 312] on section "المعلومات الأساسية أكتب عنوان لهذا الطلب 1 new tools نوع طلب عروض الأسعار طلب ع…" at bounding box center [784, 124] width 1568 height 3800
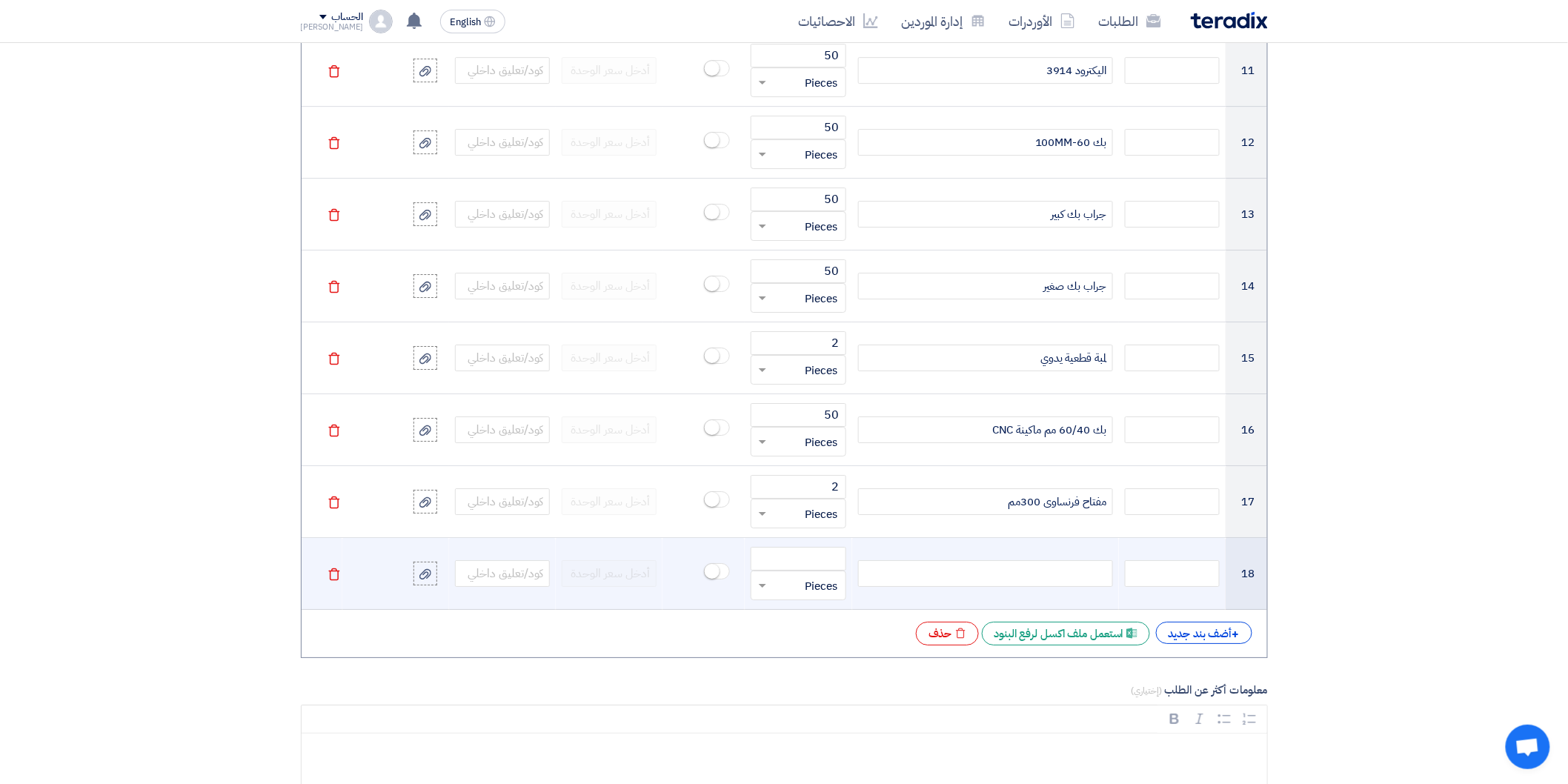
click at [331, 574] on icon "Delete" at bounding box center [334, 574] width 13 height 13
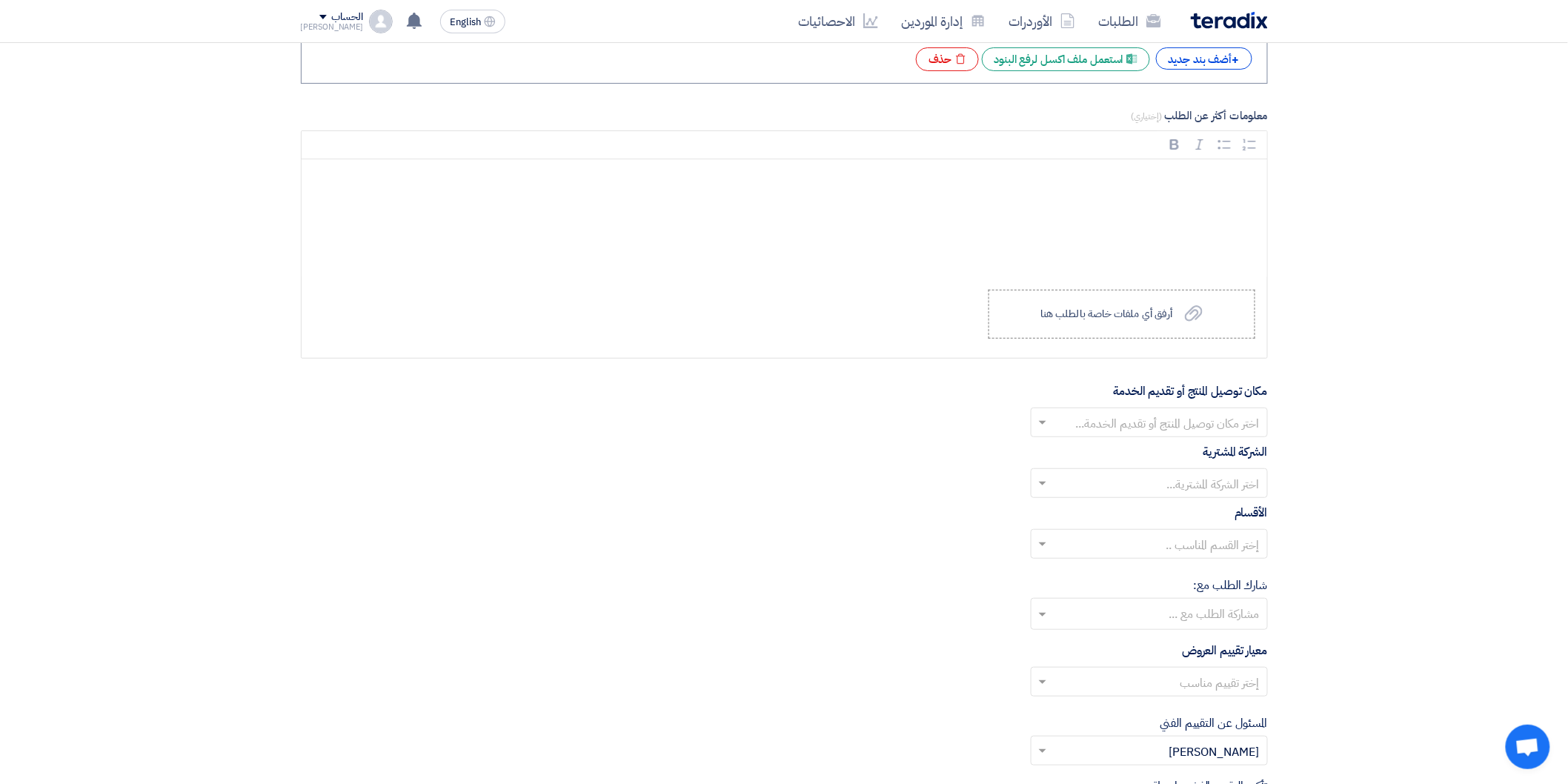
scroll to position [2471, 0]
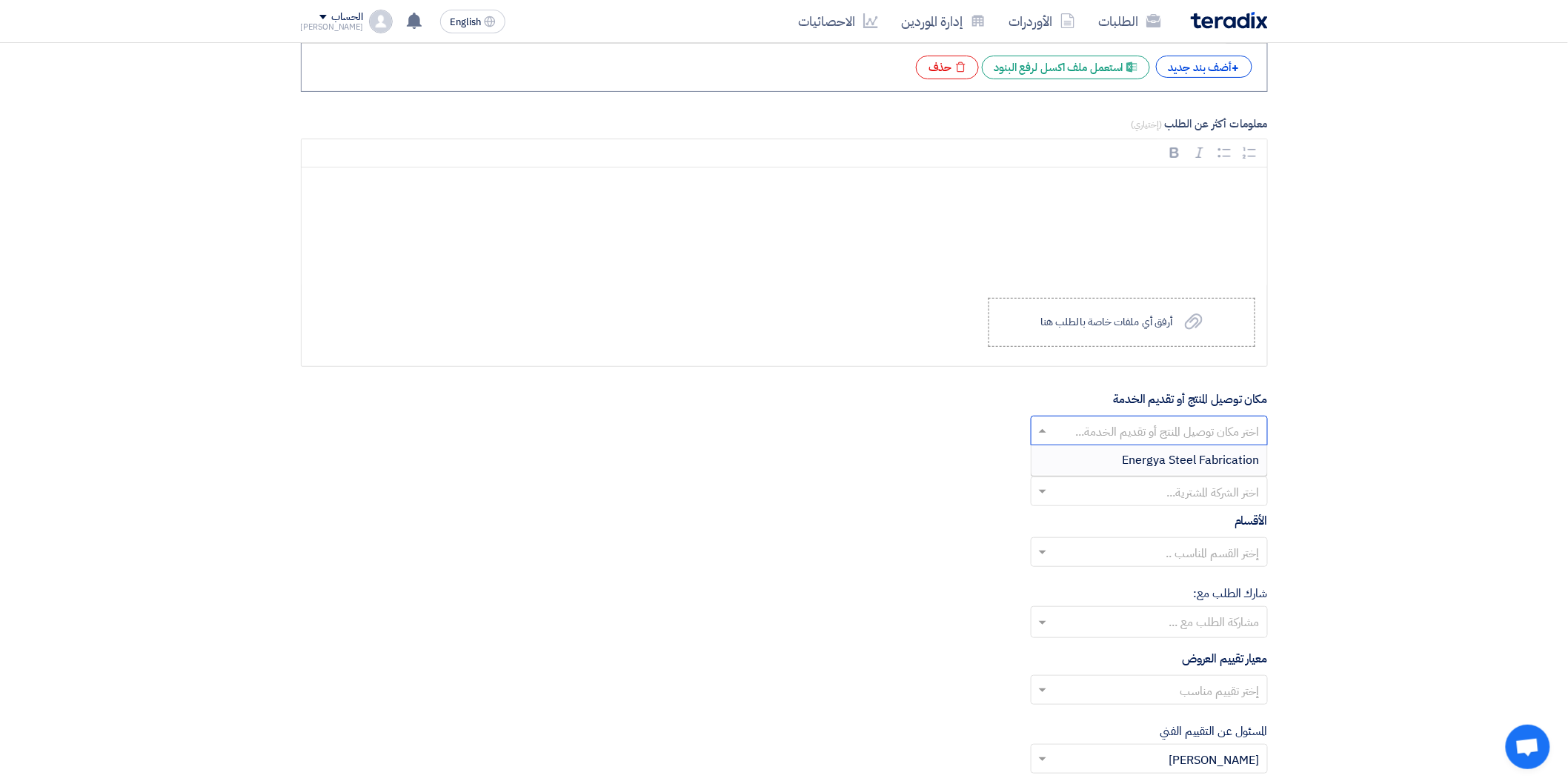
click at [1040, 440] on span at bounding box center [1040, 431] width 19 height 18
click at [1189, 467] on span "Energya Steel Fabrication" at bounding box center [1191, 461] width 137 height 18
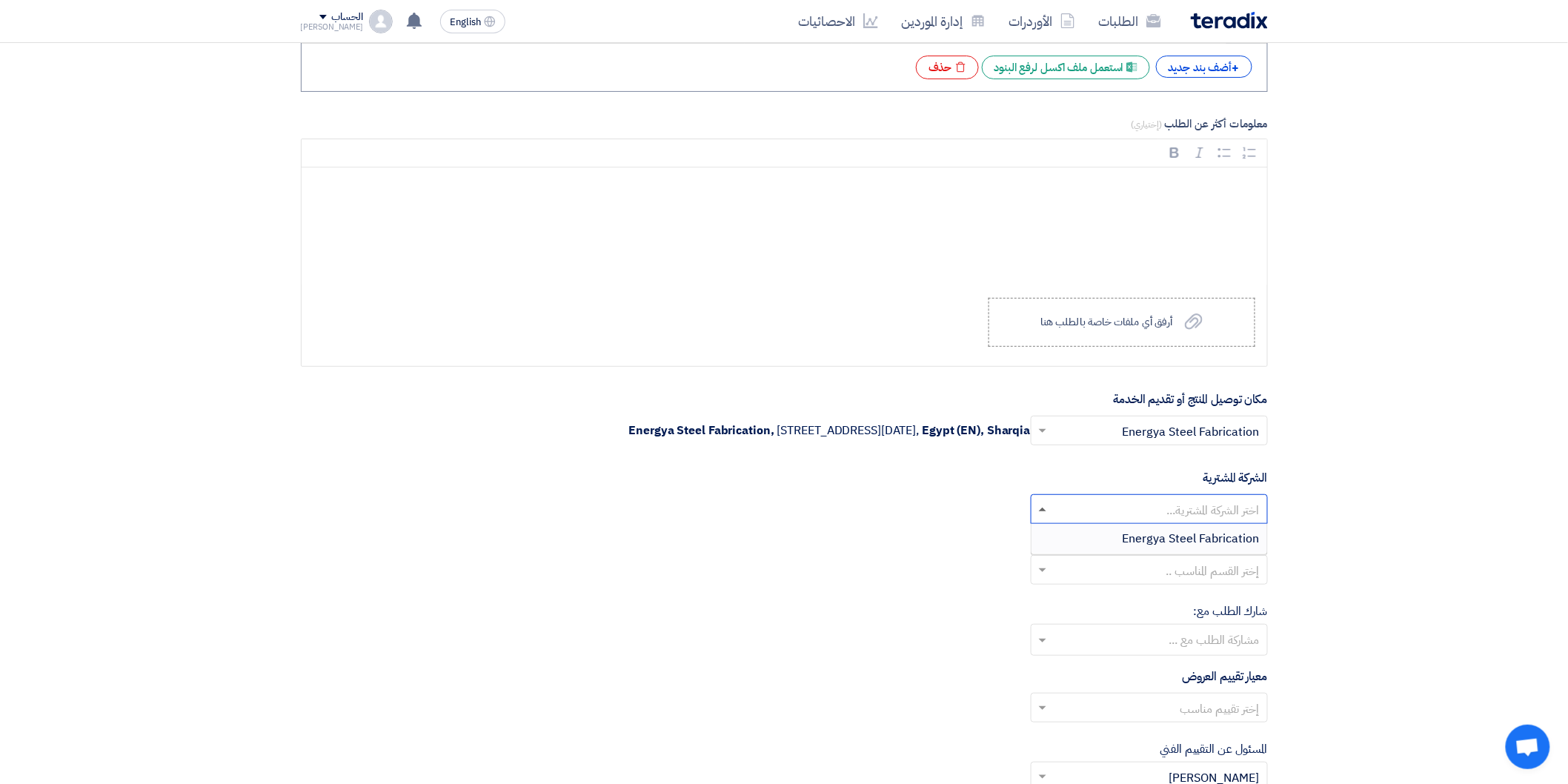
drag, startPoint x: 1040, startPoint y: 512, endPoint x: 1092, endPoint y: 527, distance: 54.1
click at [1040, 511] on span at bounding box center [1043, 509] width 7 height 4
click at [1154, 540] on span "Energya Steel Fabrication" at bounding box center [1191, 539] width 137 height 18
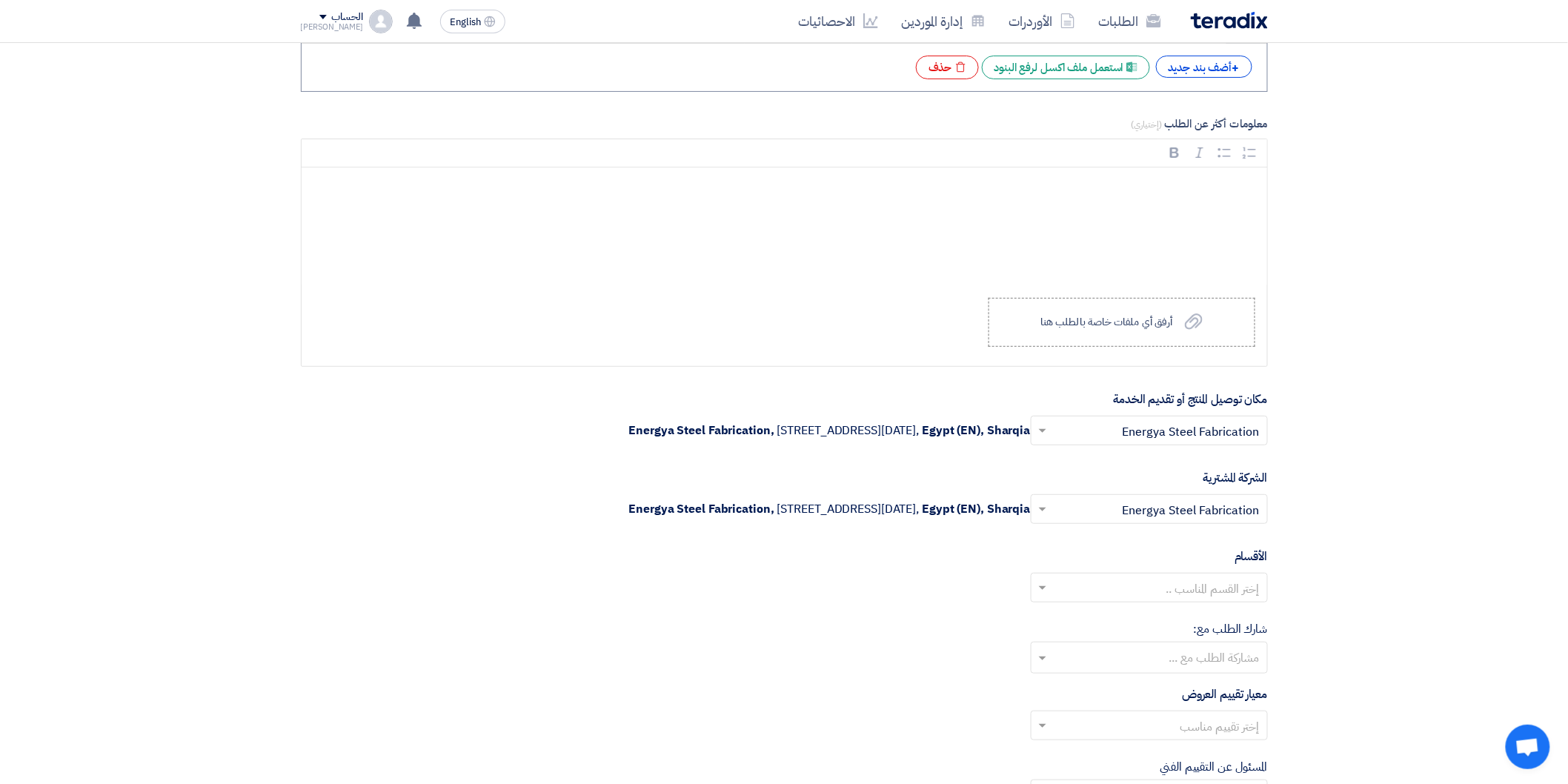
click at [1045, 597] on span at bounding box center [1040, 588] width 19 height 18
click at [1139, 619] on div "General Department" at bounding box center [1149, 617] width 236 height 30
click at [1043, 660] on input "text" at bounding box center [1149, 659] width 222 height 25
click at [904, 632] on div "شارك الطلب مع: مشاركة الطلب مع ..." at bounding box center [784, 647] width 967 height 53
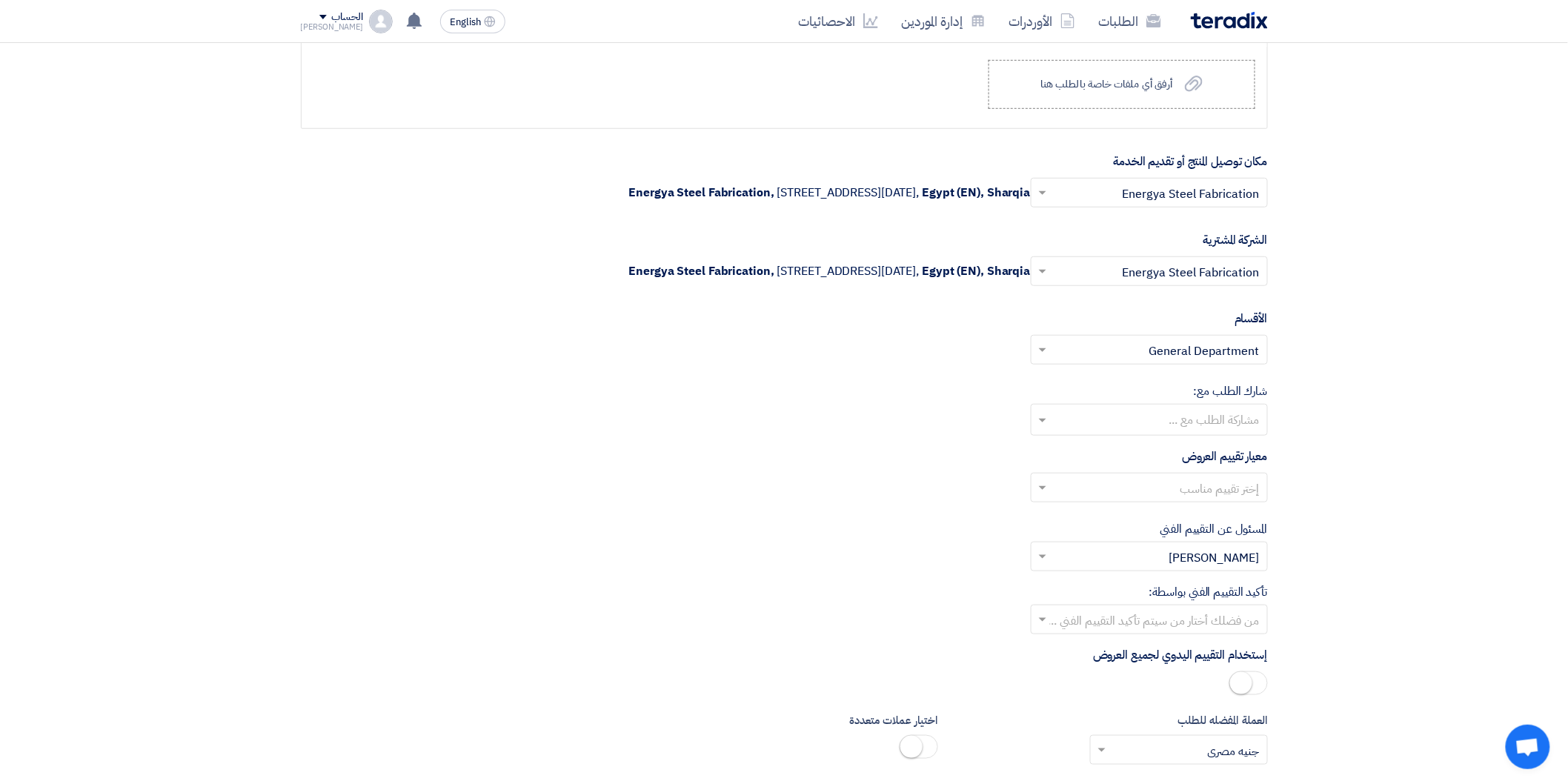
scroll to position [2718, 0]
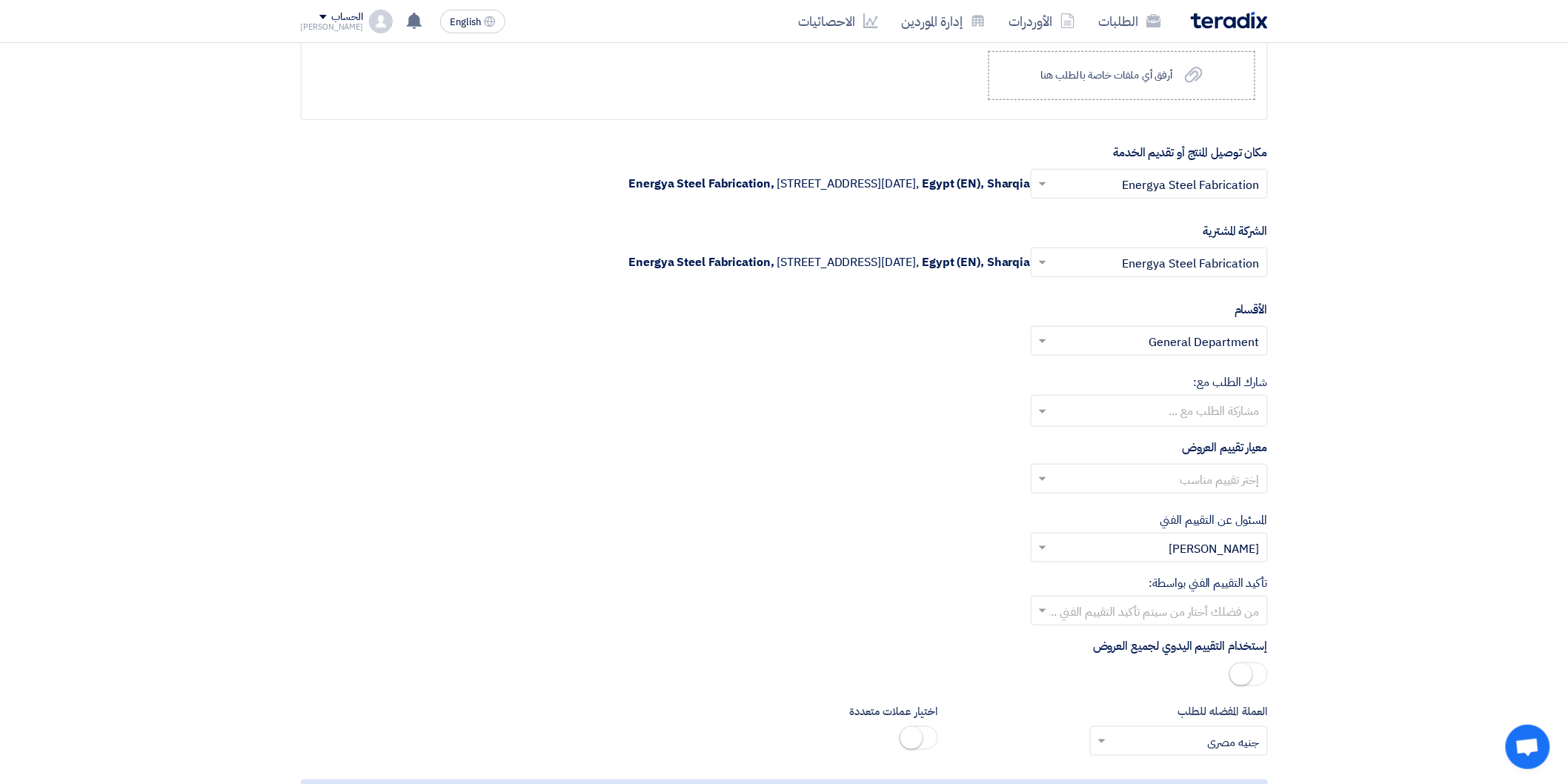
click at [1037, 480] on span at bounding box center [1040, 479] width 19 height 18
click at [1177, 512] on span "General Evaluations" at bounding box center [1206, 508] width 107 height 18
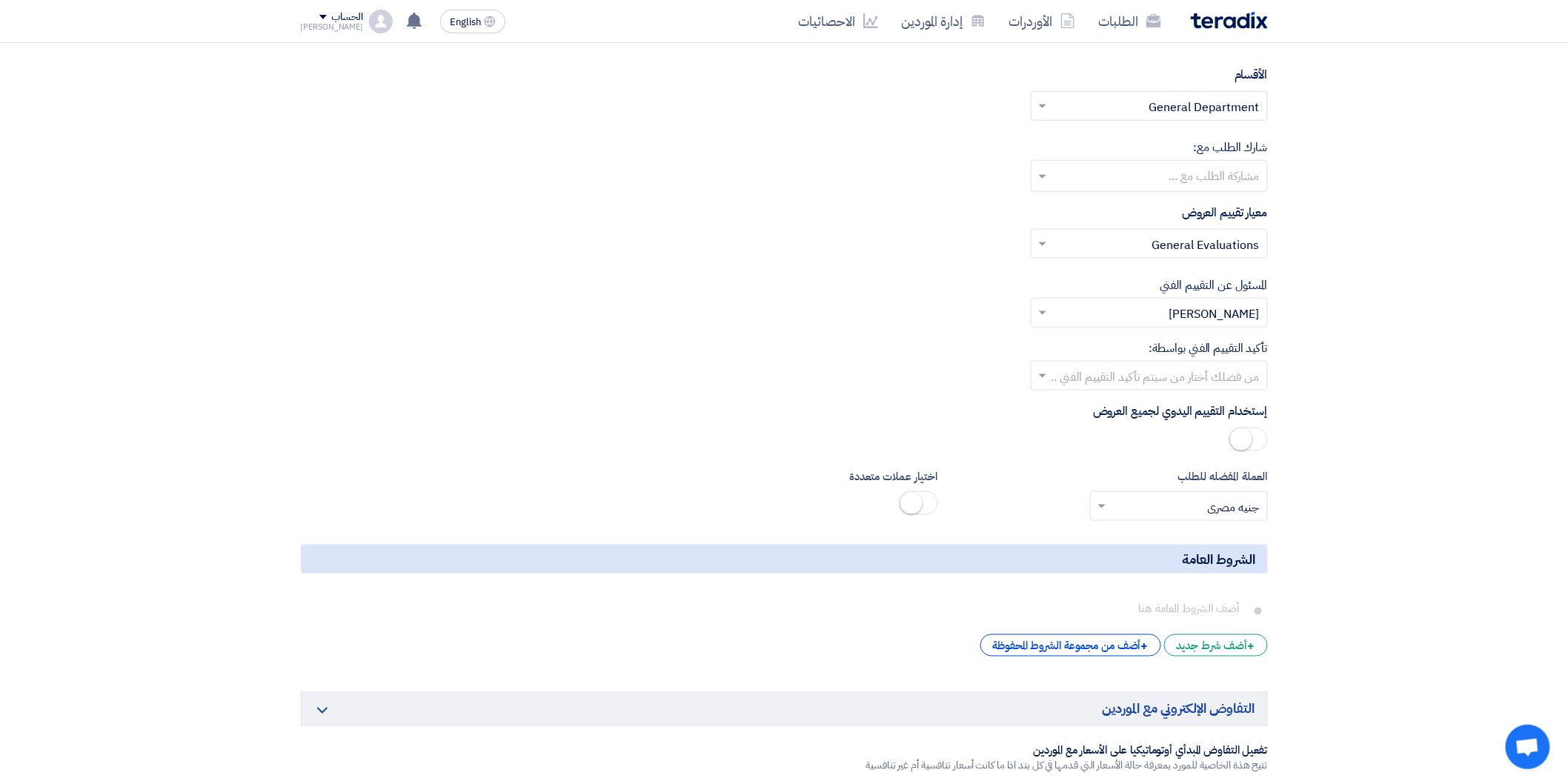
scroll to position [2965, 0]
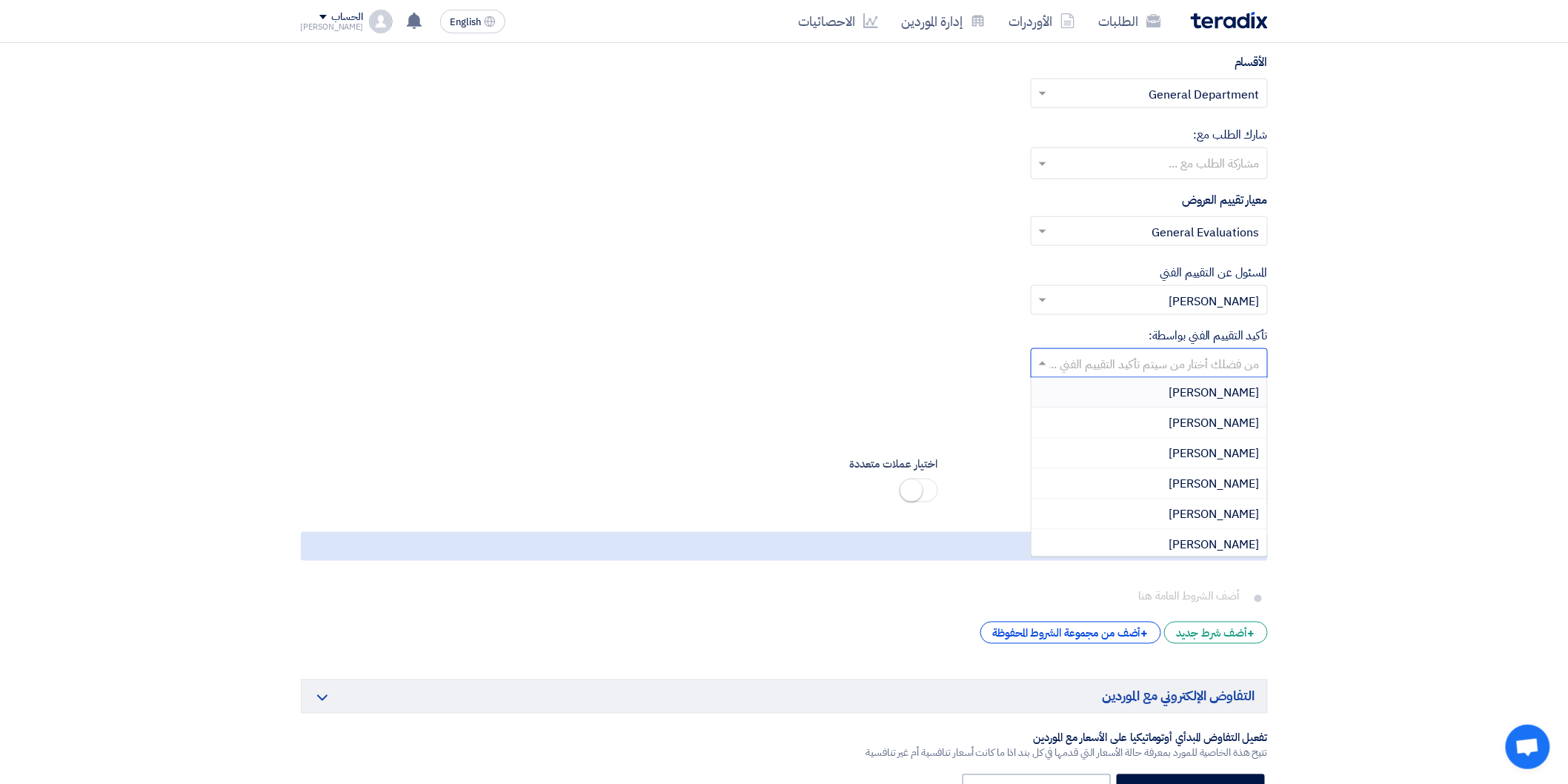
click at [1040, 363] on span at bounding box center [1040, 364] width 19 height 18
click at [1206, 550] on span "[PERSON_NAME]" at bounding box center [1214, 545] width 90 height 18
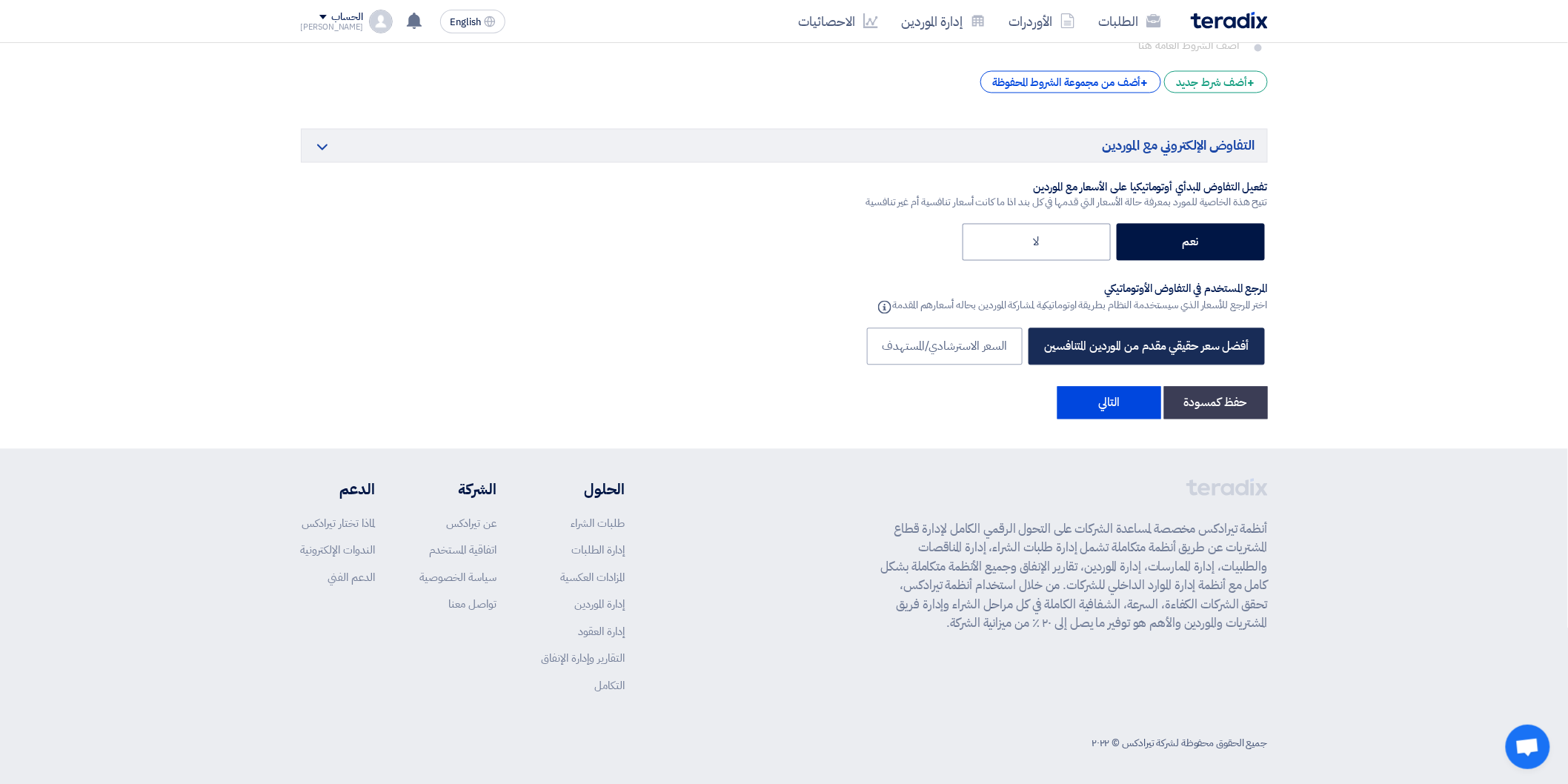
scroll to position [3524, 0]
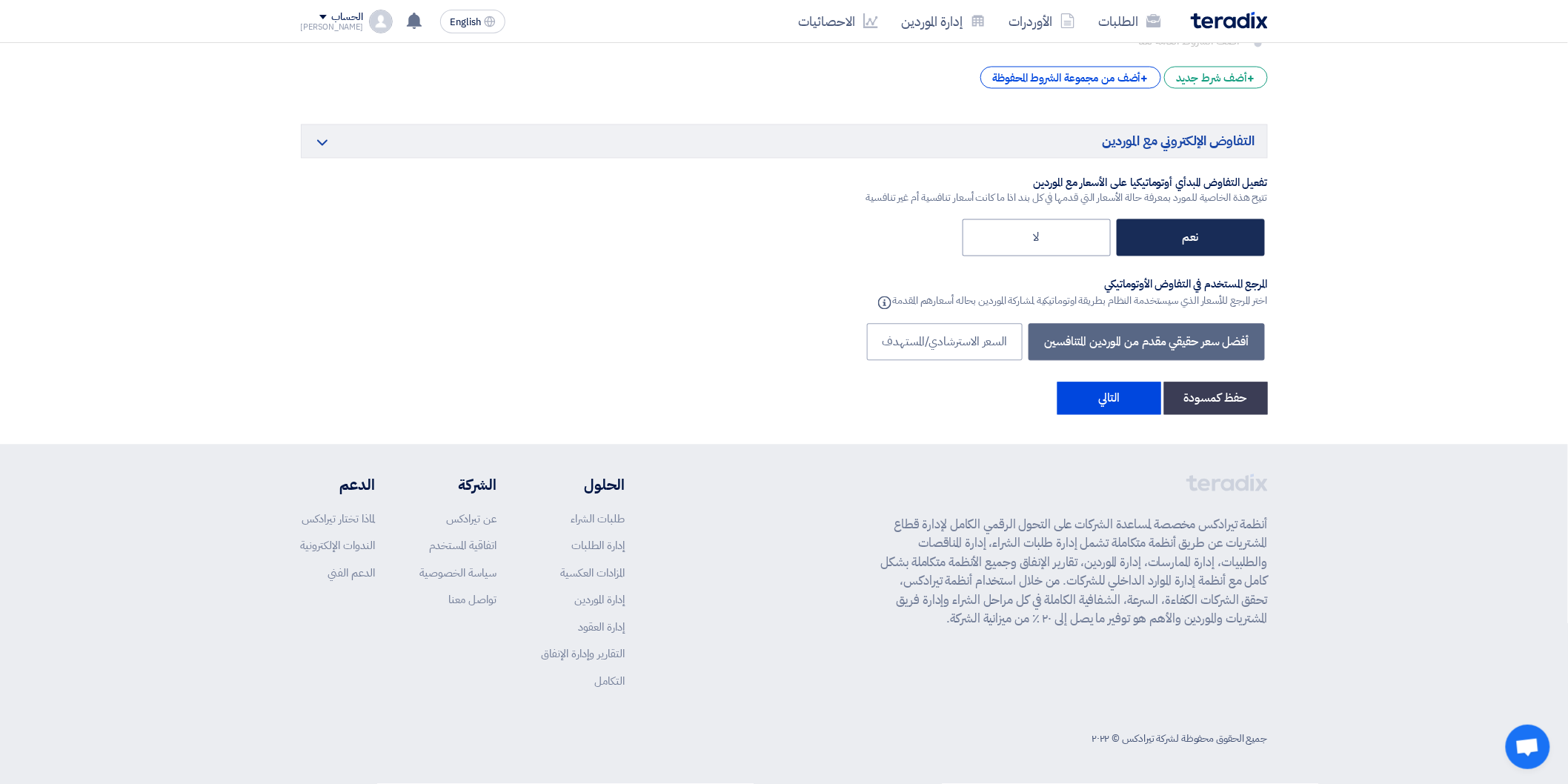
click at [1221, 231] on label "نعم" at bounding box center [1190, 238] width 149 height 37
click at [1199, 232] on input "نعم" at bounding box center [1193, 237] width 10 height 10
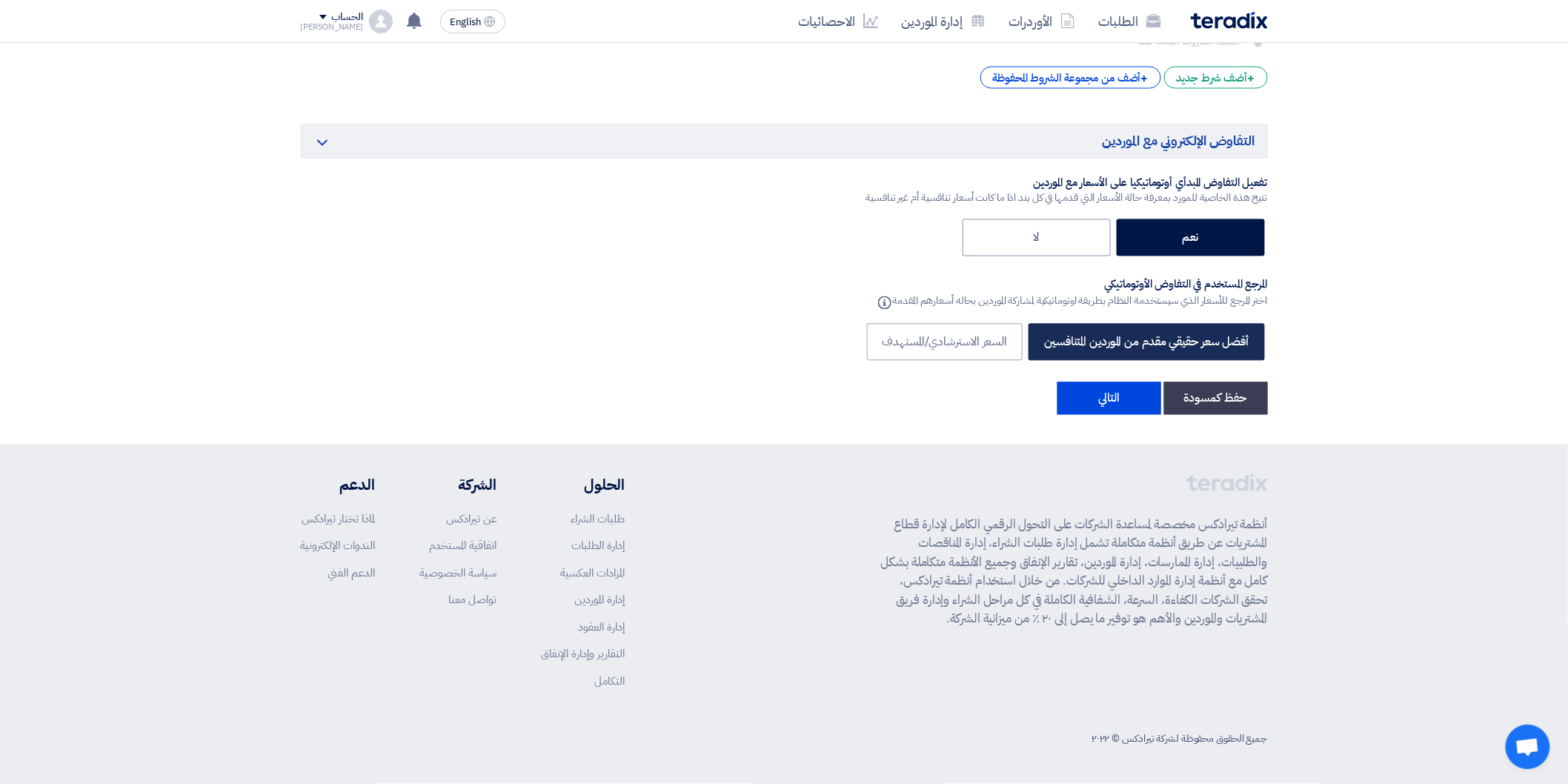
click at [1202, 347] on label "أفضل سعر حقيقي مقدم من الموردين المتنافسين" at bounding box center [1146, 343] width 236 height 37
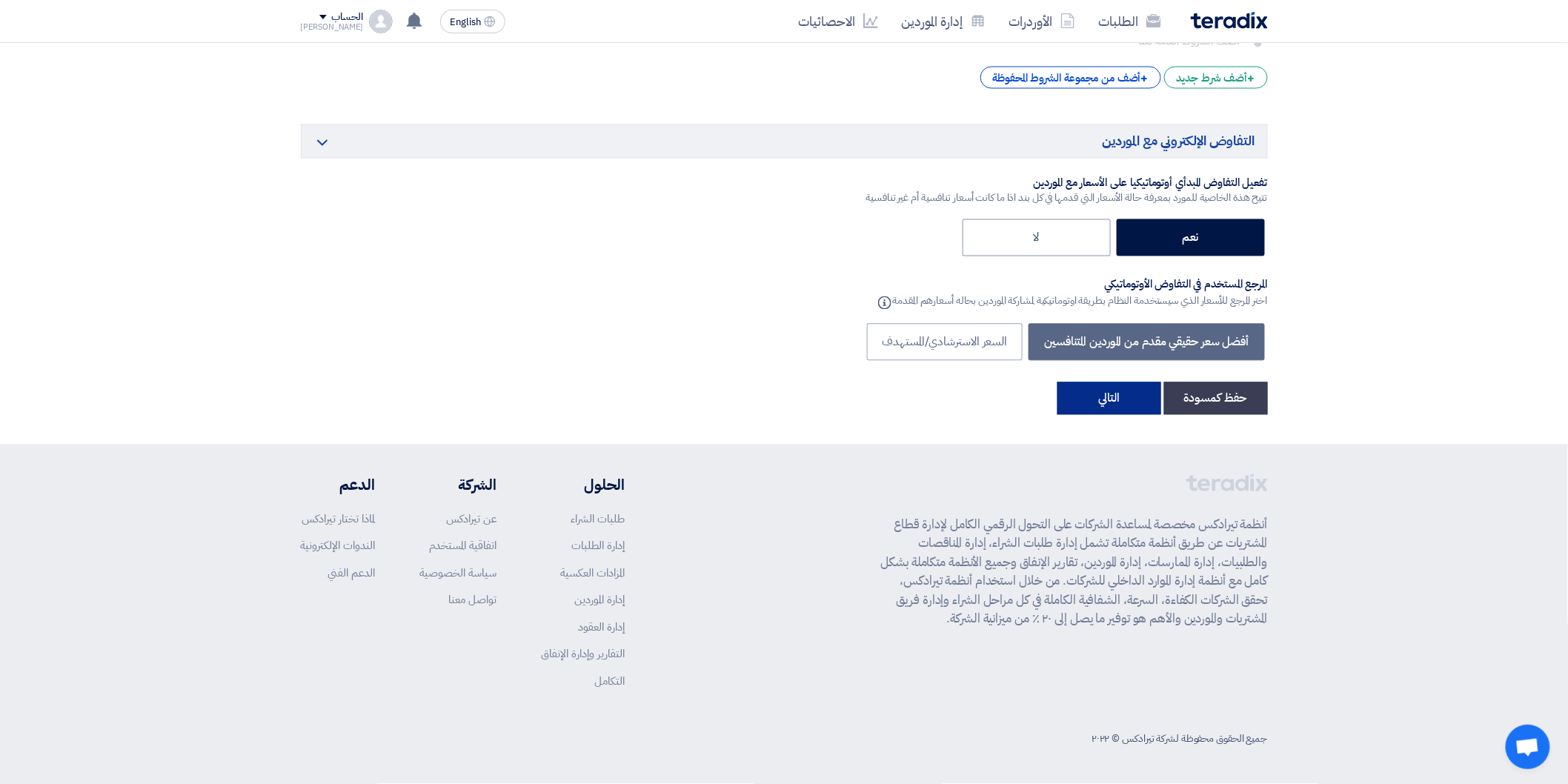
click at [1101, 410] on button "التالي" at bounding box center [1109, 399] width 104 height 33
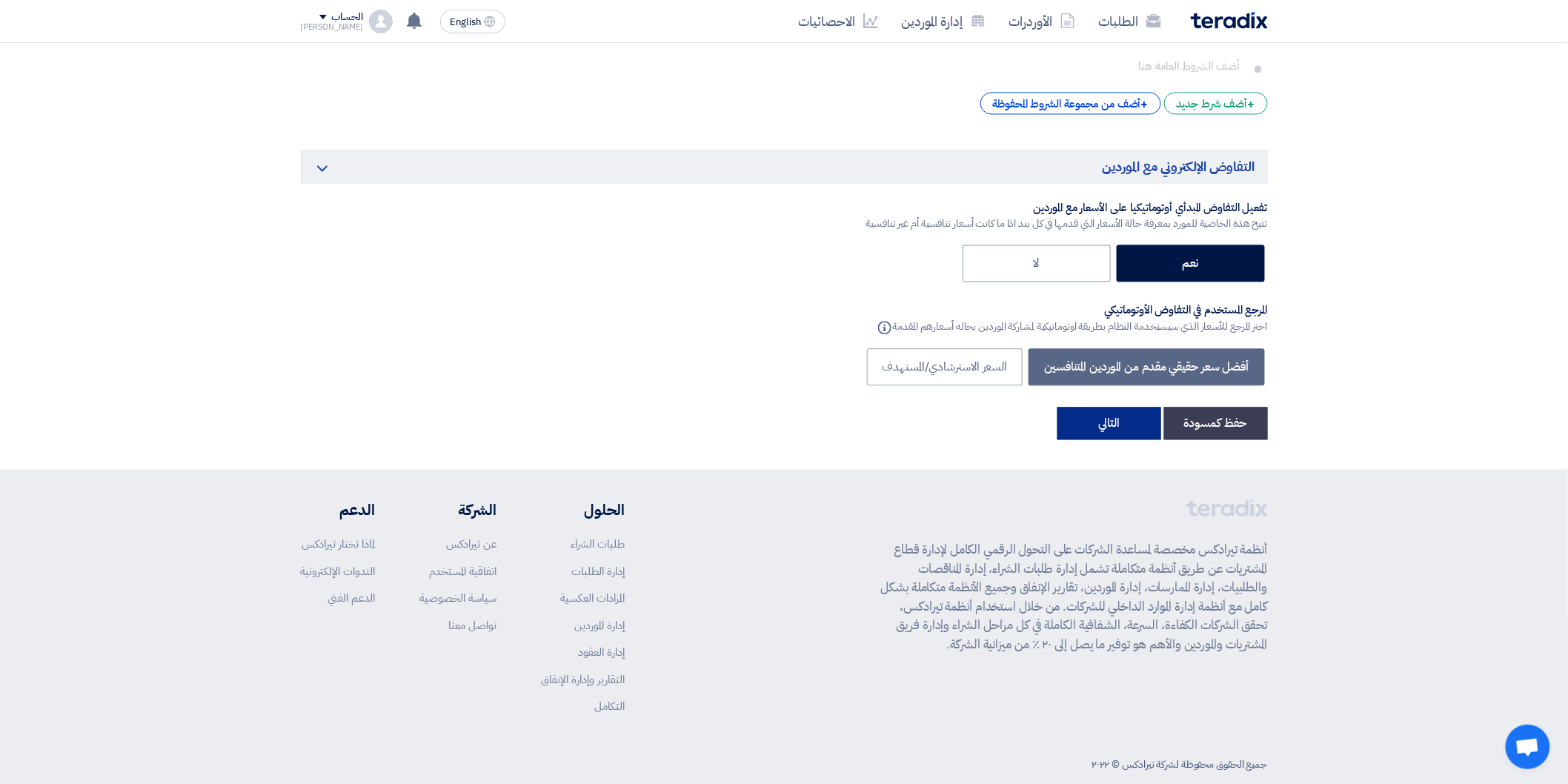
scroll to position [223, 0]
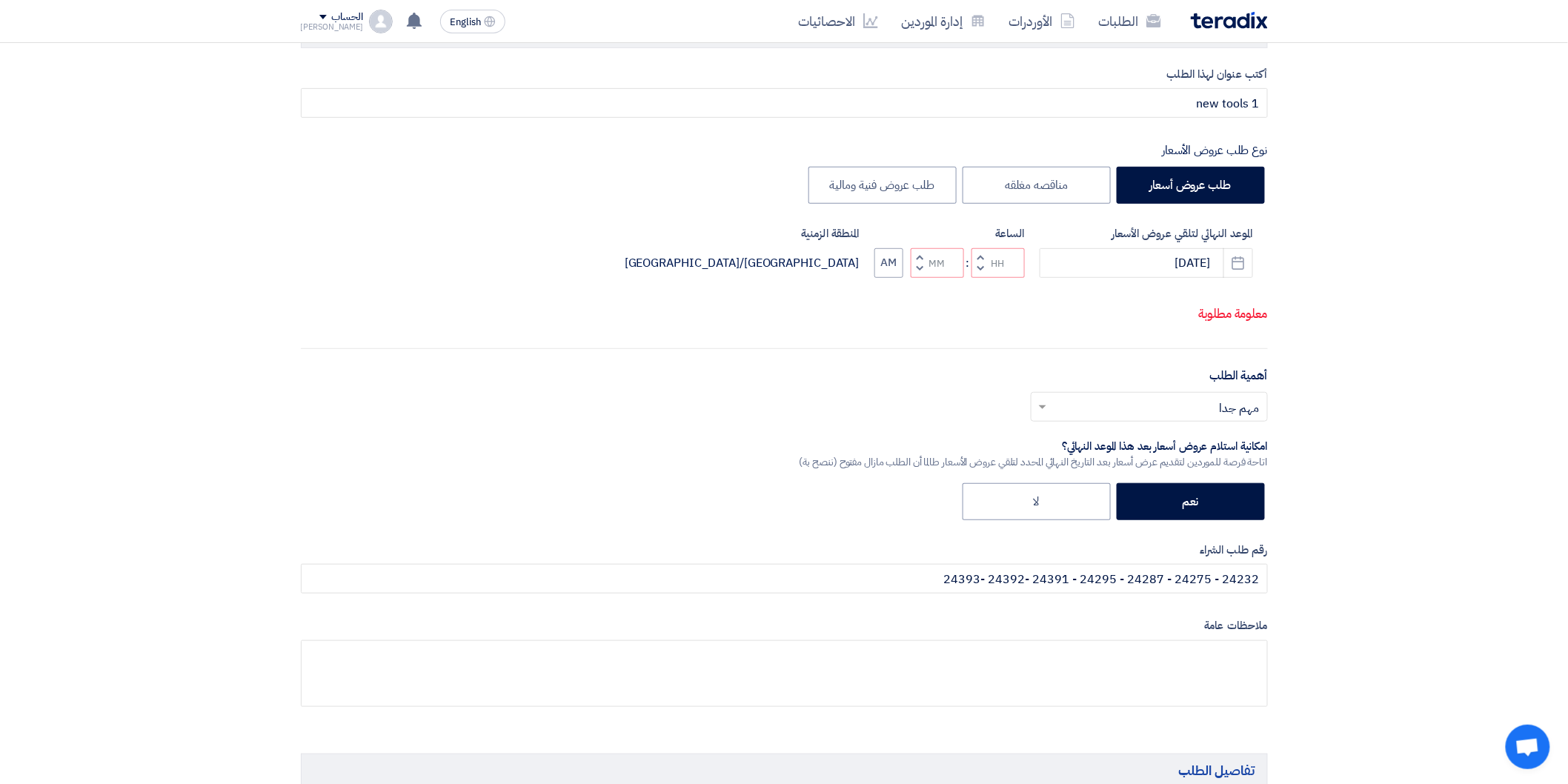
click at [975, 255] on button "Increment hours" at bounding box center [981, 258] width 18 height 19
click at [979, 265] on span "button" at bounding box center [980, 268] width 5 height 11
drag, startPoint x: 922, startPoint y: 257, endPoint x: 916, endPoint y: 272, distance: 16.2
click at [921, 259] on div "Increment minutes Decrement minutes" at bounding box center [937, 264] width 53 height 30
click at [916, 273] on span "button" at bounding box center [919, 268] width 5 height 11
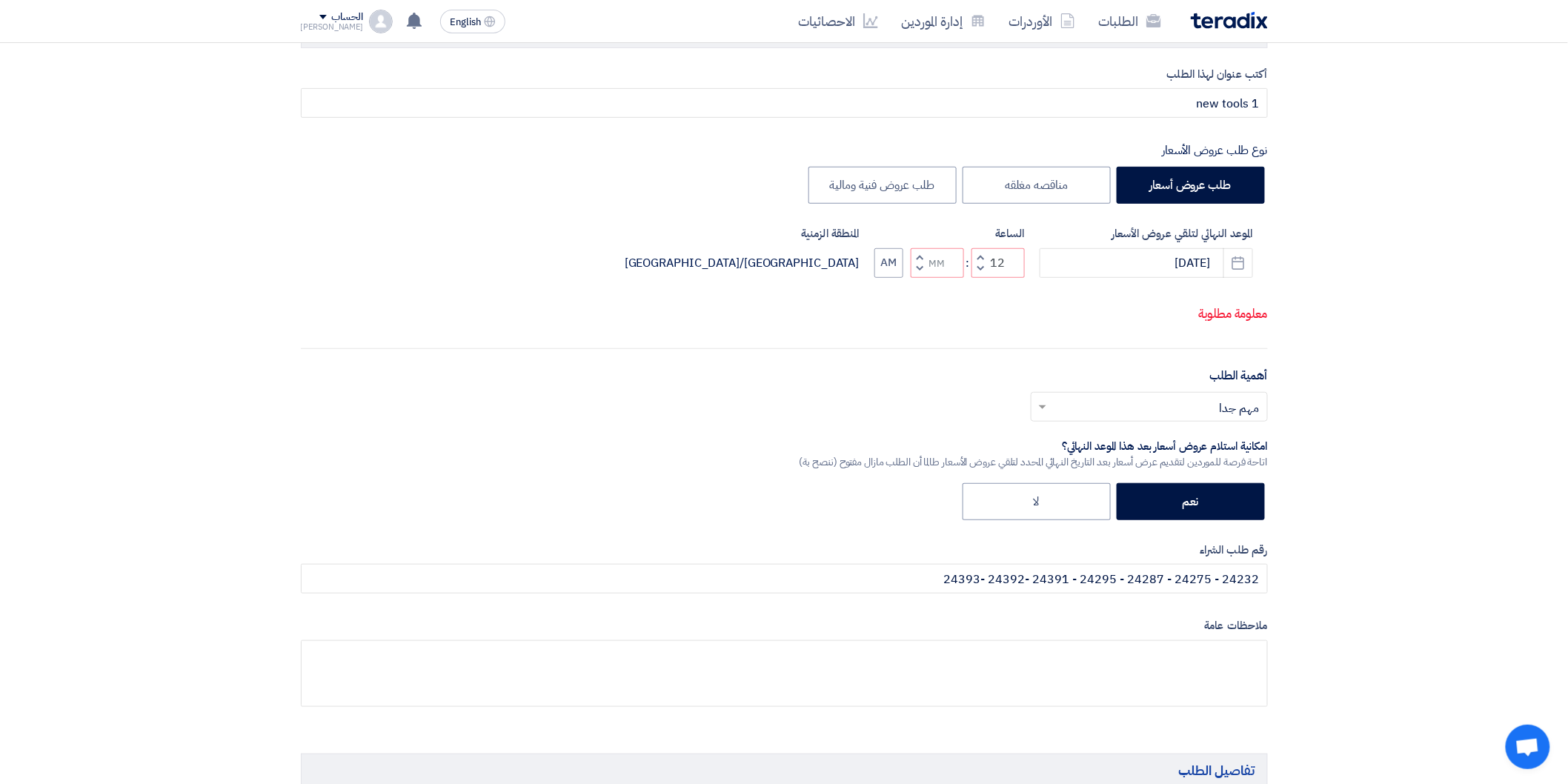
type input "11"
type input "59"
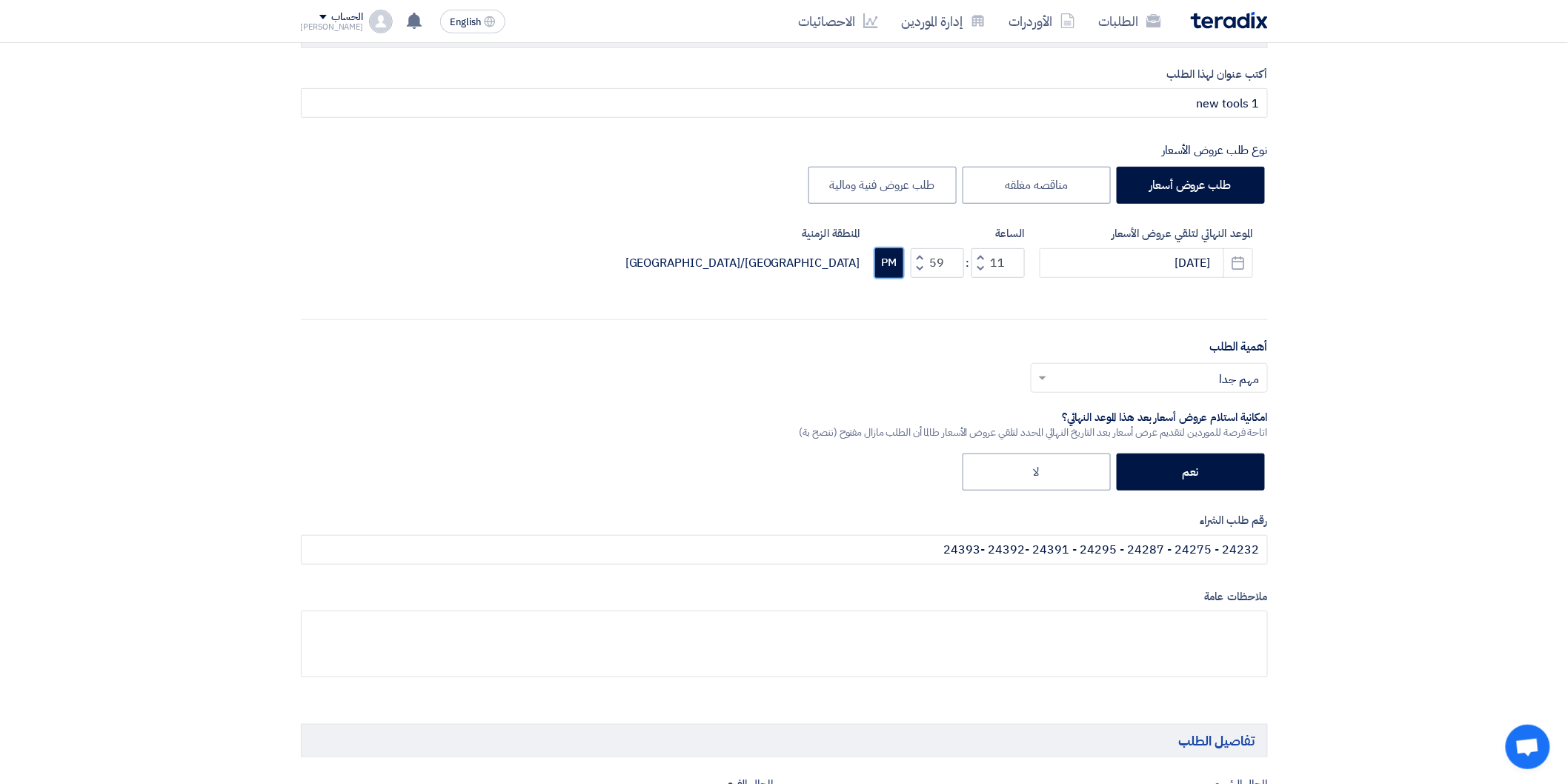
click at [887, 261] on button "PM" at bounding box center [890, 264] width 28 height 30
click at [919, 253] on span "button" at bounding box center [919, 257] width 5 height 11
type input "12"
type input "00"
click at [916, 269] on span "button" at bounding box center [919, 268] width 5 height 11
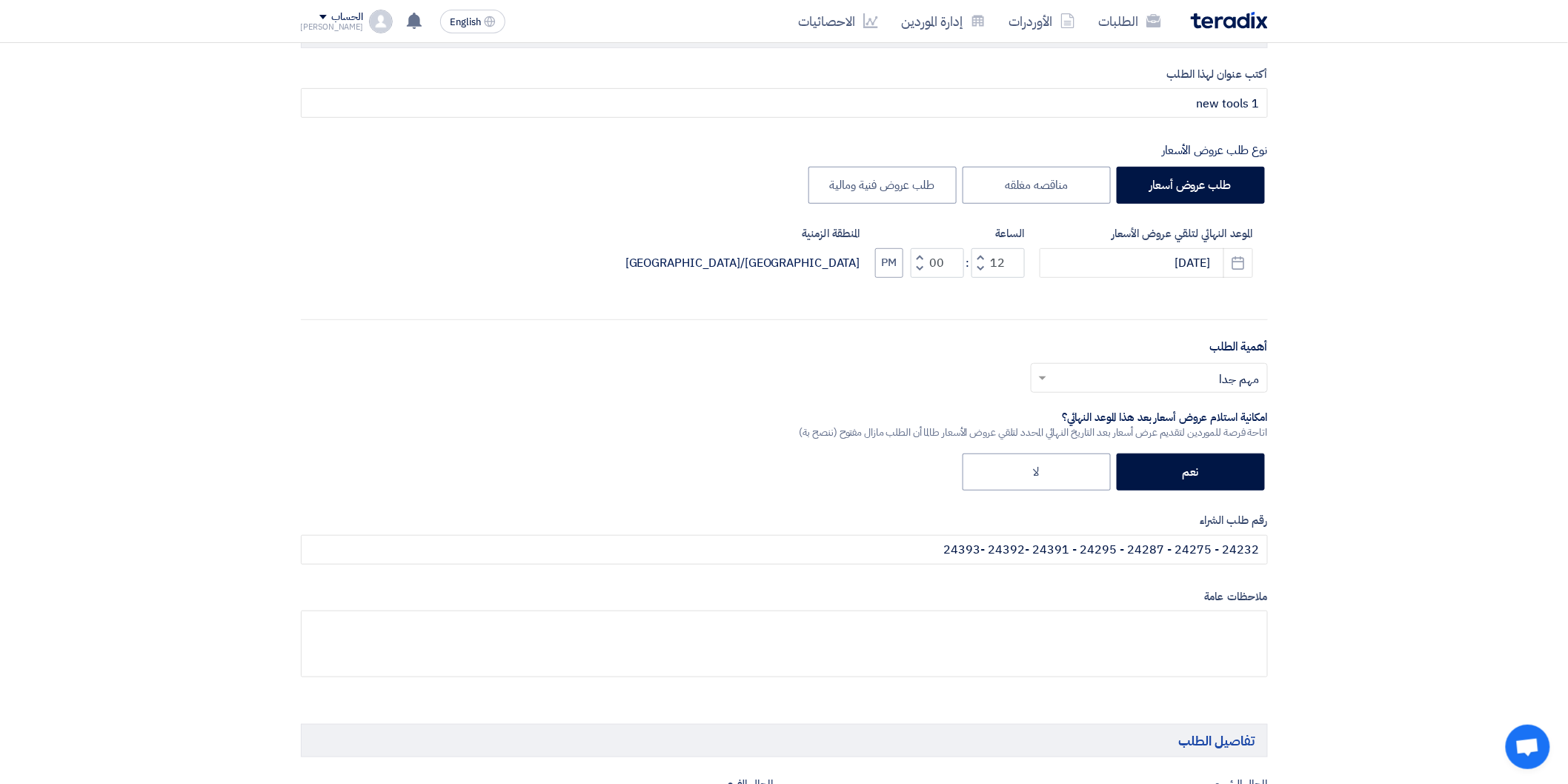
type input "11"
click at [921, 271] on span "button" at bounding box center [919, 268] width 5 height 11
click at [920, 267] on span "button" at bounding box center [919, 268] width 5 height 11
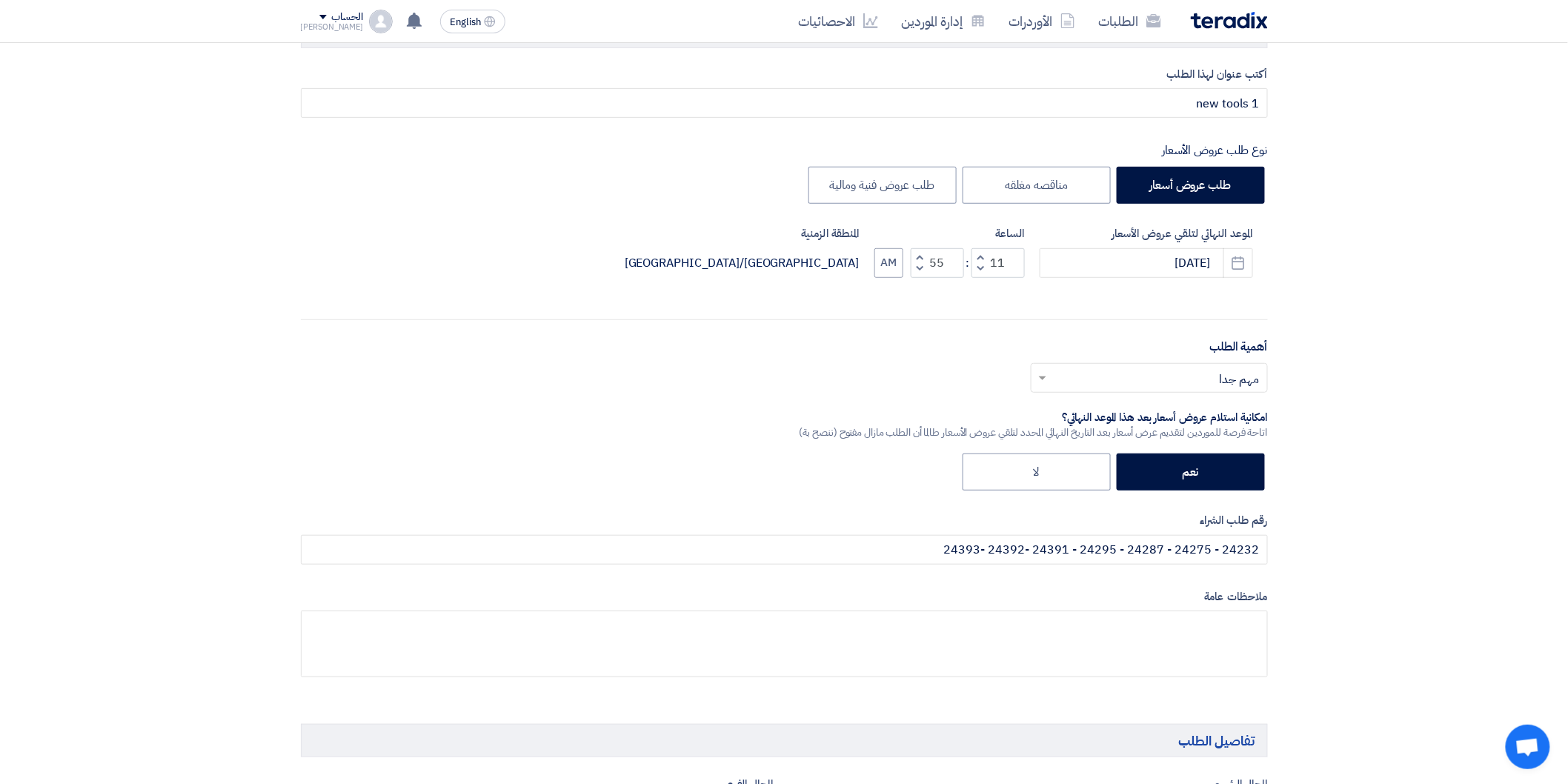
click at [920, 267] on span "button" at bounding box center [919, 268] width 5 height 11
click at [919, 259] on button "Decrement minutes" at bounding box center [919, 268] width 18 height 19
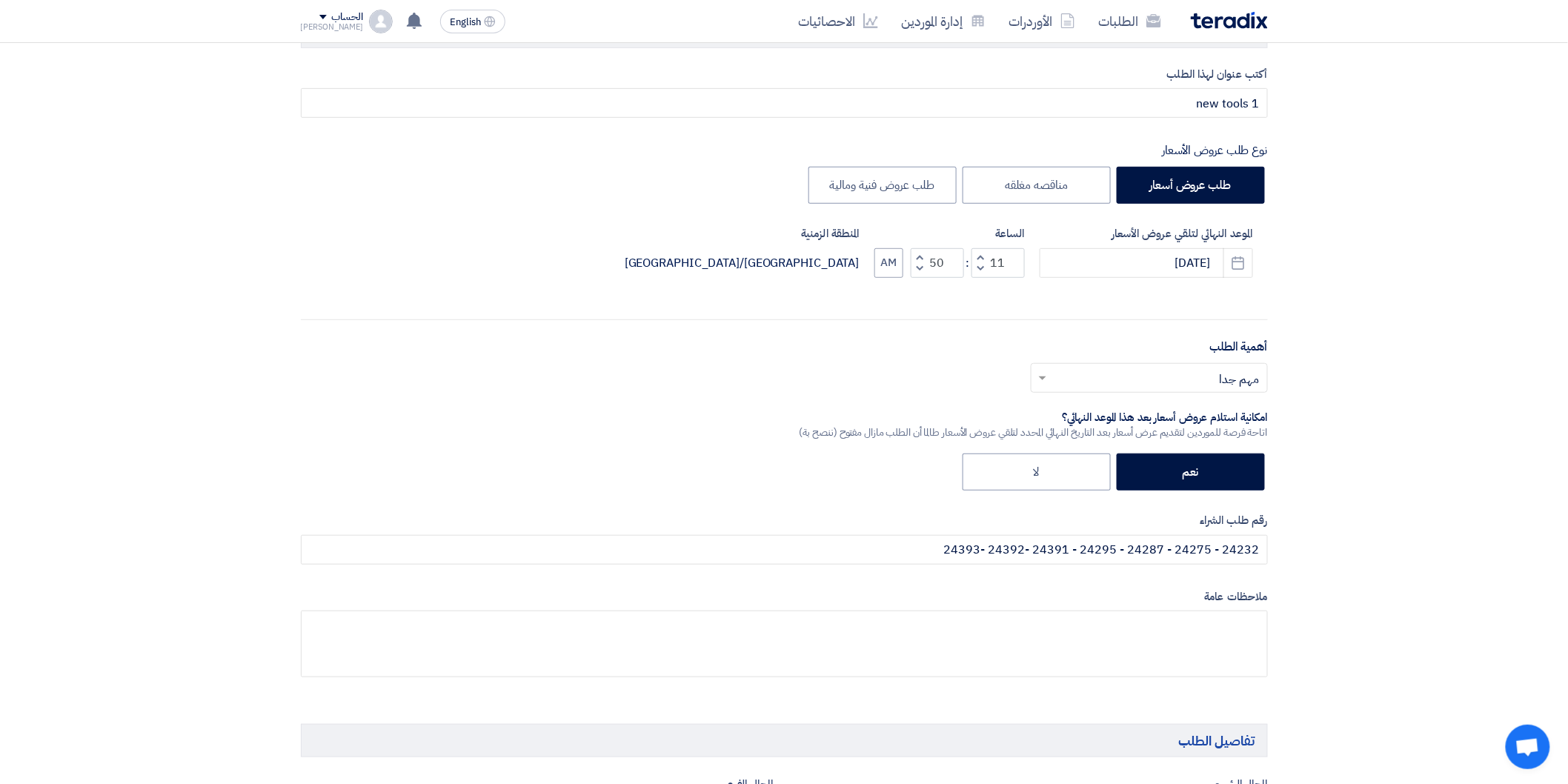
click at [919, 259] on button "Decrement minutes" at bounding box center [919, 268] width 18 height 19
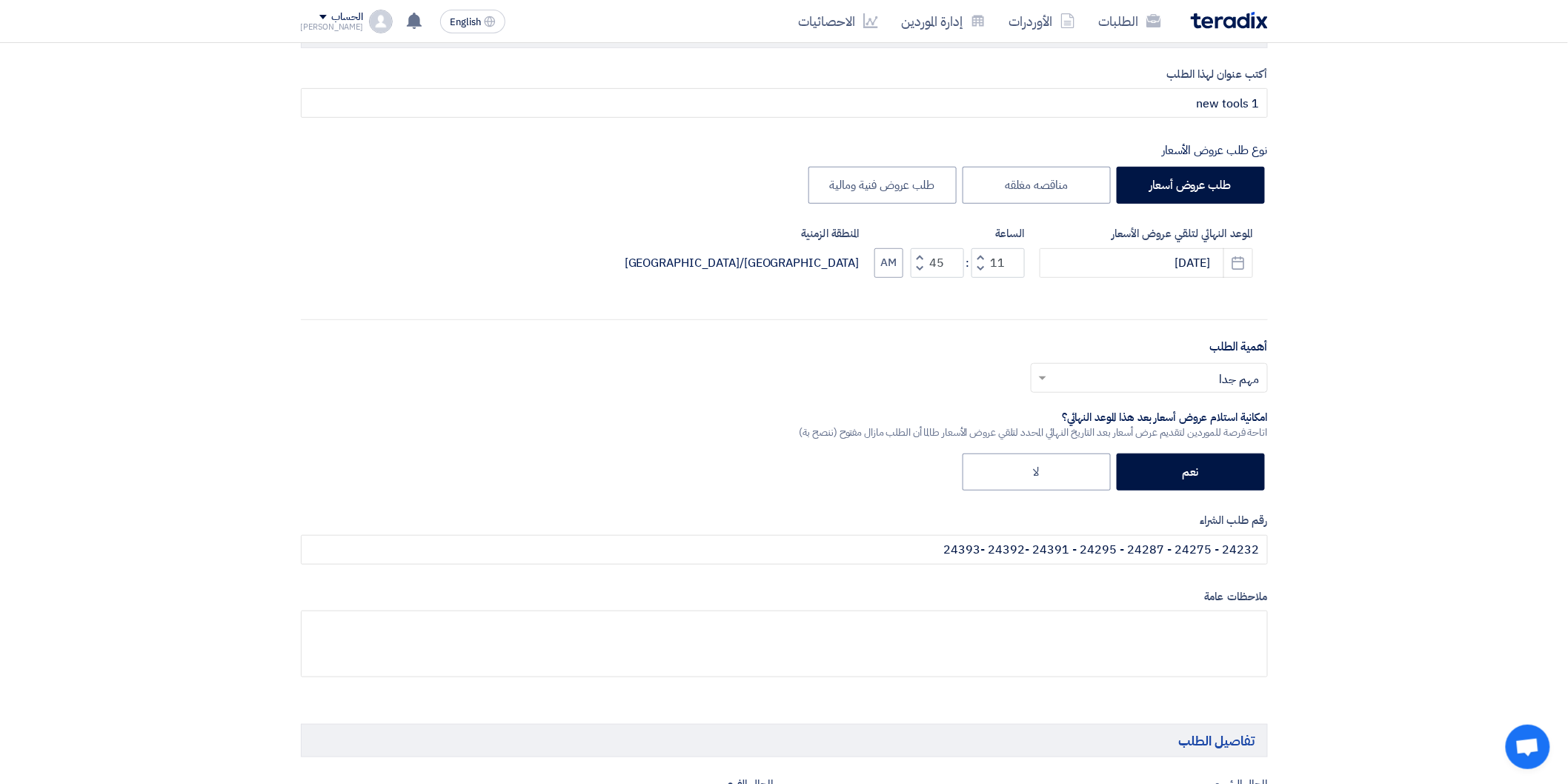
click at [919, 259] on button "Decrement minutes" at bounding box center [919, 268] width 18 height 19
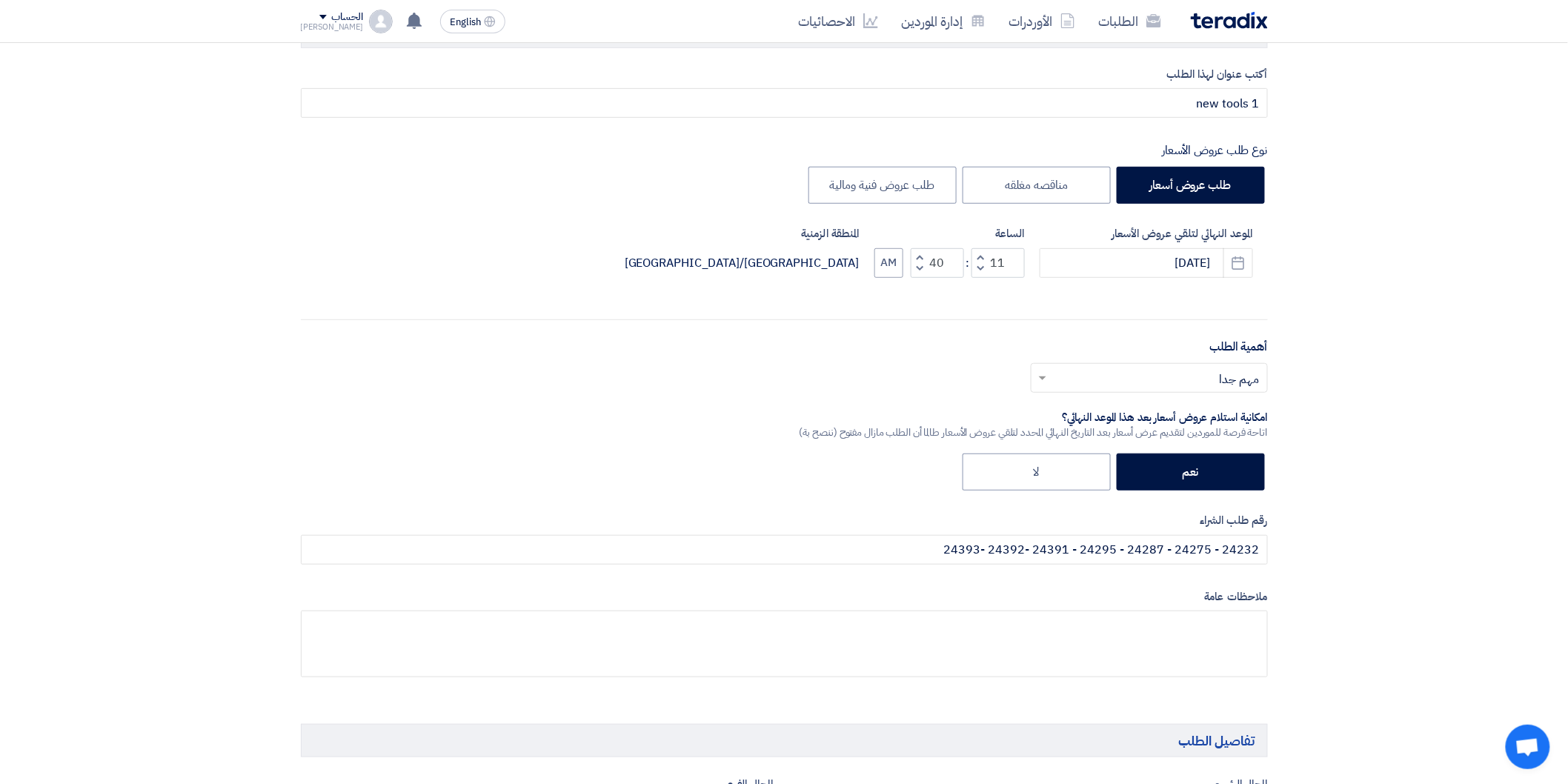
click at [919, 259] on button "Decrement minutes" at bounding box center [919, 268] width 18 height 19
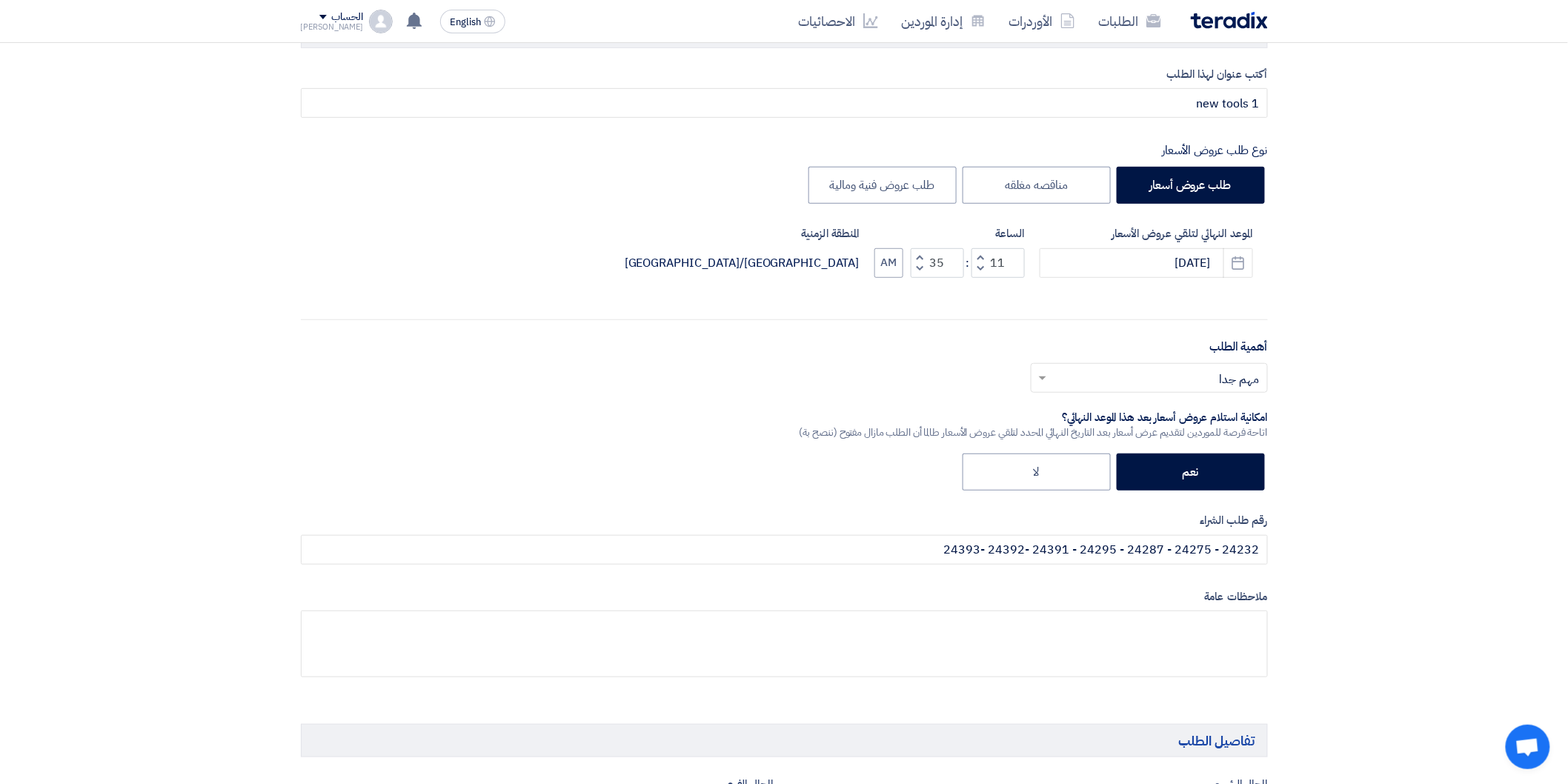
click at [919, 259] on button "Decrement minutes" at bounding box center [919, 268] width 18 height 19
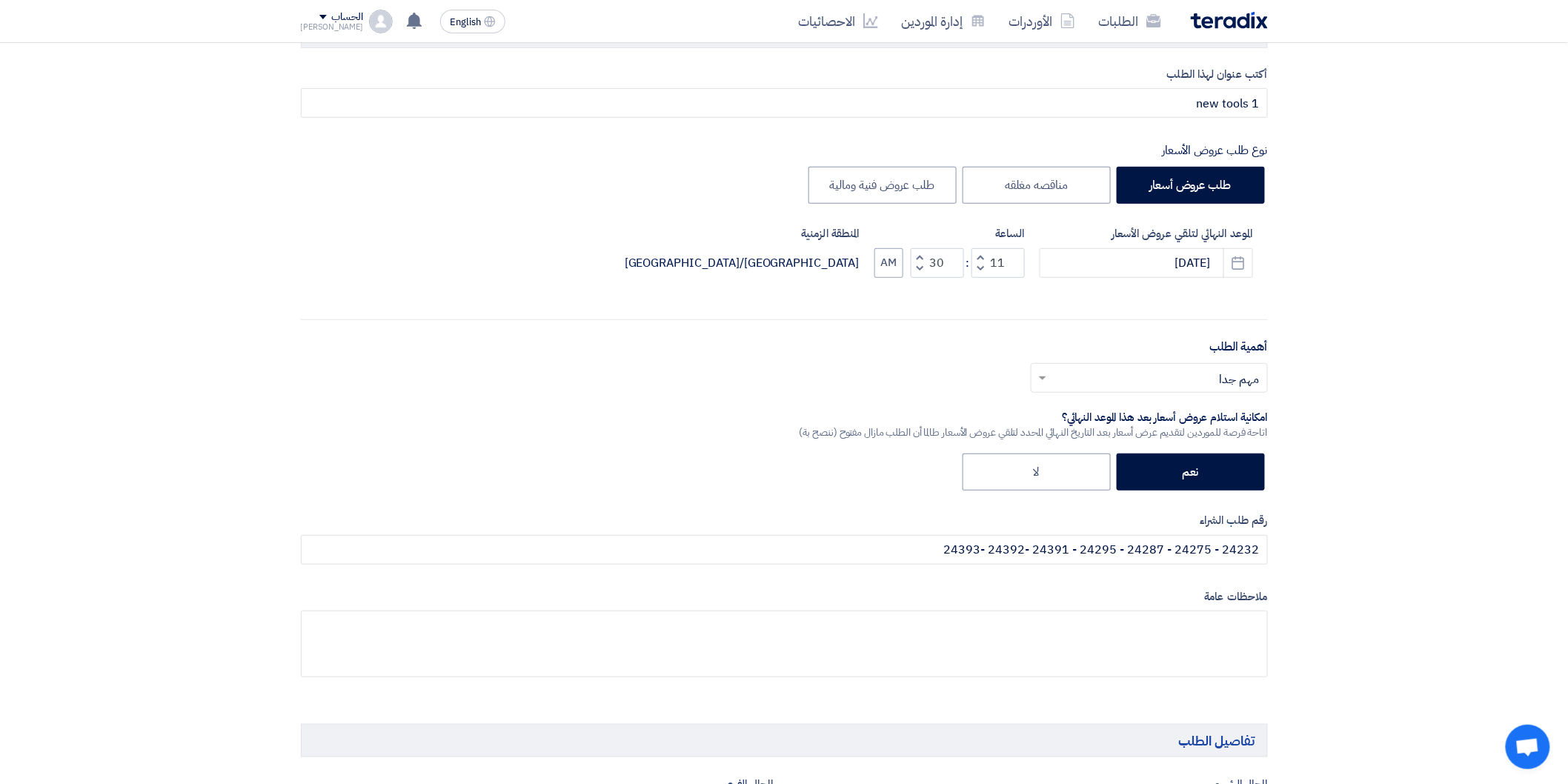
click at [919, 259] on button "Decrement minutes" at bounding box center [919, 268] width 18 height 19
click at [946, 264] on input "27" at bounding box center [937, 264] width 53 height 30
click at [924, 256] on button "Increment minutes" at bounding box center [919, 258] width 18 height 19
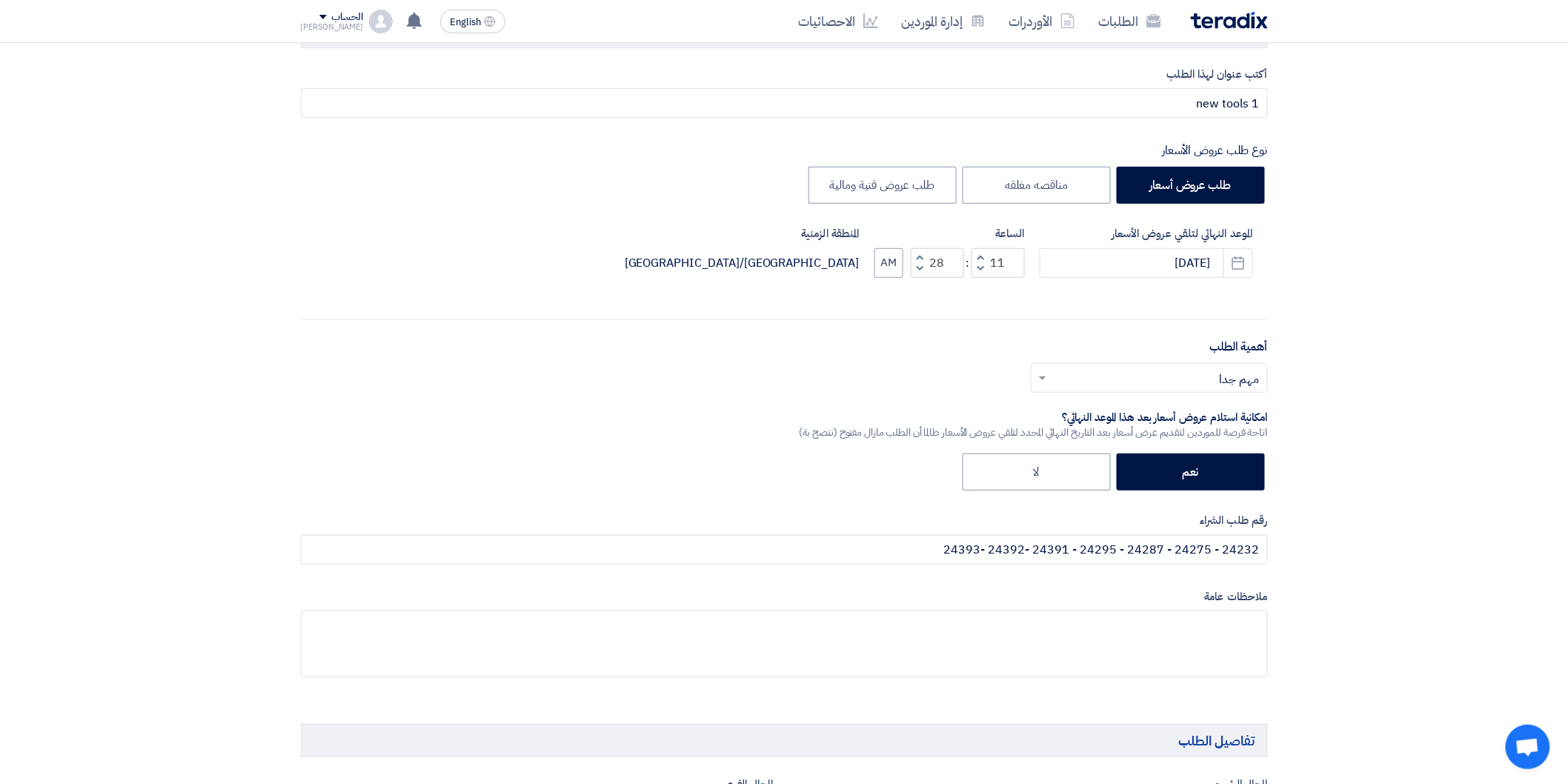
click at [924, 256] on button "Increment minutes" at bounding box center [919, 258] width 18 height 19
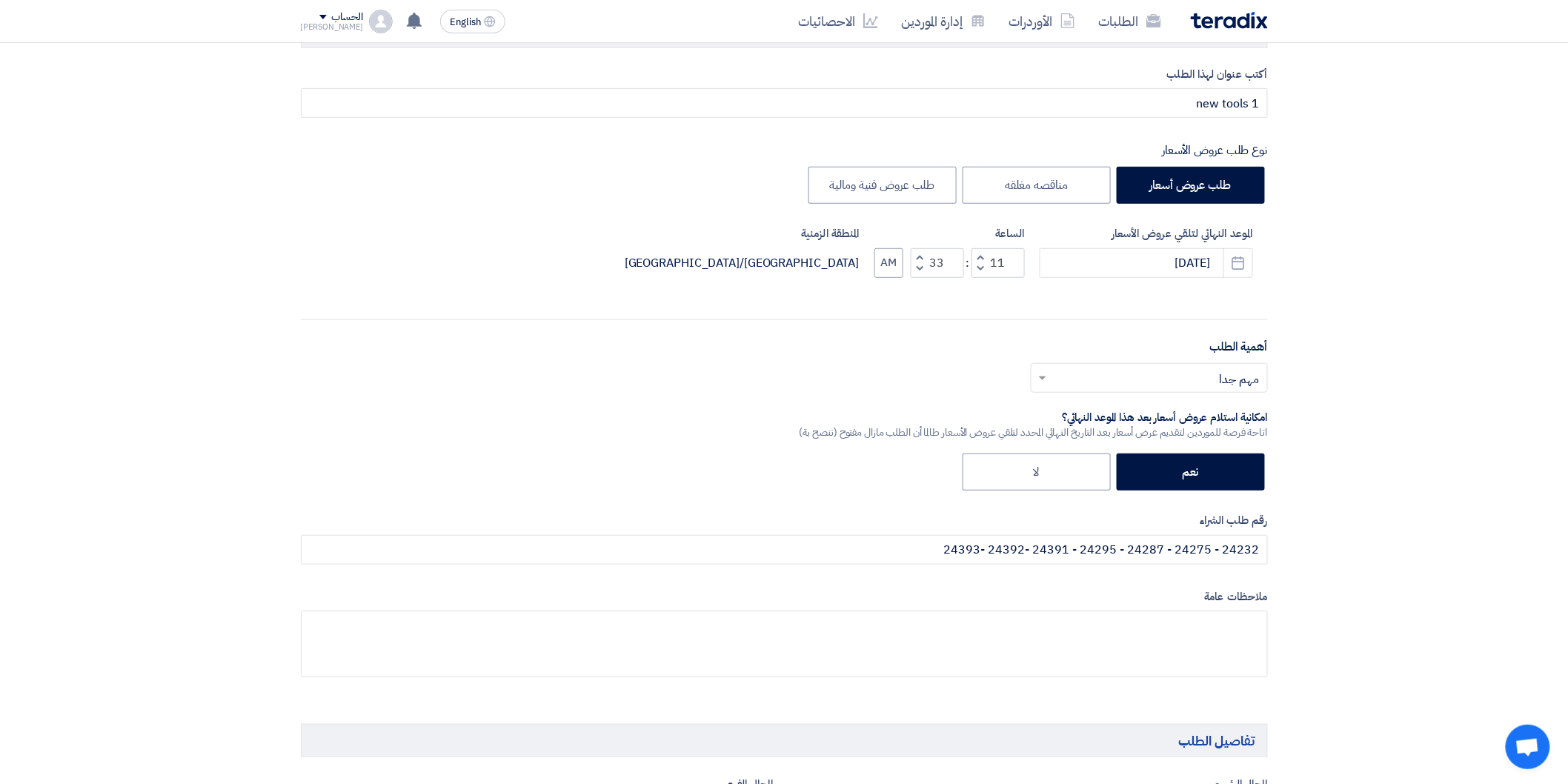
click at [924, 256] on button "Increment minutes" at bounding box center [919, 258] width 18 height 19
type input "37"
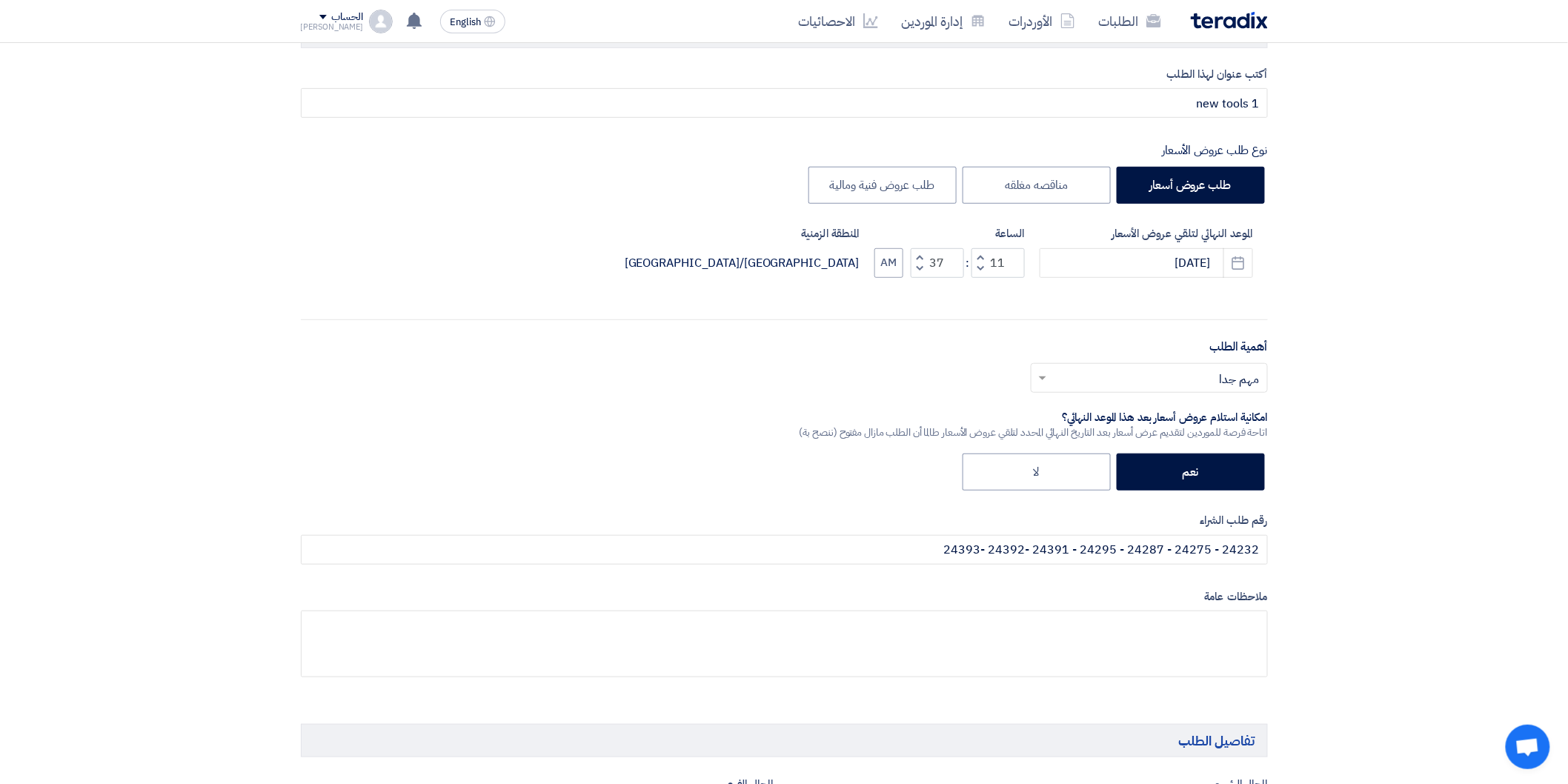
click at [979, 258] on span "button" at bounding box center [980, 257] width 5 height 11
click at [979, 264] on span "button" at bounding box center [980, 268] width 5 height 11
click at [979, 255] on span "button" at bounding box center [980, 257] width 5 height 11
type input "12"
click at [914, 267] on button "Decrement minutes" at bounding box center [919, 268] width 18 height 19
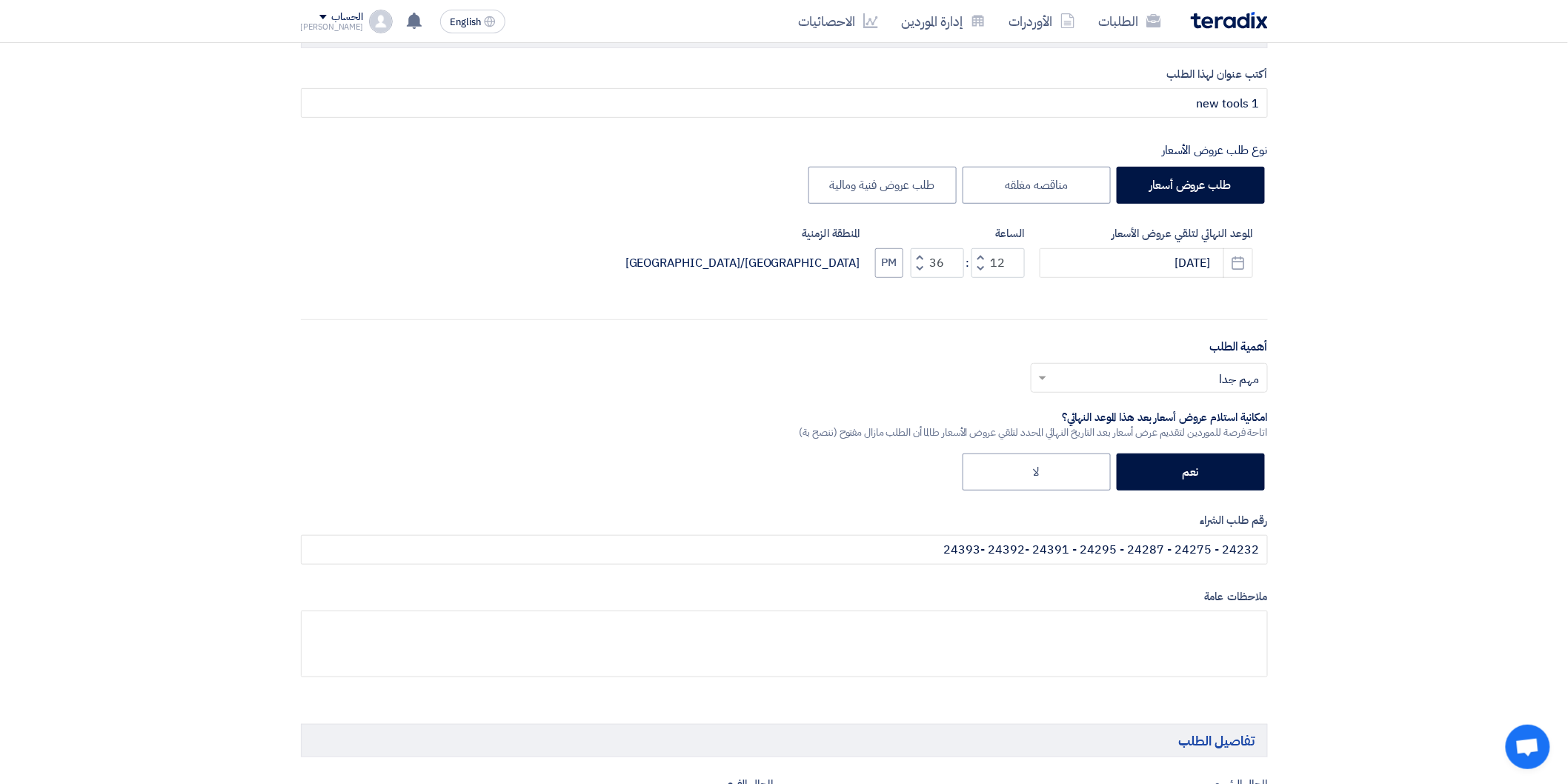
click at [916, 267] on span "button" at bounding box center [919, 268] width 5 height 11
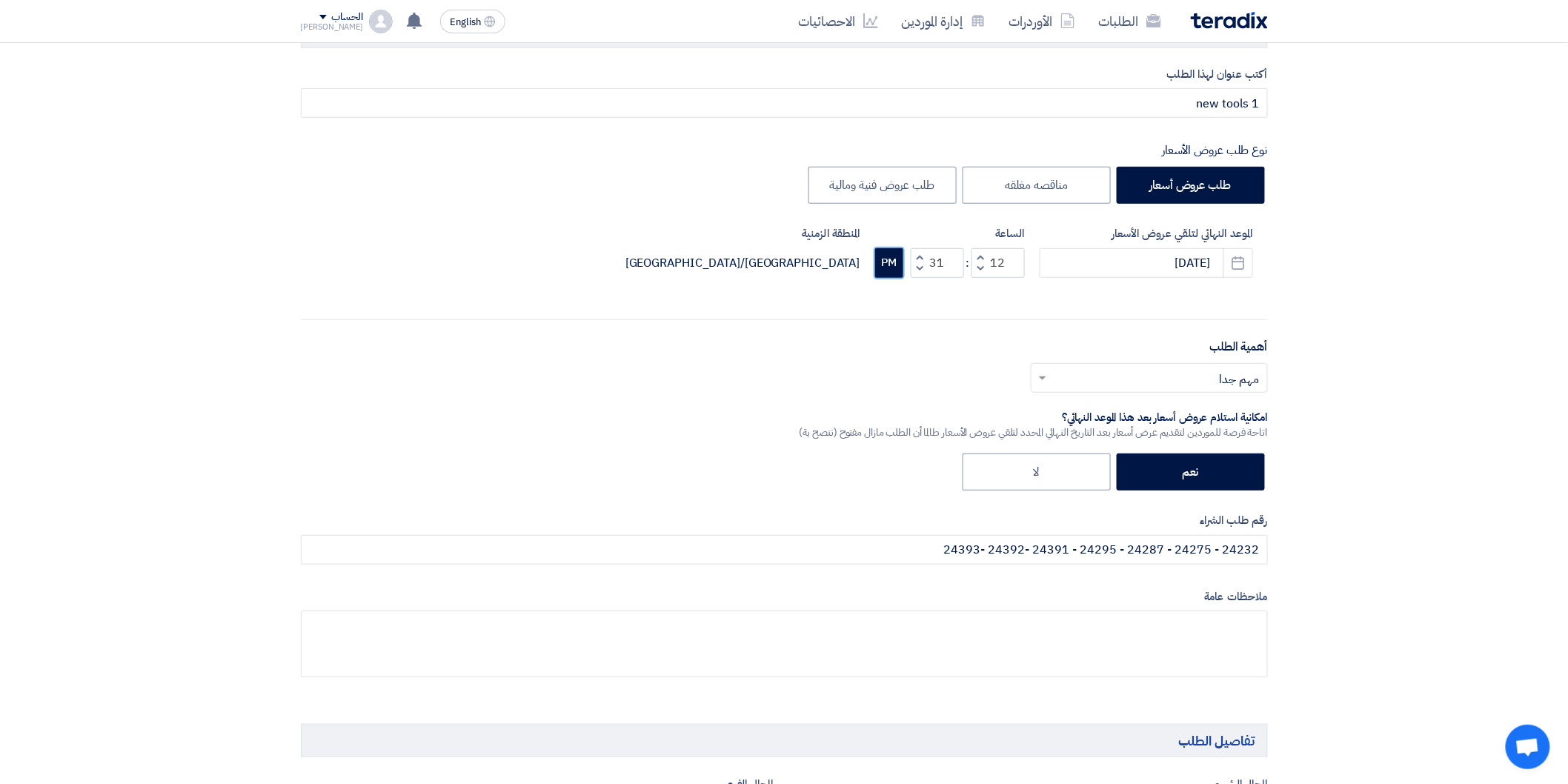
click at [894, 265] on button "PM" at bounding box center [890, 264] width 28 height 30
click at [923, 254] on button "Increment minutes" at bounding box center [919, 258] width 18 height 19
click at [922, 269] on button "Decrement minutes" at bounding box center [919, 268] width 18 height 19
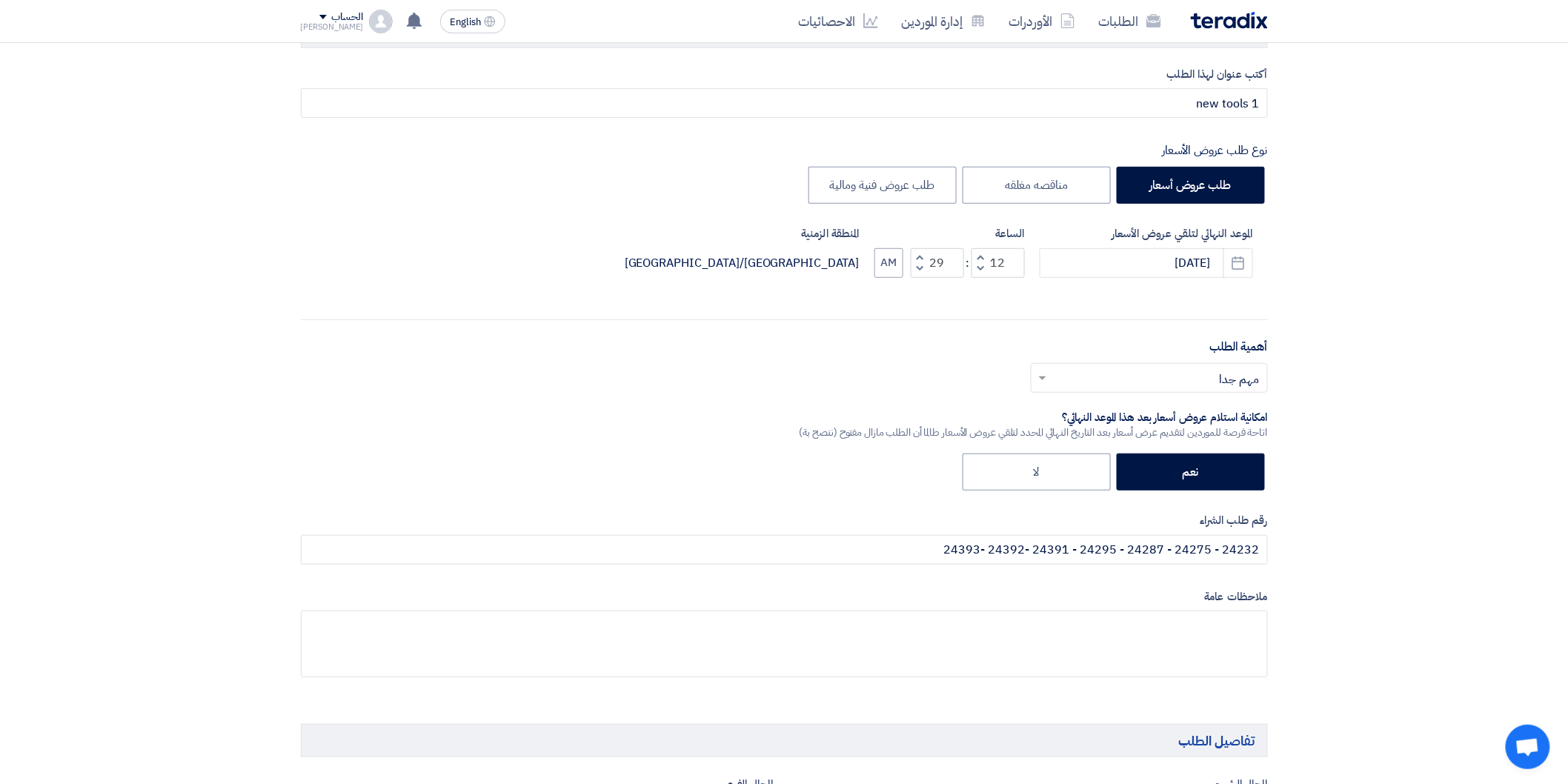
click at [922, 269] on button "Decrement minutes" at bounding box center [919, 268] width 18 height 19
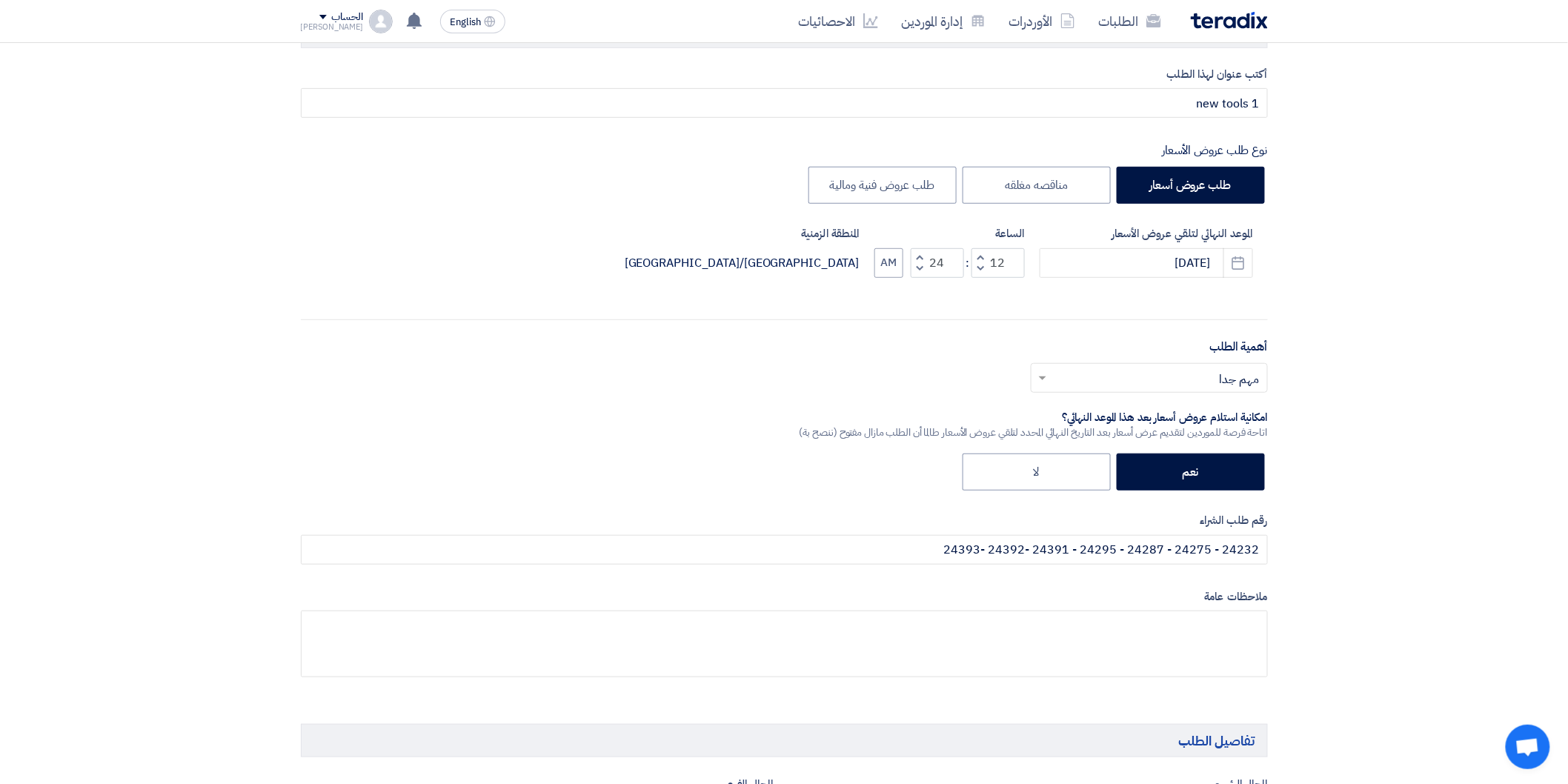
click at [922, 269] on button "Decrement minutes" at bounding box center [919, 268] width 18 height 19
type input "23"
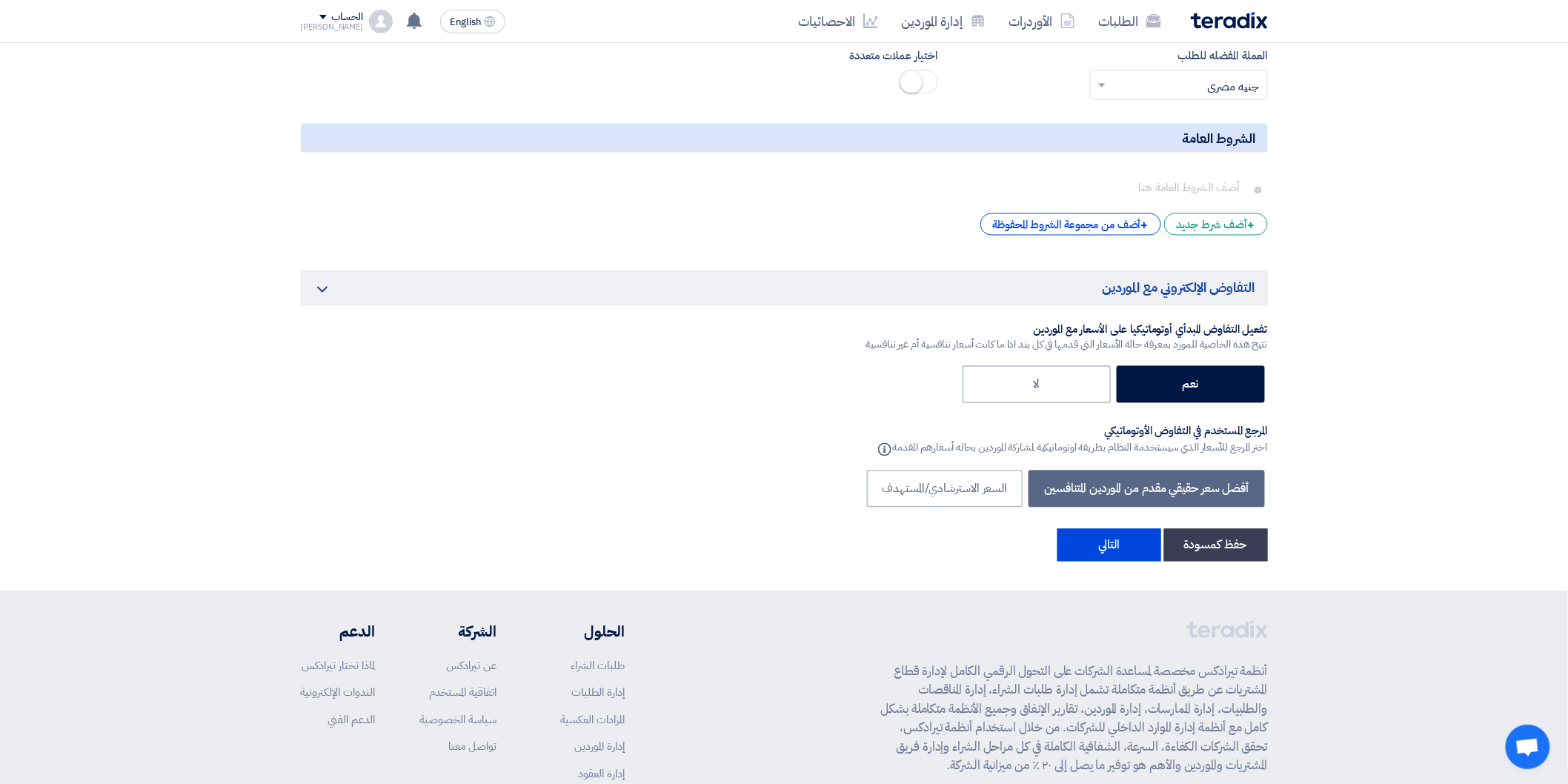
scroll to position [3353, 0]
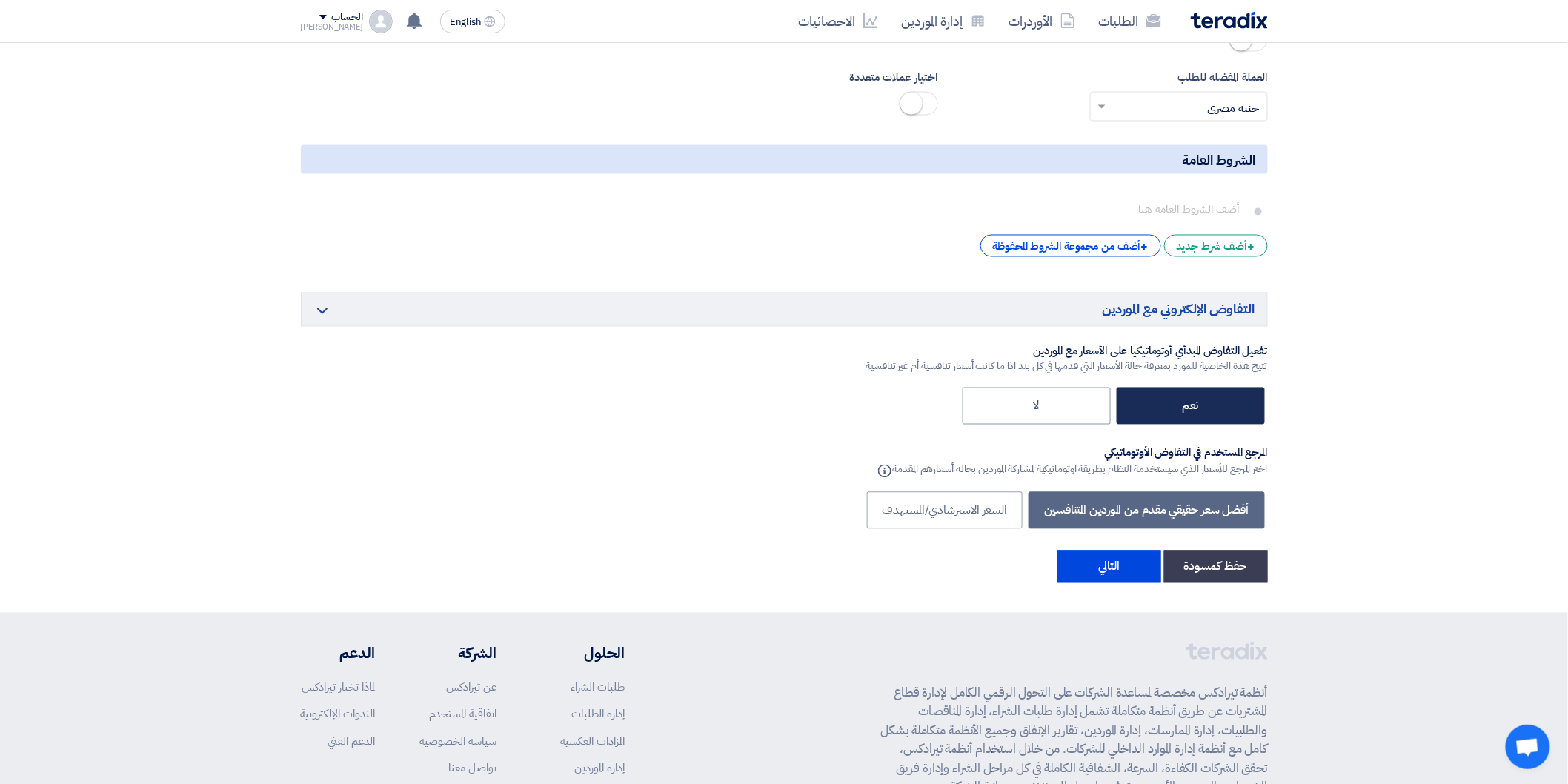
click at [1218, 411] on label "نعم" at bounding box center [1190, 406] width 149 height 37
click at [1199, 410] on input "نعم" at bounding box center [1193, 405] width 10 height 10
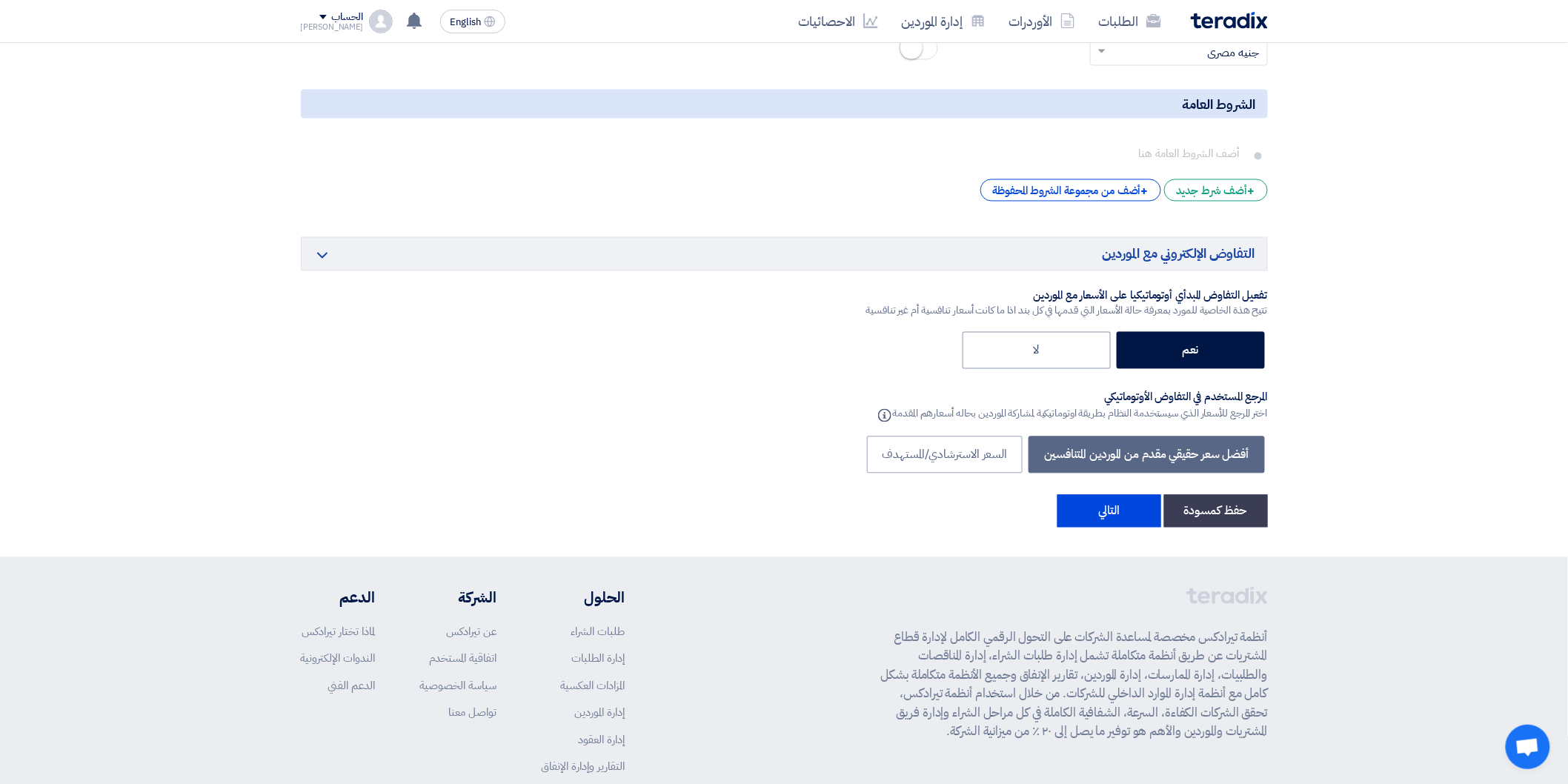
scroll to position [3524, 0]
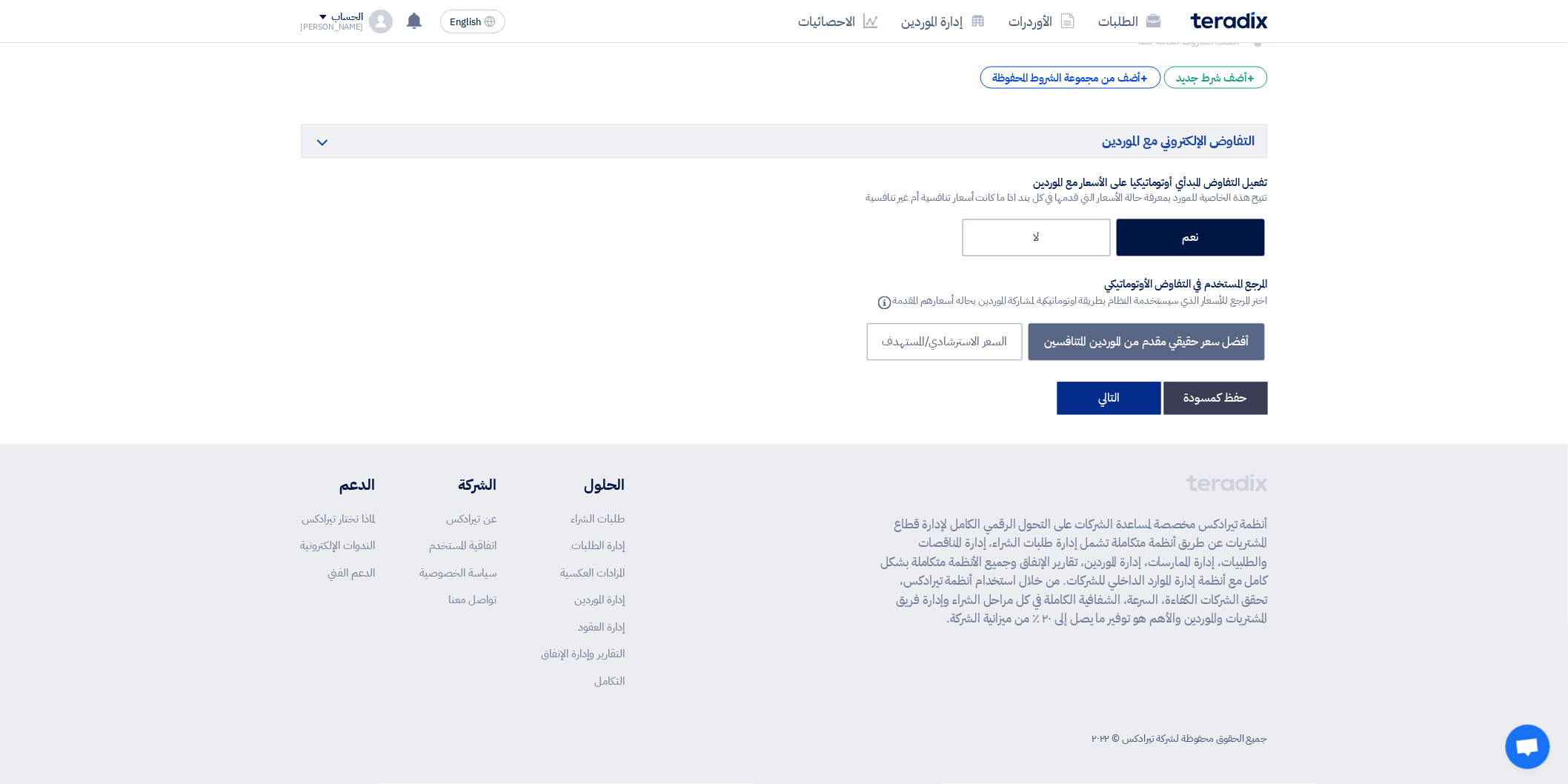
click at [1108, 402] on button "التالي" at bounding box center [1109, 399] width 104 height 33
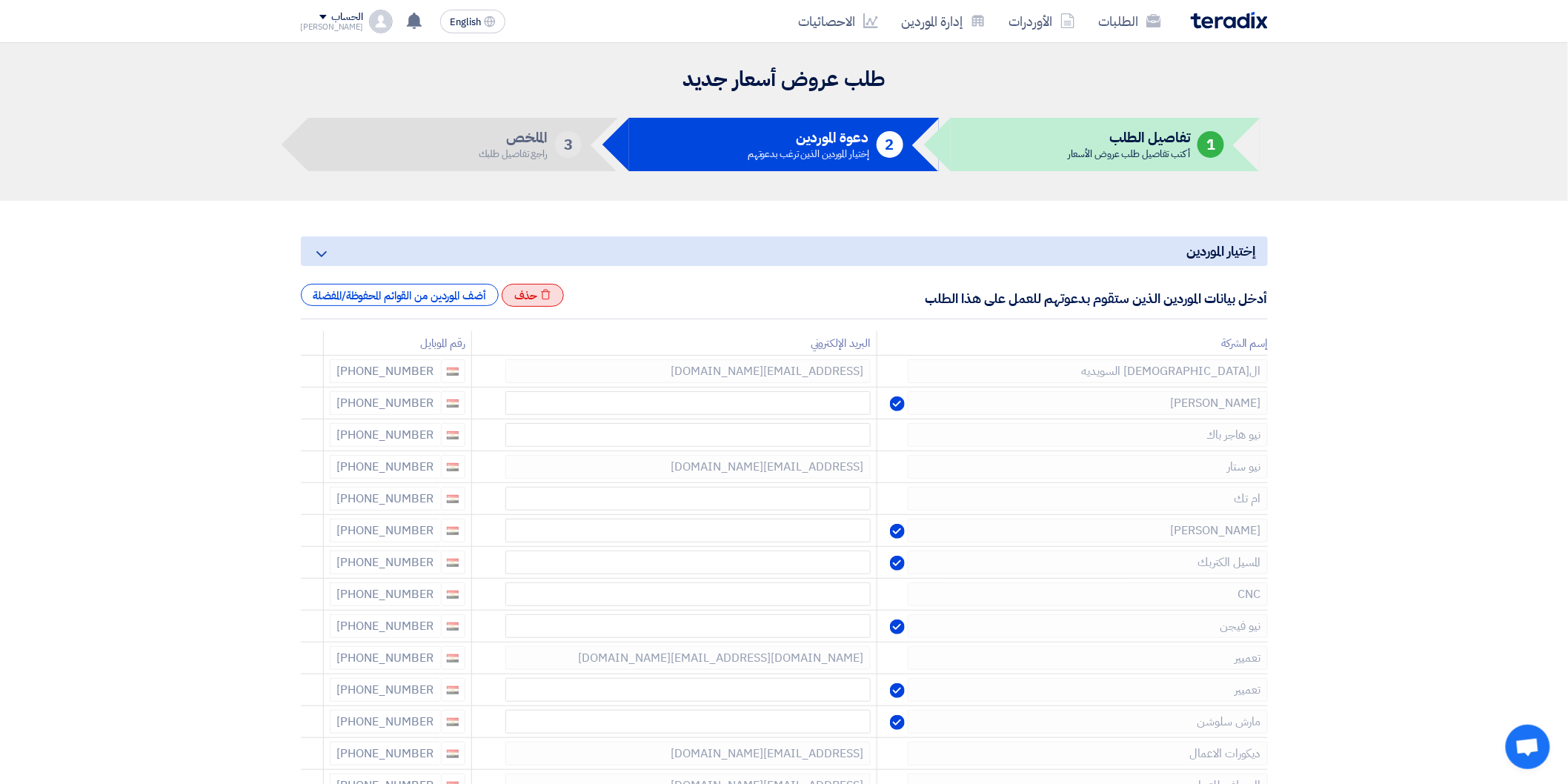
click at [560, 301] on div "Excel file حذف" at bounding box center [533, 296] width 63 height 24
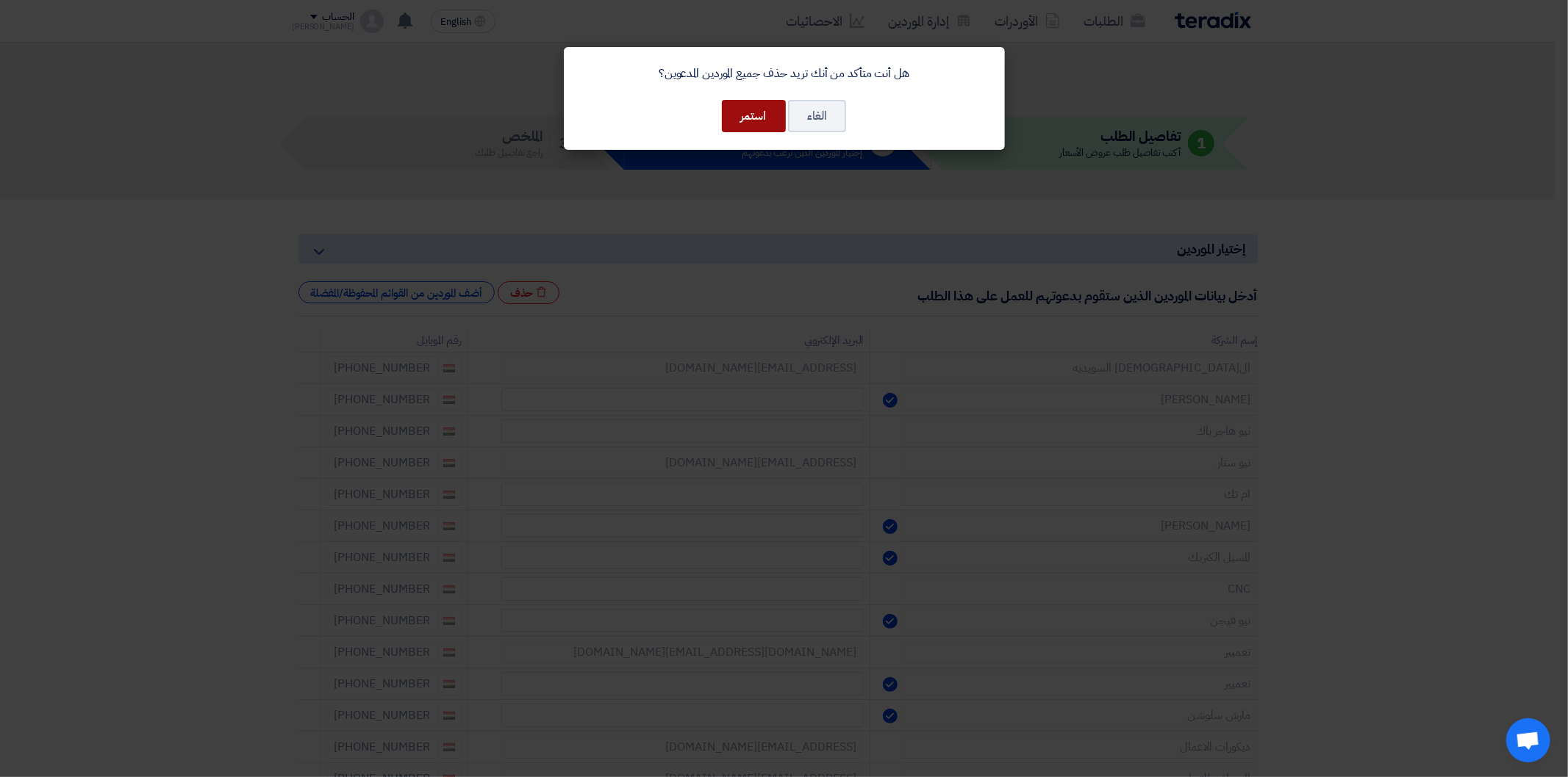
click at [750, 115] on button "استمر" at bounding box center [754, 116] width 64 height 33
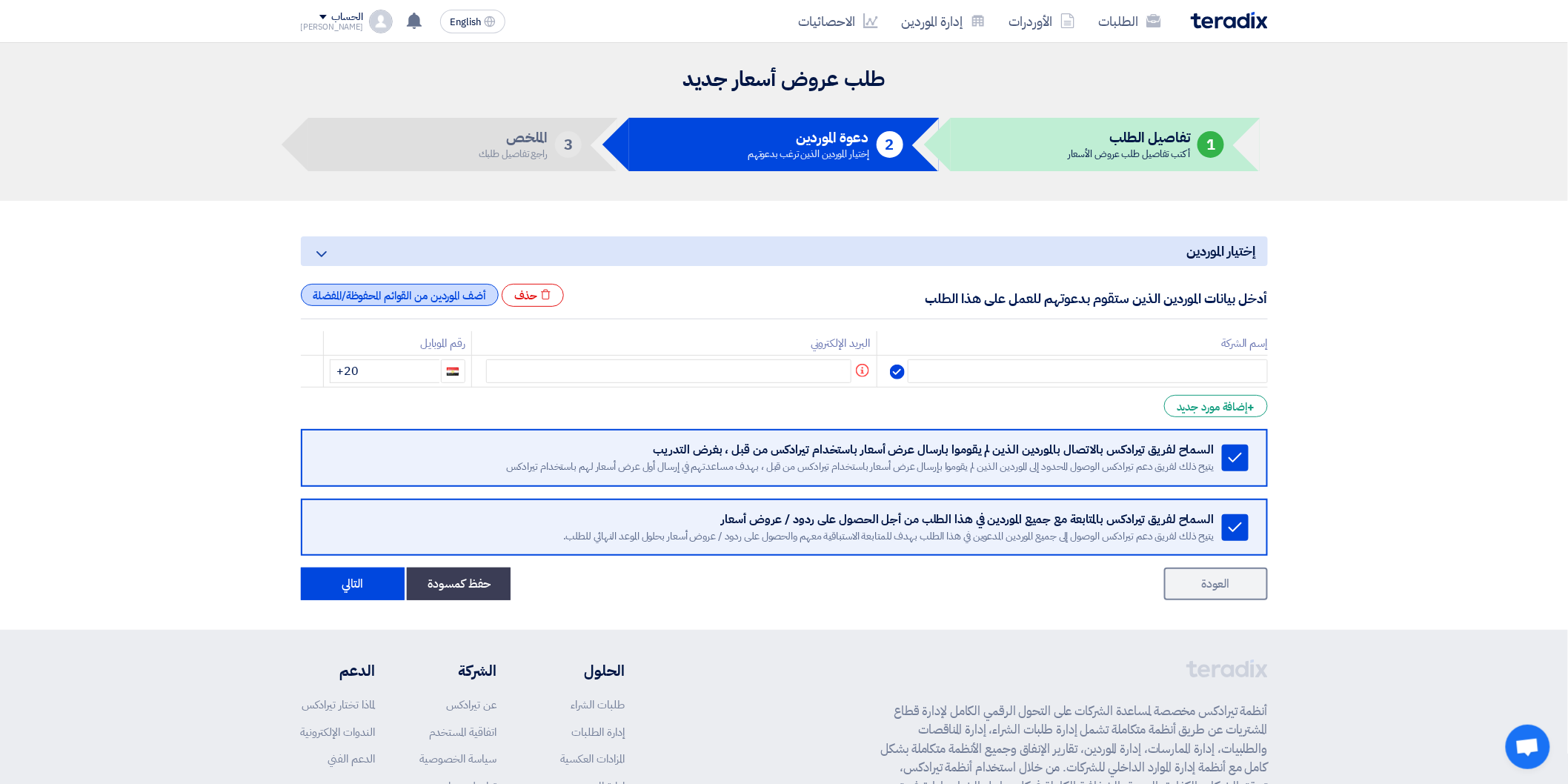
click at [462, 302] on div "أضف الموردين من القوائم المحفوظة/المفضلة" at bounding box center [399, 295] width 198 height 22
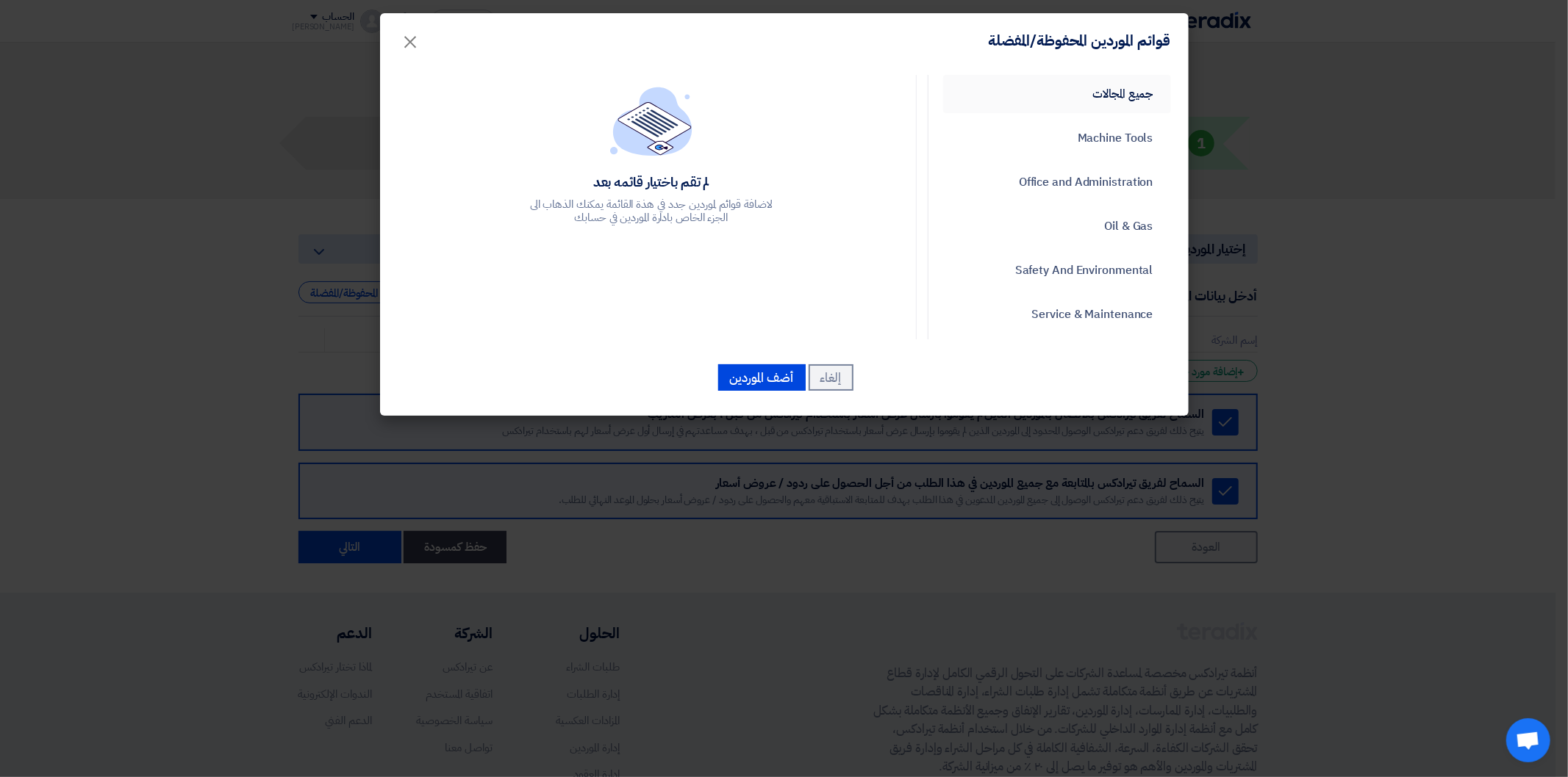
click at [1085, 88] on link "جميع المجالات" at bounding box center [1057, 94] width 228 height 38
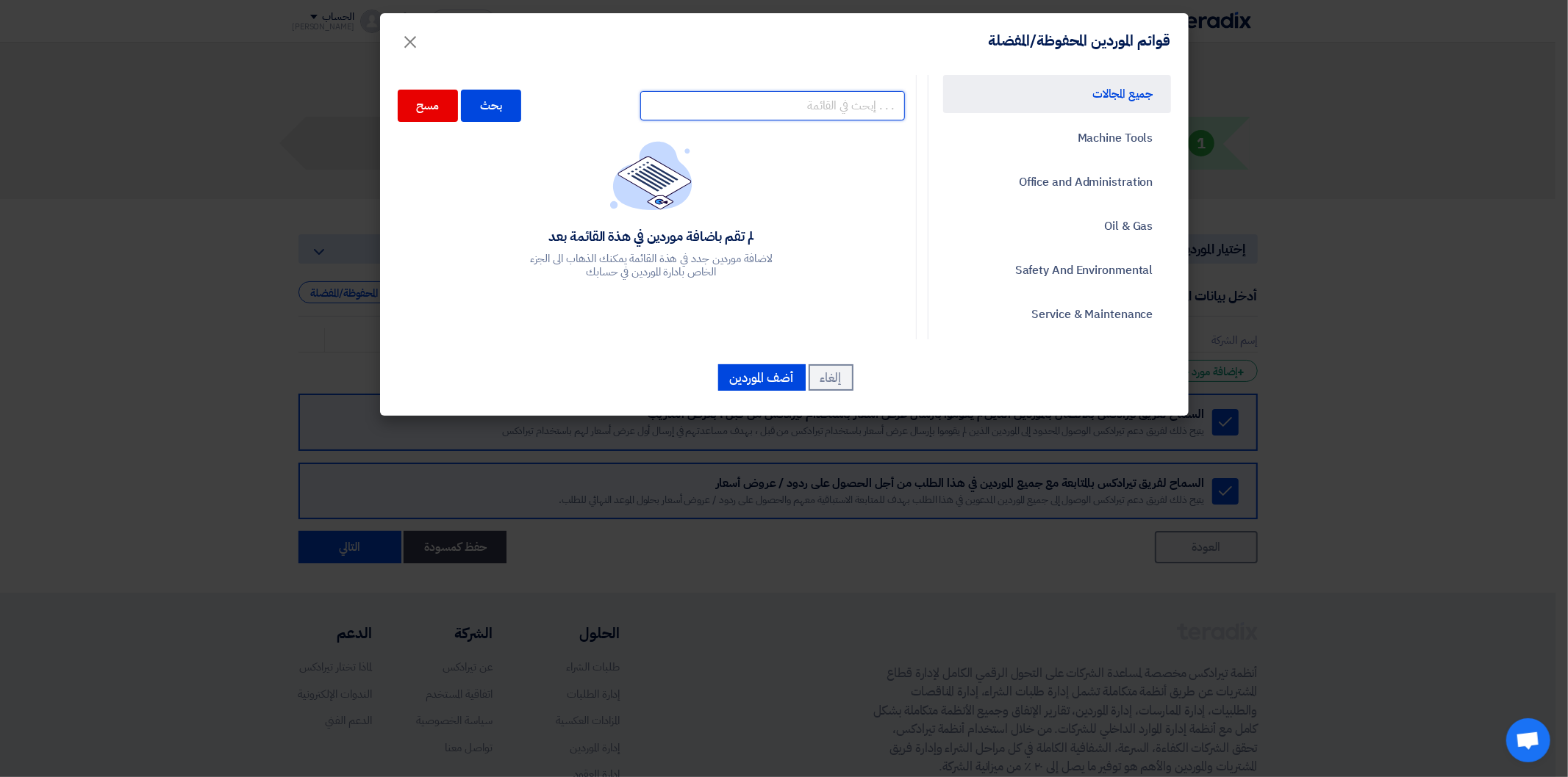
click at [817, 111] on input "text" at bounding box center [772, 106] width 264 height 30
type input "]"
type input "دار"
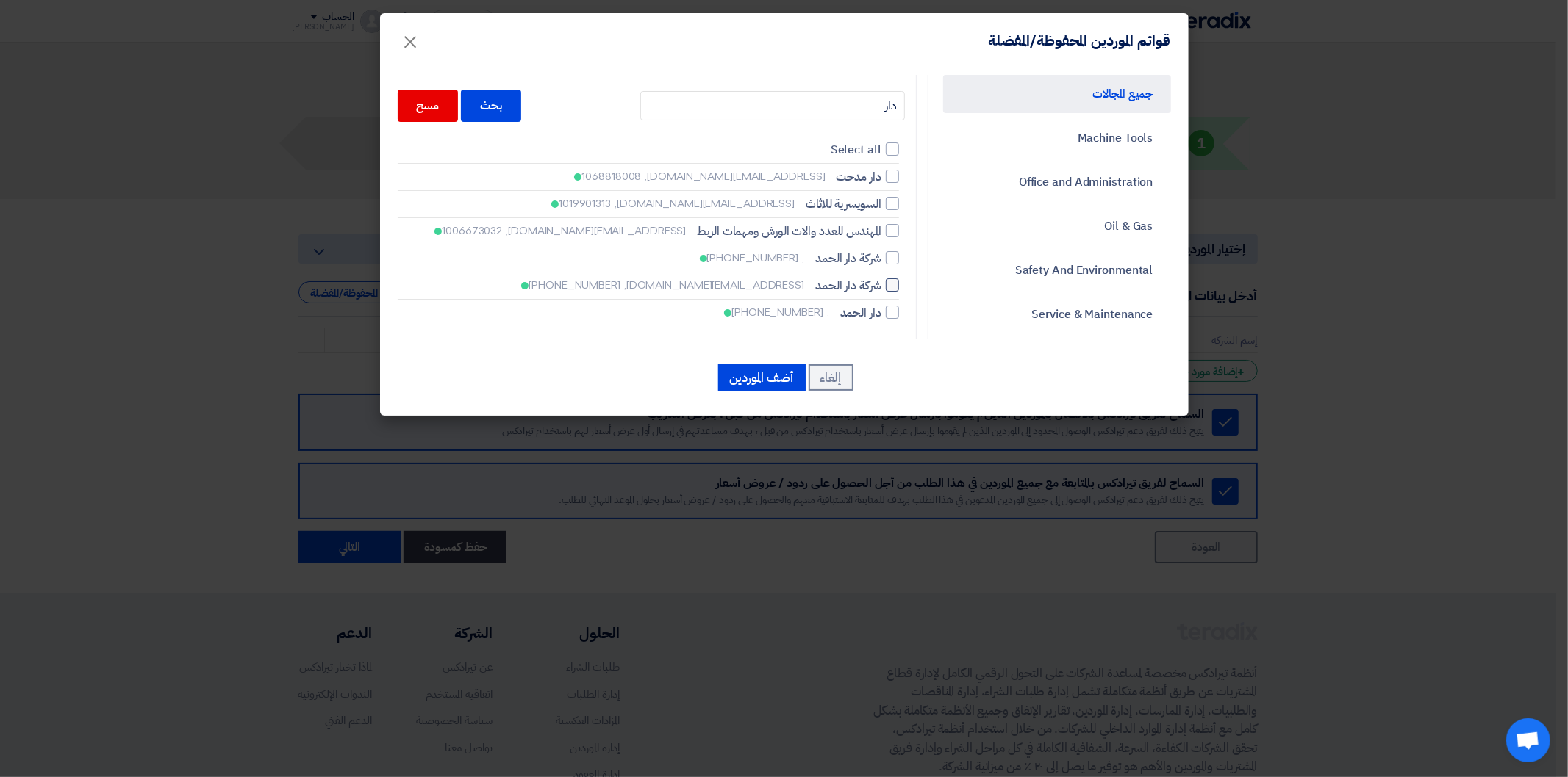
click at [891, 288] on div at bounding box center [892, 285] width 13 height 13
click at [881, 181] on input "شركة دار الحمد [EMAIL_ADDRESS][DOMAIN_NAME], [PHONE_NUMBER]" at bounding box center [876, 176] width 10 height 10
checkbox input "true"
click at [864, 101] on input "دار" at bounding box center [772, 106] width 264 height 30
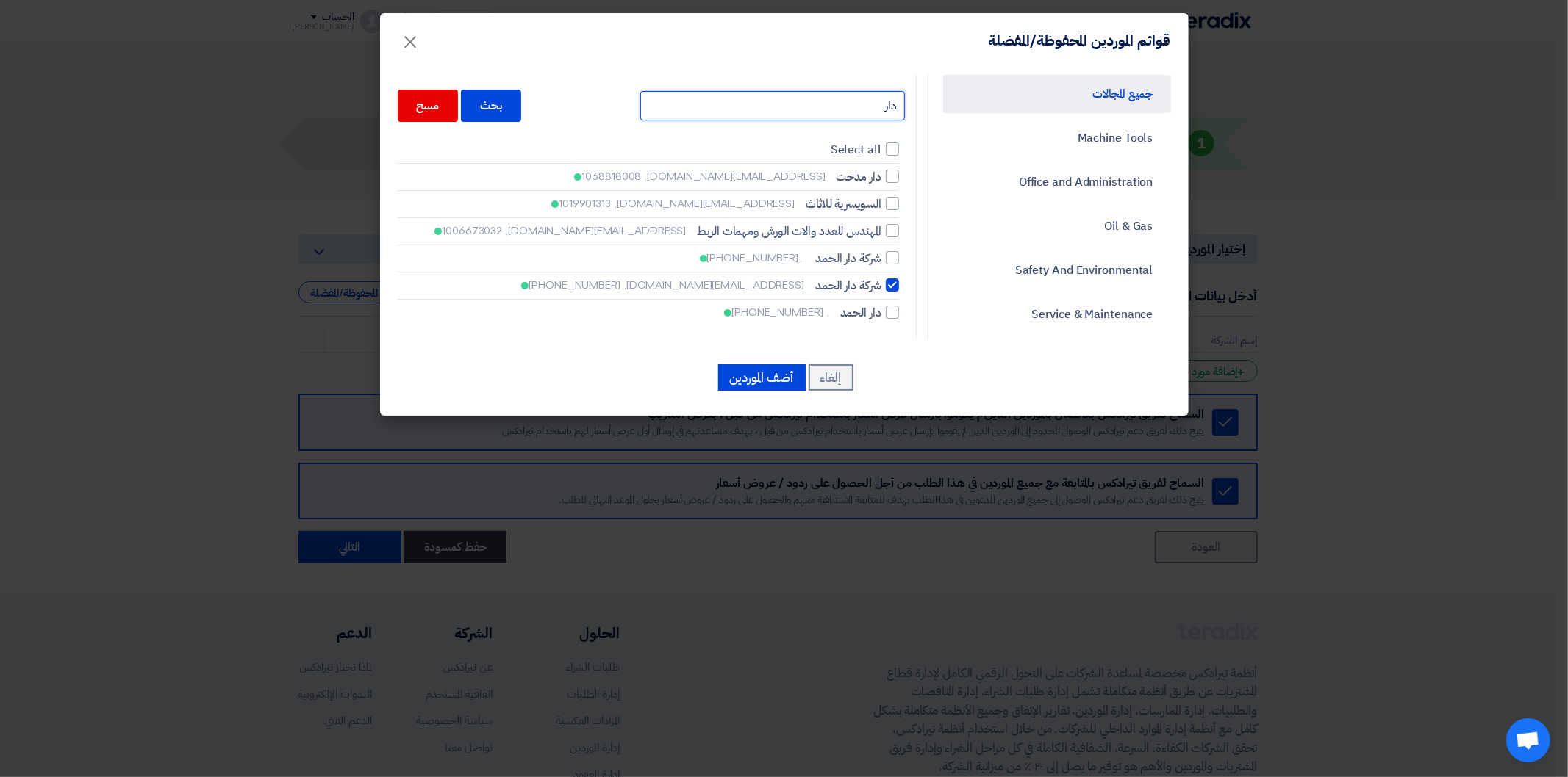
click at [864, 101] on input "دار" at bounding box center [772, 106] width 264 height 30
type input "تارجت"
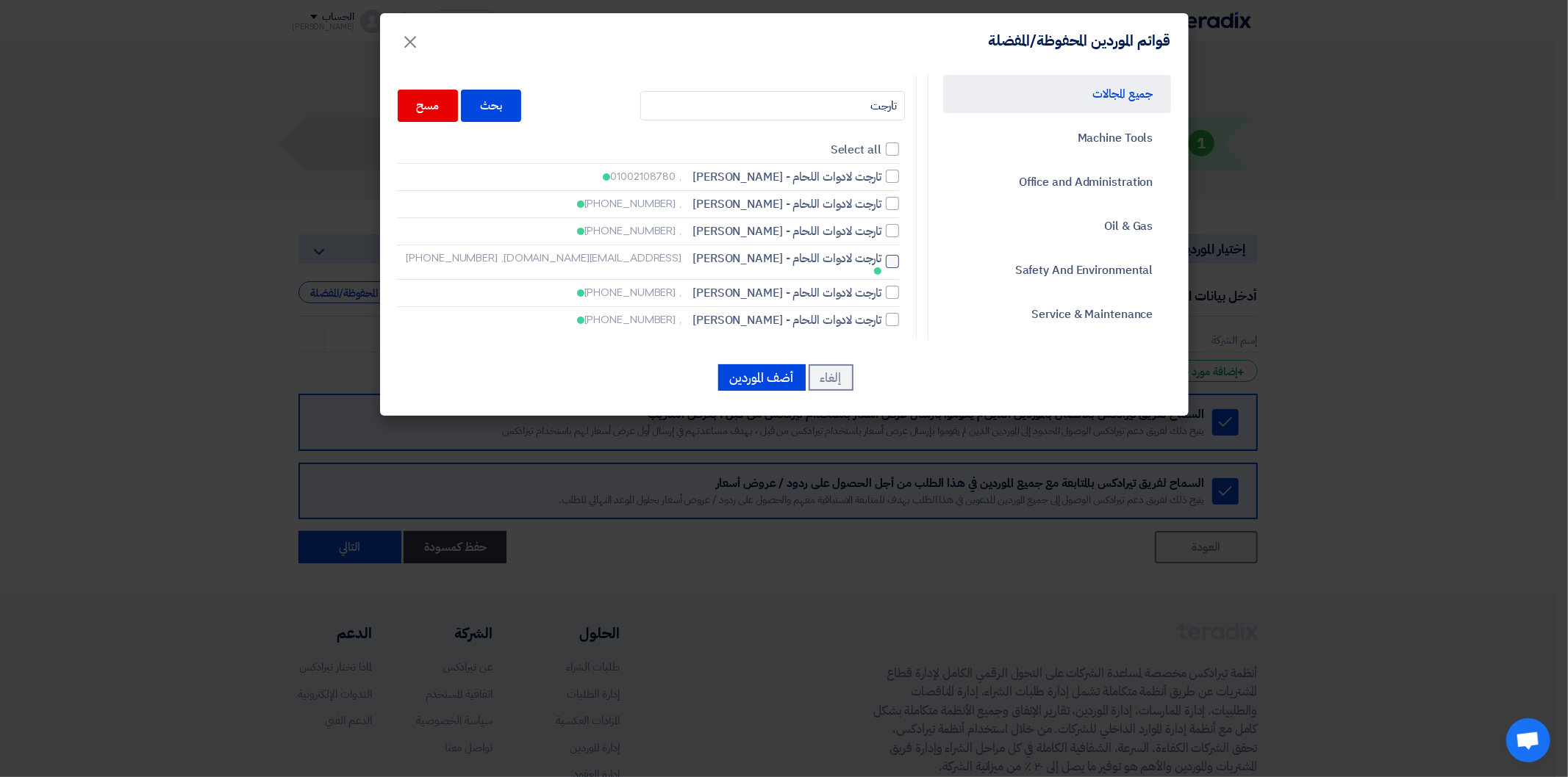
click at [892, 261] on div at bounding box center [892, 262] width 13 height 13
click at [881, 181] on input "تارجت لادوات اللحام - [PERSON_NAME] [EMAIL_ADDRESS][DOMAIN_NAME], [PHONE_NUMBER]" at bounding box center [876, 176] width 10 height 10
checkbox input "true"
click at [868, 104] on input "تارجت" at bounding box center [772, 106] width 264 height 30
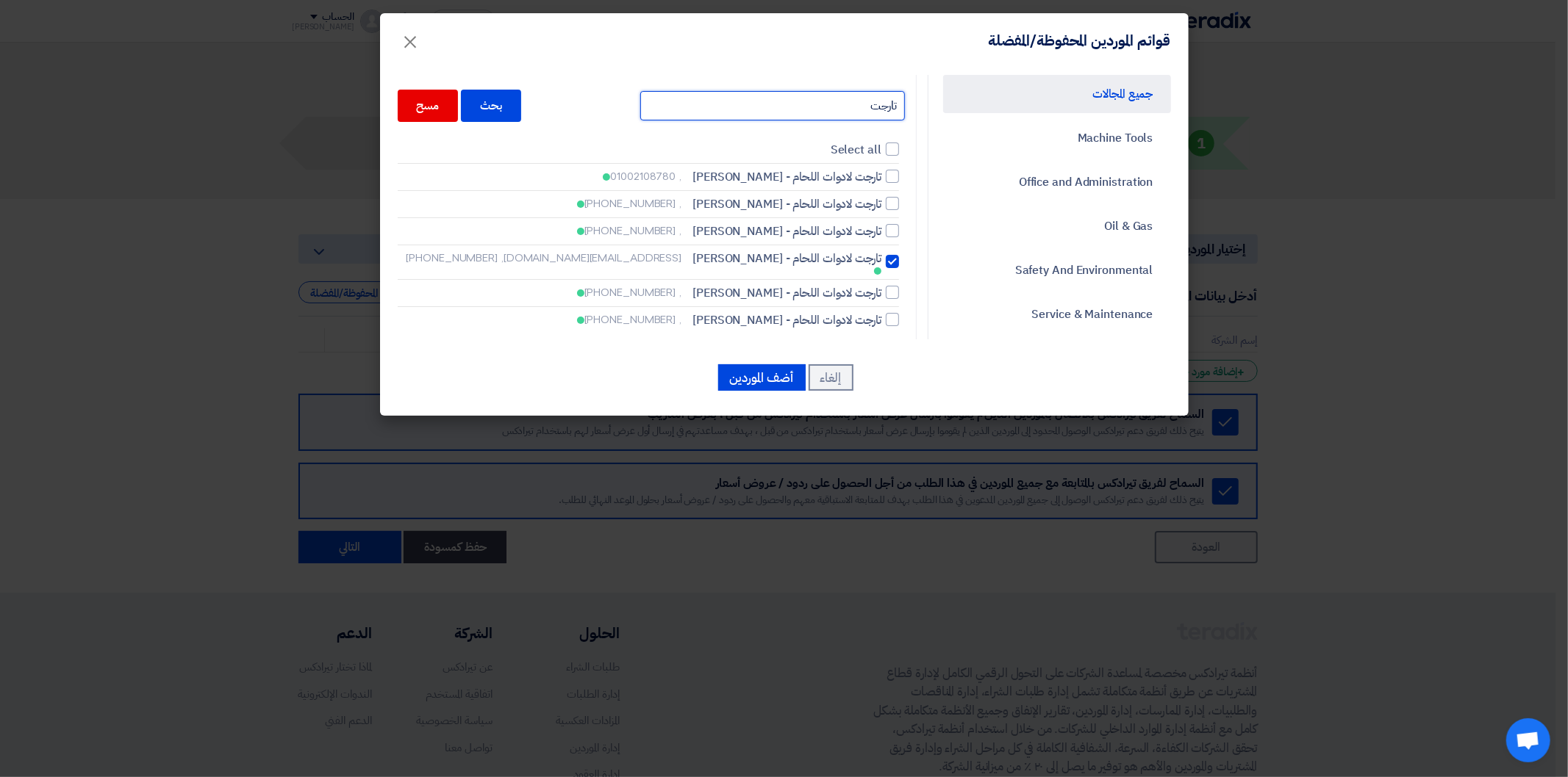
click at [868, 104] on input "تارجت" at bounding box center [772, 106] width 264 height 30
type input "الرق"
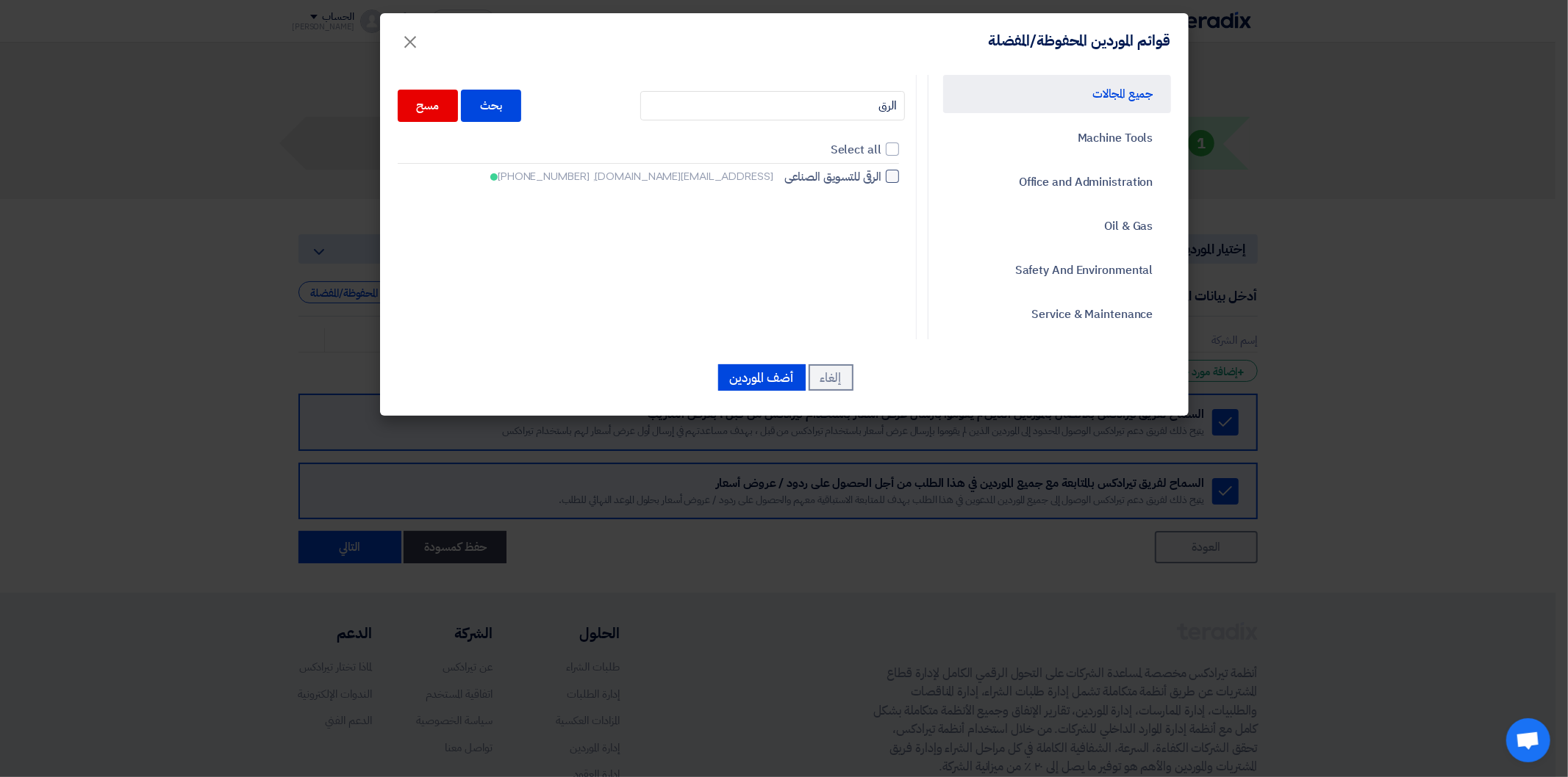
click at [891, 179] on div at bounding box center [892, 176] width 13 height 13
click at [881, 179] on input "الرقى للتسويق الصناعى [EMAIL_ADDRESS][DOMAIN_NAME], [PHONE_NUMBER]" at bounding box center [876, 176] width 10 height 10
checkbox input "true"
click at [876, 104] on input "الرق" at bounding box center [772, 106] width 264 height 30
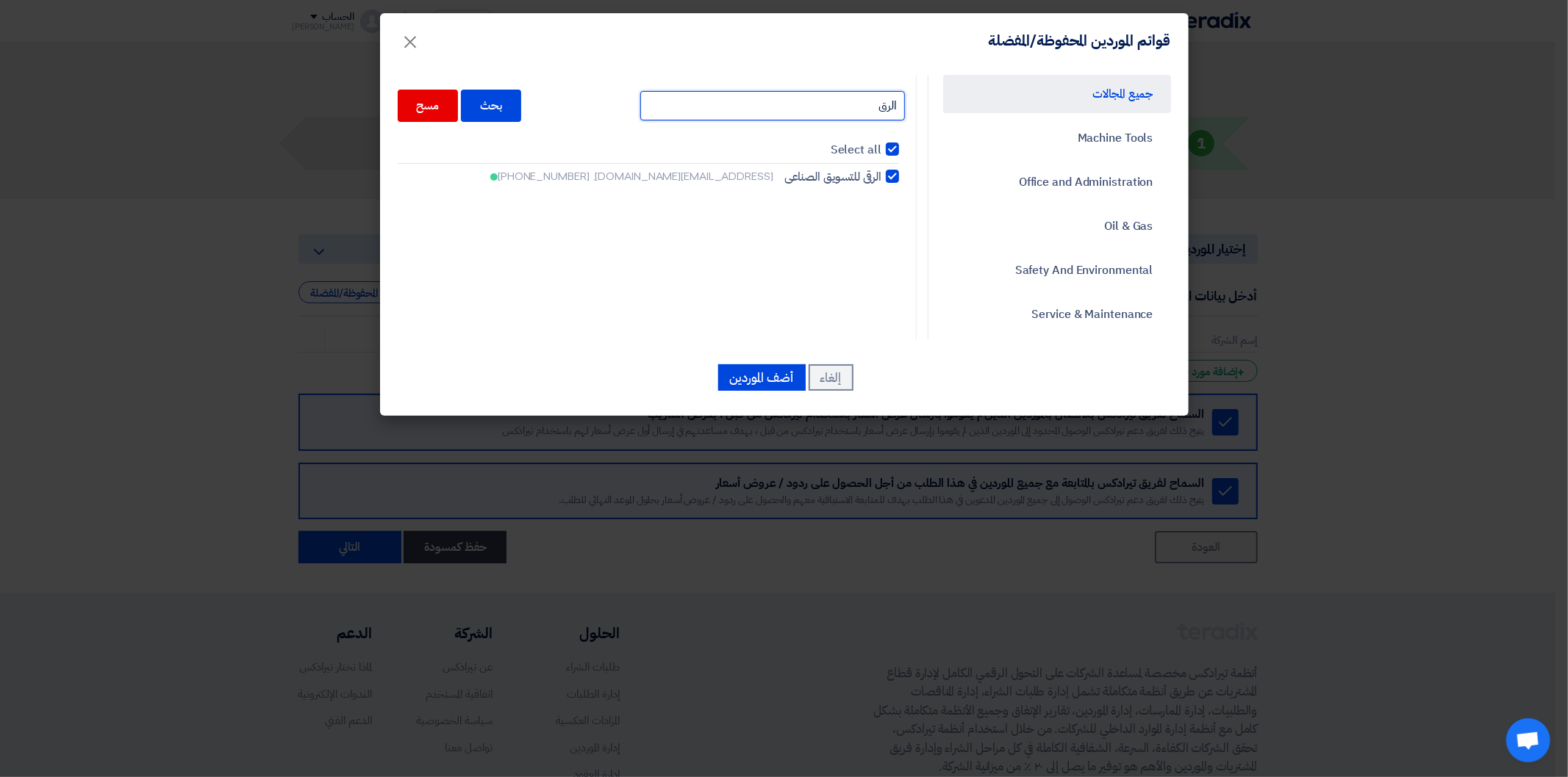
click at [876, 104] on input "الرق" at bounding box center [772, 106] width 264 height 30
type input "توماسك"
checkbox input "false"
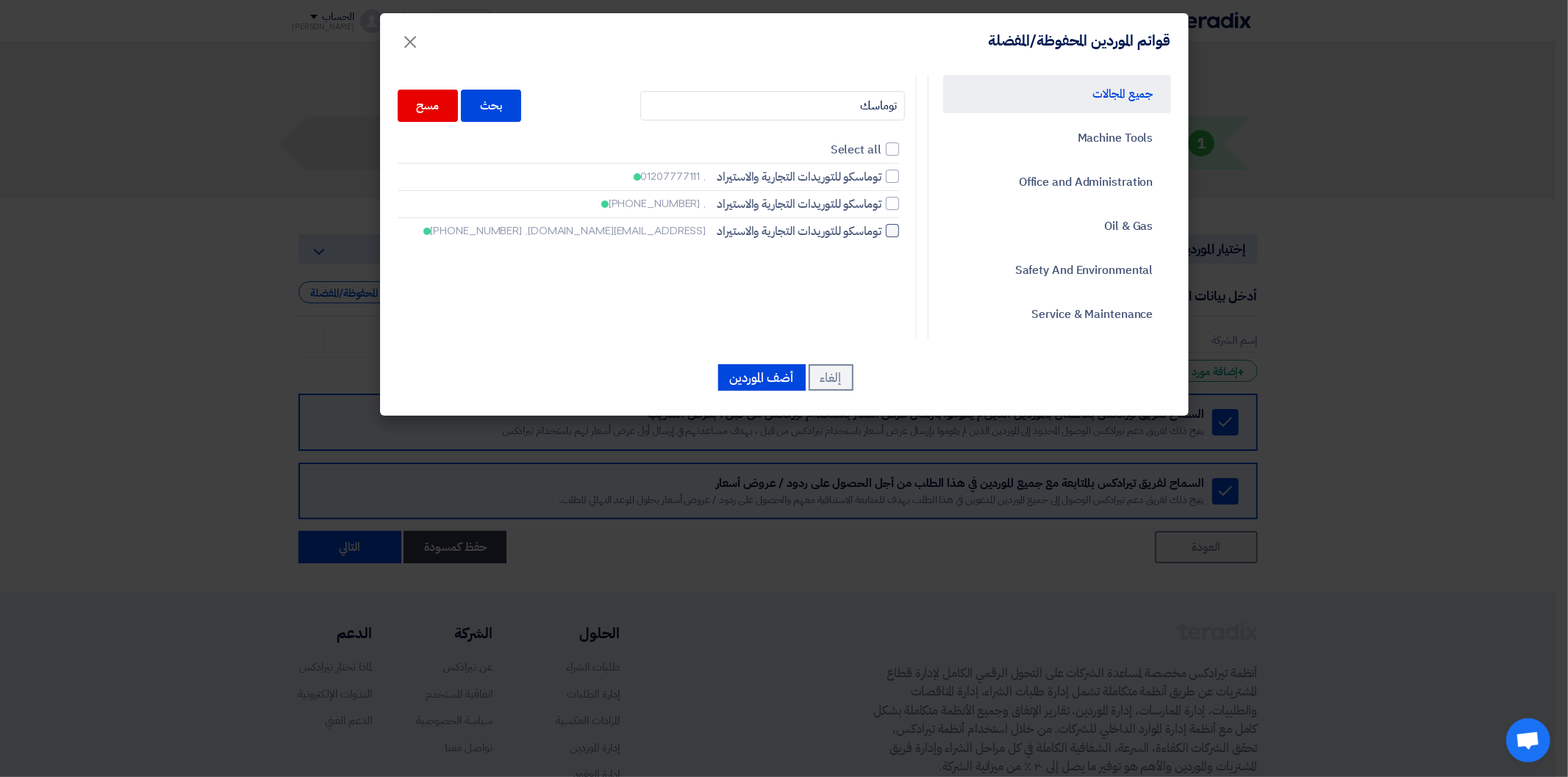
click at [889, 228] on div at bounding box center [892, 231] width 13 height 13
click at [881, 181] on input "توماسكو للتوريدات التجارية والاستيراد [EMAIL_ADDRESS][DOMAIN_NAME], [PHONE_NUMB…" at bounding box center [876, 176] width 10 height 10
checkbox input "true"
click at [847, 104] on input "توماسك" at bounding box center [772, 106] width 264 height 30
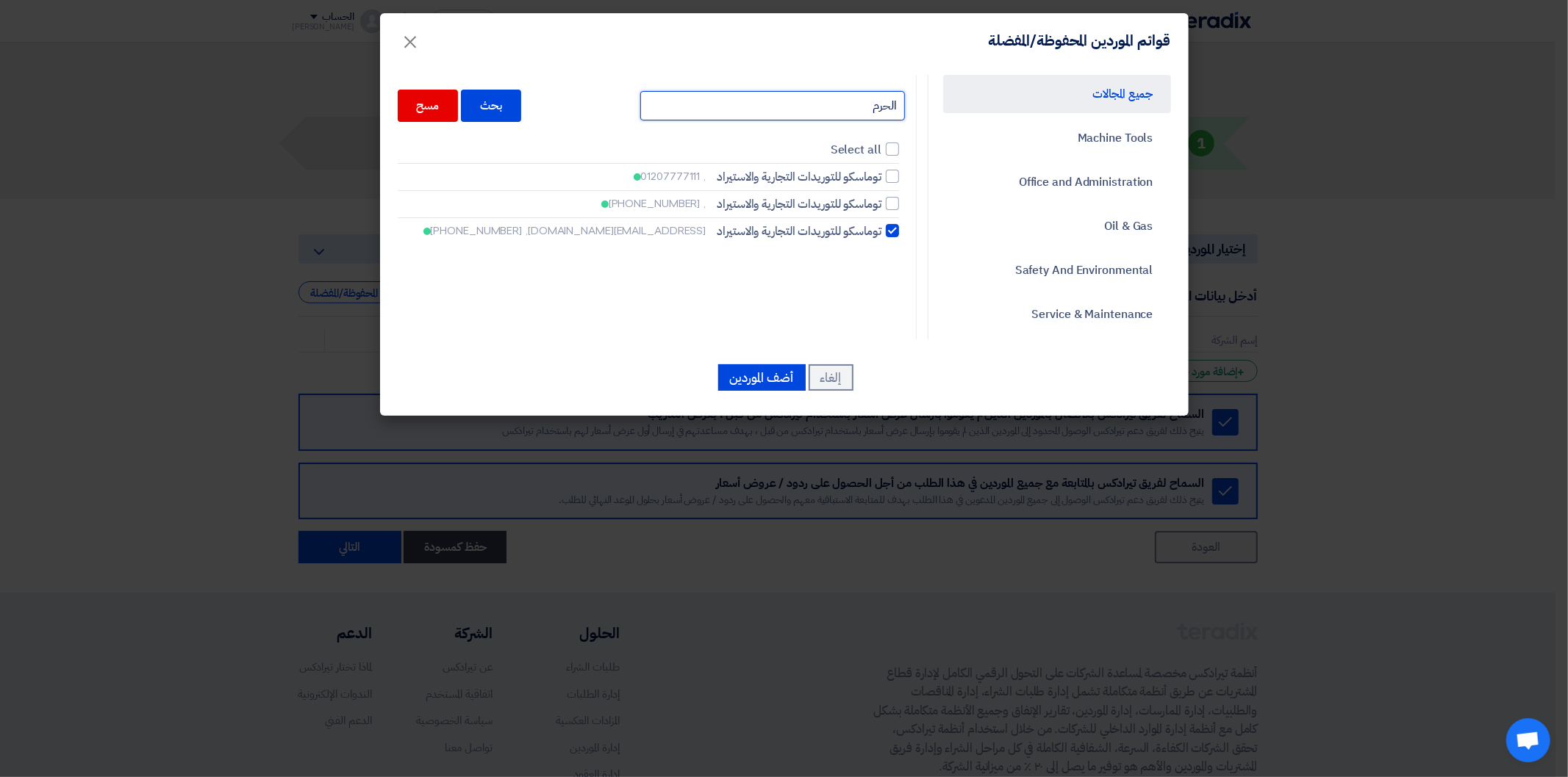
type input "الحرم"
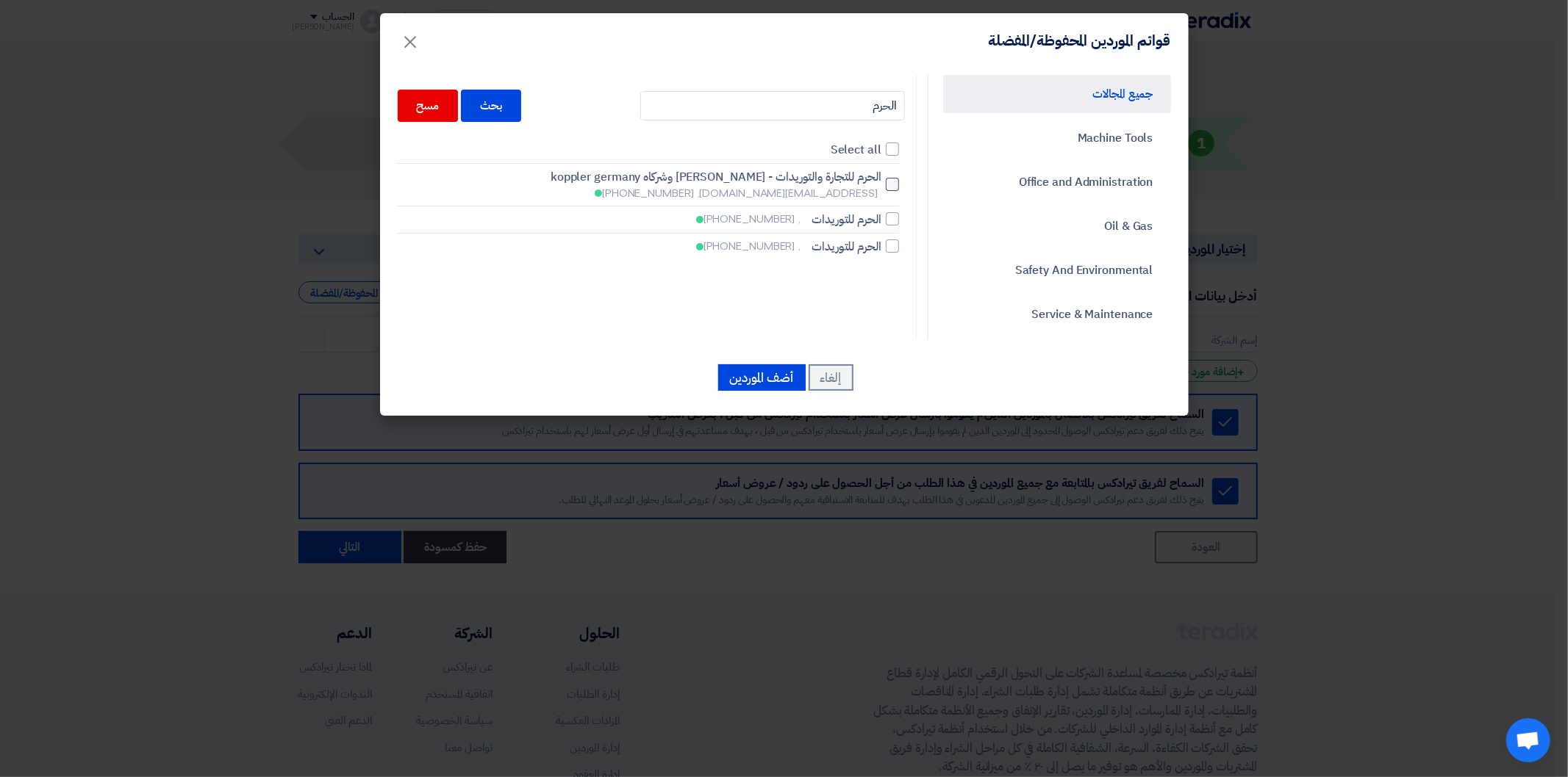
click at [891, 188] on div at bounding box center [892, 184] width 13 height 13
click at [881, 188] on input "الحرم للتجارة والتوريدات - [PERSON_NAME] وشركاه koppler germany [PERSON_NAME][E…" at bounding box center [876, 184] width 10 height 10
checkbox input "true"
click at [848, 107] on input "الحرم" at bounding box center [772, 106] width 264 height 30
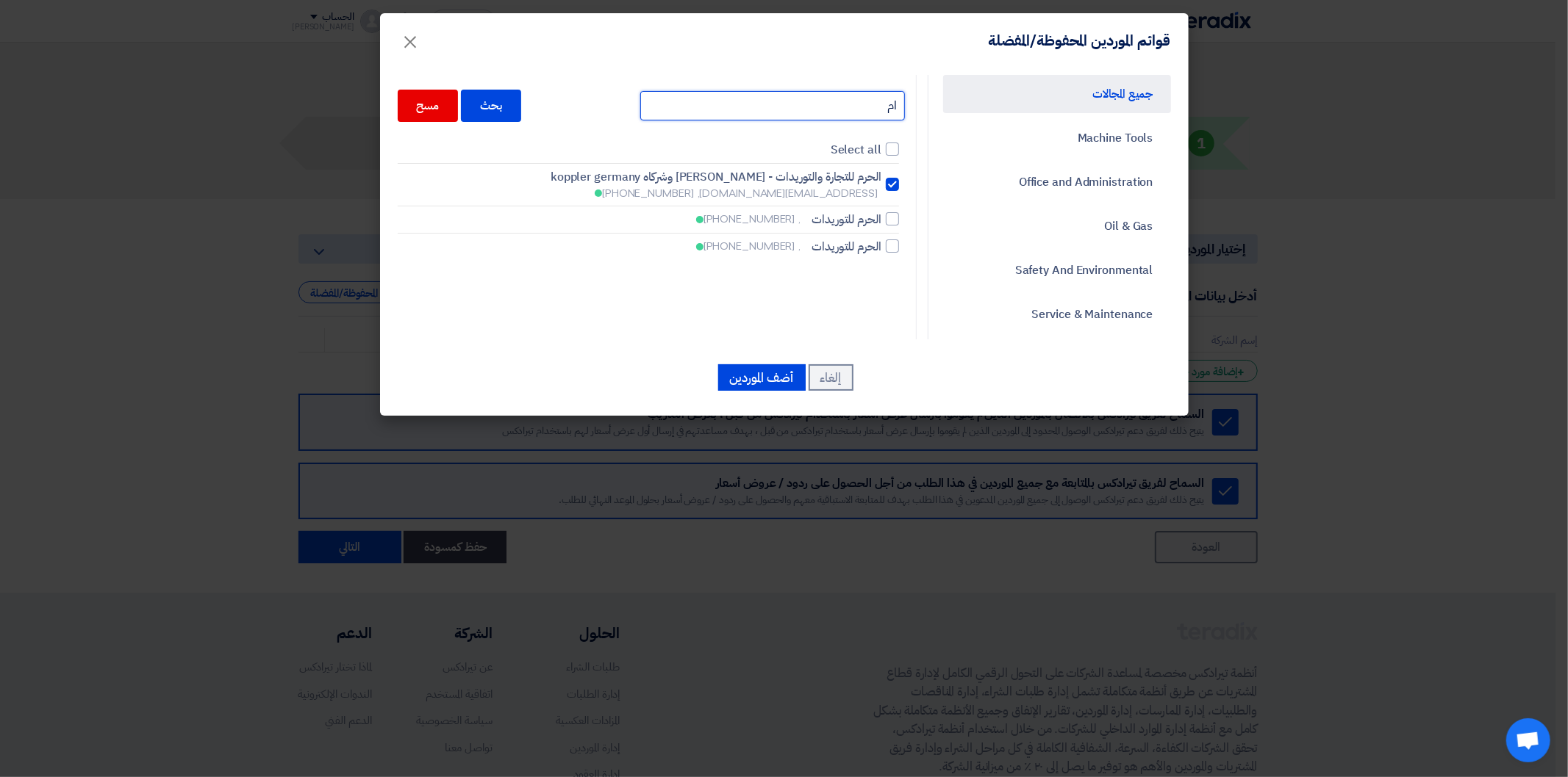
type input "ام"
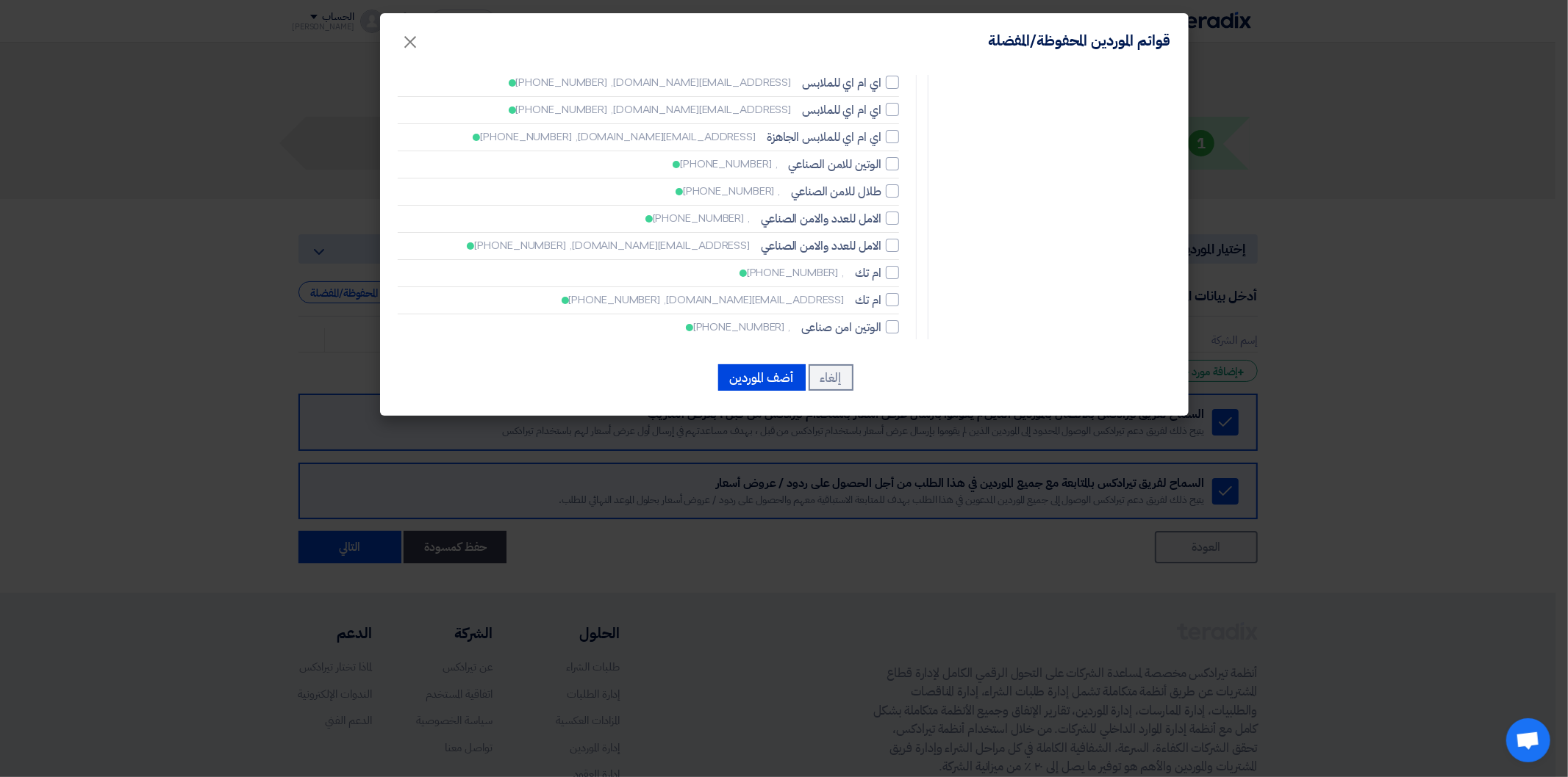
scroll to position [1554, 0]
click at [897, 292] on div at bounding box center [892, 299] width 13 height 13
checkbox input "true"
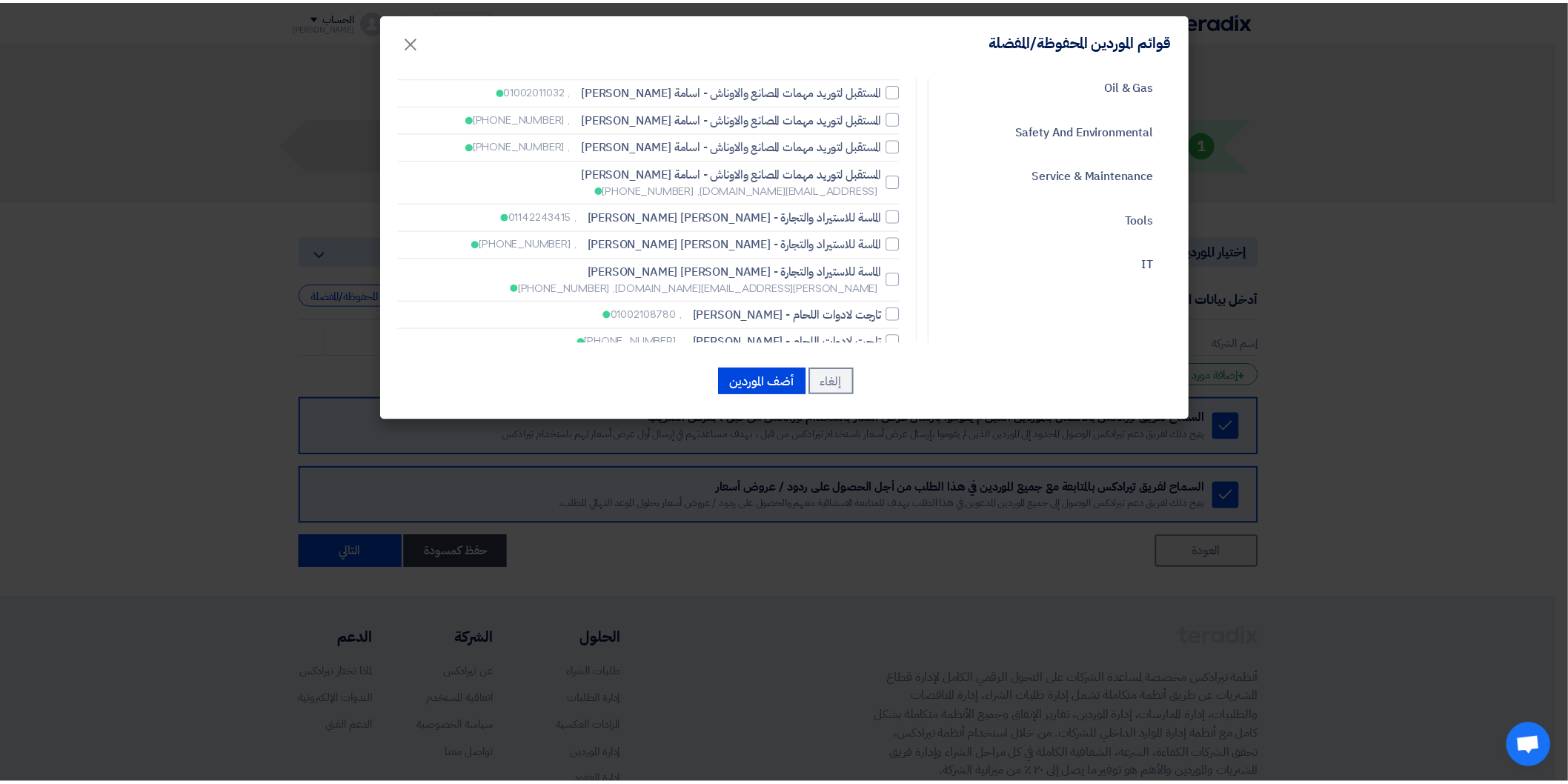
scroll to position [0, 0]
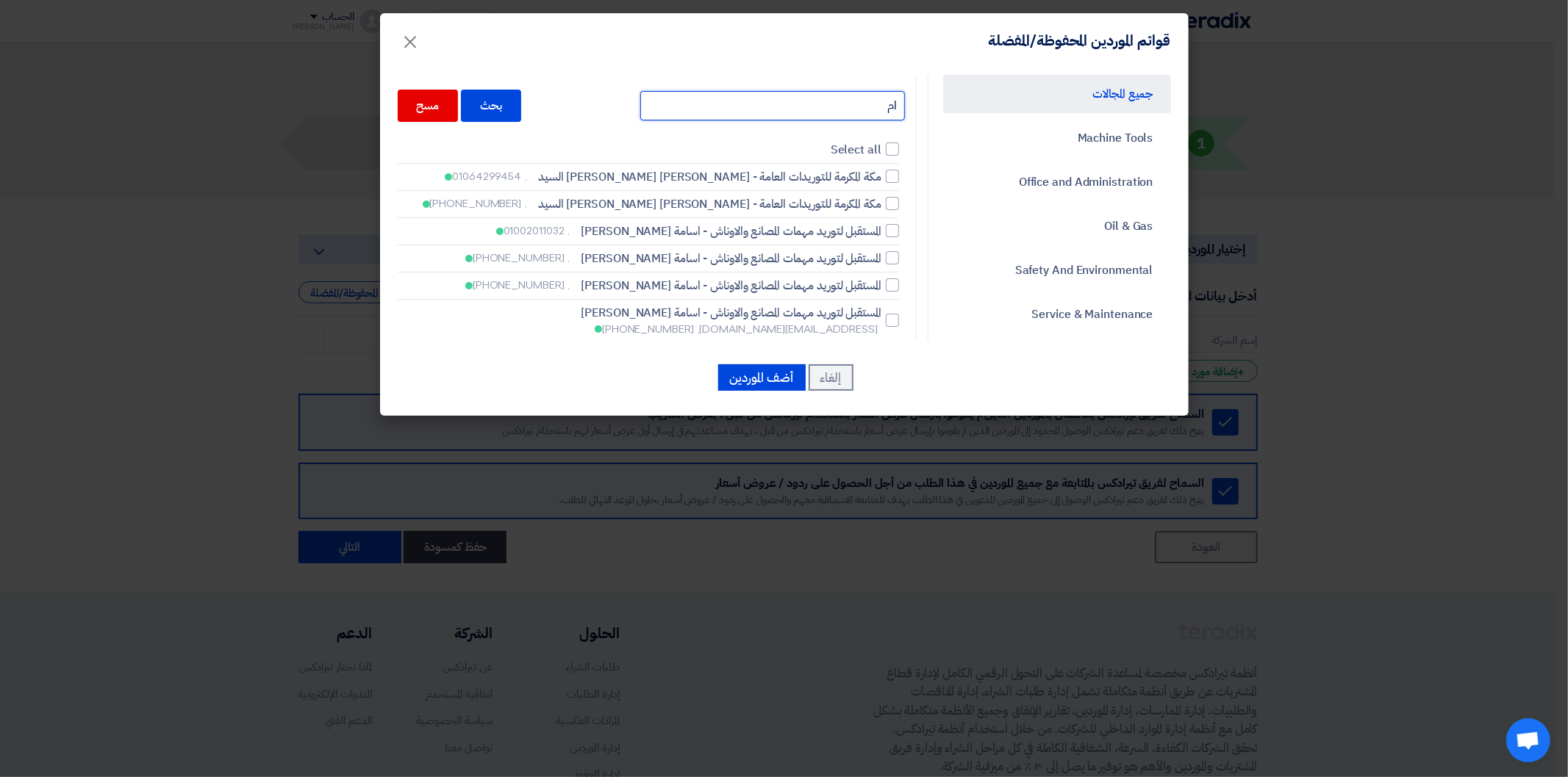
click at [851, 107] on input "ام" at bounding box center [772, 106] width 264 height 30
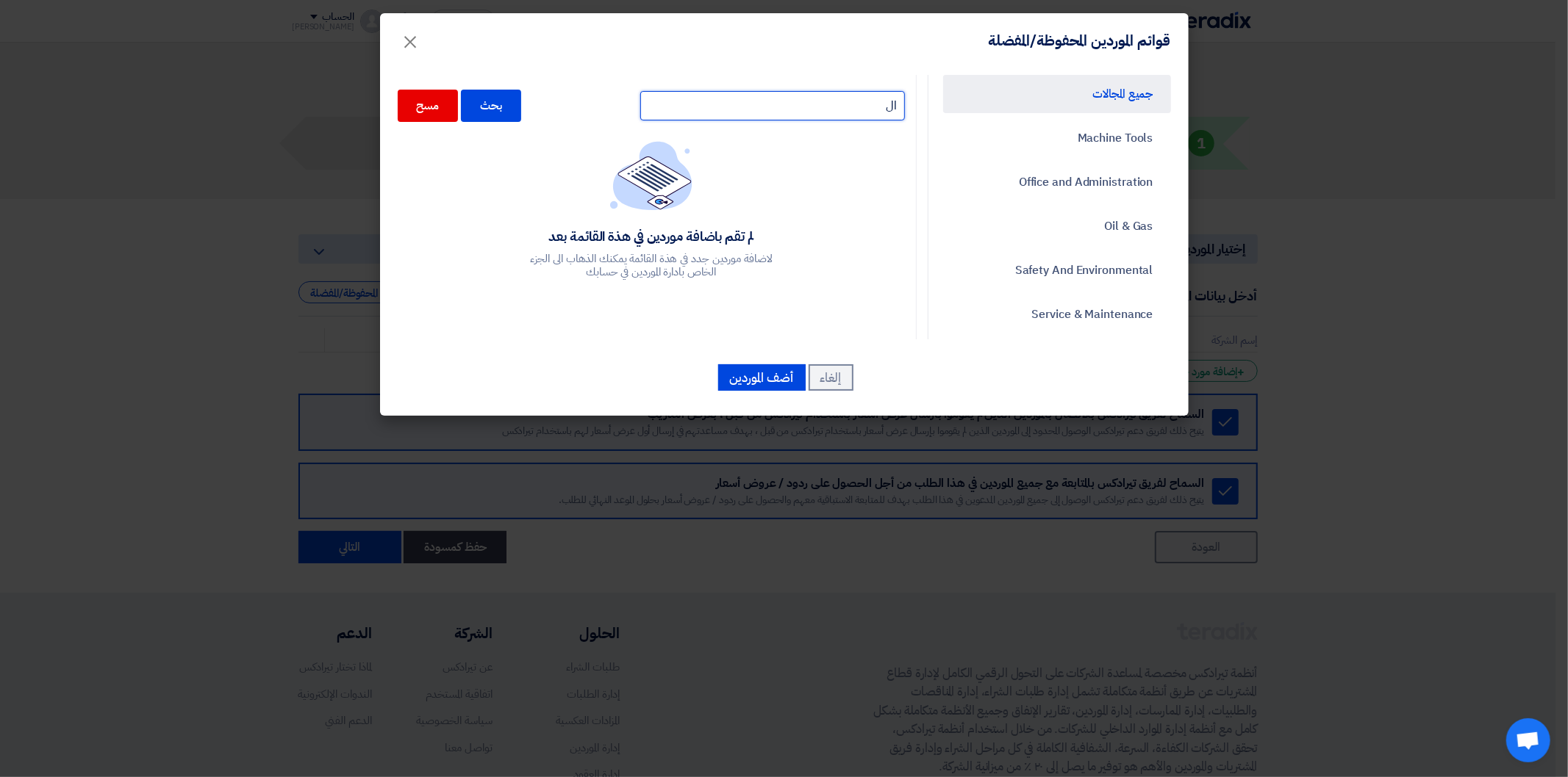
type input "ا"
click at [763, 377] on button "أضف الموردين" at bounding box center [762, 377] width 87 height 27
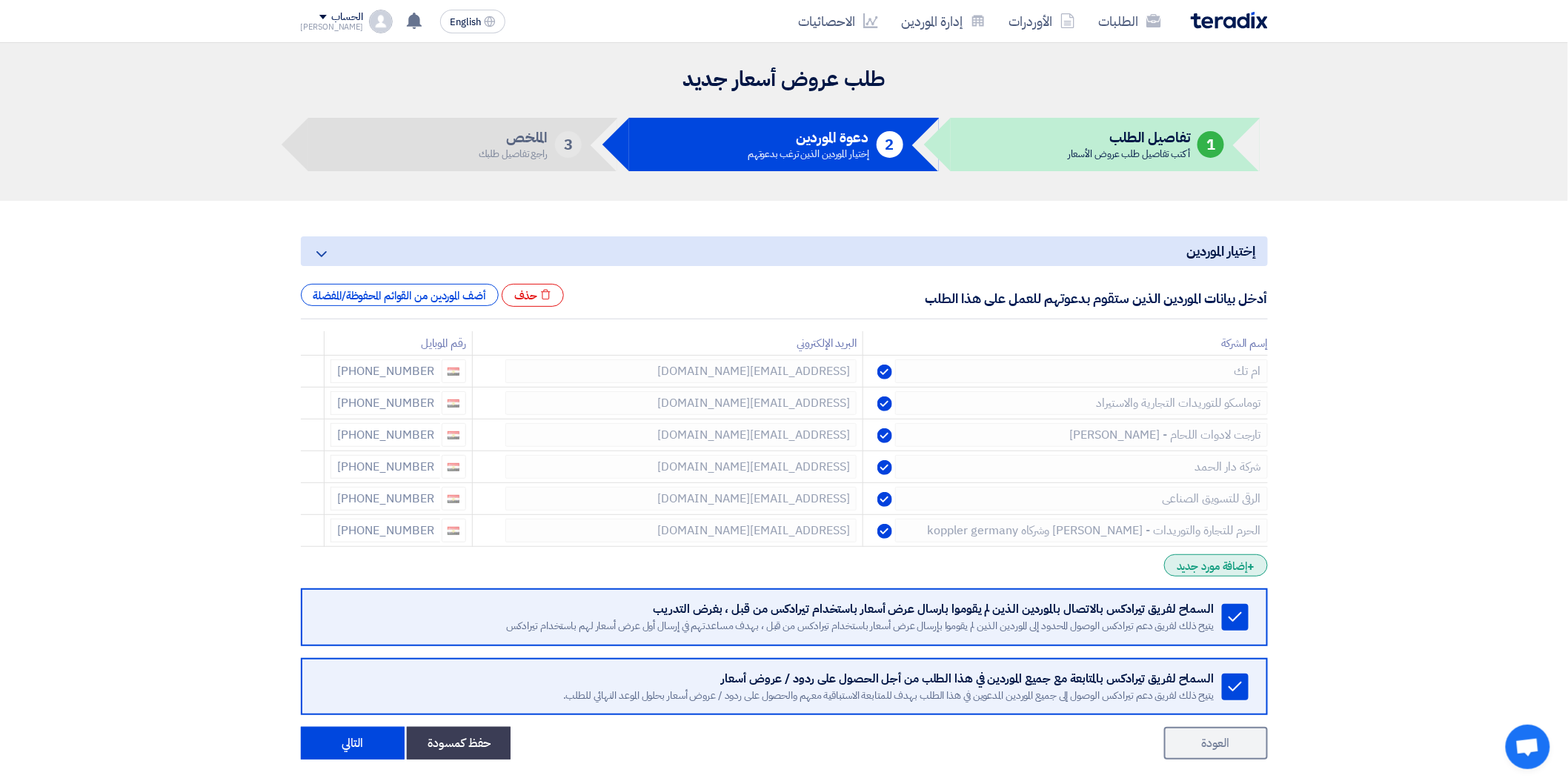
click at [1237, 567] on div "+ إضافة مورد جديد" at bounding box center [1216, 566] width 103 height 22
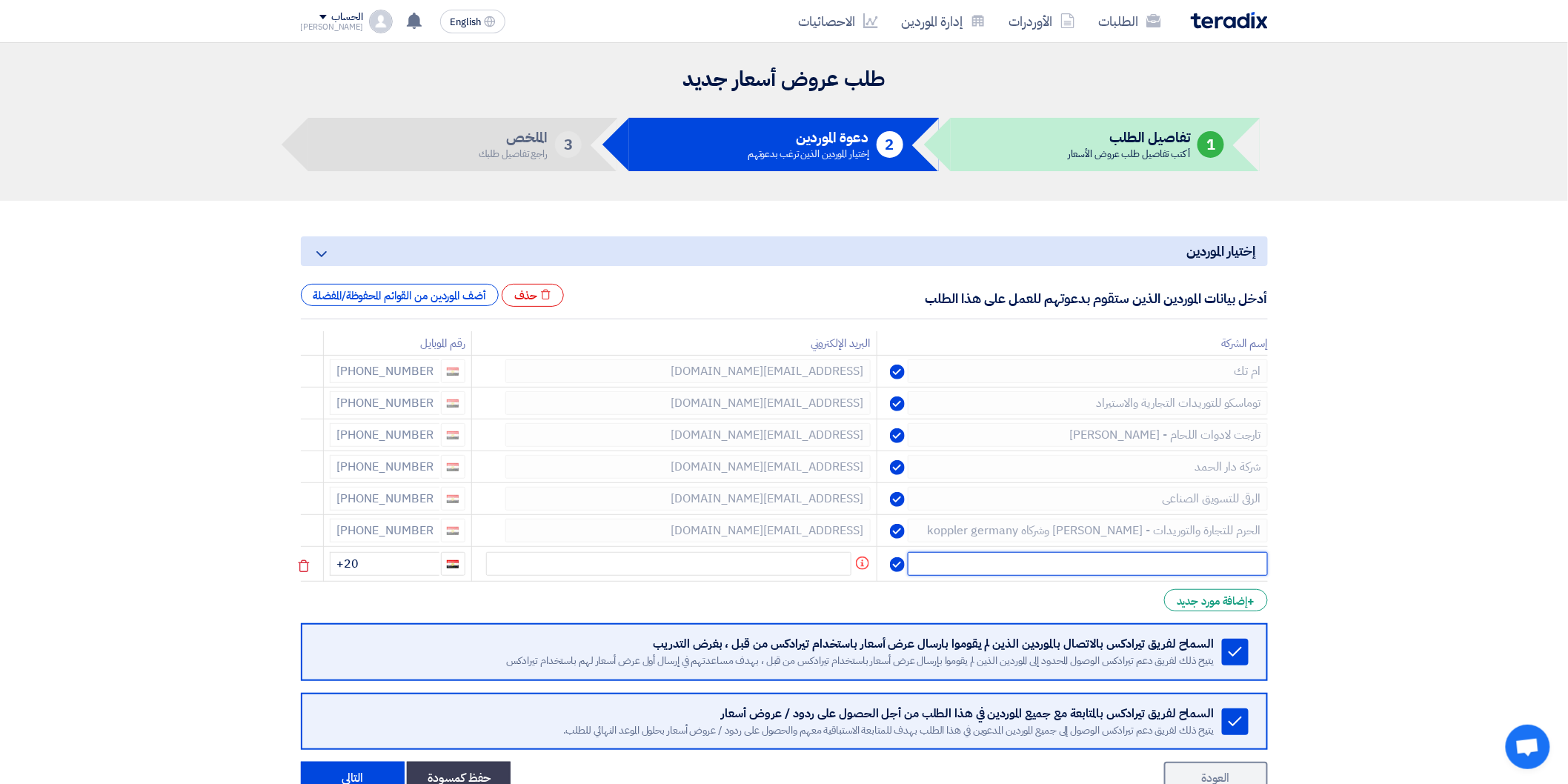
click at [1201, 567] on input "text" at bounding box center [1087, 564] width 360 height 24
type input "المتوكل"
click at [393, 567] on input "+20" at bounding box center [384, 564] width 110 height 24
type input "[PHONE_NUMBER]"
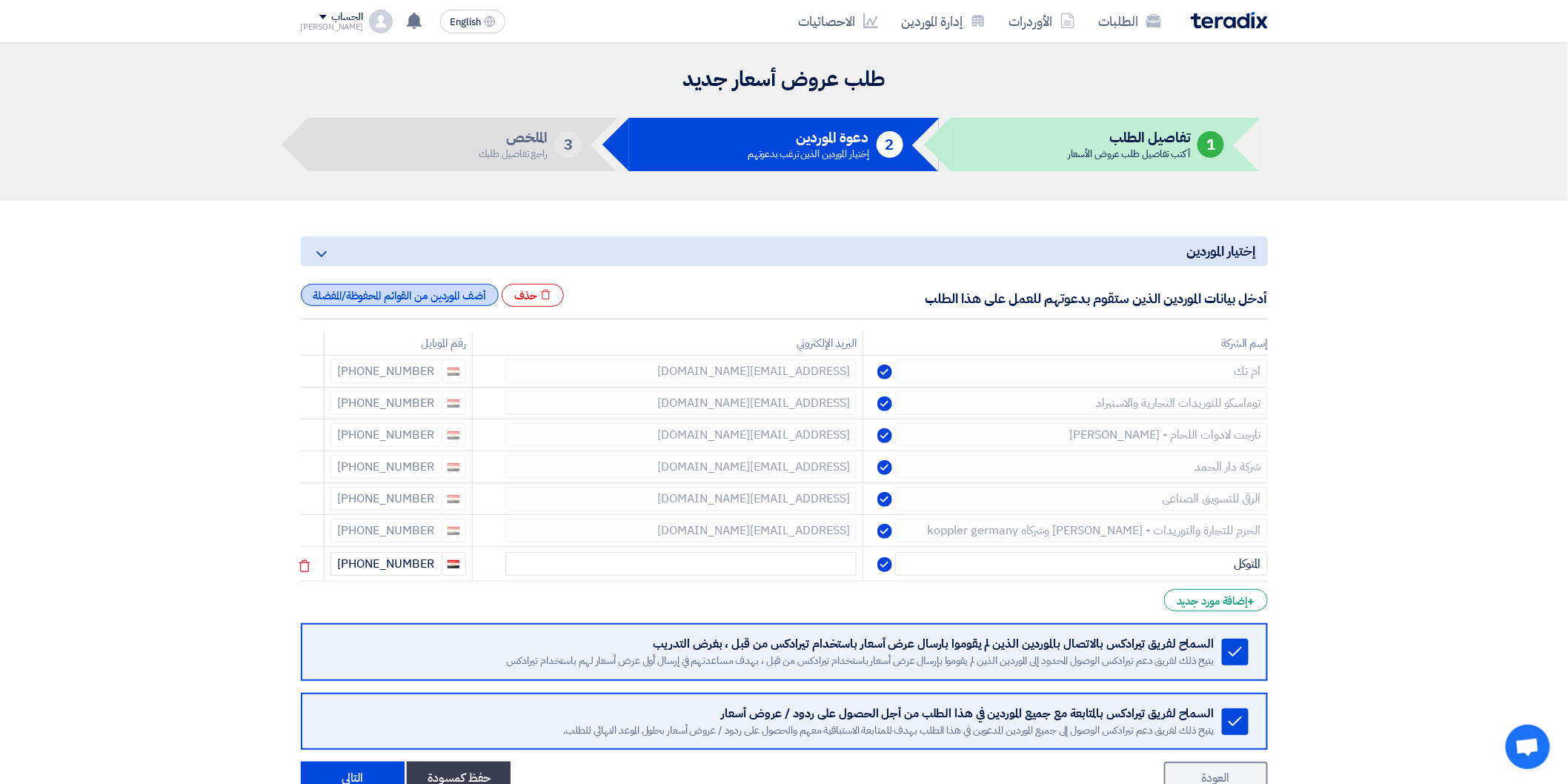
click at [397, 289] on div "أضف الموردين من القوائم المحفوظة/المفضلة" at bounding box center [399, 295] width 198 height 22
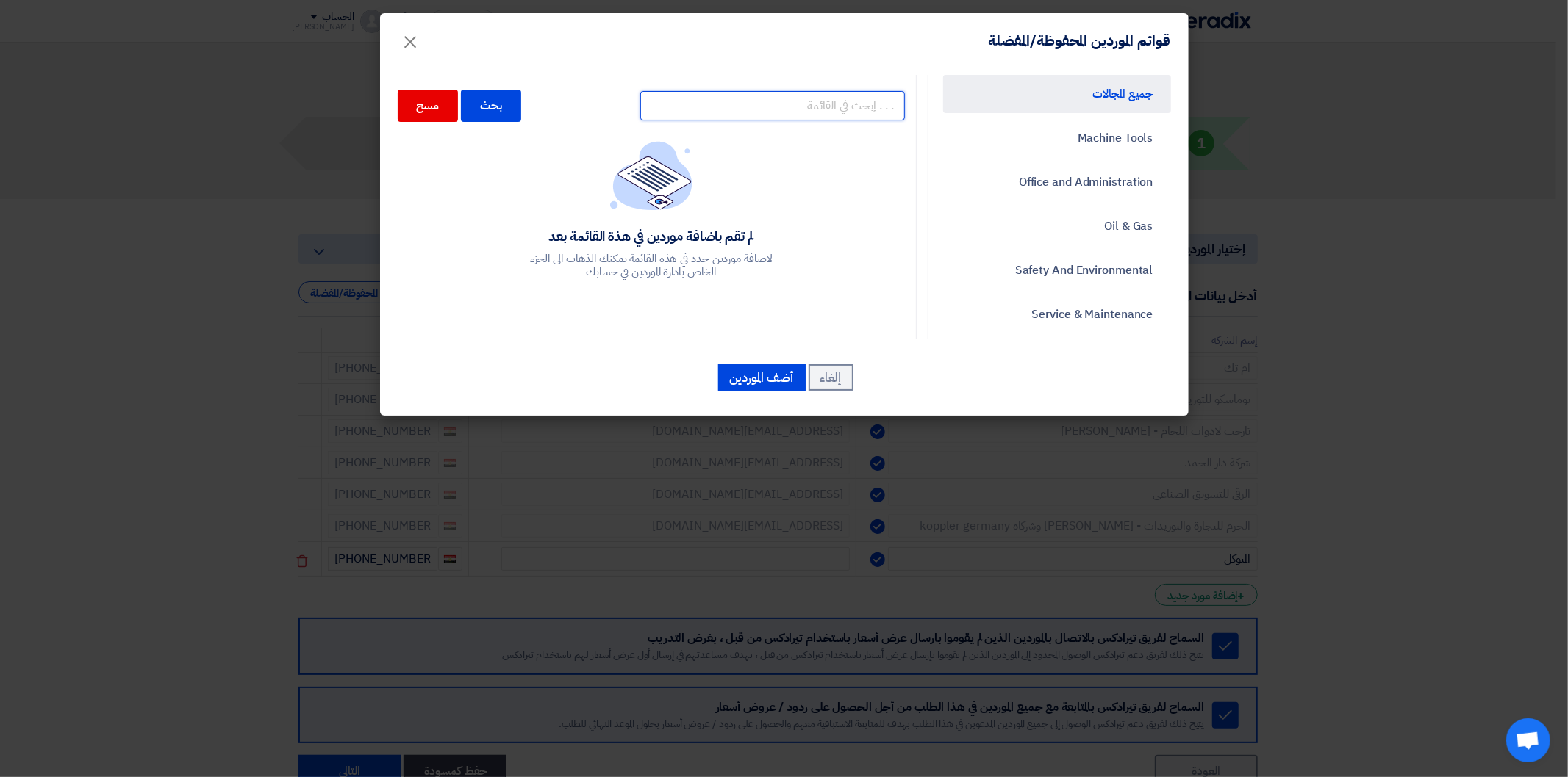
click at [868, 96] on input "text" at bounding box center [772, 106] width 264 height 30
type input "جيلان"
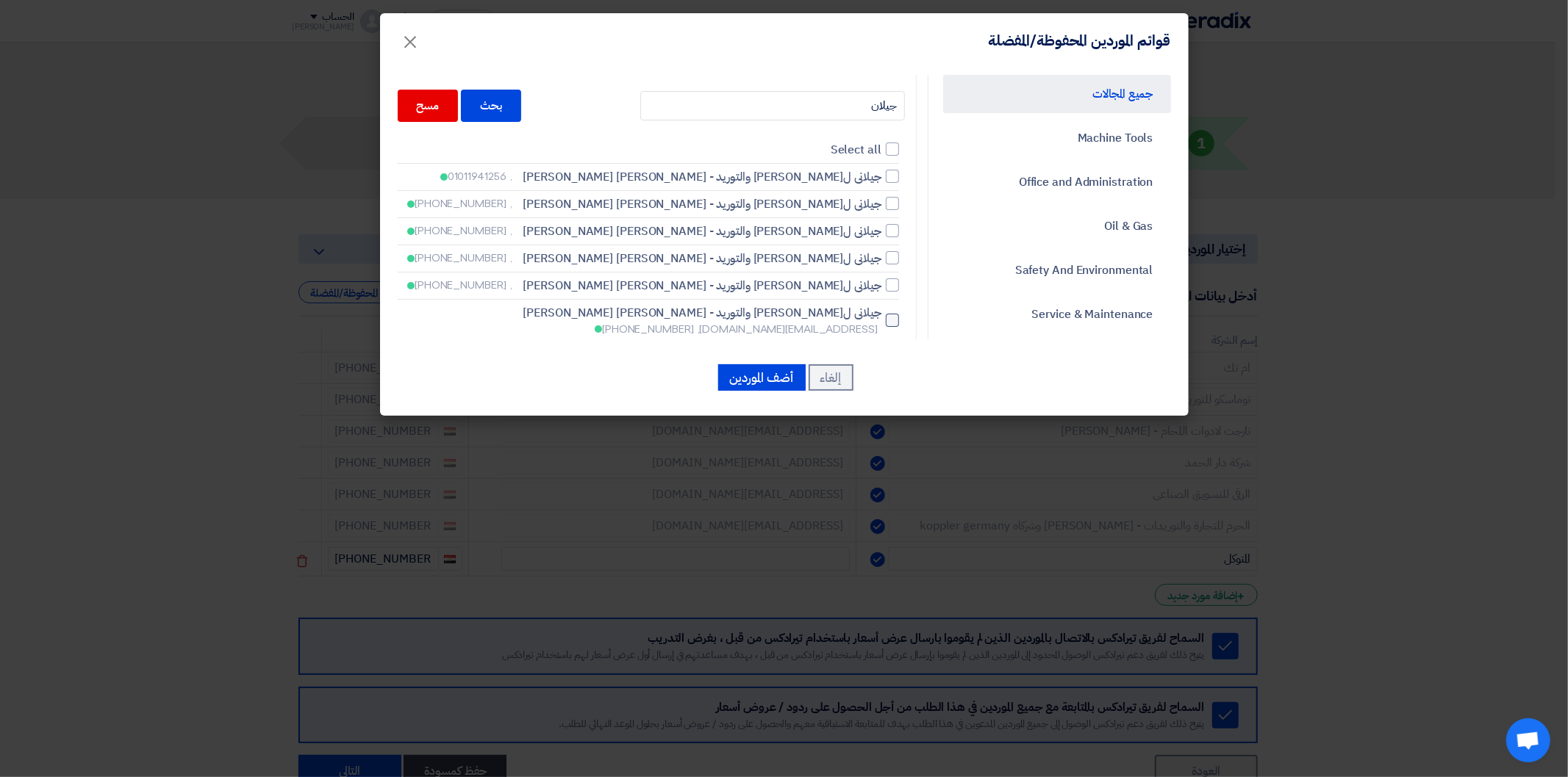
click at [891, 314] on div at bounding box center [892, 320] width 13 height 13
click at [881, 181] on input "جيلانى للاستيراد والتوريد - [PERSON_NAME] [PERSON_NAME] [PERSON_NAME][EMAIL_ADD…" at bounding box center [876, 176] width 10 height 10
checkbox input "true"
click at [767, 379] on button "أضف الموردين" at bounding box center [762, 377] width 87 height 27
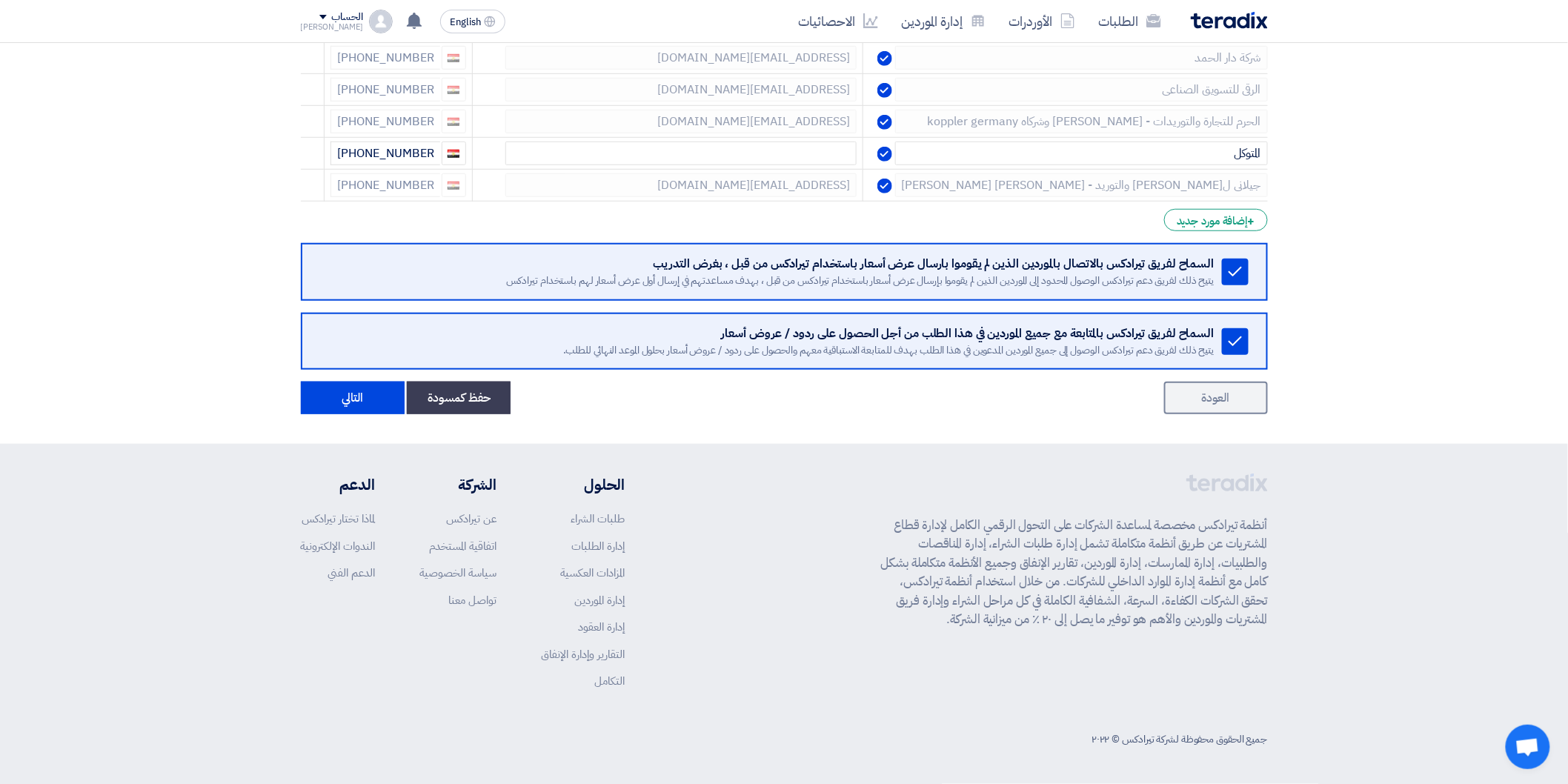
scroll to position [405, 0]
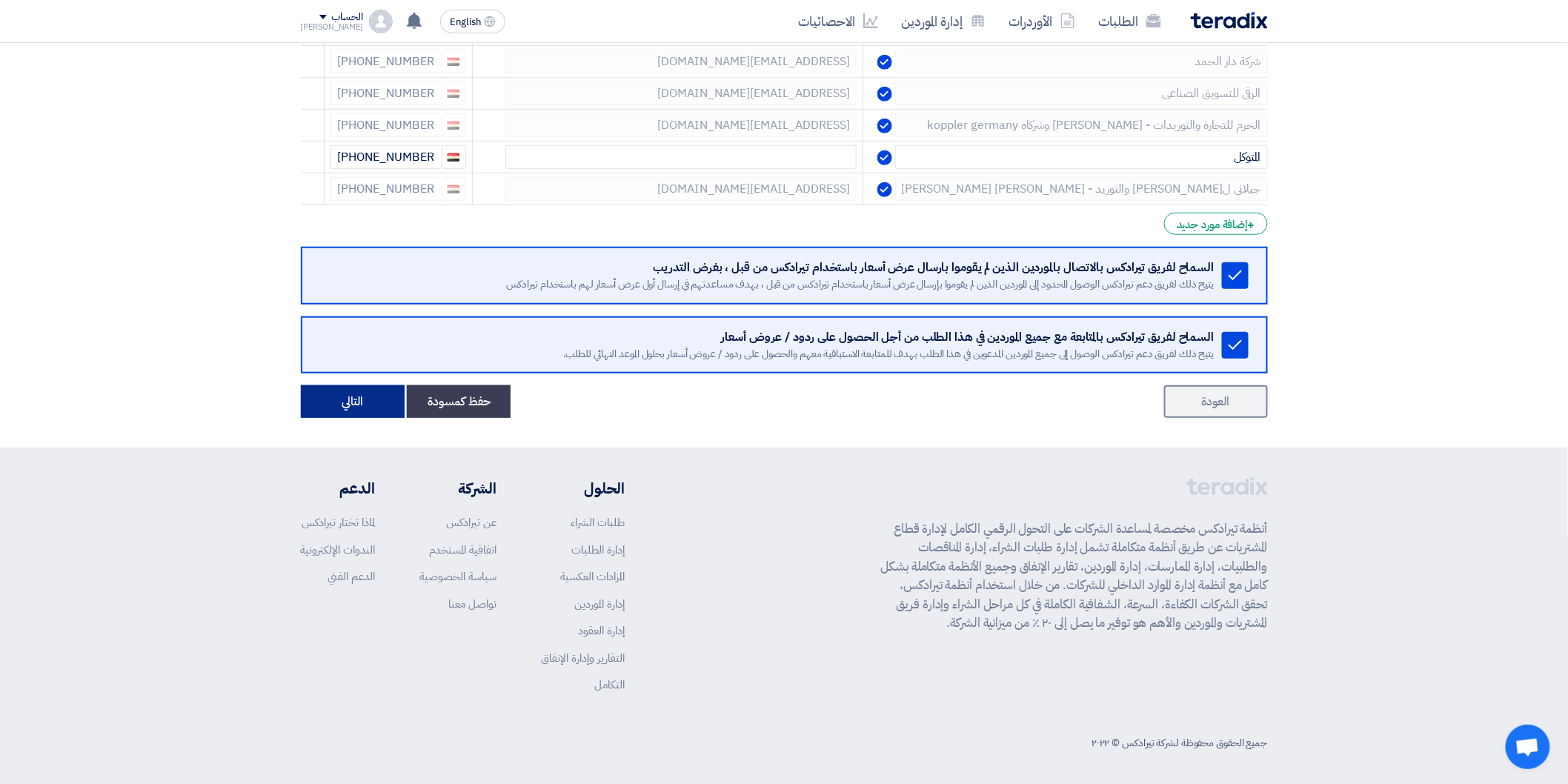
click at [354, 402] on button "التالي" at bounding box center [352, 402] width 104 height 33
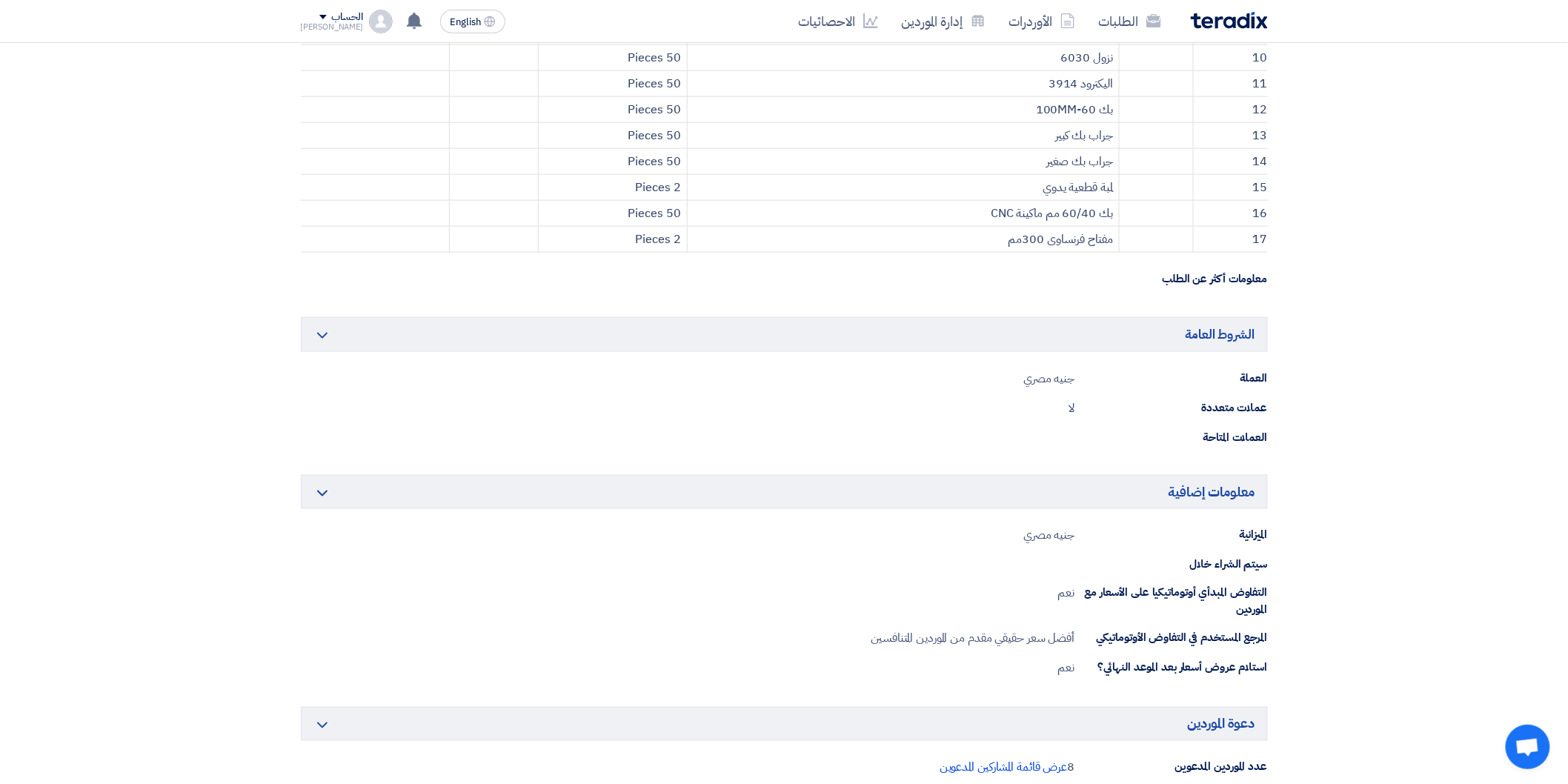
scroll to position [1071, 0]
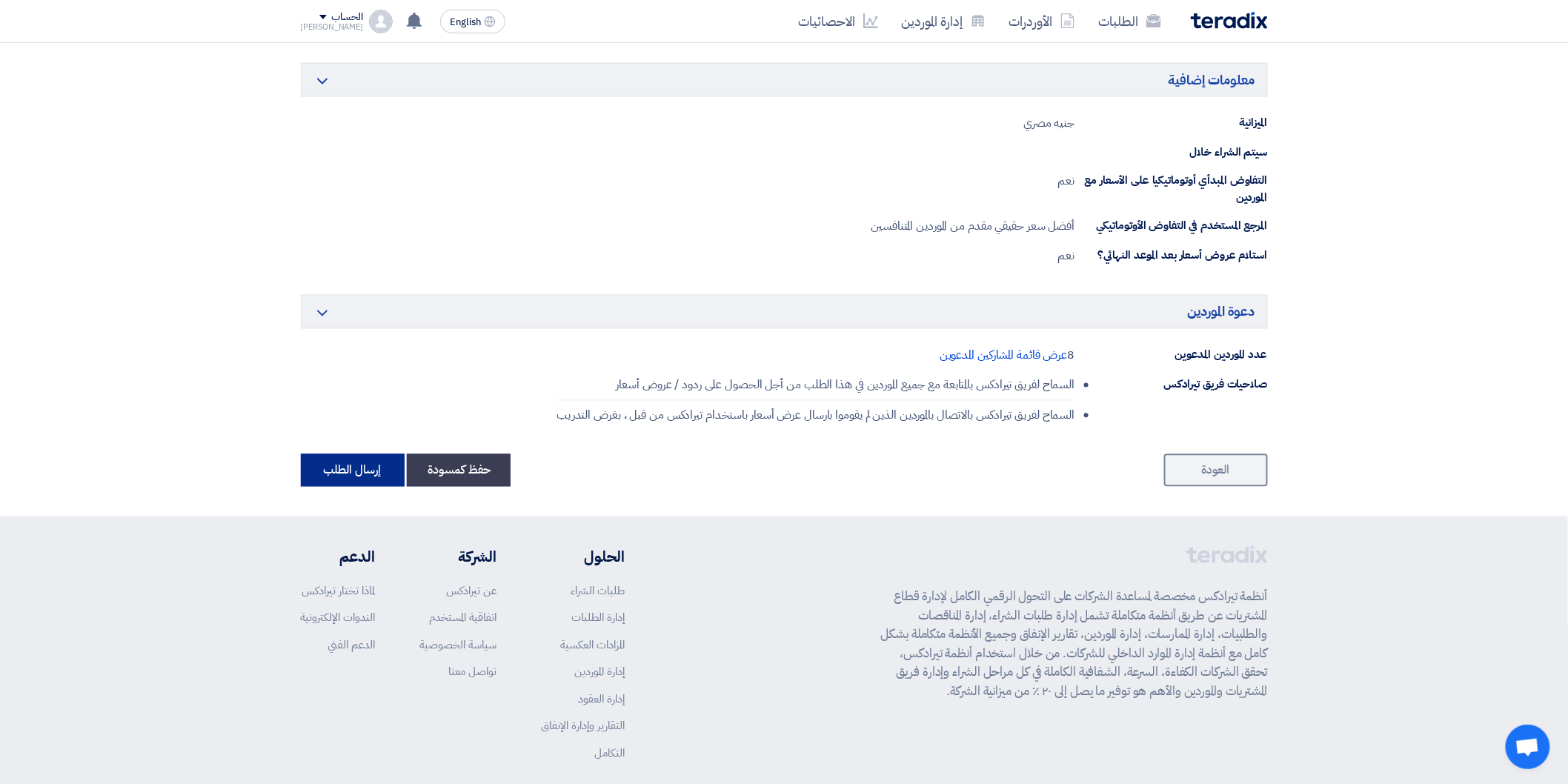
click at [372, 479] on button "إرسال الطلب" at bounding box center [352, 471] width 104 height 33
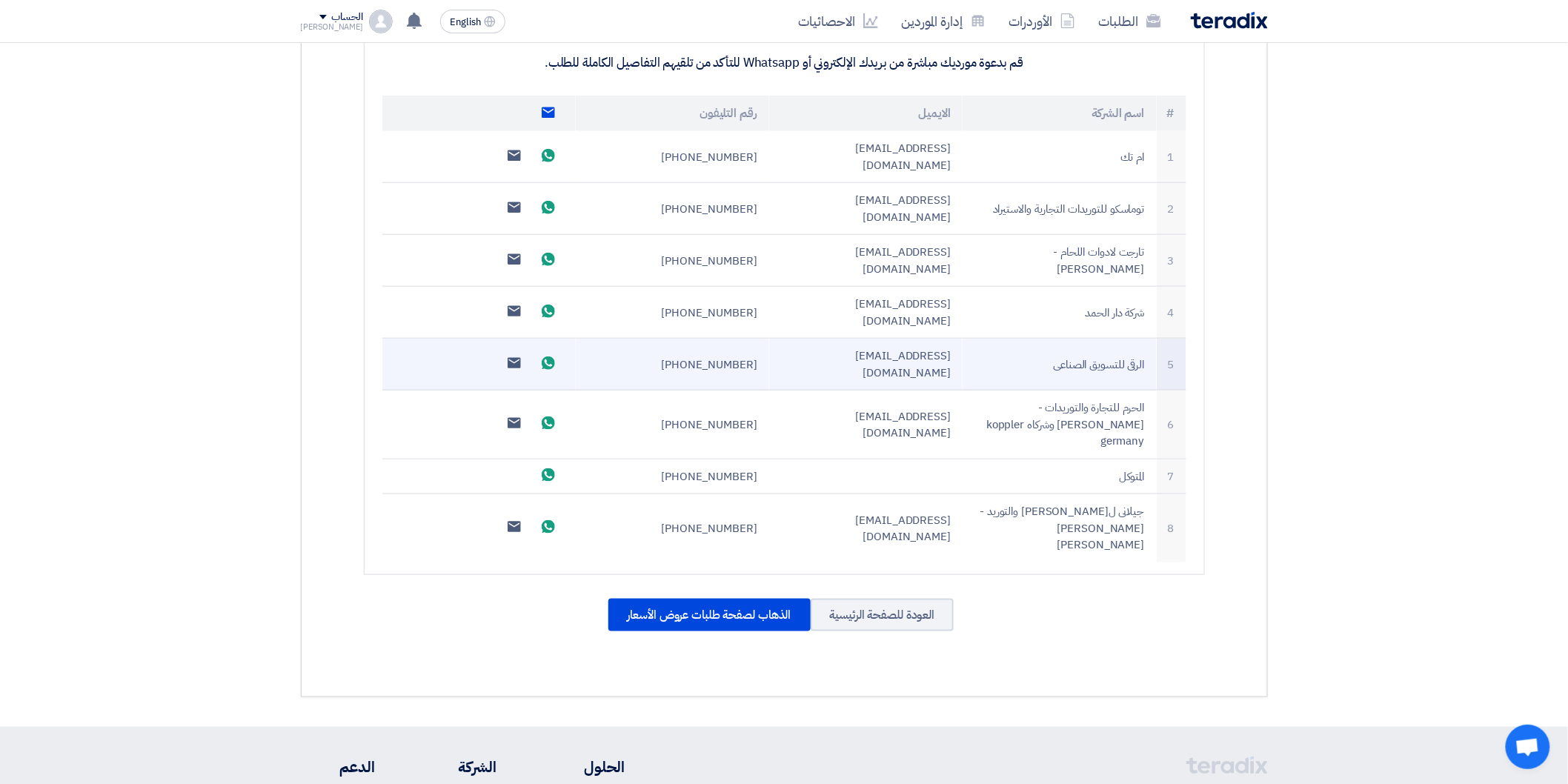
scroll to position [494, 0]
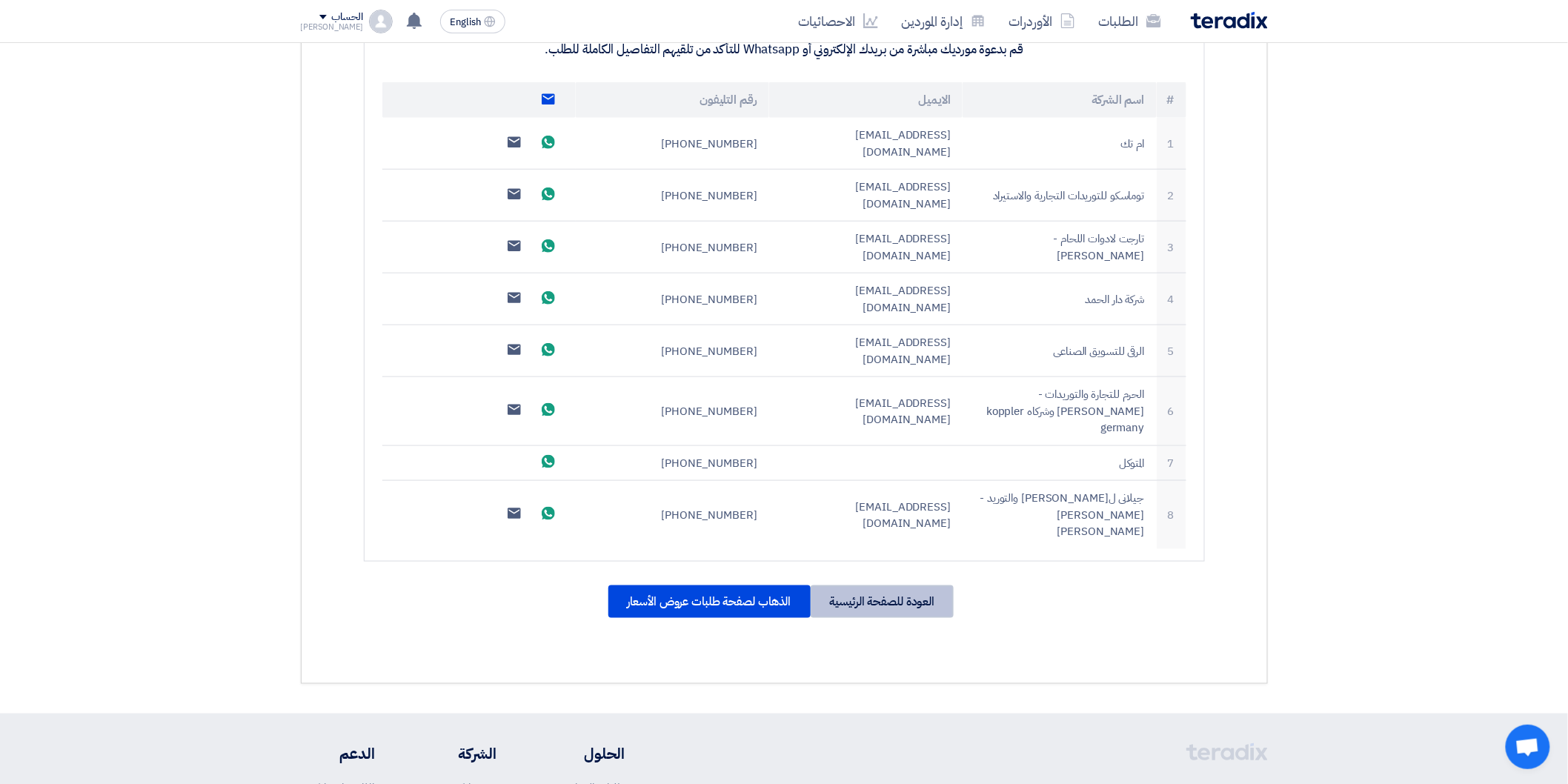
click at [872, 585] on div "العودة للصفحة الرئيسية" at bounding box center [882, 602] width 144 height 33
